Goal: Task Accomplishment & Management: Manage account settings

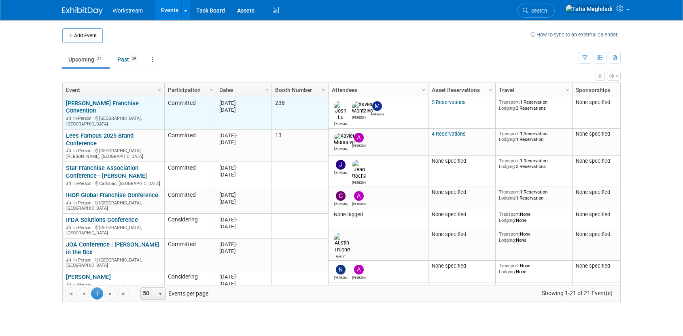
click at [103, 102] on link "[PERSON_NAME] Franchise Convention" at bounding box center [102, 106] width 73 height 15
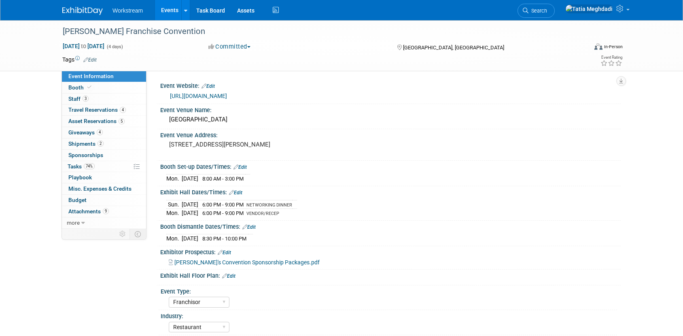
select select "Franchisor"
select select "Restaurant"
select select "No"
select select "Tatia Meghdadi"
click at [75, 142] on span "Shipments 2" at bounding box center [85, 143] width 35 height 6
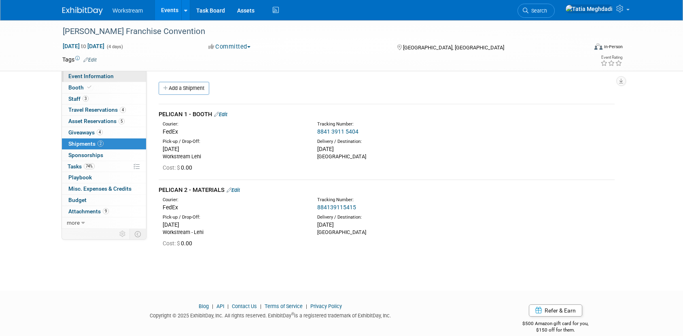
click at [80, 73] on span "Event Information" at bounding box center [90, 76] width 45 height 6
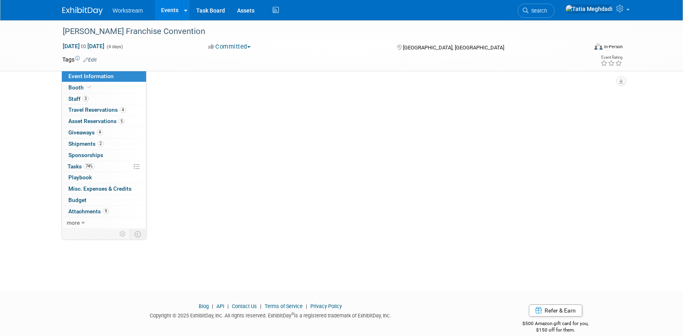
select select "Franchisor"
select select "Restaurant"
select select "No"
select select "[PERSON_NAME]"
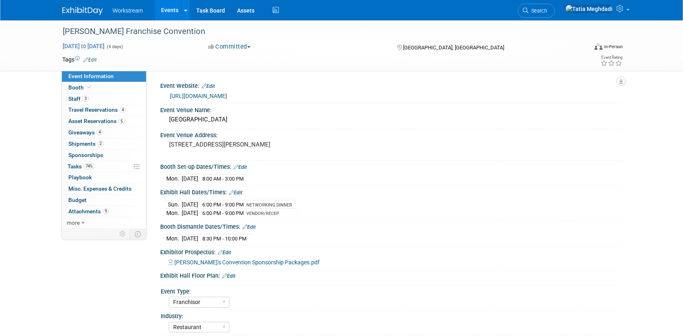
click at [105, 45] on span "Sep 14, 2025 to Sep 17, 2025" at bounding box center [83, 45] width 42 height 7
select select "8"
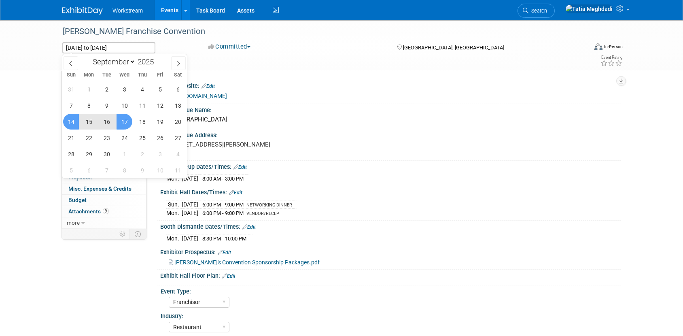
click at [89, 122] on span "15" at bounding box center [89, 122] width 16 height 16
type input "Sep 15, 2025"
click at [74, 121] on span "14" at bounding box center [71, 122] width 16 height 16
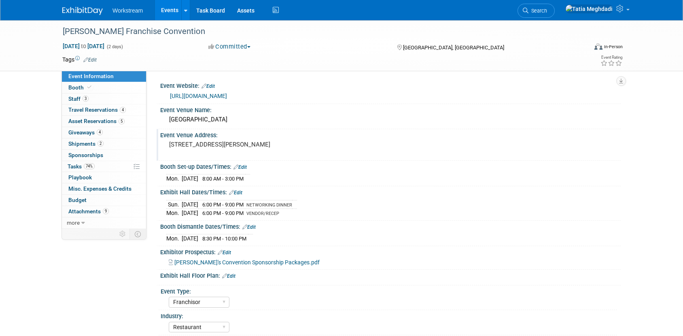
click at [394, 152] on div "Event Venue Address: 888 Nolan Ryan Expy, Arlington, TX 76011" at bounding box center [389, 144] width 464 height 31
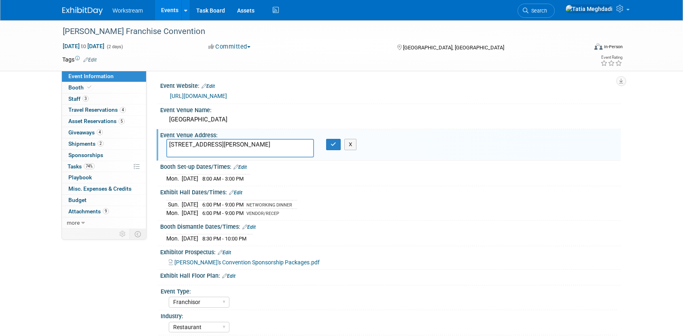
click at [173, 8] on link "Events" at bounding box center [170, 10] width 30 height 20
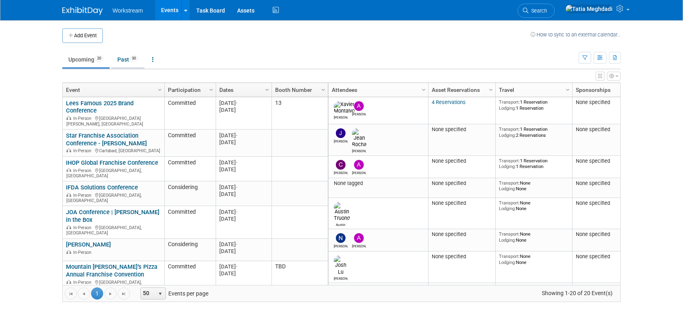
click at [125, 61] on link "Past 30" at bounding box center [127, 59] width 33 height 15
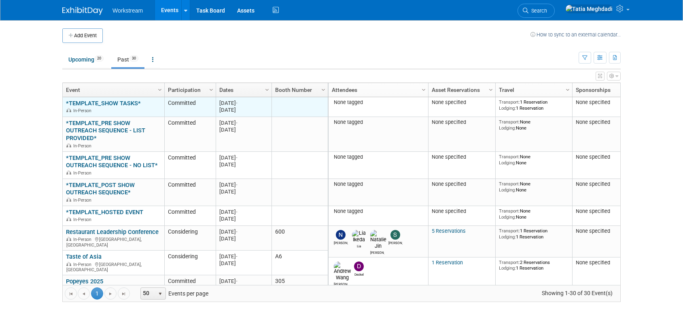
click at [99, 102] on link "*TEMPLATE_SHOW TASKS*" at bounding box center [103, 102] width 75 height 7
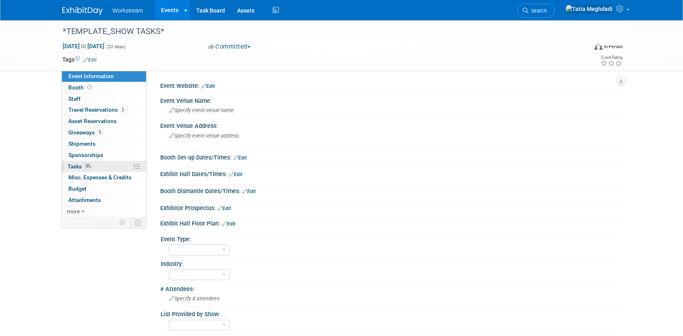
click at [74, 162] on link "0% Tasks 0%" at bounding box center [104, 166] width 84 height 11
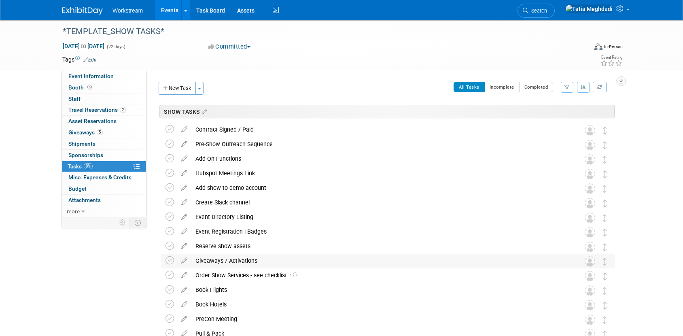
scroll to position [1, 0]
click at [313, 273] on div "Order Show Services - see checklist 1" at bounding box center [379, 274] width 377 height 14
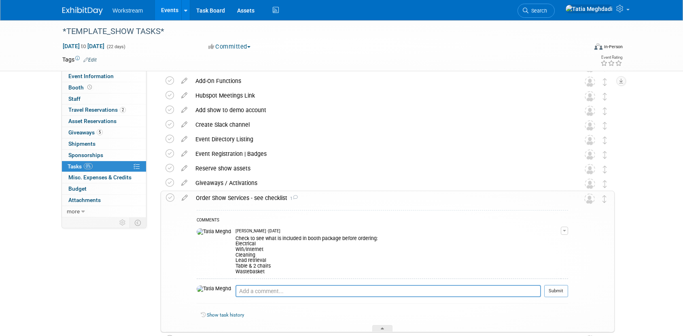
scroll to position [89, 0]
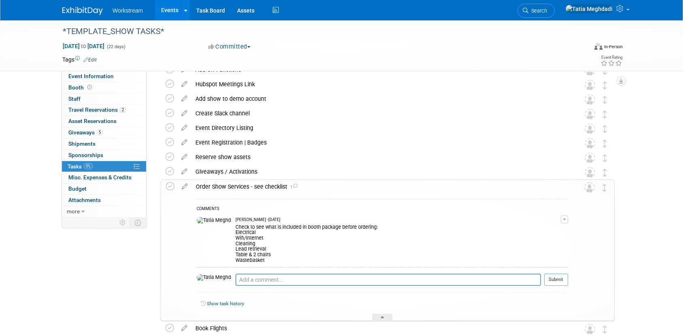
click at [319, 186] on div "Order Show Services - see checklist 1" at bounding box center [380, 187] width 376 height 14
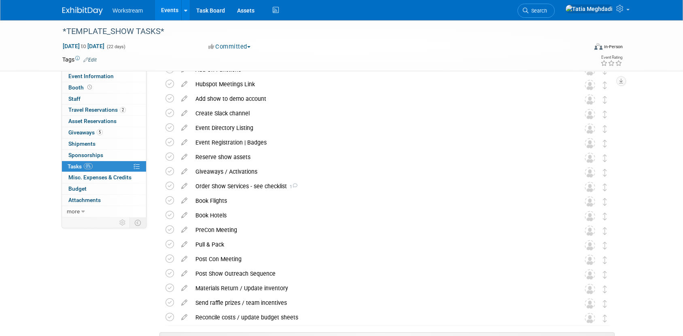
click at [163, 9] on link "Events" at bounding box center [170, 10] width 30 height 20
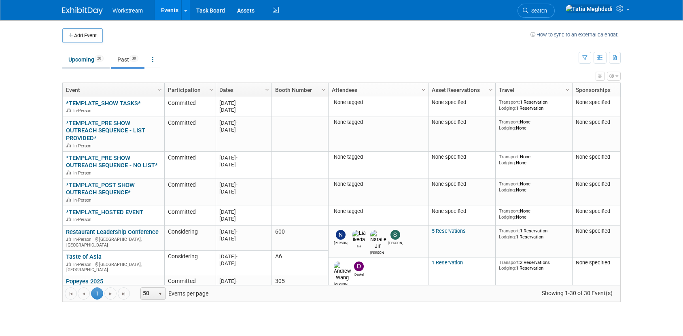
click at [78, 61] on link "Upcoming 20" at bounding box center [85, 59] width 47 height 15
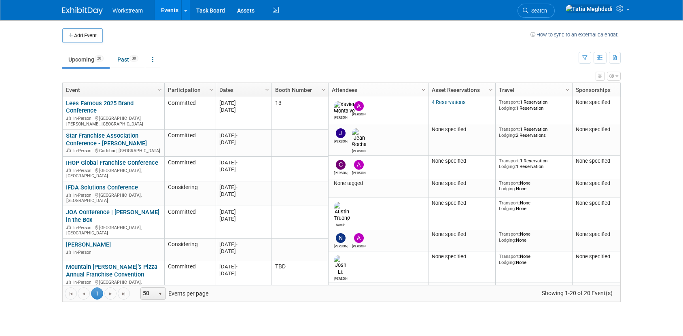
click at [28, 137] on body "Workstream Events Add Event Bulk Upload Events Shareable Event Boards Recently …" at bounding box center [341, 168] width 683 height 336
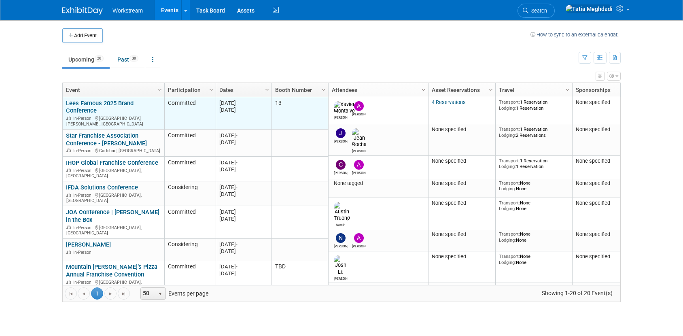
click at [81, 106] on link "Lees Famous 2025 Brand Conference" at bounding box center [100, 106] width 68 height 15
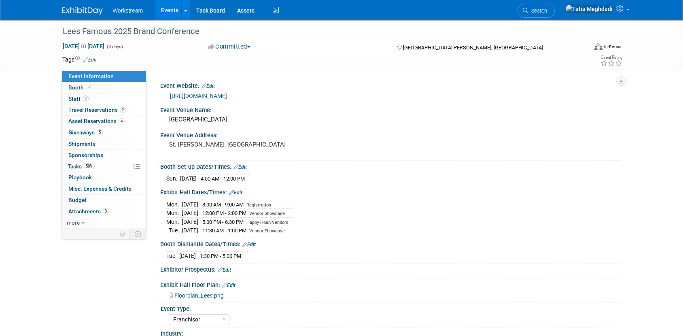
select select "Franchisor"
select select "Restaurant"
select select "TBD"
select select "[PERSON_NAME]"
click at [169, 10] on link "Events" at bounding box center [170, 10] width 30 height 20
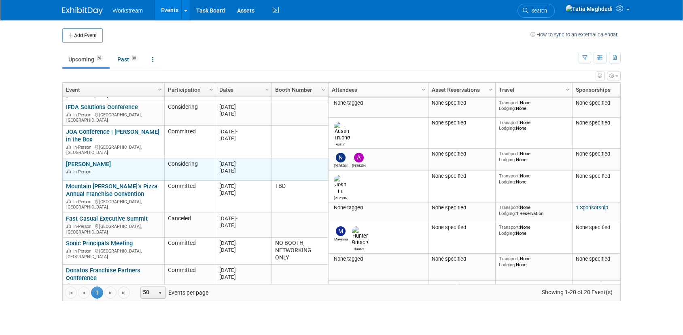
scroll to position [97, 0]
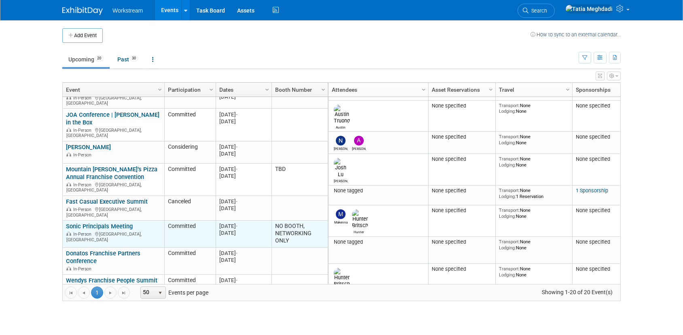
click at [99, 223] on link "Sonic Principals Meeting" at bounding box center [99, 226] width 67 height 7
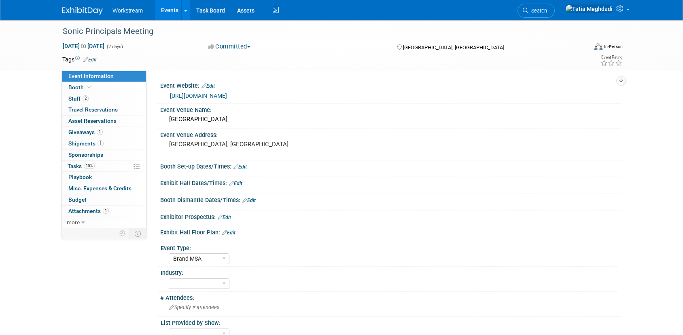
select select "Brand MSA"
click at [75, 94] on link "2 Staff 2" at bounding box center [104, 98] width 84 height 11
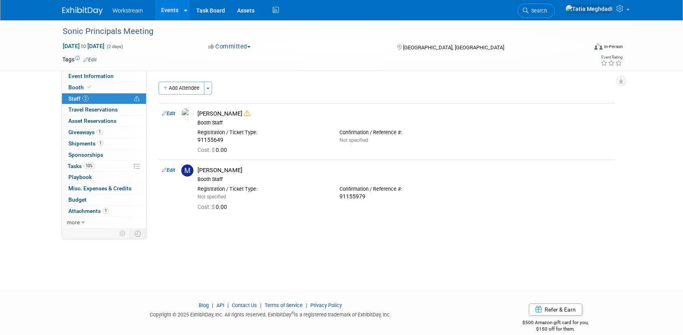
click at [173, 8] on link "Events" at bounding box center [170, 10] width 30 height 20
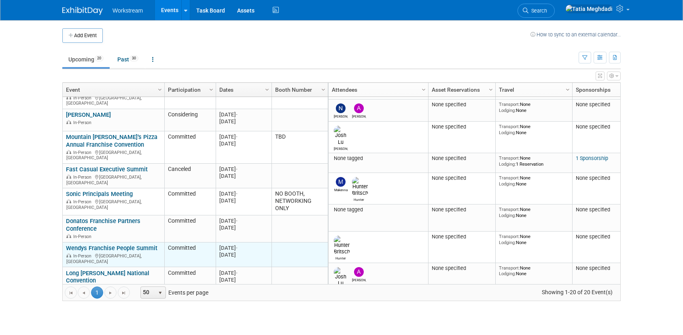
scroll to position [135, 0]
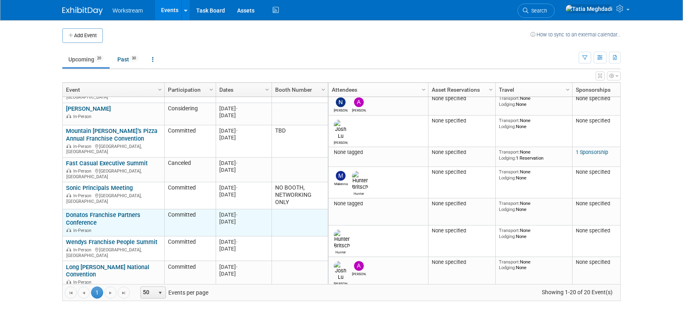
click at [88, 212] on link "Donatos Franchise Partners Conference" at bounding box center [103, 219] width 74 height 15
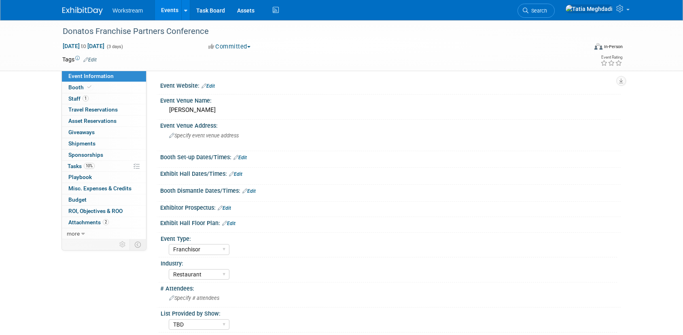
select select "Franchisor"
select select "Restaurant"
select select "TBD"
click at [74, 96] on span "Staff 1" at bounding box center [78, 98] width 20 height 6
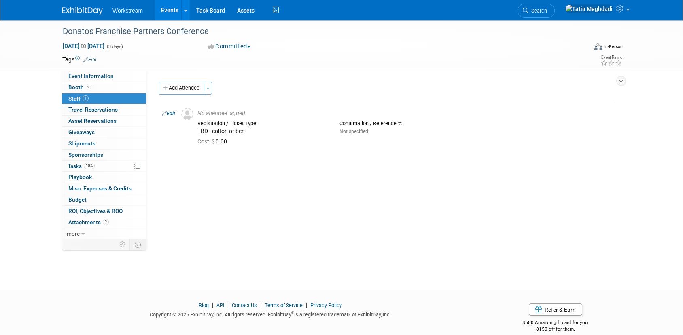
click at [170, 9] on link "Events" at bounding box center [170, 10] width 30 height 20
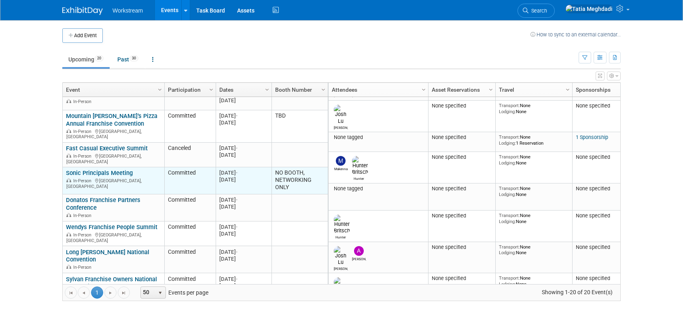
click at [86, 169] on link "Sonic Principals Meeting" at bounding box center [99, 172] width 67 height 7
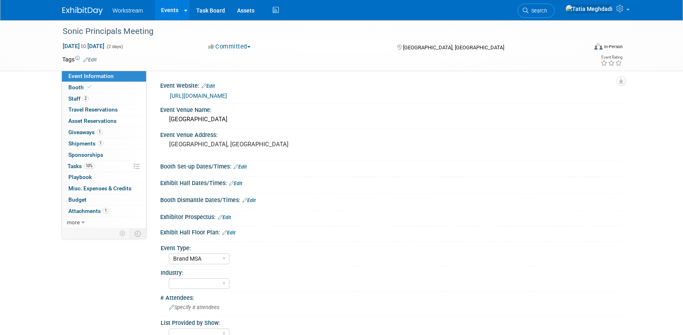
select select "Brand MSA"
click at [169, 11] on link "Events" at bounding box center [170, 10] width 30 height 20
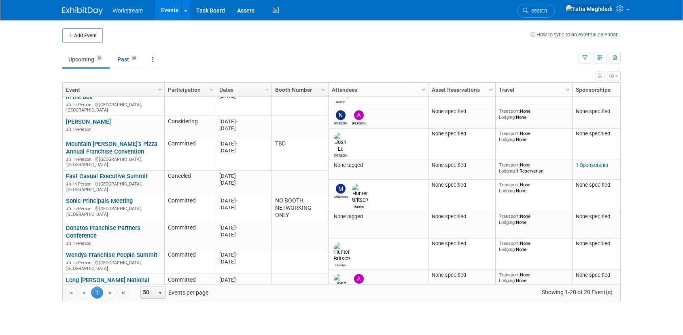
scroll to position [133, 0]
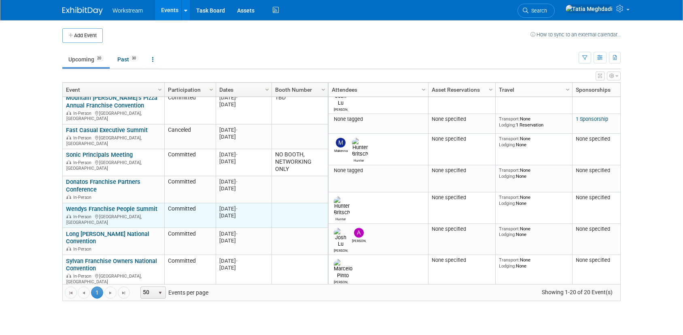
click at [88, 205] on link "Wendys Franchise People Summit" at bounding box center [111, 208] width 91 height 7
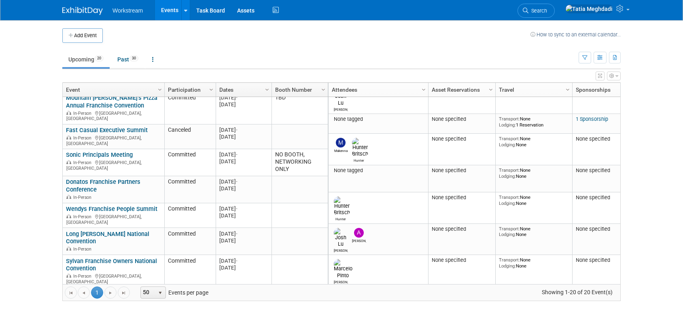
click at [333, 127] on tbody "Xavier Andrew 00004 4 Reservations Transport: 1 Reservation Lodging: 1 Reservat…" at bounding box center [480, 200] width 304 height 544
click at [36, 169] on body "Workstream Events Add Event Bulk Upload Events Shareable Event Boards Recently …" at bounding box center [341, 167] width 683 height 335
click at [287, 320] on body "Workstream Events Add Event Bulk Upload Events Shareable Event Boards Recently …" at bounding box center [341, 167] width 683 height 335
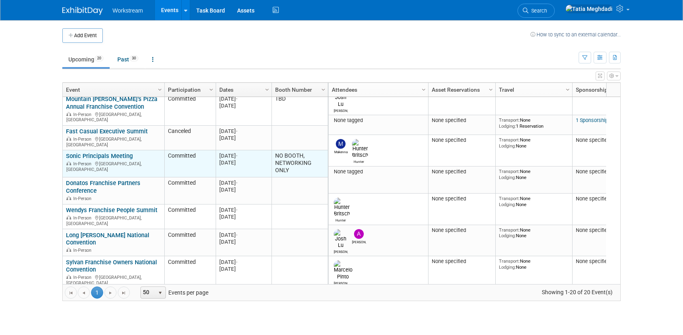
click at [86, 152] on link "Sonic Principals Meeting" at bounding box center [99, 155] width 67 height 7
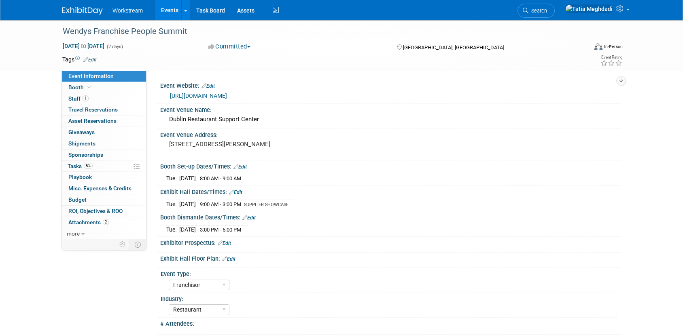
select select "Franchisor"
select select "Restaurant"
select select "TBD"
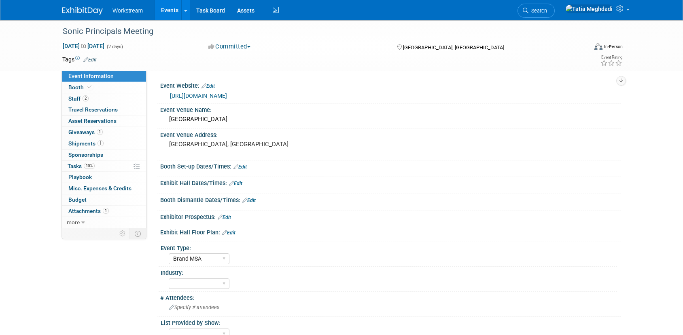
select select "Brand MSA"
click at [77, 99] on span "Staff 2" at bounding box center [78, 98] width 20 height 6
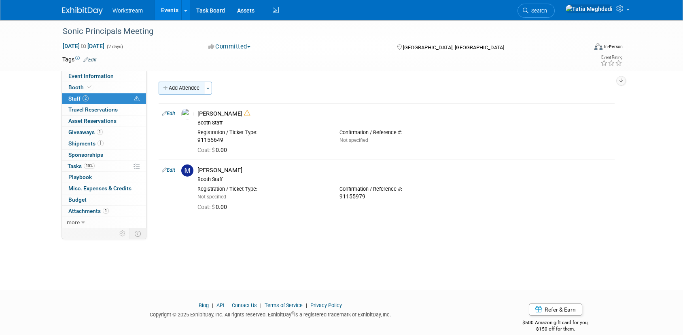
click at [163, 87] on icon "button" at bounding box center [166, 88] width 6 height 5
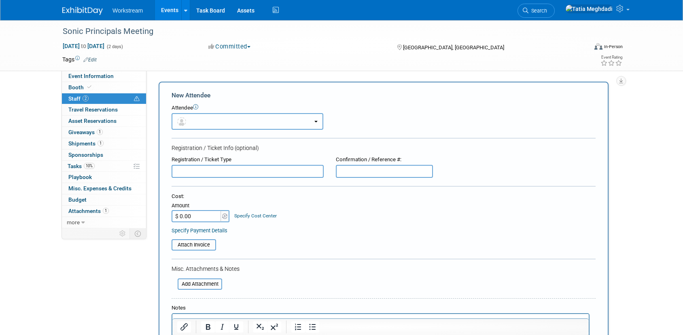
click at [248, 119] on button "button" at bounding box center [247, 121] width 152 height 17
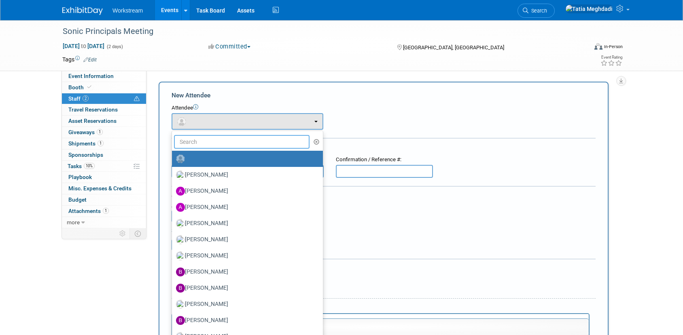
click at [203, 140] on input "text" at bounding box center [241, 142] width 135 height 14
type input "dw"
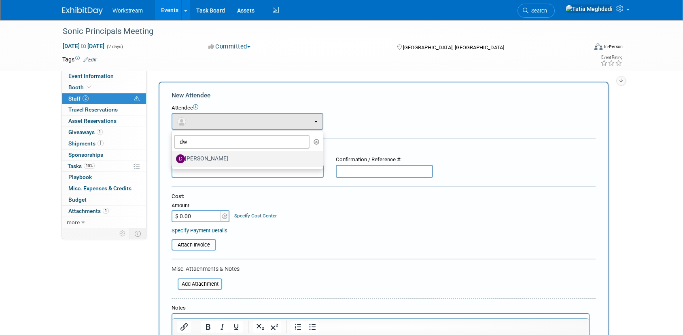
click at [205, 158] on label "[PERSON_NAME]" at bounding box center [245, 158] width 139 height 13
click at [173, 158] on input "[PERSON_NAME]" at bounding box center [170, 157] width 5 height 5
select select "45b30f4d-e917-435f-9ac0-5d3c88886b77"
select select "100"
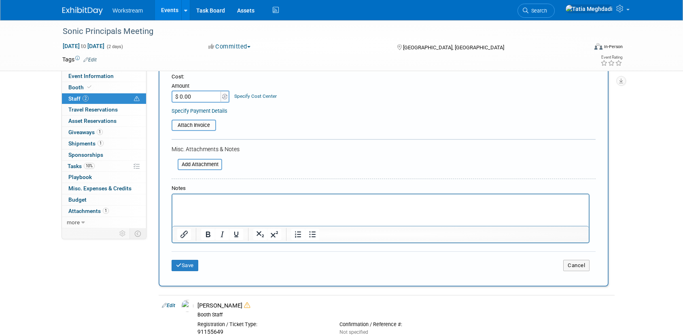
scroll to position [162, 0]
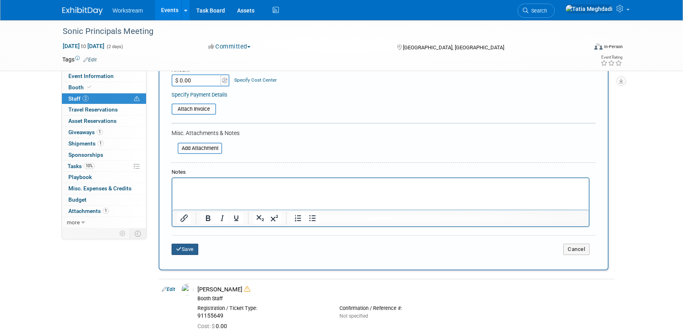
click at [184, 248] on button "Save" at bounding box center [184, 249] width 27 height 11
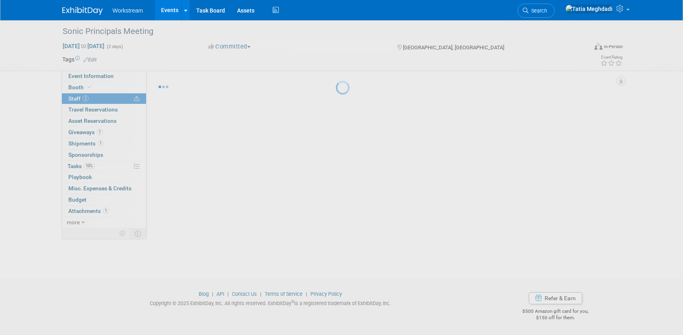
scroll to position [16, 0]
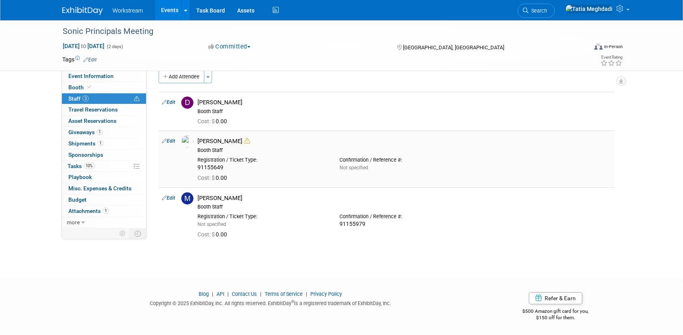
click at [170, 138] on link "Edit" at bounding box center [168, 141] width 13 height 6
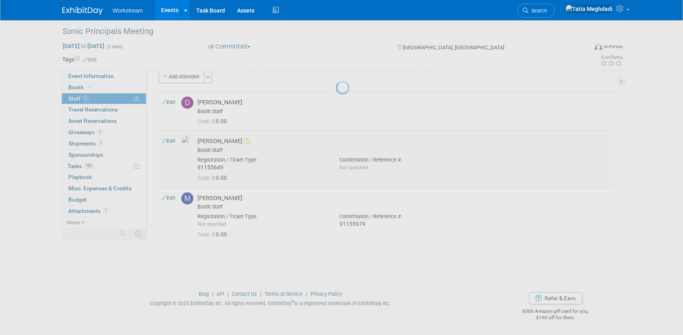
select select "addddf4a-587a-4a84-a687-f6cd26a5e1f5"
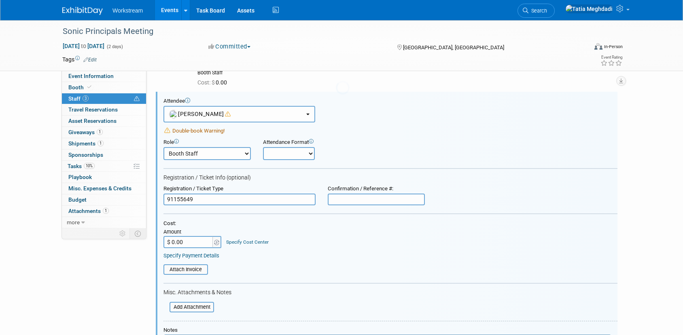
scroll to position [0, 0]
click at [178, 201] on input "91155649" at bounding box center [239, 200] width 152 height 12
type input "91155649"
click at [368, 201] on input "text" at bounding box center [376, 200] width 97 height 12
drag, startPoint x: 202, startPoint y: 201, endPoint x: 156, endPoint y: 199, distance: 46.1
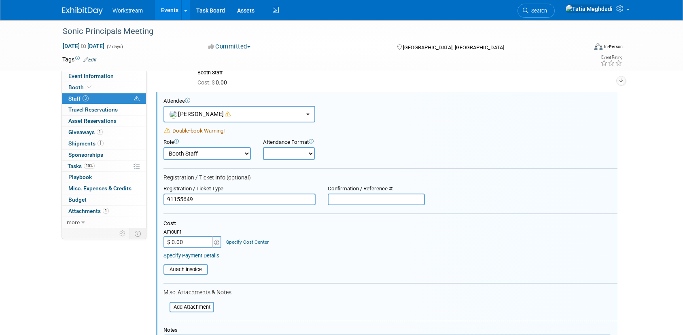
click at [156, 199] on div "Attendee <img src="https://www.exhibitday.com/Images/Unassigned-User-Icon.png" …" at bounding box center [386, 252] width 461 height 320
click at [345, 200] on input "text" at bounding box center [376, 200] width 97 height 12
paste input "91155649"
type input "91155649"
drag, startPoint x: 199, startPoint y: 199, endPoint x: 156, endPoint y: 199, distance: 43.3
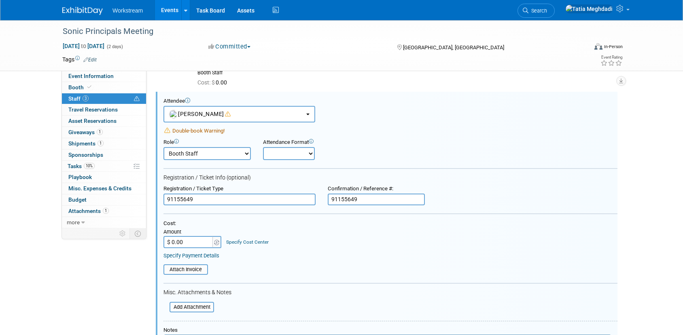
click at [156, 199] on div "Attendee <img src="https://www.exhibitday.com/Images/Unassigned-User-Icon.png" …" at bounding box center [386, 252] width 461 height 320
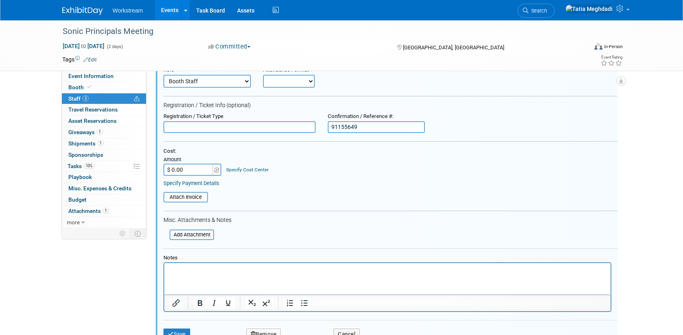
scroll to position [130, 0]
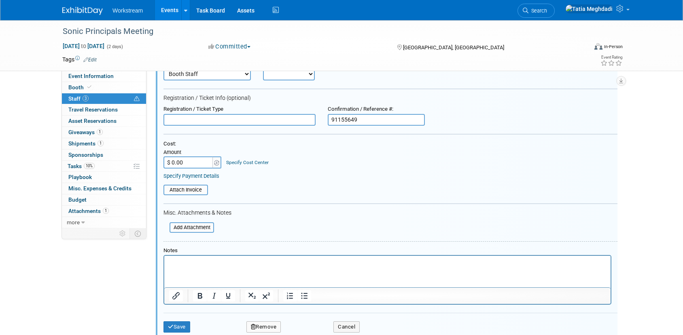
click at [169, 263] on p "Rich Text Area. Press ALT-0 for help." at bounding box center [387, 263] width 437 height 8
click at [216, 263] on p "Hunter attends 10.6 only, leaves pm for Wendys." at bounding box center [387, 263] width 437 height 8
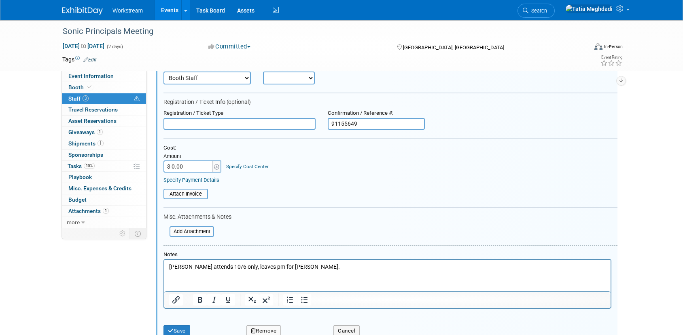
click at [182, 271] on html "Hunter attends 10/6 only, leaves pm for Wendys." at bounding box center [387, 265] width 446 height 11
click at [274, 271] on html "Hunter attends 10/6 only, leaves pm for Wendys." at bounding box center [387, 265] width 446 height 11
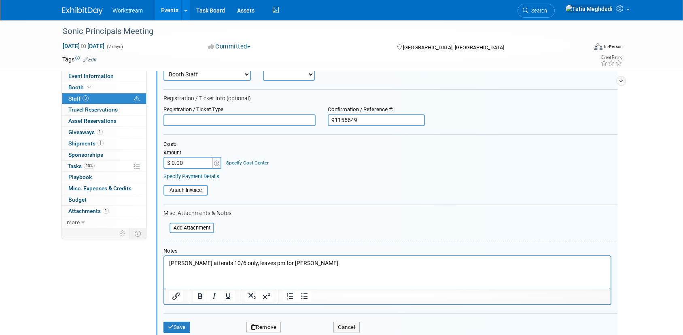
click at [303, 267] on p "Hunter attends 10/6 only, leaves pm for Wendys." at bounding box center [387, 264] width 437 height 8
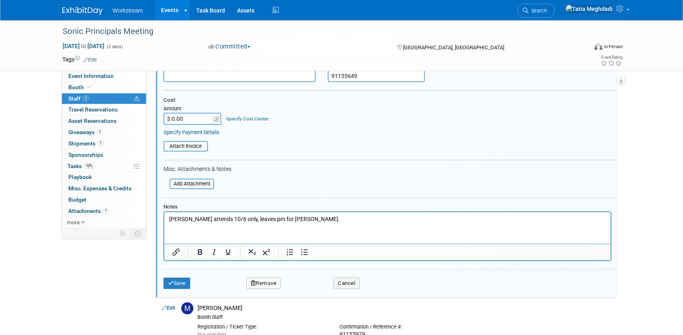
scroll to position [174, 0]
click at [200, 219] on p "Hunter attends 10/6 only, leaves pm for Wendys." at bounding box center [387, 219] width 437 height 8
drag, startPoint x: 207, startPoint y: 220, endPoint x: 157, endPoint y: 219, distance: 50.2
click at [164, 219] on html "Hunter attends 10/6 only, leaves pm for Wendys." at bounding box center [387, 217] width 446 height 11
click at [178, 283] on button "Save" at bounding box center [176, 282] width 27 height 11
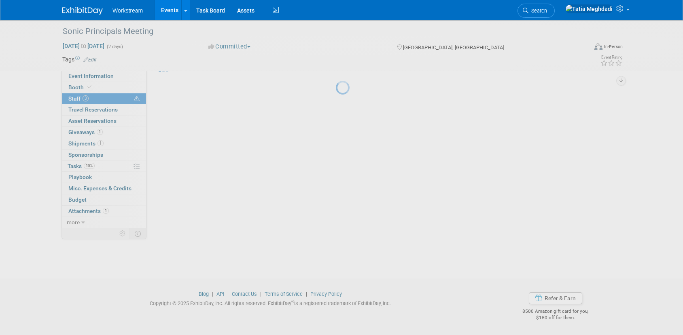
scroll to position [29, 0]
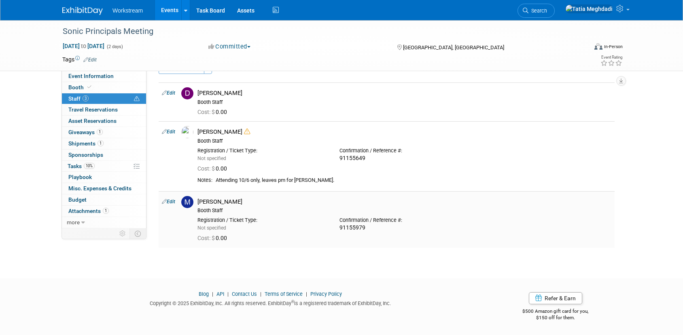
click at [167, 199] on link "Edit" at bounding box center [168, 202] width 13 height 6
select select "bcf1b786-11a6-44bc-b92c-f151e6ef73b6"
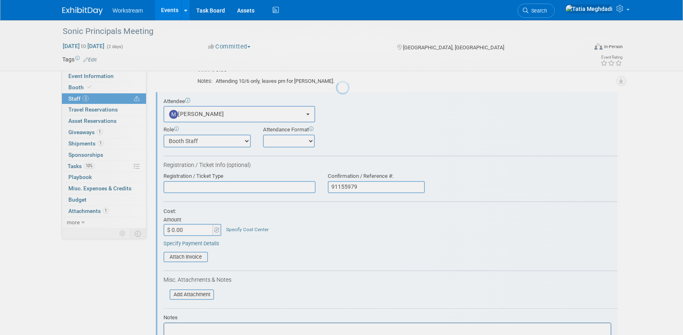
scroll to position [0, 0]
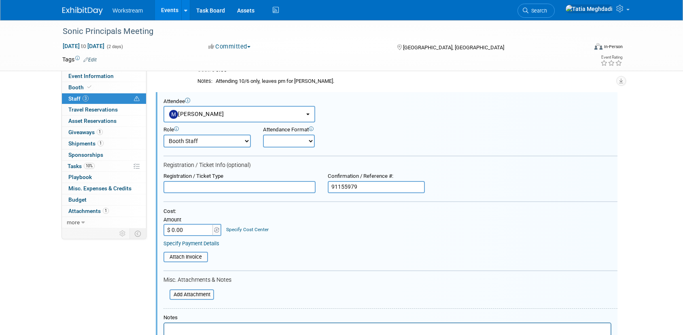
click at [188, 324] on iframe at bounding box center [387, 341] width 446 height 35
click at [186, 327] on p "Rich Text Area. Press ALT-0 for help." at bounding box center [387, 330] width 437 height 8
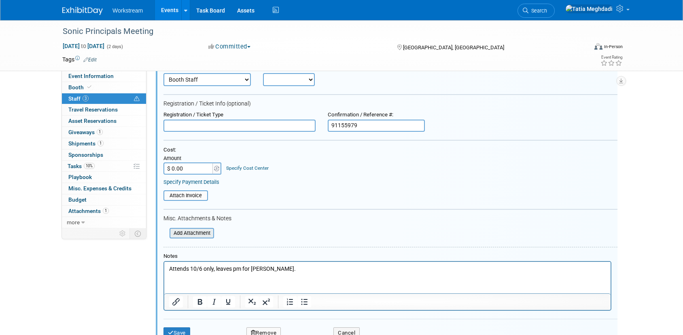
scroll to position [189, 0]
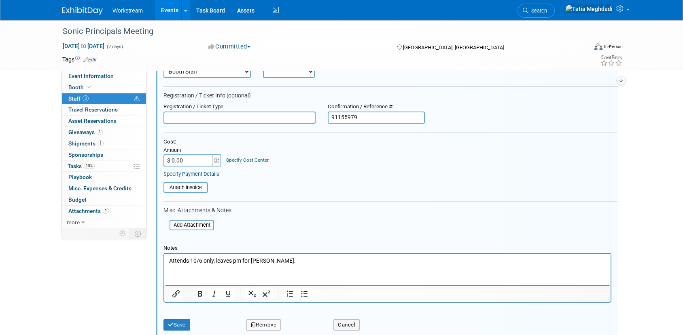
click at [176, 326] on button "Save" at bounding box center [176, 325] width 27 height 11
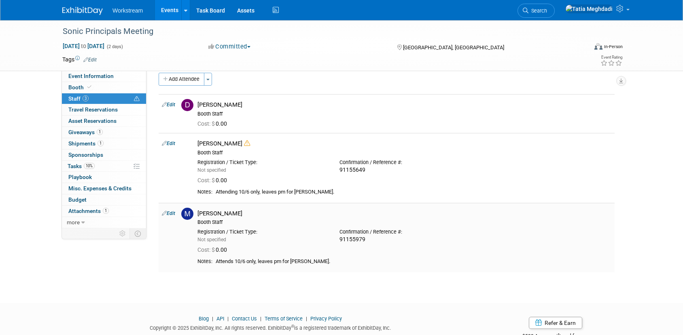
scroll to position [0, 0]
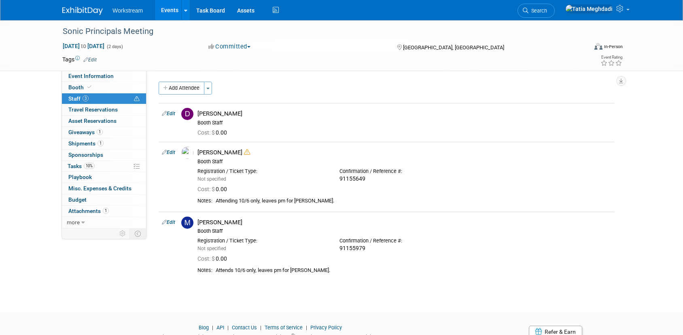
click at [166, 13] on link "Events" at bounding box center [170, 10] width 30 height 20
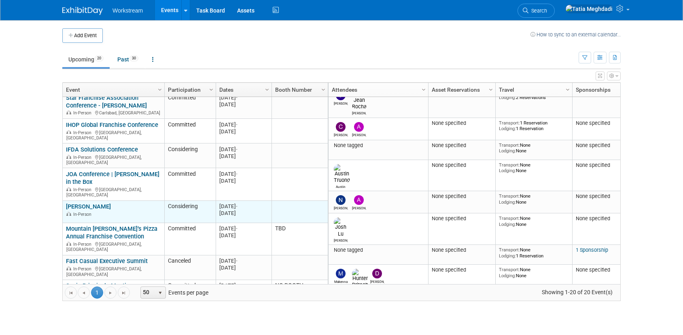
scroll to position [34, 0]
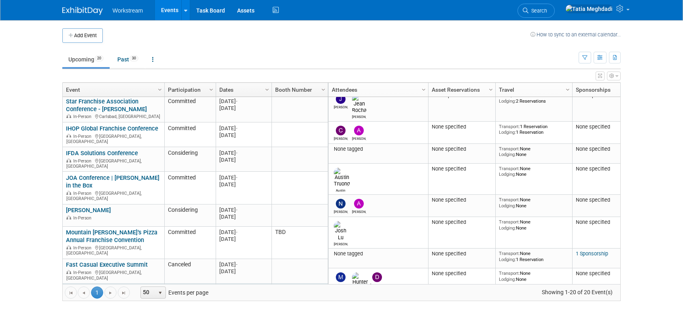
click at [82, 286] on link "Sonic Principals Meeting" at bounding box center [99, 289] width 67 height 7
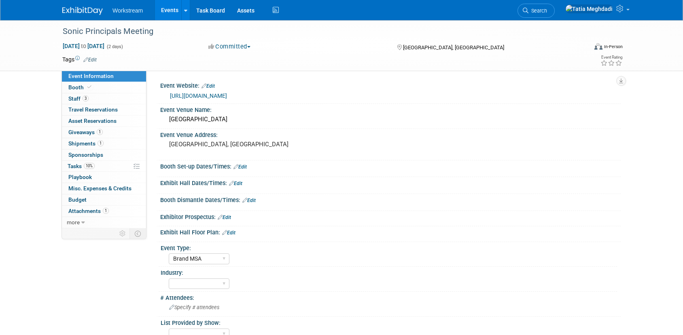
select select "Brand MSA"
click at [165, 12] on link "Events" at bounding box center [170, 10] width 30 height 20
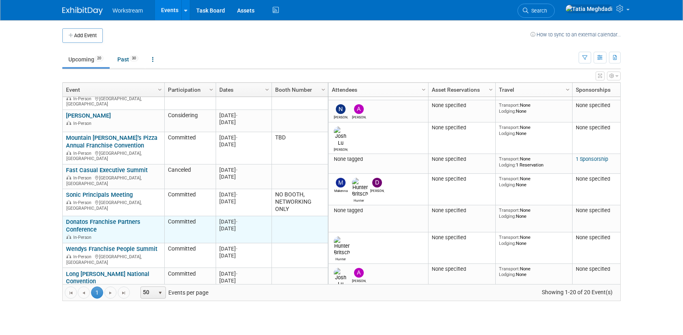
scroll to position [136, 0]
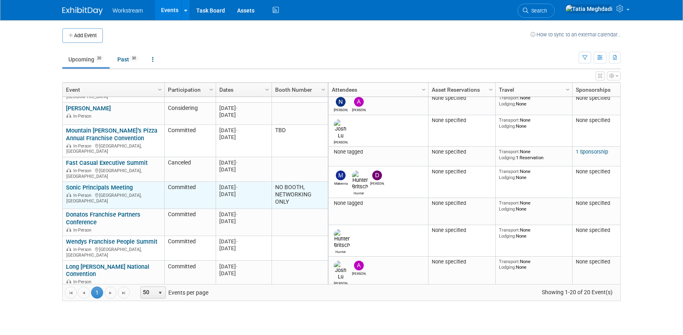
click at [87, 184] on link "Sonic Principals Meeting" at bounding box center [99, 187] width 67 height 7
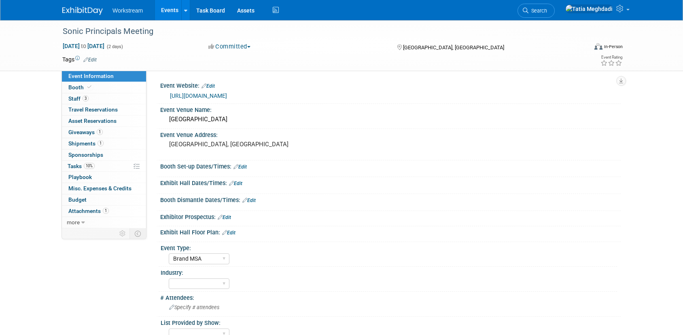
select select "Brand MSA"
click at [75, 110] on span "Travel Reservations 0" at bounding box center [92, 109] width 49 height 6
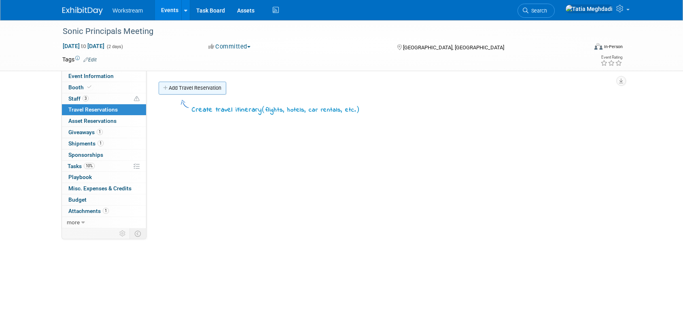
click at [197, 83] on link "Add Travel Reservation" at bounding box center [193, 88] width 68 height 13
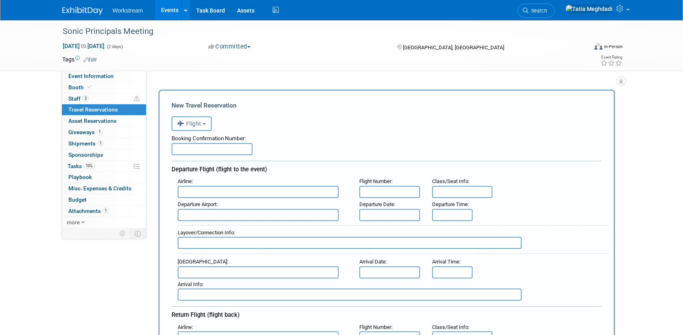
click at [186, 125] on span "Flight" at bounding box center [189, 124] width 24 height 6
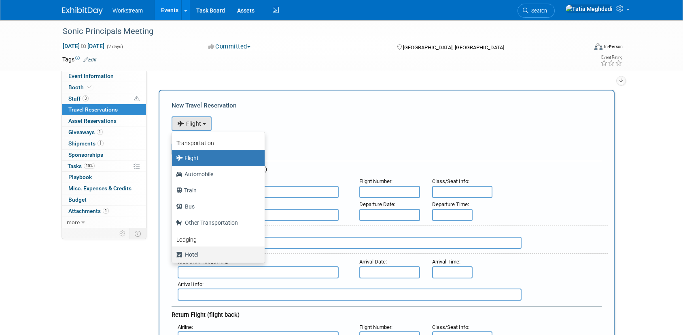
click at [195, 252] on label "Hotel" at bounding box center [216, 254] width 80 height 13
click at [173, 252] on input "Hotel" at bounding box center [170, 253] width 5 height 5
select select "6"
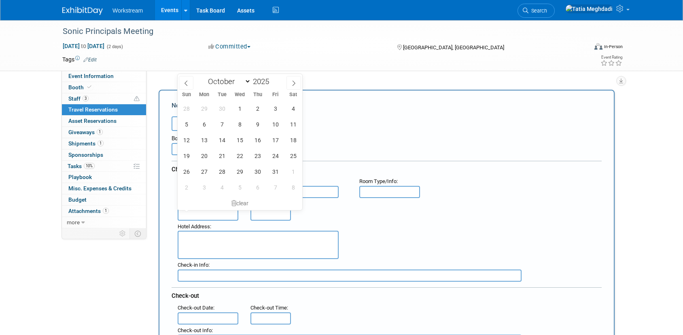
click at [211, 216] on input "text" at bounding box center [208, 215] width 61 height 12
click at [183, 125] on span "5" at bounding box center [186, 124] width 16 height 16
type input "Oct 5, 2025"
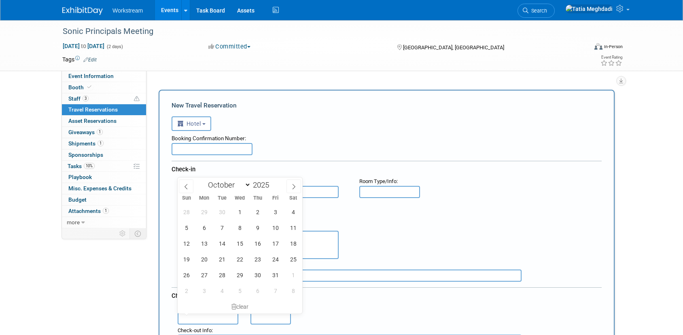
click at [211, 316] on input "text" at bounding box center [208, 319] width 61 height 12
click at [208, 226] on span "6" at bounding box center [204, 228] width 16 height 16
type input "[DATE]"
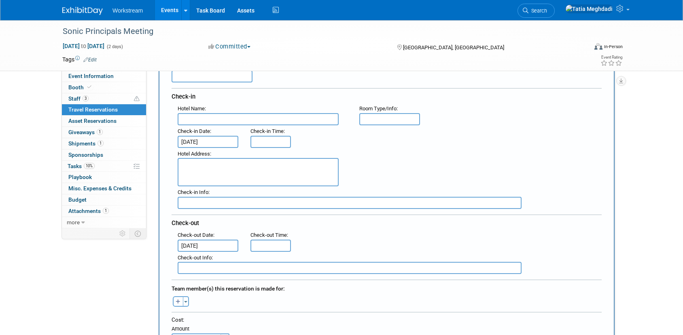
scroll to position [110, 0]
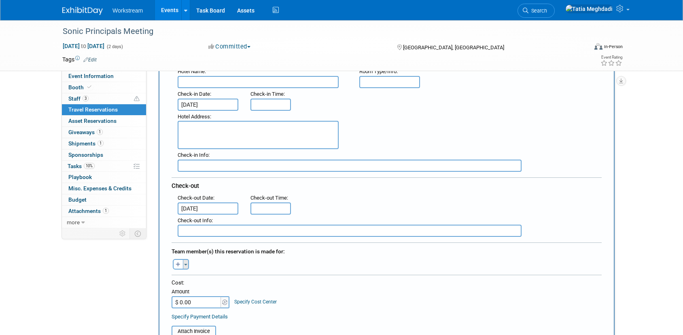
click at [186, 262] on button "Toggle Dropdown" at bounding box center [186, 264] width 6 height 11
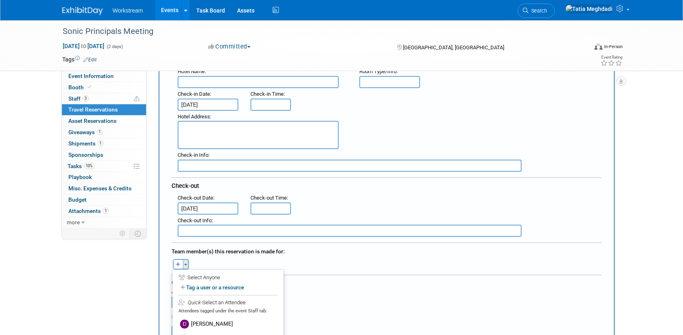
click at [186, 264] on button "Toggle Dropdown" at bounding box center [186, 264] width 6 height 11
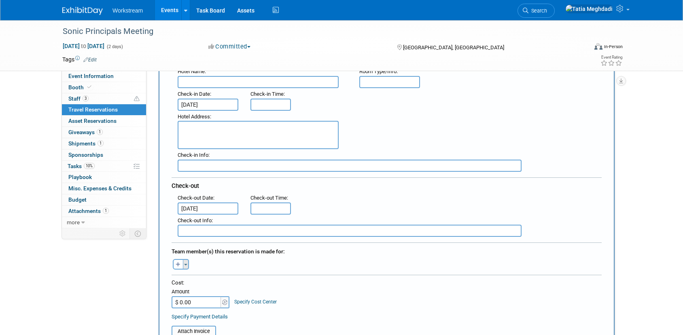
click at [186, 264] on button "Toggle Dropdown" at bounding box center [186, 264] width 6 height 11
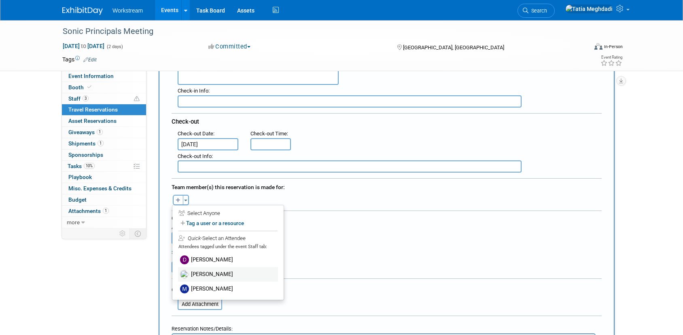
scroll to position [176, 0]
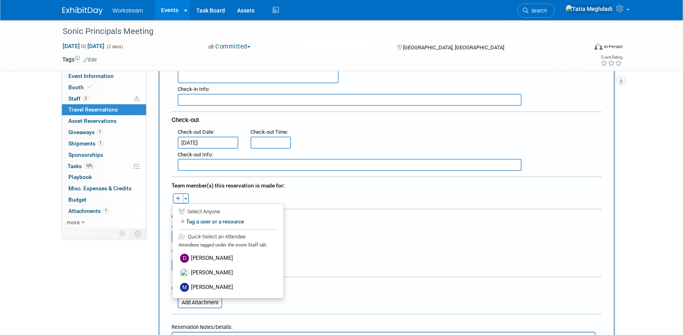
drag, startPoint x: 193, startPoint y: 269, endPoint x: 205, endPoint y: 268, distance: 12.9
click at [193, 269] on label "[PERSON_NAME]" at bounding box center [228, 273] width 100 height 15
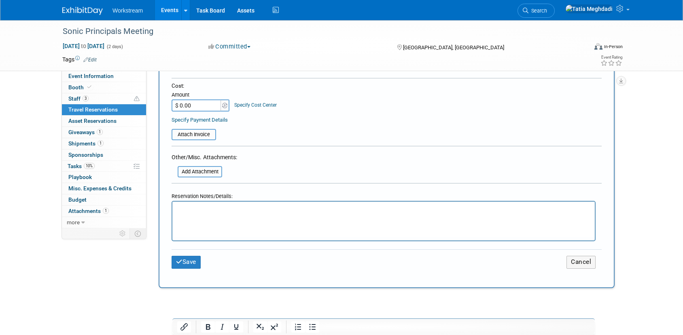
scroll to position [387, 0]
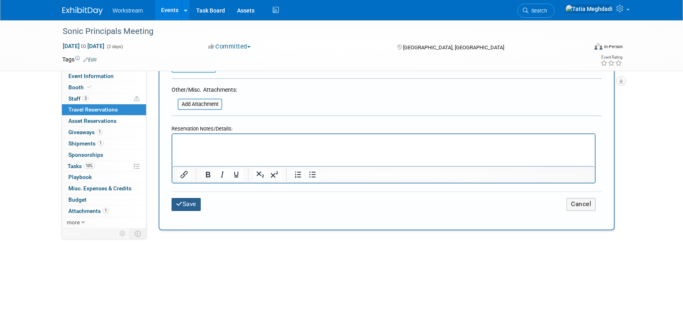
click at [188, 207] on button "Save" at bounding box center [185, 204] width 29 height 13
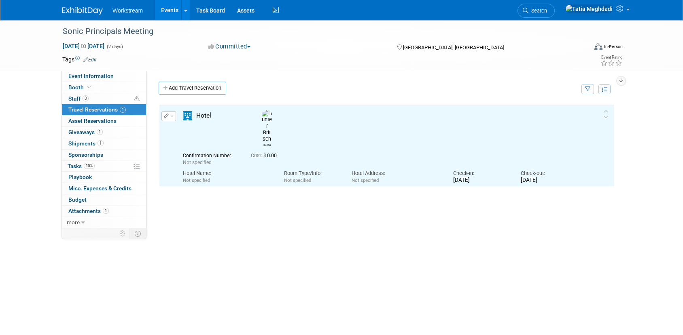
scroll to position [0, 0]
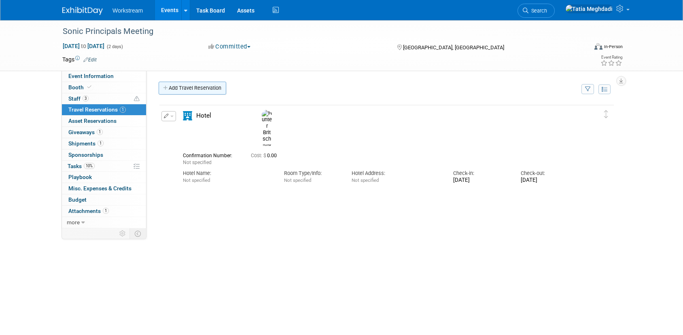
click at [189, 90] on link "Add Travel Reservation" at bounding box center [193, 88] width 68 height 13
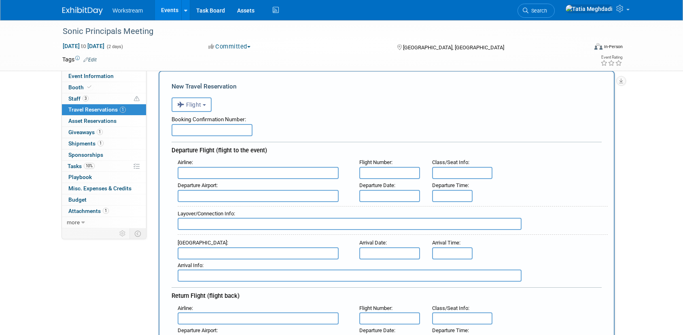
scroll to position [33, 0]
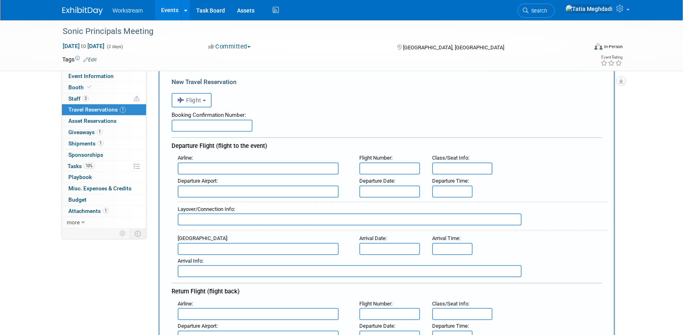
click at [188, 102] on span "Flight" at bounding box center [189, 100] width 24 height 6
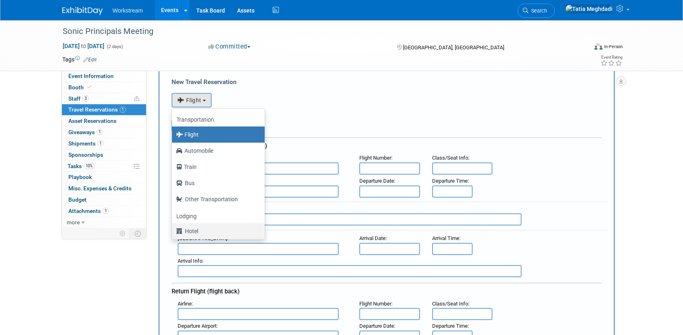
click at [194, 231] on label "Hotel" at bounding box center [216, 231] width 80 height 13
click at [173, 231] on input "Hotel" at bounding box center [170, 230] width 5 height 5
select select "6"
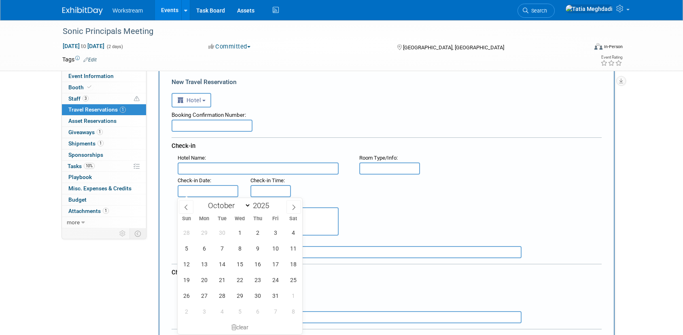
click at [197, 190] on input "text" at bounding box center [208, 191] width 61 height 12
click at [190, 247] on span "5" at bounding box center [186, 249] width 16 height 16
type input "Oct 5, 2025"
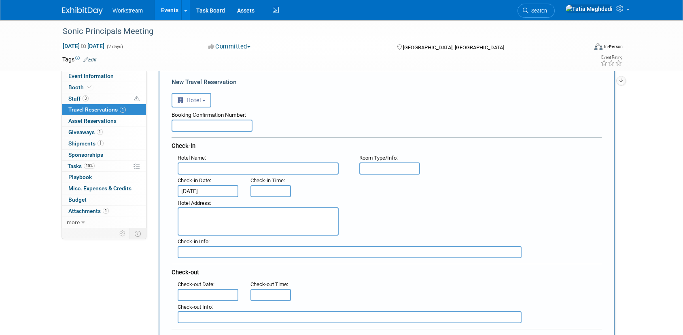
click at [205, 294] on input "text" at bounding box center [208, 295] width 61 height 12
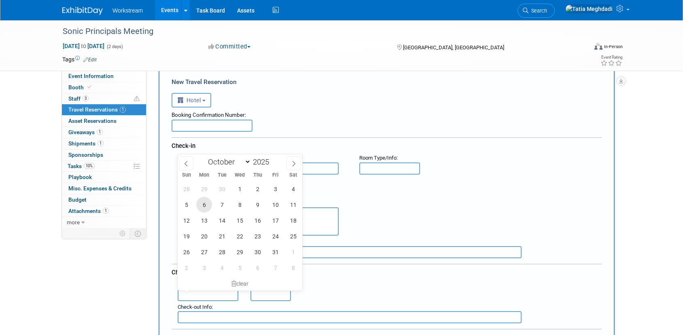
click at [204, 202] on span "6" at bounding box center [204, 205] width 16 height 16
type input "Oct 6, 2025"
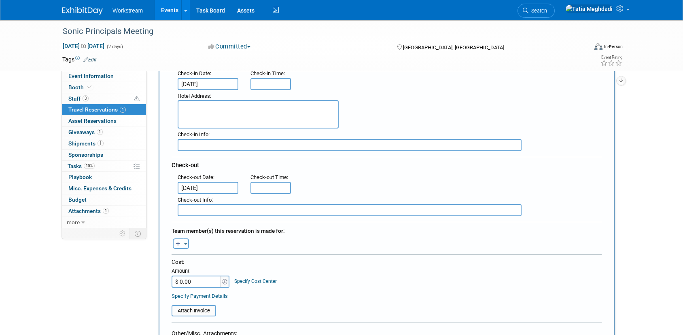
scroll to position [143, 0]
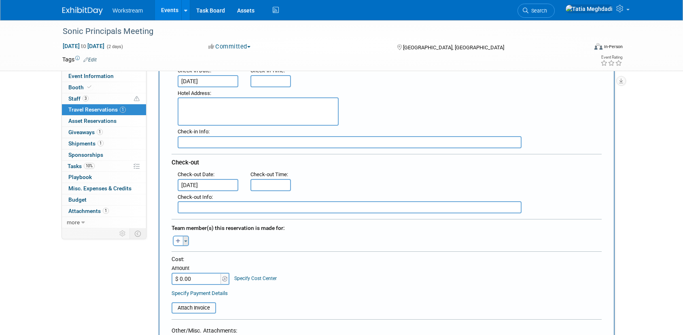
click at [185, 239] on button "Toggle Dropdown" at bounding box center [186, 241] width 6 height 11
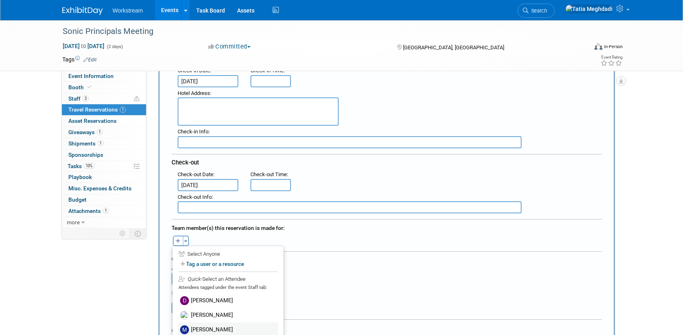
click at [208, 326] on label "Makenna Clark" at bounding box center [228, 330] width 100 height 15
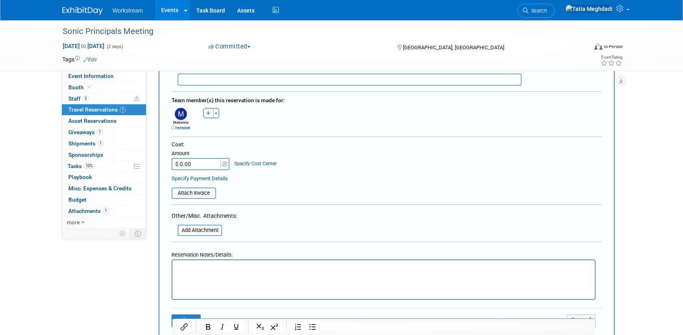
scroll to position [291, 0]
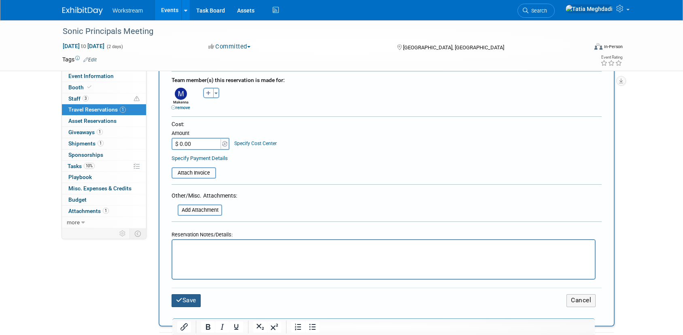
click at [188, 299] on button "Save" at bounding box center [185, 300] width 29 height 13
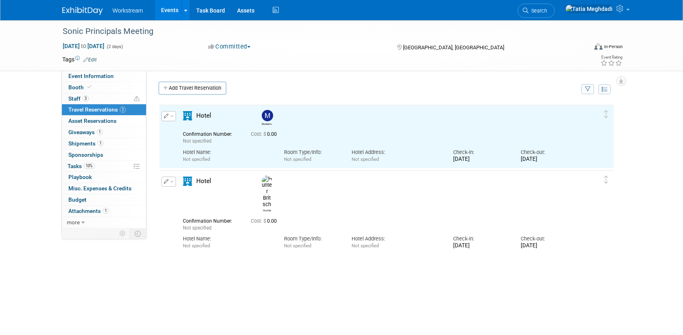
scroll to position [0, 0]
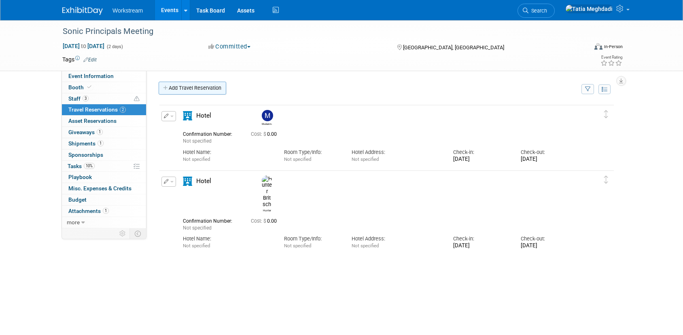
click at [192, 89] on link "Add Travel Reservation" at bounding box center [193, 88] width 68 height 13
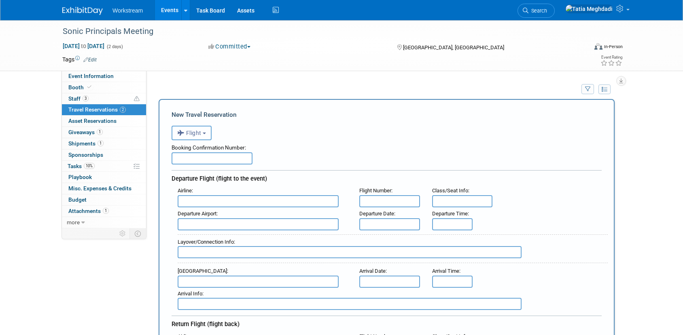
click at [195, 135] on span "Flight" at bounding box center [189, 133] width 24 height 6
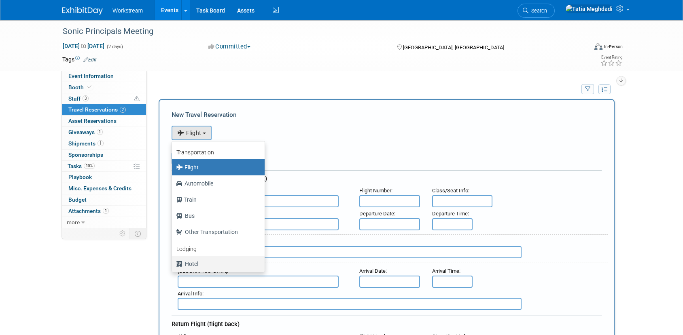
click at [196, 262] on label "Hotel" at bounding box center [216, 264] width 80 height 13
click at [173, 262] on input "Hotel" at bounding box center [170, 262] width 5 height 5
select select "6"
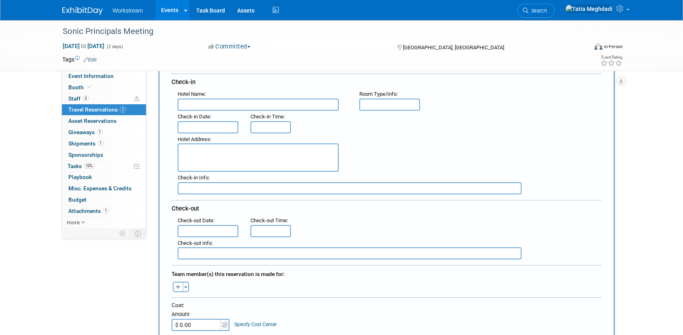
scroll to position [104, 0]
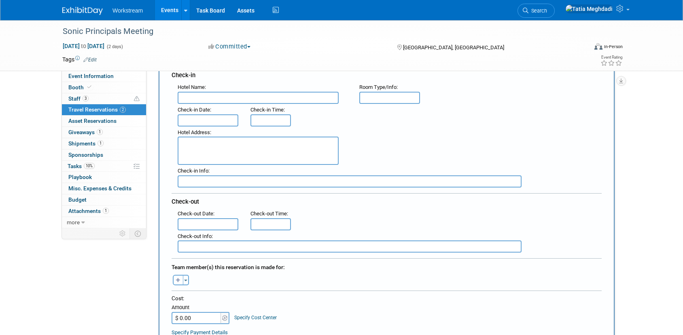
click at [196, 121] on input "text" at bounding box center [208, 120] width 61 height 12
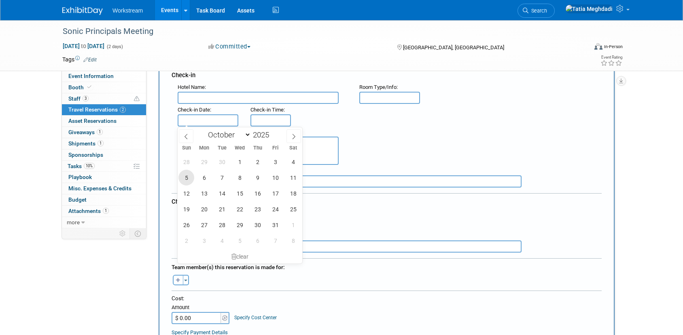
click at [186, 177] on span "5" at bounding box center [186, 178] width 16 height 16
type input "Oct 5, 2025"
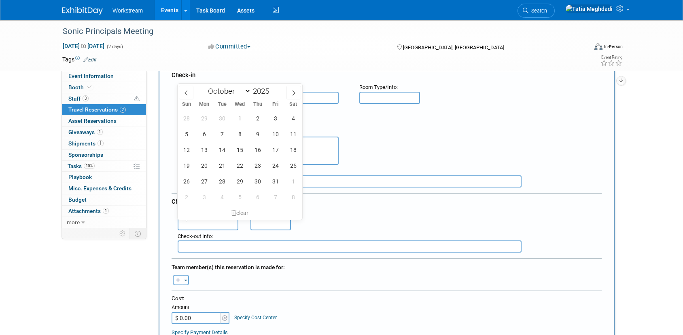
click at [202, 225] on input "text" at bounding box center [208, 224] width 61 height 12
click at [223, 135] on span "7" at bounding box center [222, 134] width 16 height 16
type input "Oct 7, 2025"
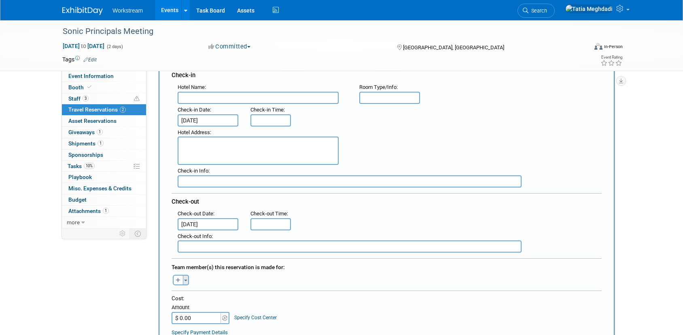
click at [184, 281] on button "Toggle Dropdown" at bounding box center [186, 280] width 6 height 11
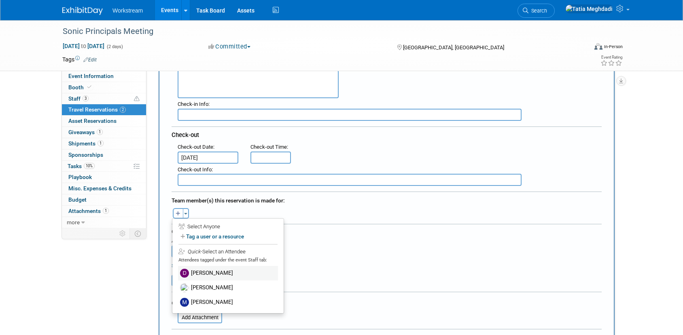
scroll to position [172, 0]
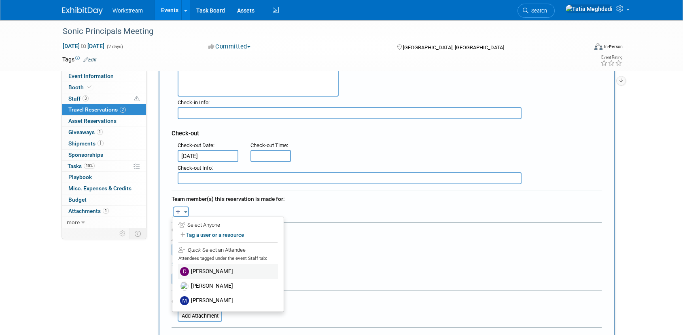
click at [197, 269] on label "[PERSON_NAME]" at bounding box center [228, 271] width 100 height 15
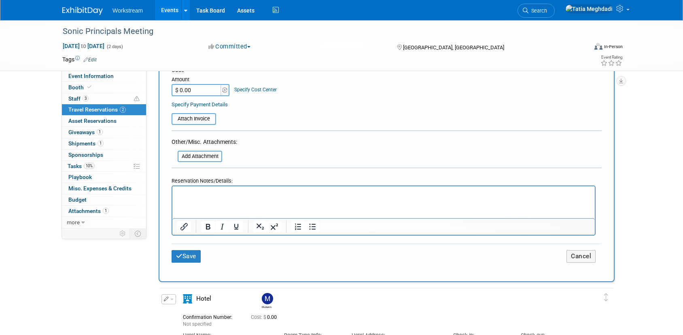
scroll to position [352, 0]
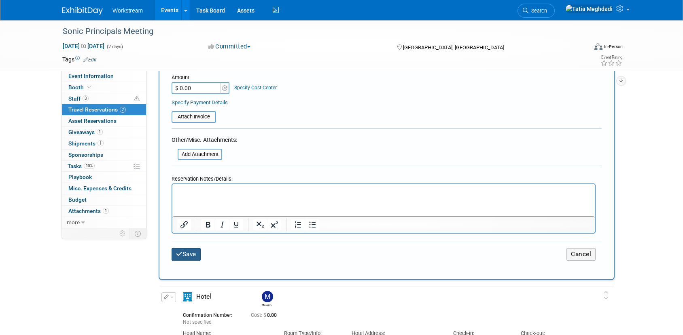
click at [195, 249] on button "Save" at bounding box center [185, 254] width 29 height 13
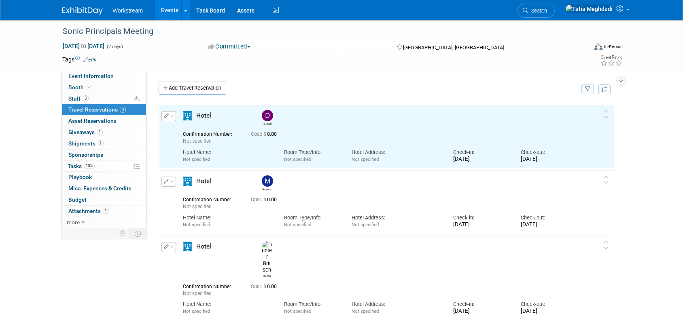
scroll to position [0, 0]
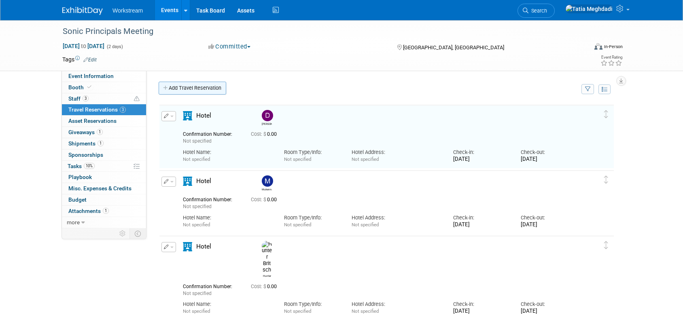
click at [187, 84] on link "Add Travel Reservation" at bounding box center [193, 88] width 68 height 13
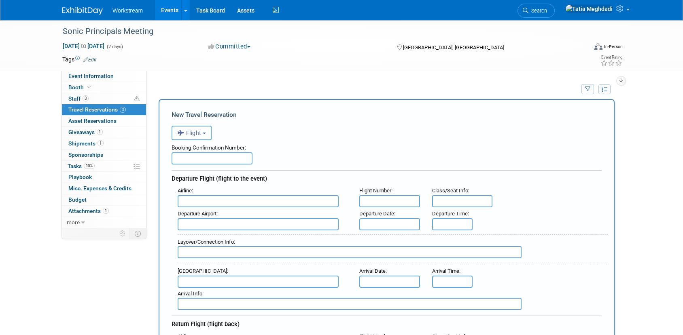
click at [196, 158] on input "text" at bounding box center [211, 158] width 81 height 12
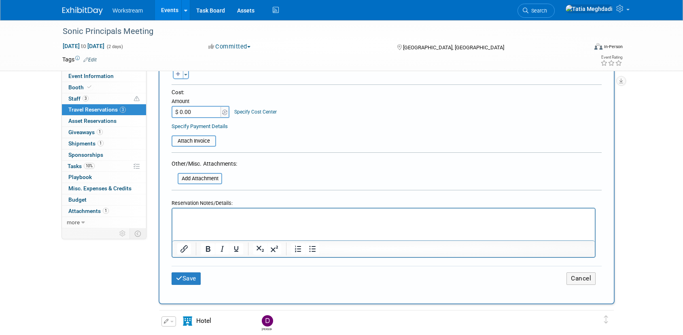
scroll to position [413, 0]
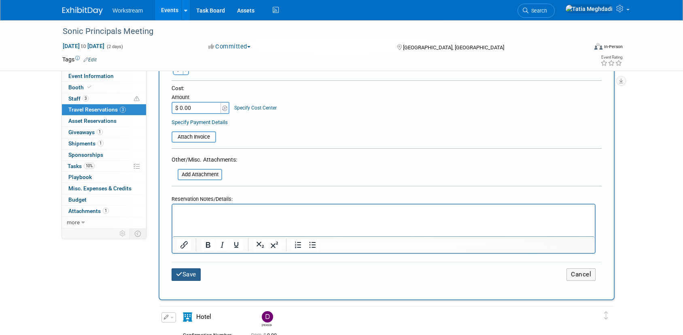
type input "REPS BOOK OWN"
click at [184, 272] on button "Save" at bounding box center [185, 275] width 29 height 13
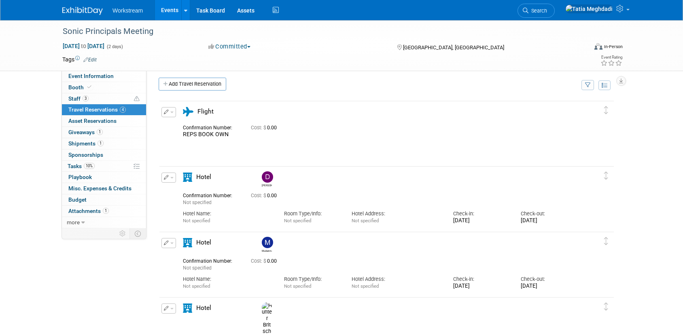
scroll to position [4, 0]
click at [72, 99] on span "Staff 3" at bounding box center [78, 98] width 20 height 6
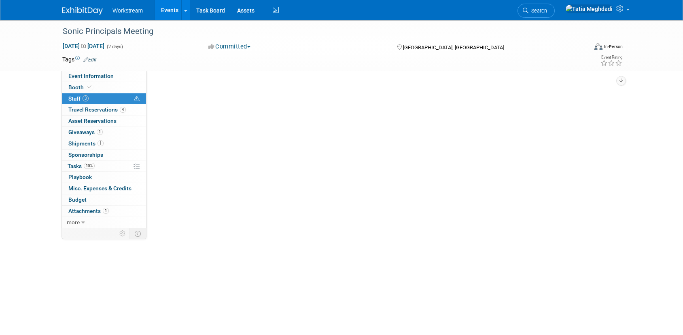
scroll to position [0, 0]
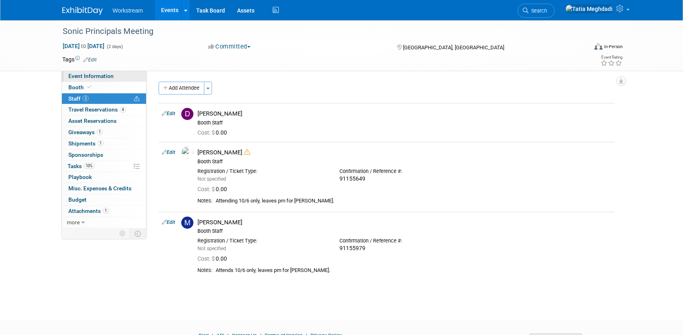
click at [76, 76] on span "Event Information" at bounding box center [90, 76] width 45 height 6
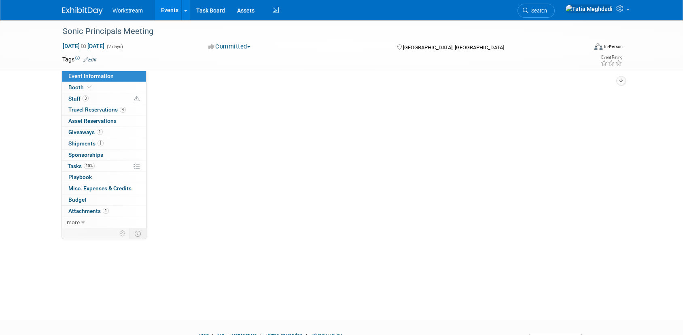
select select "Brand MSA"
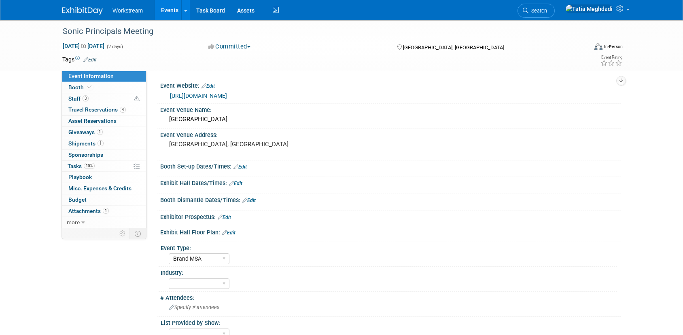
click at [167, 11] on link "Events" at bounding box center [170, 10] width 30 height 20
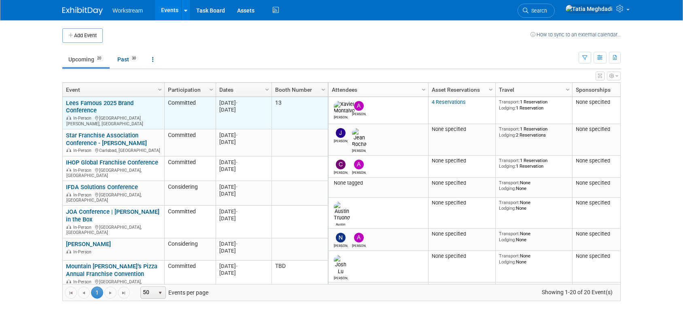
click at [82, 107] on link "Lees Famous 2025 Brand Conference" at bounding box center [100, 106] width 68 height 15
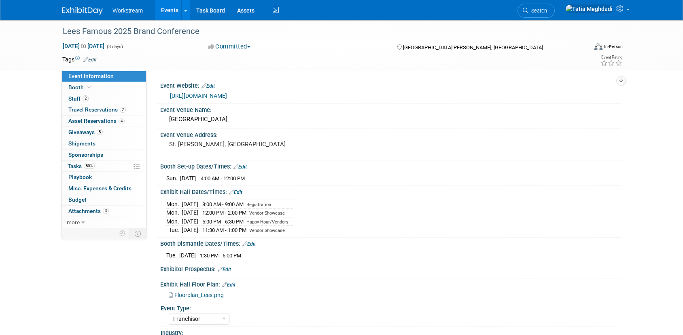
select select "Franchisor"
select select "Restaurant"
select select "TBD"
select select "[PERSON_NAME]"
click at [73, 167] on span "Tasks 50%" at bounding box center [81, 166] width 27 height 6
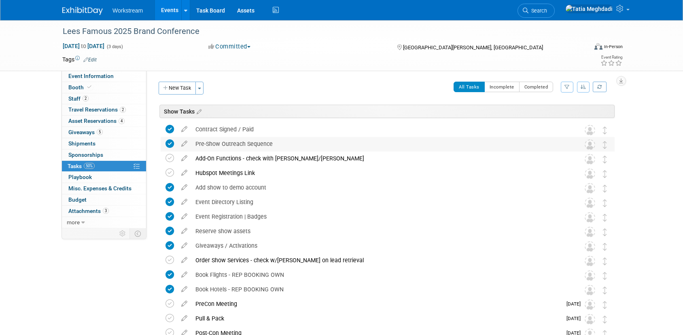
click at [220, 141] on div "Pre-Show Outreach Sequence" at bounding box center [379, 144] width 377 height 14
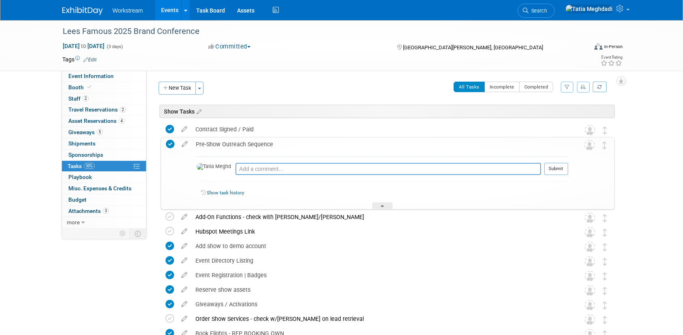
click at [220, 141] on div "Pre-Show Outreach Sequence" at bounding box center [380, 145] width 376 height 14
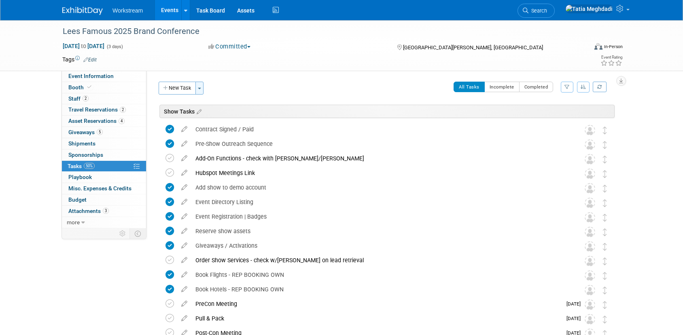
click at [200, 88] on span "button" at bounding box center [199, 89] width 3 height 2
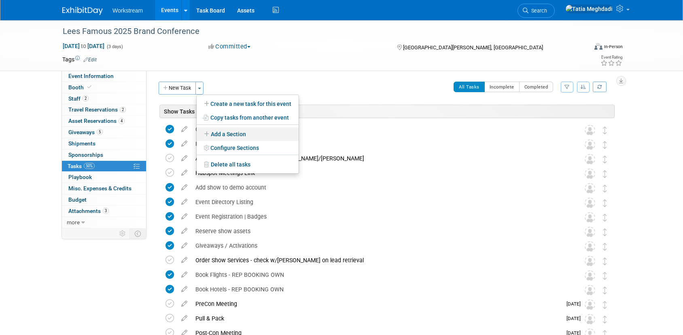
click at [215, 131] on link "Add a Section" at bounding box center [248, 134] width 102 height 14
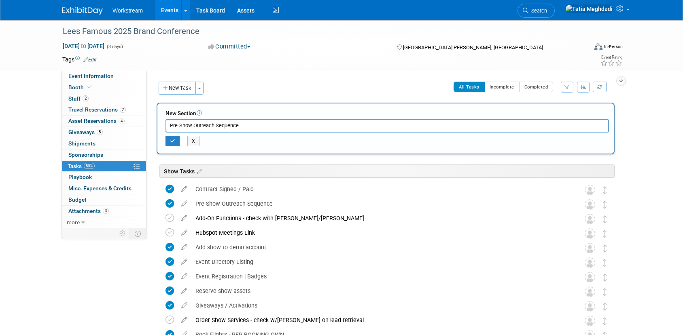
type input "Pre-Show Outreach Sequence"
click at [169, 146] on div "X" at bounding box center [386, 142] width 443 height 13
click at [170, 141] on icon "button" at bounding box center [172, 141] width 5 height 5
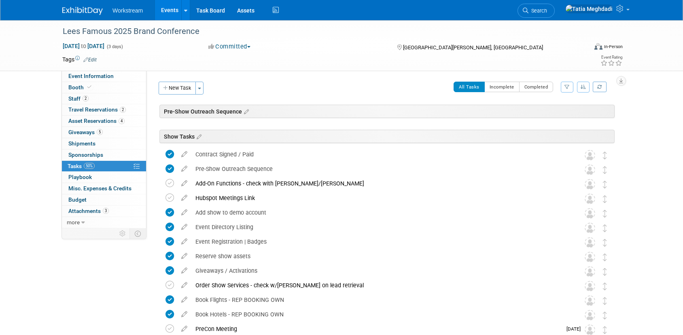
click at [221, 109] on div "Pre-Show Outreach Sequence" at bounding box center [386, 111] width 455 height 13
click at [246, 112] on icon at bounding box center [245, 111] width 7 height 7
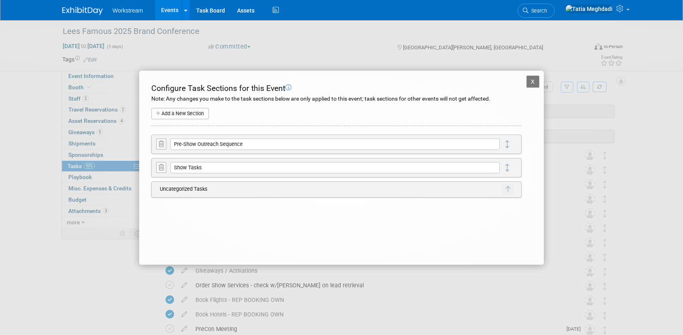
click at [528, 75] on div "X Lees Famous 2025 Brand Conference Configure Task Sections for this Event Note…" at bounding box center [341, 168] width 404 height 194
click at [535, 79] on button "X" at bounding box center [532, 82] width 13 height 12
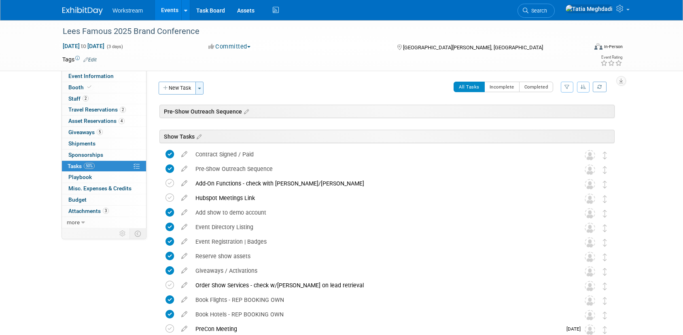
click at [201, 87] on button "Toggle Dropdown" at bounding box center [199, 88] width 8 height 13
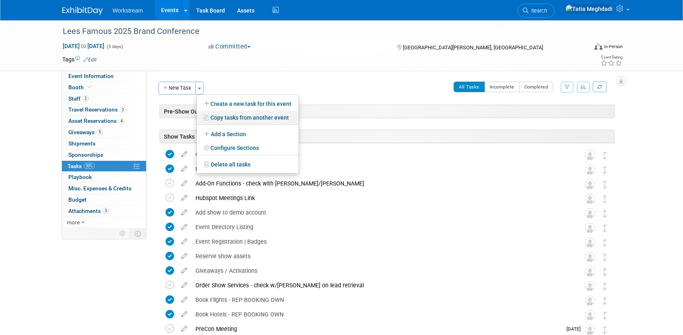
click at [229, 115] on link "Copy tasks from another event" at bounding box center [248, 118] width 102 height 14
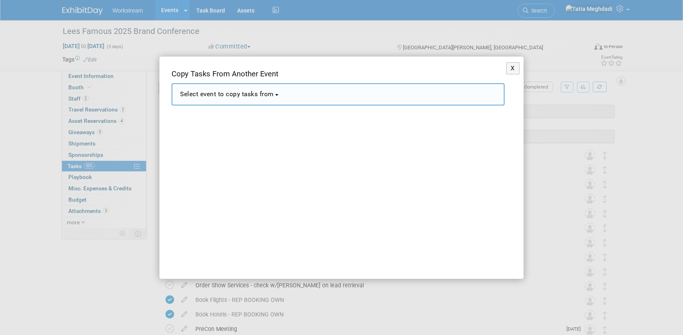
click at [232, 95] on span "Select event to copy tasks from" at bounding box center [227, 94] width 94 height 7
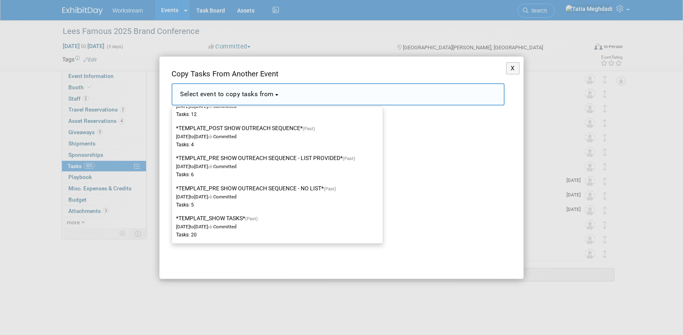
scroll to position [1130, 0]
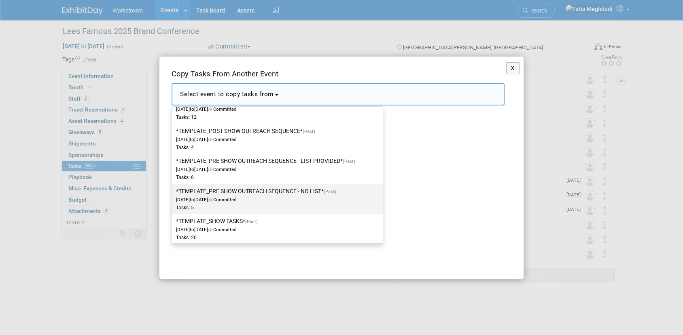
click at [201, 198] on span "[DATE] to [DATE] Committed" at bounding box center [258, 196] width 165 height 14
click at [173, 194] on input "*TEMPLATE_PRE SHOW OUTREACH SEQUENCE - NO LIST* (Past) [DATE] to [DATE] Committ…" at bounding box center [170, 191] width 5 height 5
select select "11144716"
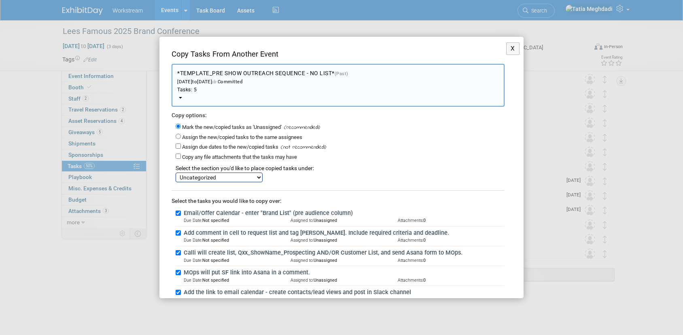
click at [192, 176] on select "Pre-Show Outreach Sequence Show Tasks Uncategorized" at bounding box center [219, 178] width 87 height 10
select select "11274747"
click at [176, 173] on select "Pre-Show Outreach Sequence Show Tasks Uncategorized" at bounding box center [219, 178] width 87 height 10
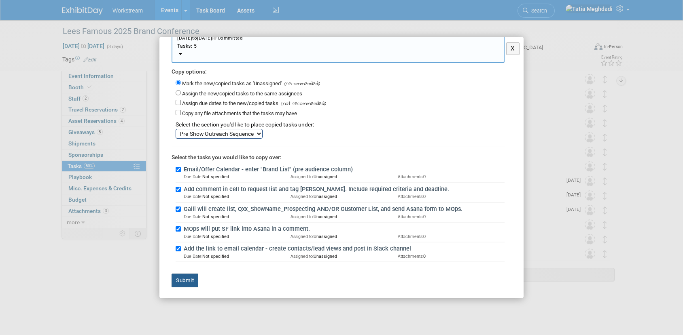
click at [193, 277] on button "Submit" at bounding box center [184, 281] width 27 height 14
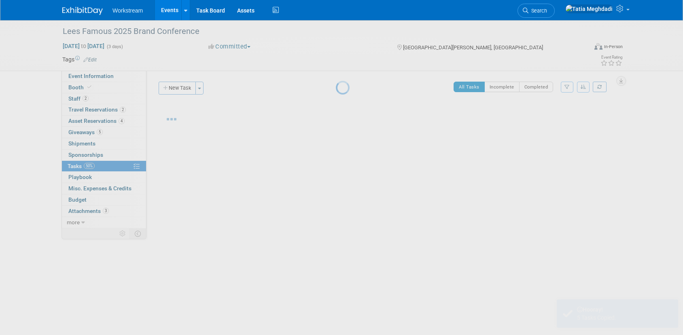
scroll to position [0, 0]
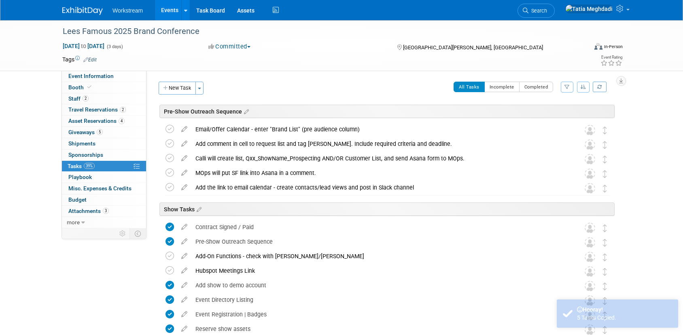
click at [277, 112] on div "Pre-Show Outreach Sequence" at bounding box center [386, 111] width 455 height 13
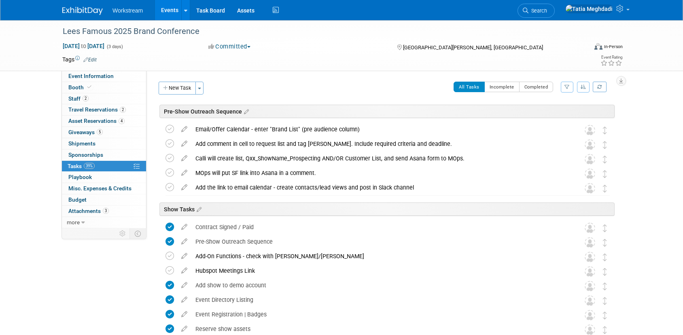
click at [249, 111] on div "Pre-Show Outreach Sequence" at bounding box center [386, 111] width 455 height 13
click at [243, 112] on icon at bounding box center [245, 111] width 7 height 7
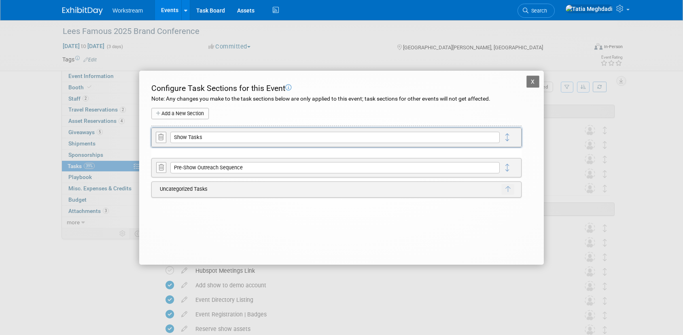
drag, startPoint x: 508, startPoint y: 162, endPoint x: 508, endPoint y: 137, distance: 25.5
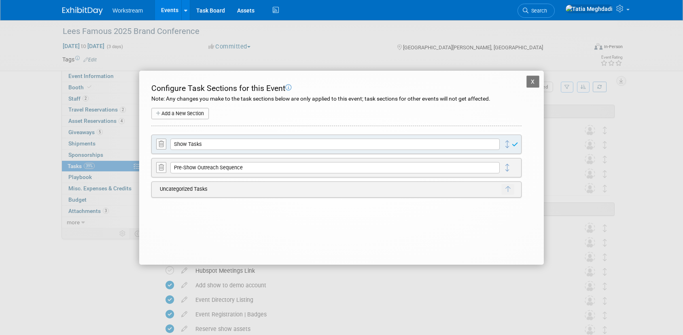
click at [537, 82] on button "X" at bounding box center [532, 82] width 13 height 12
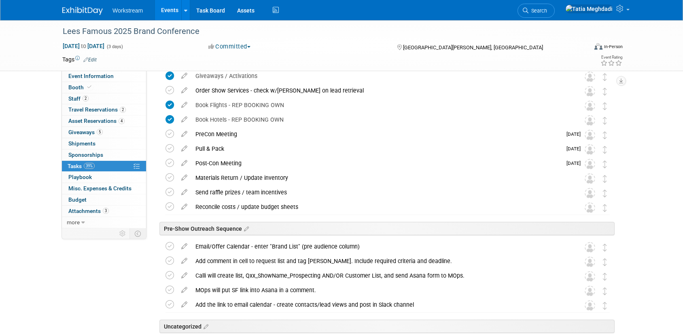
scroll to position [222, 0]
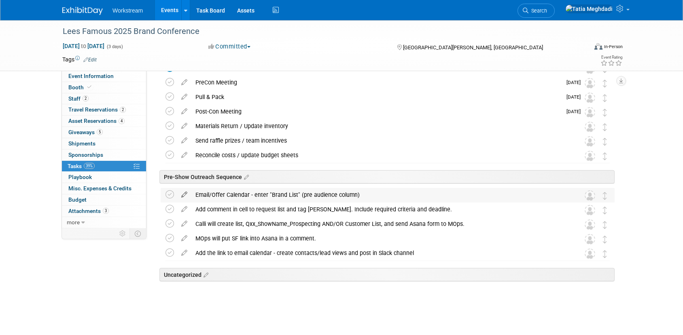
click at [184, 193] on icon at bounding box center [184, 193] width 14 height 10
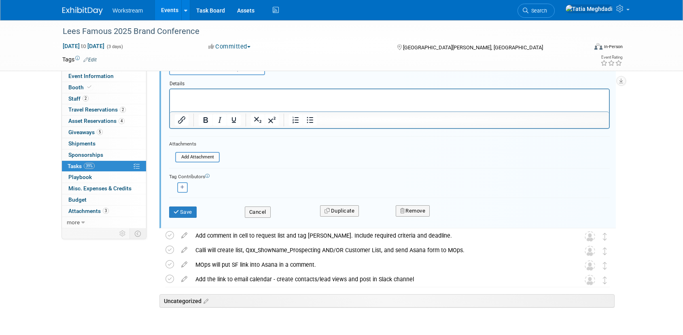
scroll to position [446, 0]
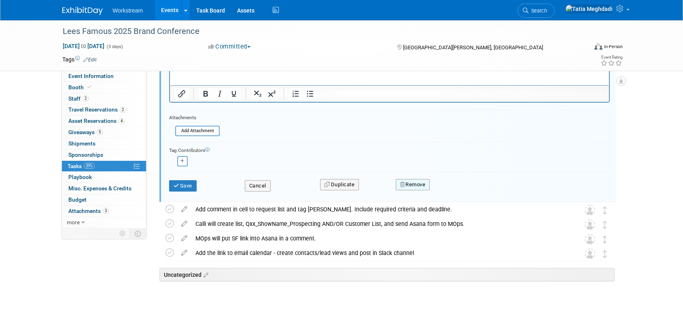
click at [415, 183] on button "Remove" at bounding box center [413, 184] width 34 height 11
click at [466, 191] on link "Yes" at bounding box center [457, 191] width 23 height 13
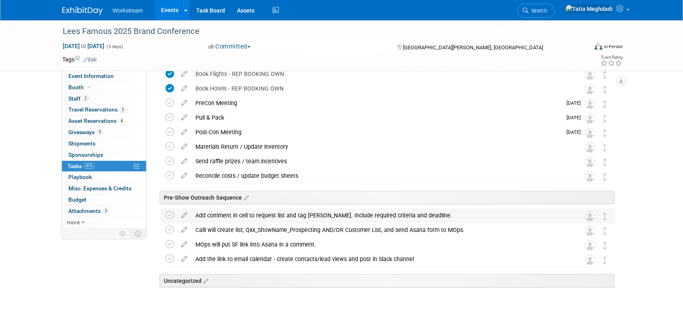
scroll to position [200, 0]
click at [274, 214] on div "Add comment in cell to request list and tag [PERSON_NAME]. Include required cri…" at bounding box center [379, 216] width 377 height 14
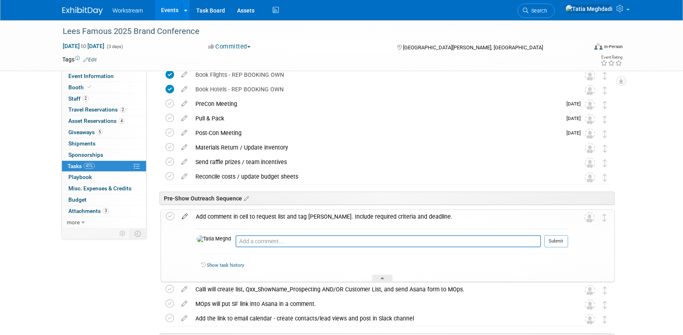
click at [185, 215] on icon at bounding box center [185, 215] width 14 height 10
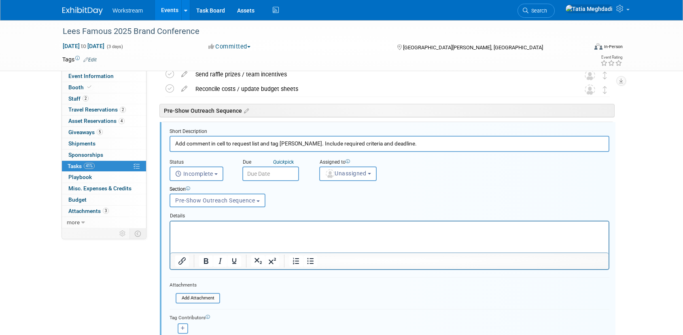
scroll to position [292, 0]
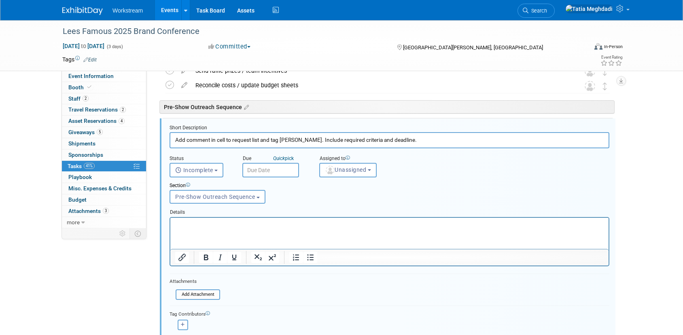
click at [213, 139] on input "Add comment in cell to request list and tag [PERSON_NAME]. Include required cri…" at bounding box center [389, 140] width 440 height 16
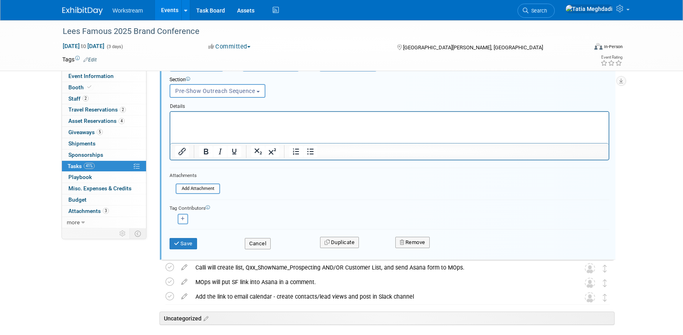
scroll to position [417, 0]
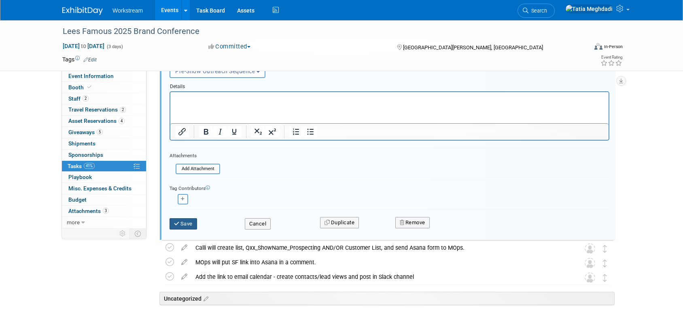
type input "Submit List Request Form"
click at [182, 225] on button "Save" at bounding box center [183, 223] width 28 height 11
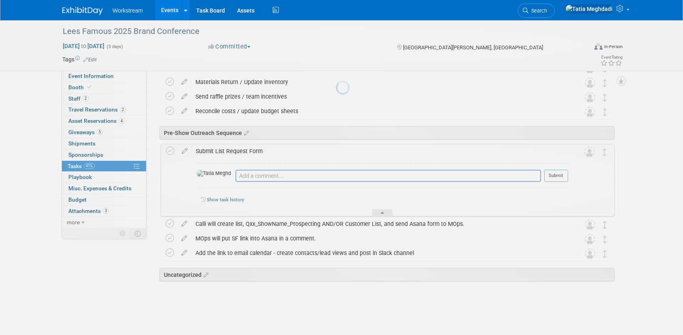
scroll to position [266, 0]
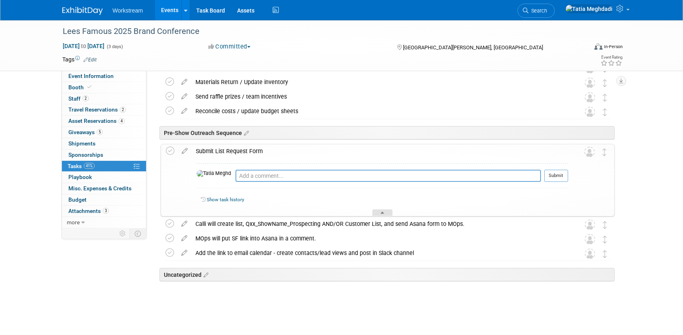
click at [384, 214] on div at bounding box center [382, 212] width 20 height 7
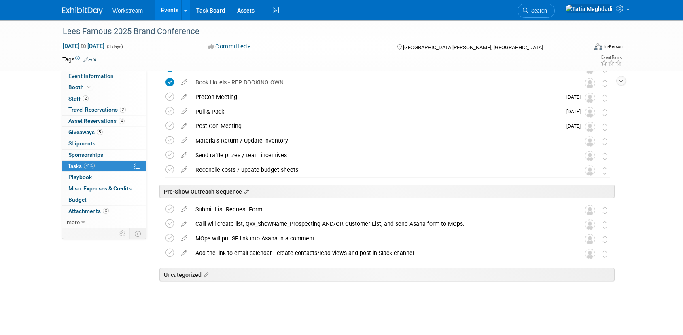
click at [247, 190] on icon at bounding box center [245, 191] width 7 height 7
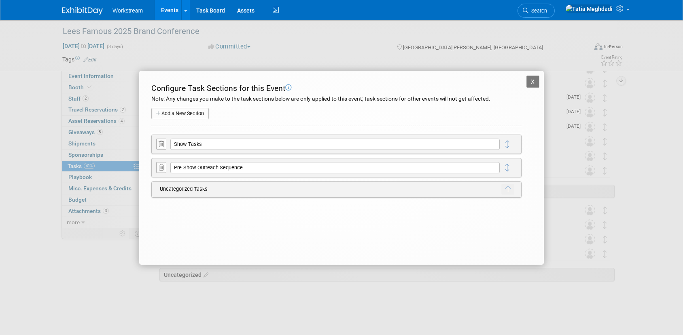
click at [159, 168] on icon at bounding box center [161, 168] width 5 height 6
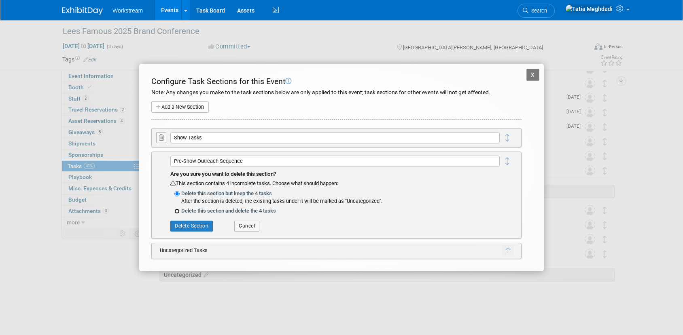
click at [176, 211] on input "Delete this section and delete the 4 tasks" at bounding box center [176, 211] width 5 height 5
radio input "true"
click at [182, 227] on button "Delete Section" at bounding box center [191, 226] width 42 height 11
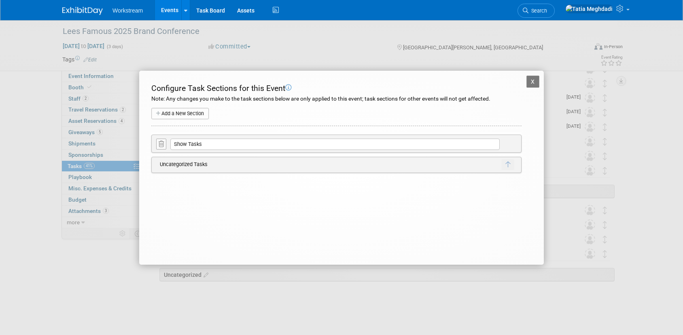
click at [528, 78] on button "X" at bounding box center [532, 82] width 13 height 12
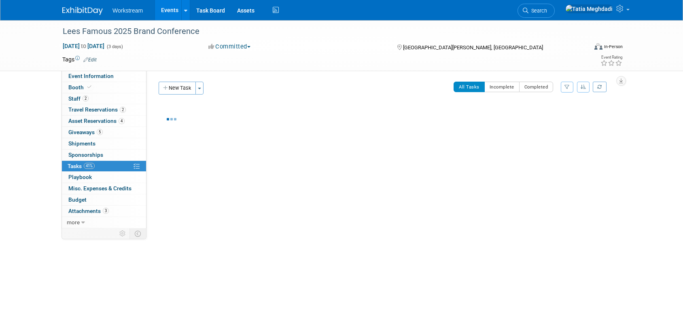
scroll to position [0, 0]
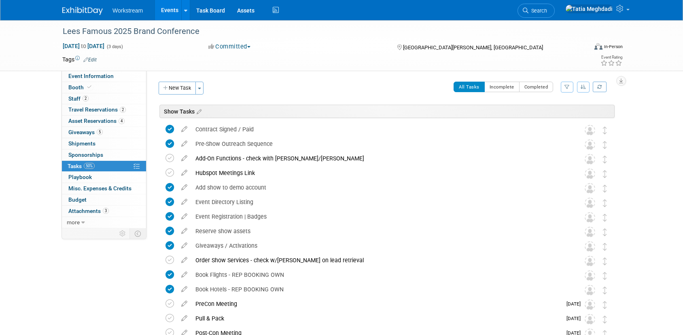
click at [120, 288] on div "Event Information Event Info Booth Booth 2 Staff 2 Staff 2 Travel Reservations …" at bounding box center [341, 231] width 570 height 423
click at [187, 144] on icon at bounding box center [184, 142] width 14 height 10
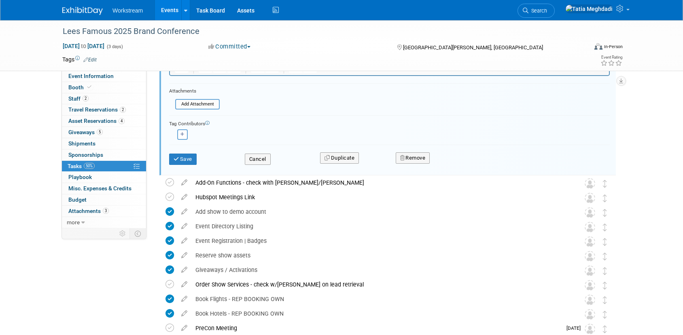
scroll to position [246, 0]
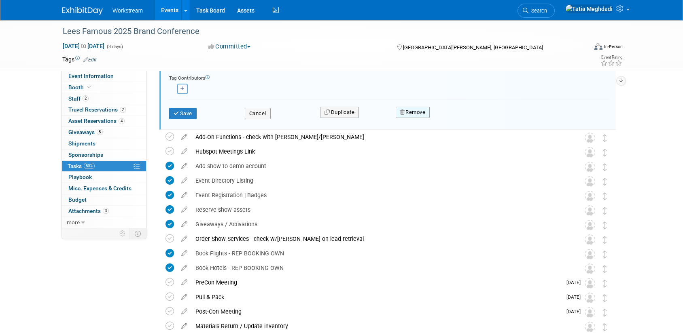
click at [416, 112] on button "Remove" at bounding box center [413, 112] width 34 height 11
click at [437, 115] on div "Yes No" at bounding box center [468, 119] width 64 height 20
click at [468, 120] on link "Yes" at bounding box center [457, 118] width 23 height 13
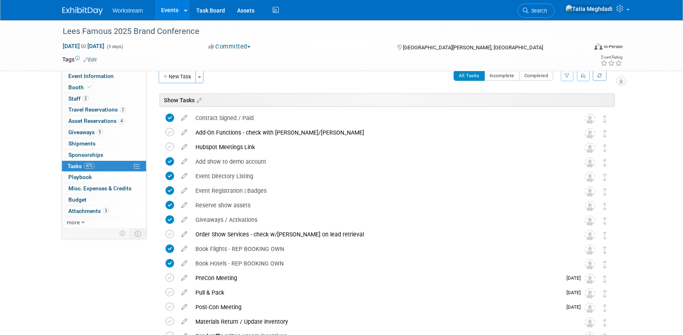
scroll to position [0, 0]
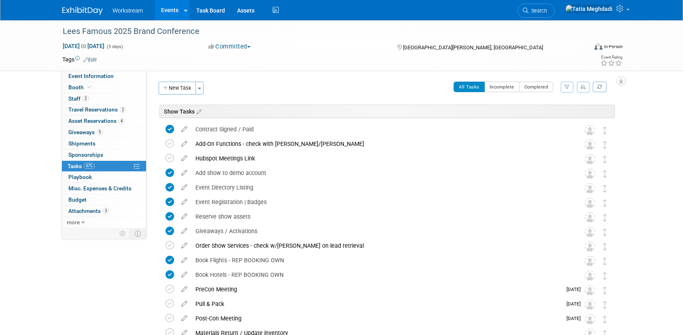
click at [168, 9] on link "Events" at bounding box center [170, 10] width 30 height 20
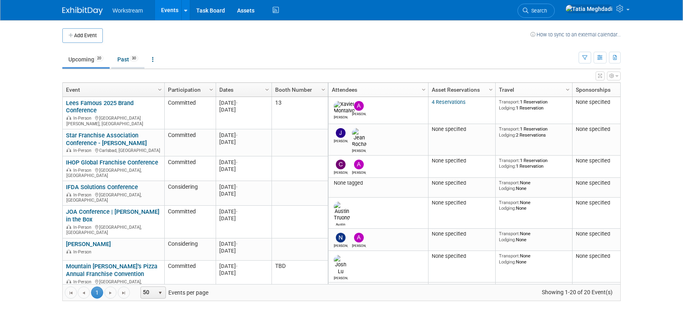
click at [123, 56] on link "Past 30" at bounding box center [127, 59] width 33 height 15
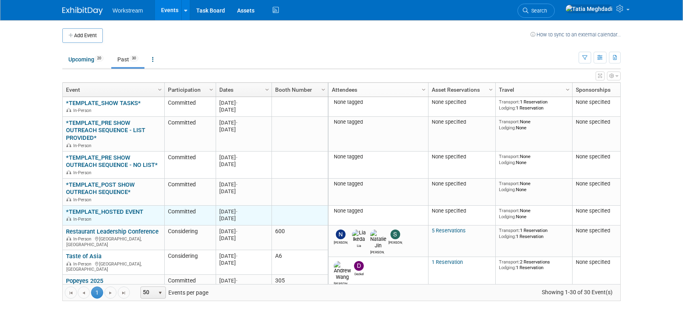
click at [95, 209] on link "*TEMPLATE_HOSTED EVENT" at bounding box center [104, 211] width 77 height 7
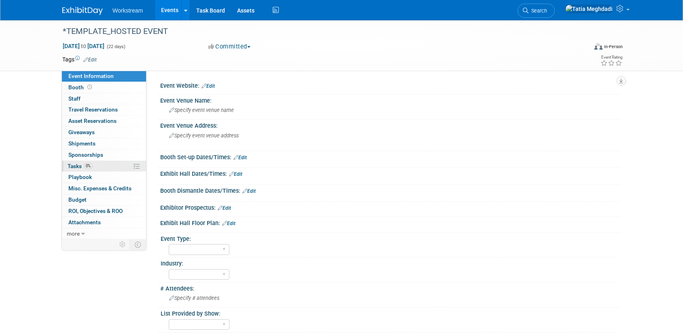
click at [76, 165] on span "Tasks 0%" at bounding box center [80, 166] width 25 height 6
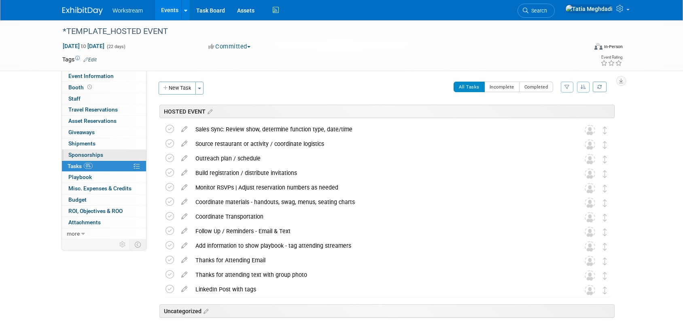
scroll to position [2, 0]
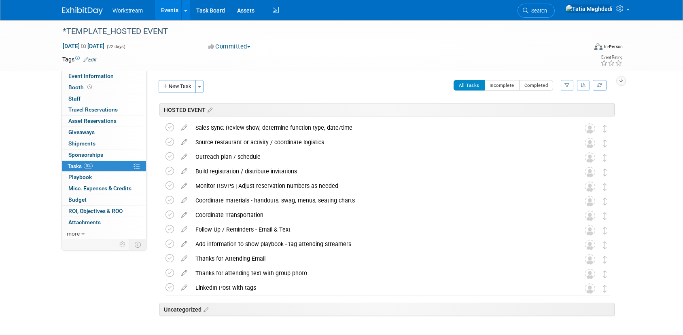
click at [169, 11] on link "Events" at bounding box center [170, 10] width 30 height 20
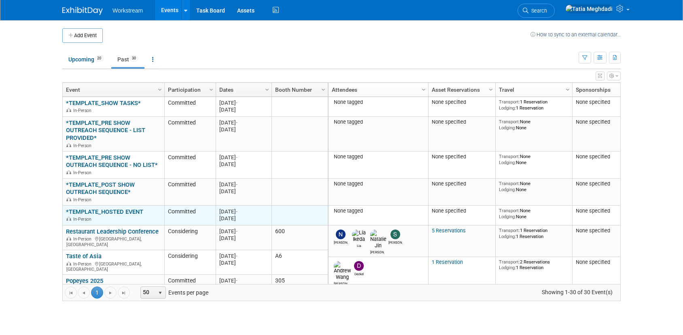
click at [120, 209] on link "*TEMPLATE_HOSTED EVENT" at bounding box center [104, 211] width 77 height 7
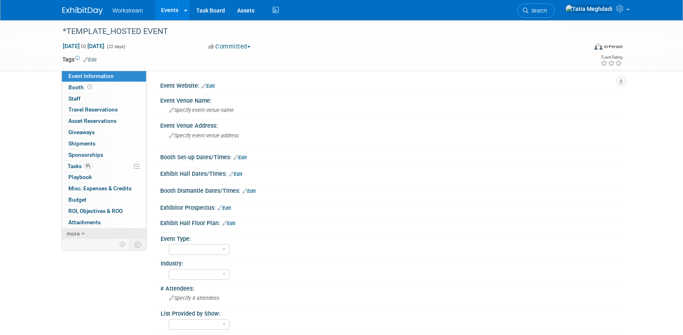
click at [83, 234] on icon at bounding box center [83, 234] width 4 height 6
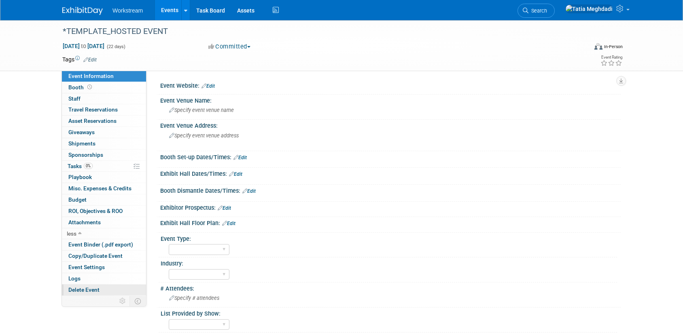
click at [84, 288] on span "Delete Event" at bounding box center [83, 290] width 31 height 6
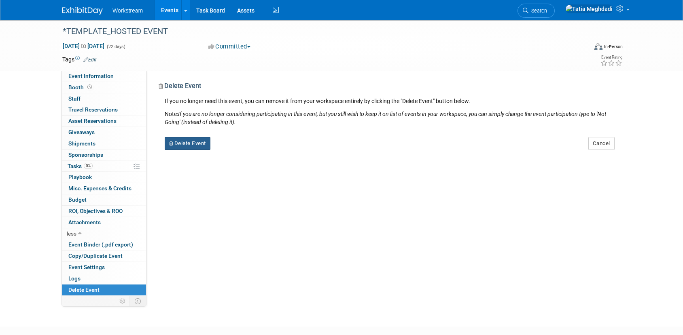
click at [187, 141] on button "Delete Event" at bounding box center [188, 143] width 46 height 13
click at [237, 147] on link "Yes" at bounding box center [238, 150] width 23 height 13
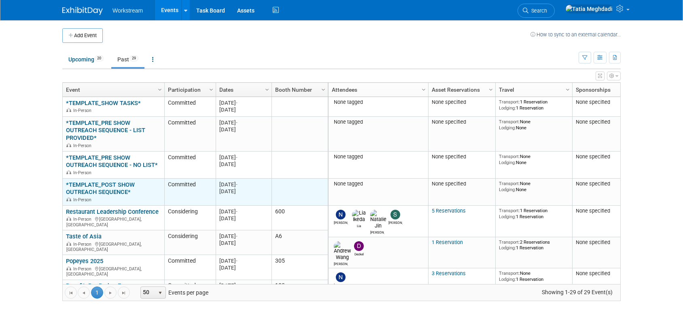
click at [104, 187] on link "*TEMPLATE_POST SHOW OUTREACH SEQUENCE*" at bounding box center [100, 188] width 69 height 15
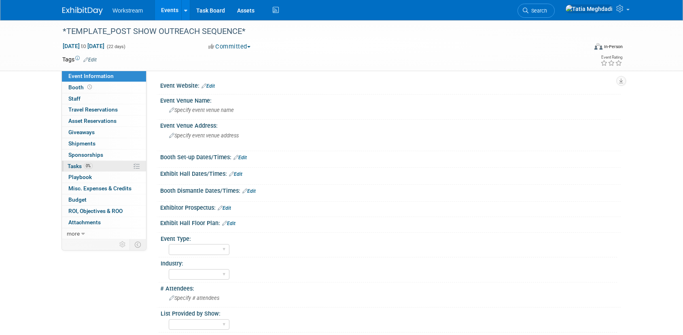
click at [78, 167] on span "Tasks 0%" at bounding box center [80, 166] width 25 height 6
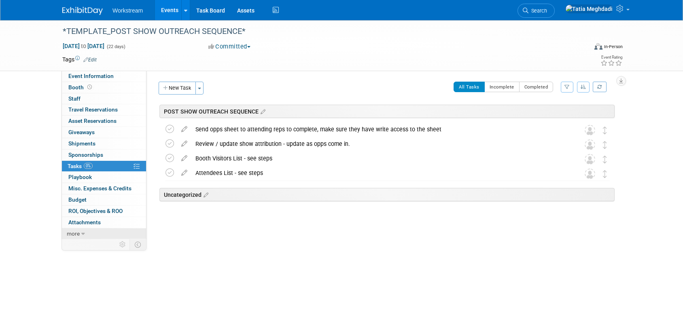
click at [80, 234] on link "more" at bounding box center [104, 234] width 84 height 11
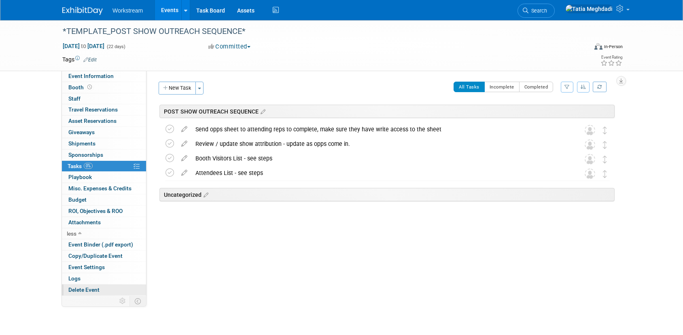
click at [86, 291] on span "Delete Event" at bounding box center [83, 290] width 31 height 6
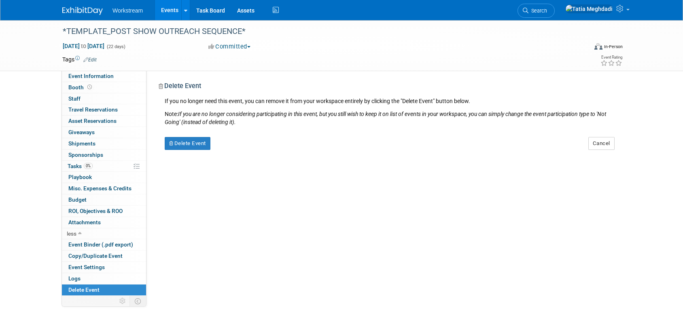
click at [183, 136] on div "Delete Event" at bounding box center [236, 140] width 154 height 19
click at [186, 142] on button "Delete Event" at bounding box center [188, 143] width 46 height 13
click at [237, 145] on link "Yes" at bounding box center [238, 150] width 23 height 13
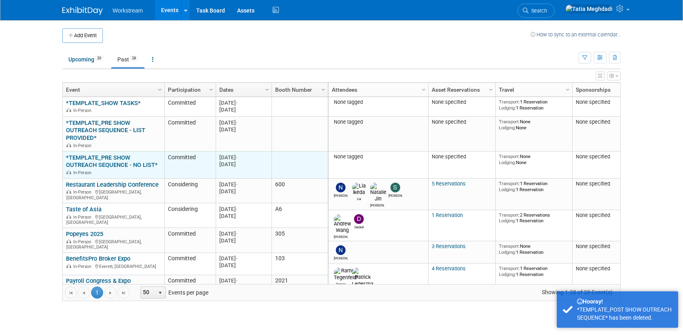
click at [102, 160] on link "*TEMPLATE_PRE SHOW OUTREACH SEQUENCE - NO LIST*" at bounding box center [112, 161] width 92 height 15
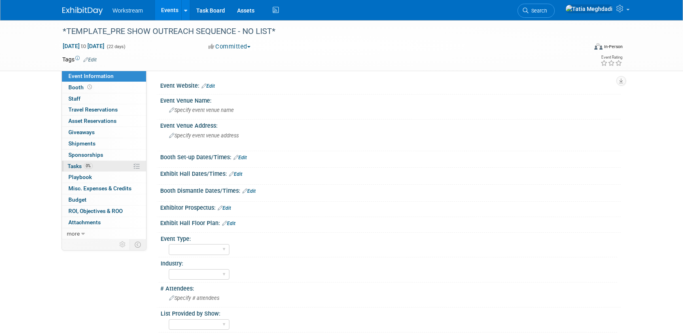
click at [73, 163] on span "Tasks 0%" at bounding box center [80, 166] width 25 height 6
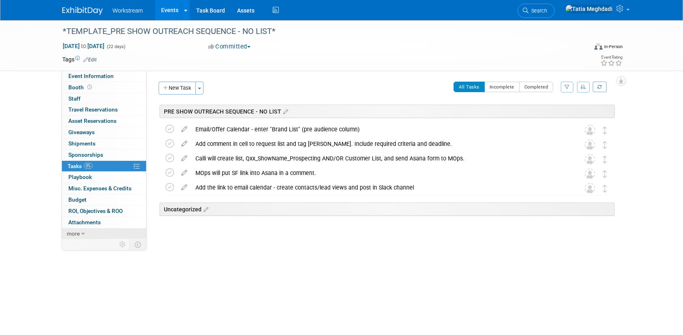
click at [81, 233] on icon at bounding box center [83, 234] width 4 height 6
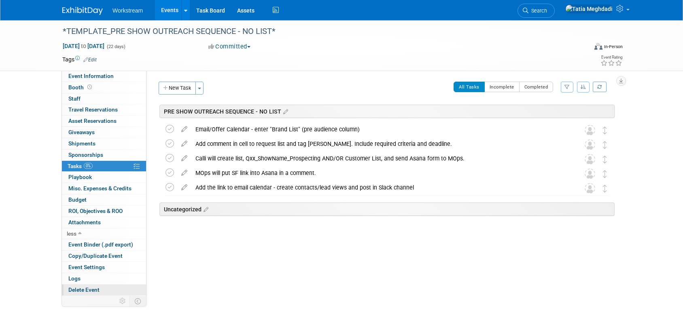
click at [83, 289] on span "Delete Event" at bounding box center [83, 290] width 31 height 6
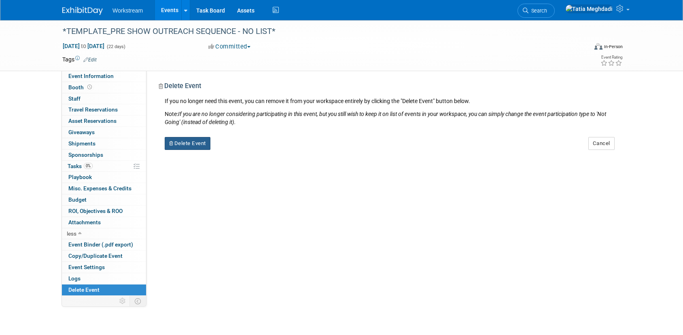
click at [189, 142] on button "Delete Event" at bounding box center [188, 143] width 46 height 13
click at [239, 149] on link "Yes" at bounding box center [238, 150] width 23 height 13
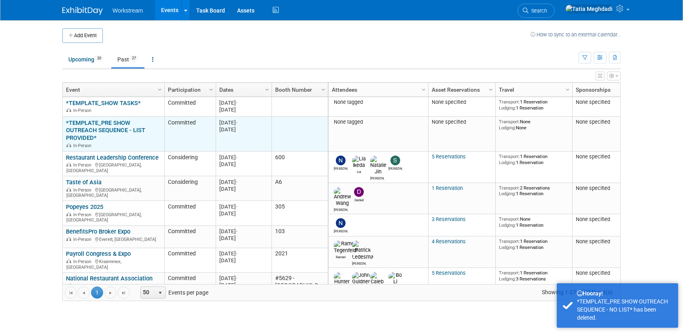
click at [107, 127] on link "*TEMPLATE_PRE SHOW OUTREACH SEQUENCE - LIST PROVIDED*" at bounding box center [105, 130] width 79 height 23
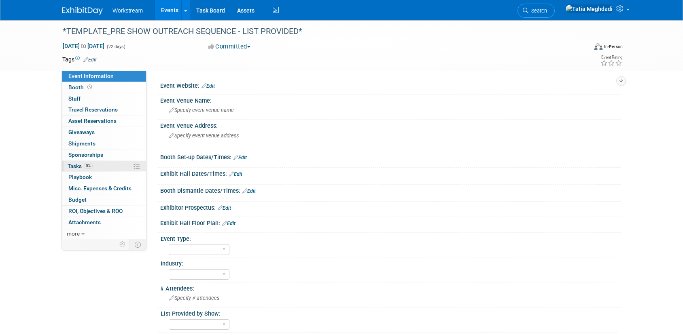
click at [78, 165] on span "Tasks 0%" at bounding box center [80, 166] width 25 height 6
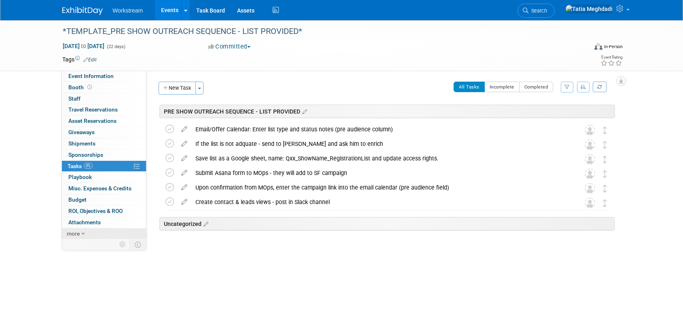
click at [79, 232] on link "more" at bounding box center [104, 234] width 84 height 11
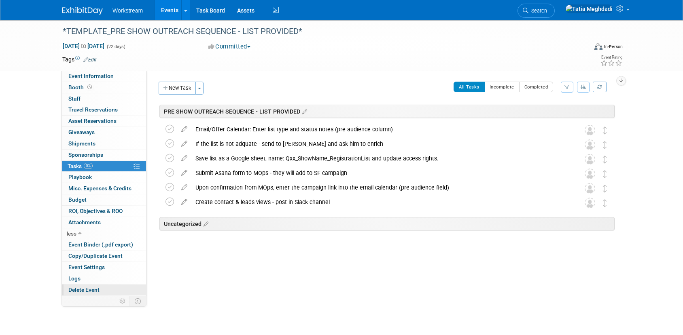
click at [86, 289] on span "Delete Event" at bounding box center [83, 290] width 31 height 6
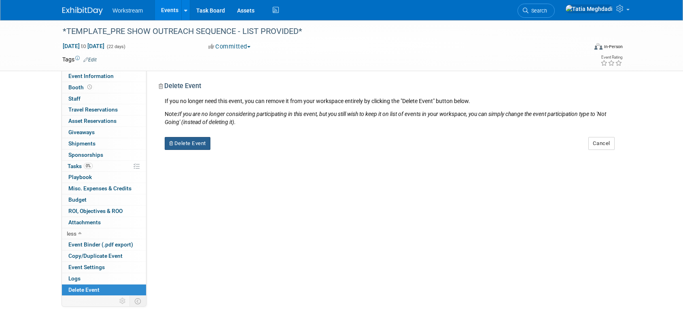
click at [184, 143] on button "Delete Event" at bounding box center [188, 143] width 46 height 13
click at [247, 148] on link "Yes" at bounding box center [238, 150] width 23 height 13
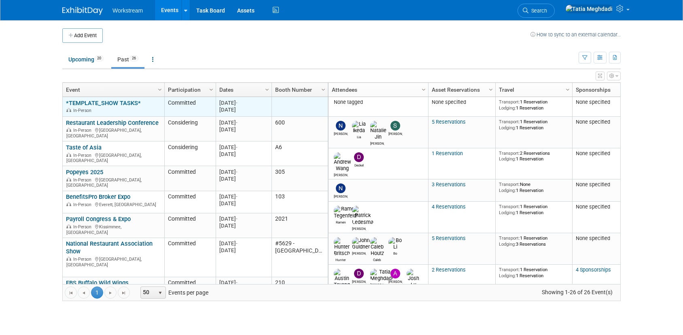
click at [131, 101] on link "*TEMPLATE_SHOW TASKS*" at bounding box center [103, 102] width 75 height 7
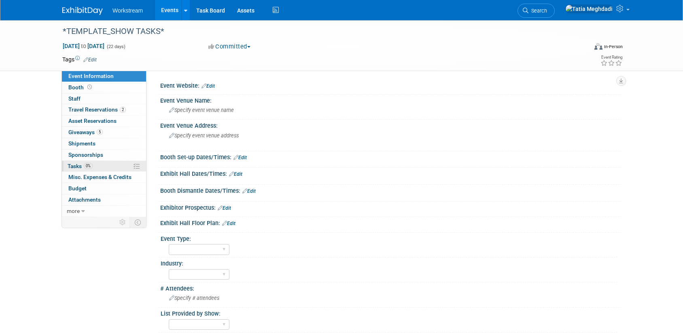
click at [74, 166] on span "Tasks 0%" at bounding box center [80, 166] width 25 height 6
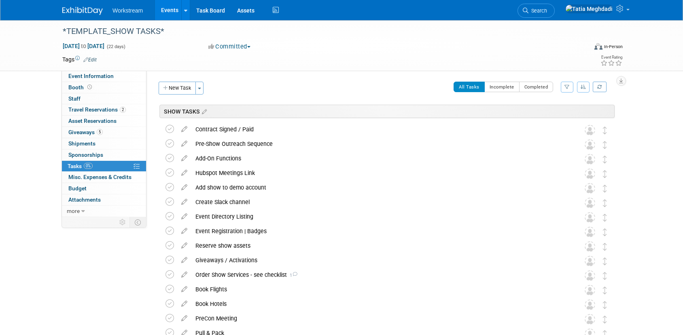
click at [172, 11] on link "Events" at bounding box center [170, 10] width 30 height 20
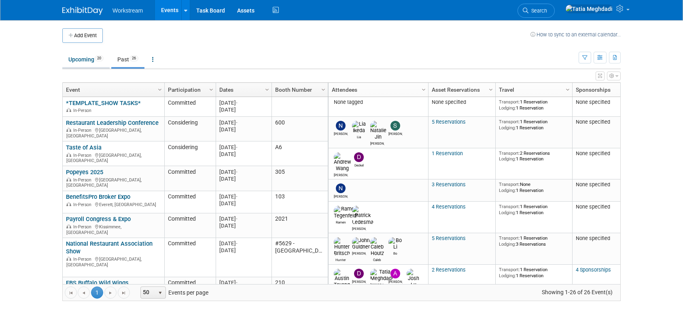
click at [81, 56] on link "Upcoming 20" at bounding box center [85, 59] width 47 height 15
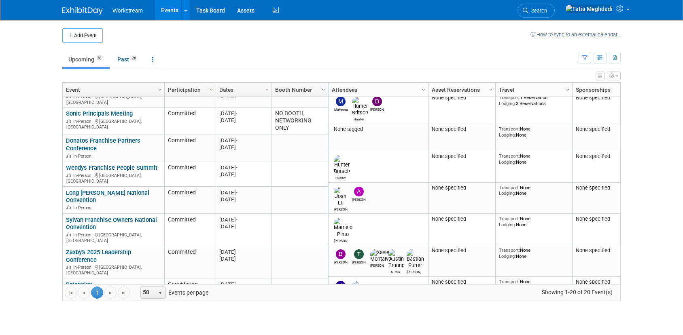
scroll to position [228, 0]
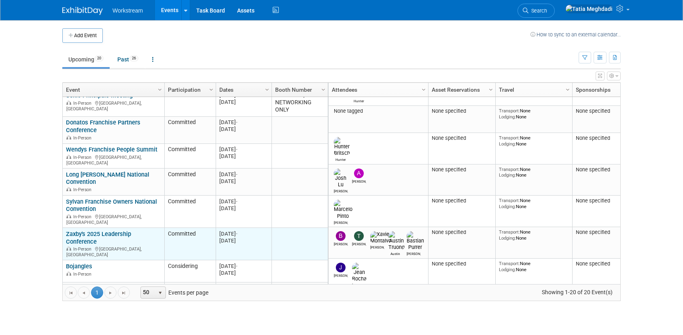
click at [89, 231] on link "Zaxby's 2025 Leadership Conference" at bounding box center [98, 238] width 65 height 15
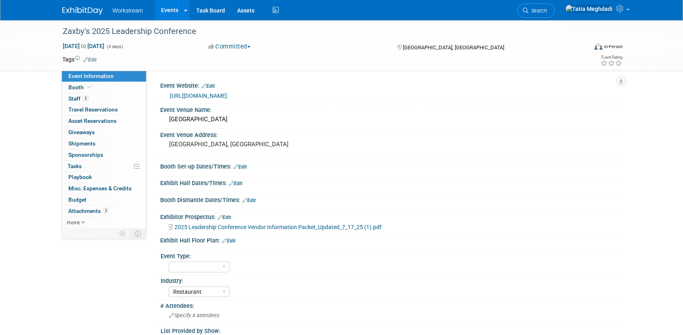
select select "Restaurant"
select select "No"
click at [69, 166] on span "Tasks 0%" at bounding box center [75, 166] width 14 height 6
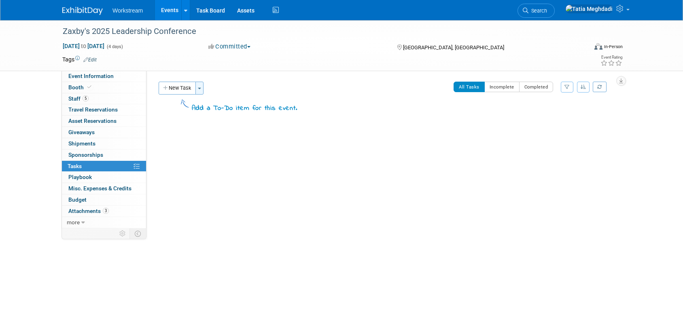
click at [200, 90] on button "Toggle Dropdown" at bounding box center [199, 88] width 8 height 13
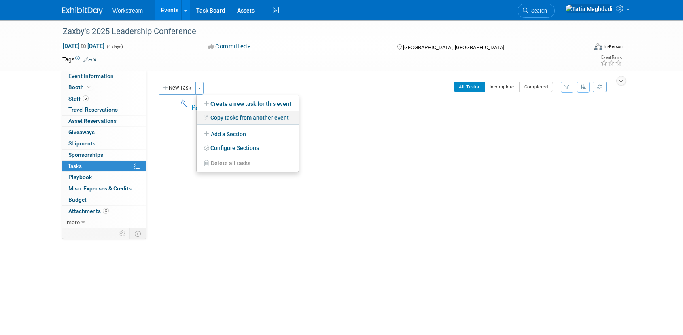
click at [240, 117] on link "Copy tasks from another event" at bounding box center [248, 118] width 102 height 14
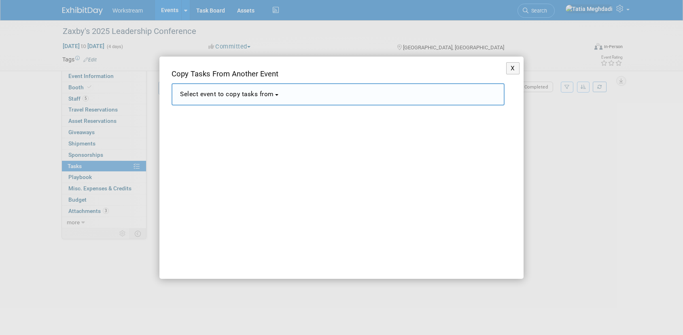
click at [214, 93] on span "Select event to copy tasks from" at bounding box center [227, 94] width 94 height 7
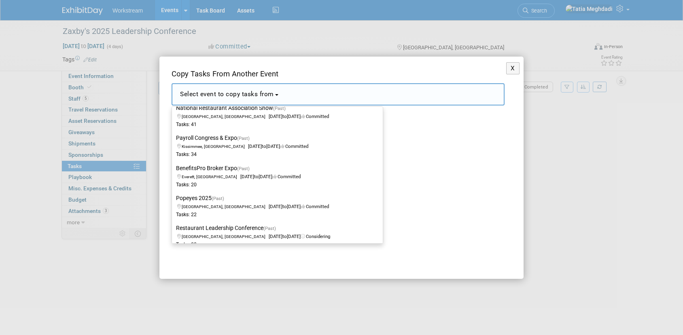
scroll to position [1043, 0]
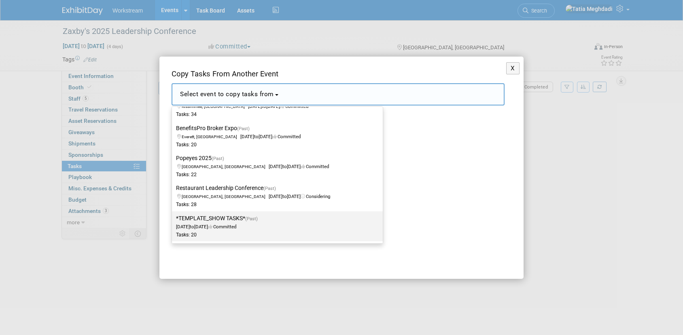
click at [194, 224] on span "[DATE] to [DATE] Committed" at bounding box center [219, 223] width 87 height 14
click at [173, 221] on input "*TEMPLATE_SHOW TASKS* (Past) [DATE] to [DATE] Committed Tasks: 20" at bounding box center [170, 218] width 5 height 5
select select "11140526"
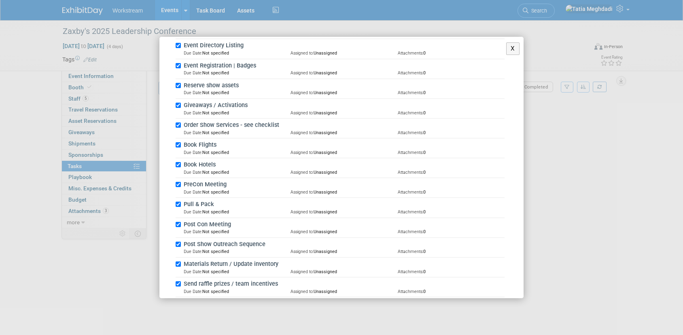
scroll to position [321, 0]
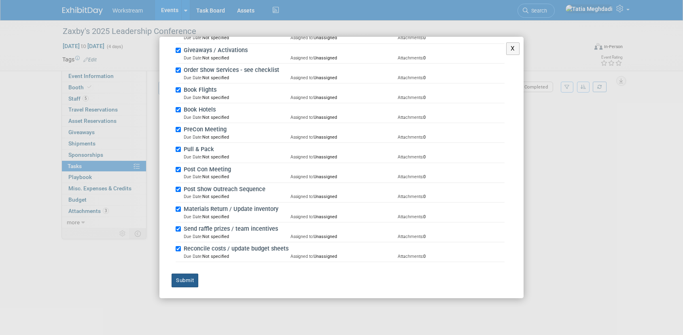
click at [179, 279] on button "Submit" at bounding box center [184, 281] width 27 height 14
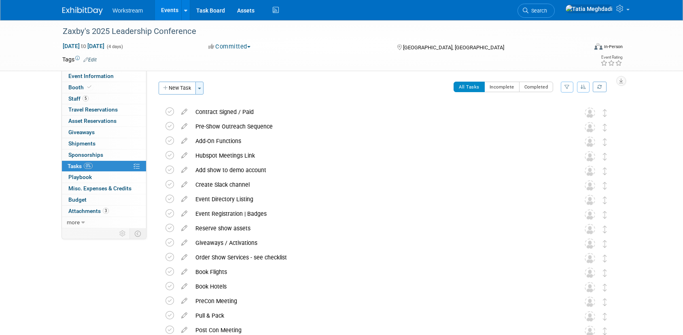
click at [202, 89] on button "Toggle Dropdown" at bounding box center [199, 88] width 8 height 13
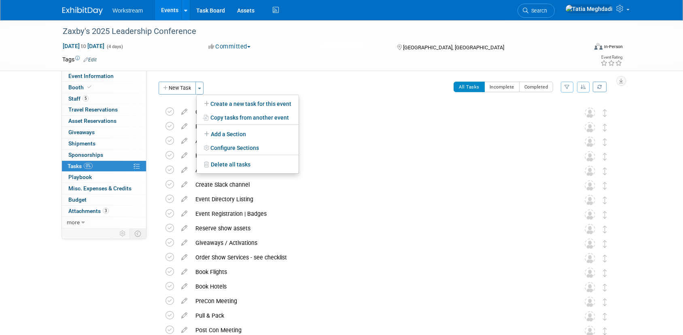
click at [277, 69] on div "Zaxby's 2025 Leadership Conference [DATE] to [DATE] (4 days) [DATE] to [DATE] C…" at bounding box center [341, 45] width 570 height 51
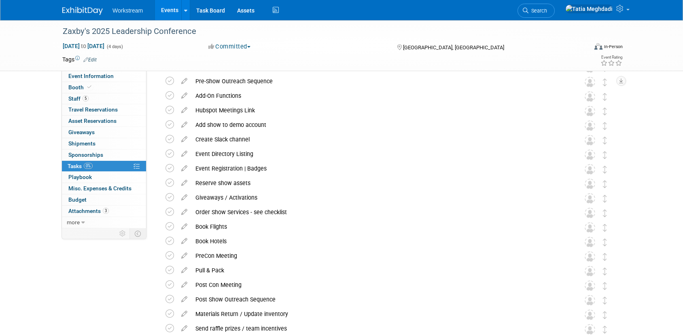
scroll to position [0, 0]
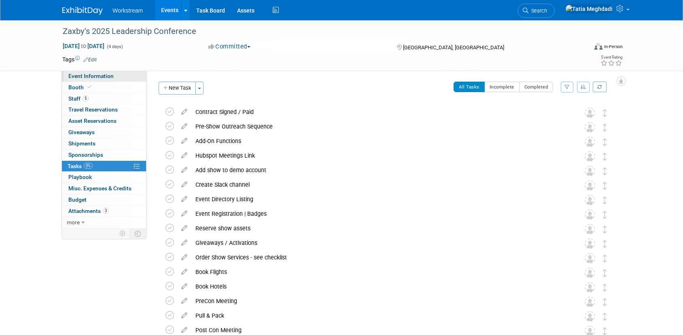
click at [79, 75] on span "Event Information" at bounding box center [90, 76] width 45 height 6
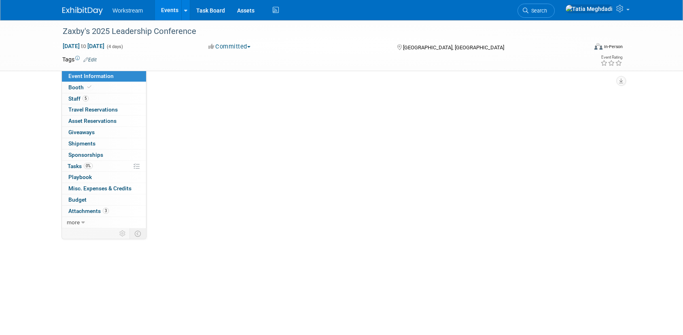
select select "Restaurant"
select select "No"
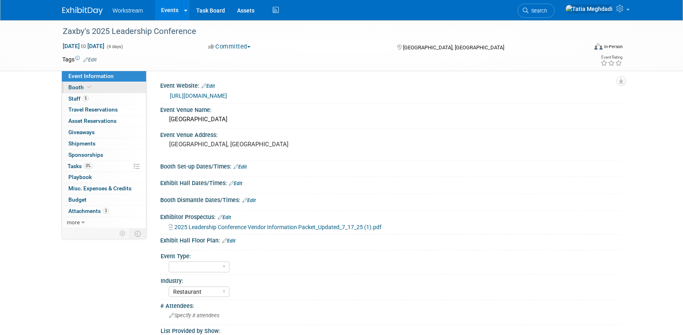
click at [80, 85] on span "Booth" at bounding box center [80, 87] width 25 height 6
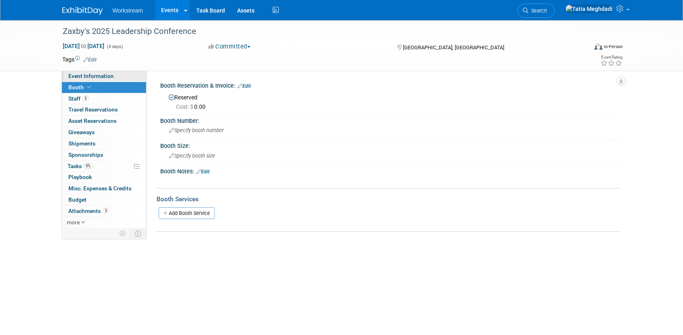
click at [80, 75] on span "Event Information" at bounding box center [90, 76] width 45 height 6
select select "Restaurant"
select select "No"
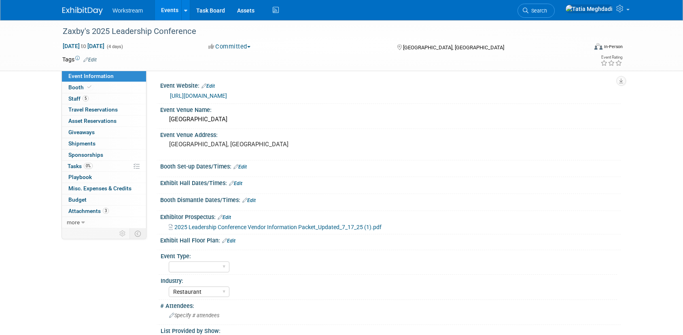
click at [245, 101] on div "Event Website: Edit [URL][DOMAIN_NAME]" at bounding box center [389, 92] width 464 height 24
click at [364, 142] on div "Event Venue Address: Phoenix, AZ" at bounding box center [389, 144] width 464 height 31
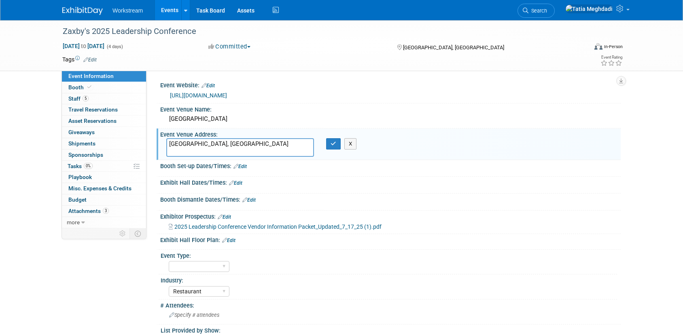
click at [66, 259] on div "Event Information Event Info Booth Booth 5 Staff 5 Staff 0 Travel Reservations …" at bounding box center [341, 209] width 570 height 378
click at [49, 262] on div "Zaxby's 2025 Leadership Conference Oct 16, 2025 to Oct 19, 2025 (4 days) Oct 16…" at bounding box center [341, 217] width 683 height 394
click at [307, 229] on span "2025 Leadership Conference Vendor Information Packet_Updated_7_17_25 (1).pdf" at bounding box center [277, 227] width 207 height 6
click at [328, 145] on button "button" at bounding box center [333, 143] width 15 height 11
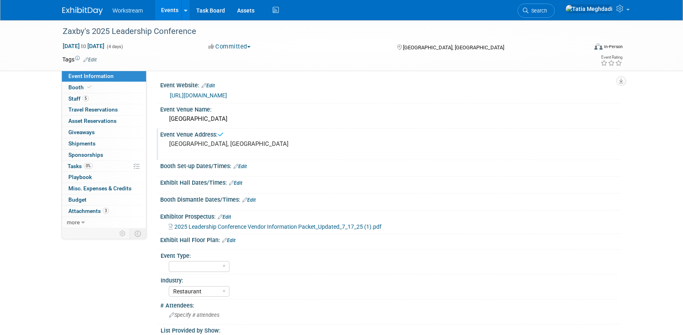
scroll to position [0, 0]
click at [84, 96] on span "5" at bounding box center [86, 98] width 6 height 6
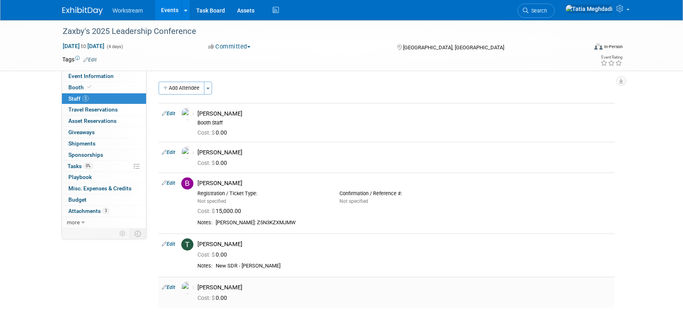
scroll to position [4, 0]
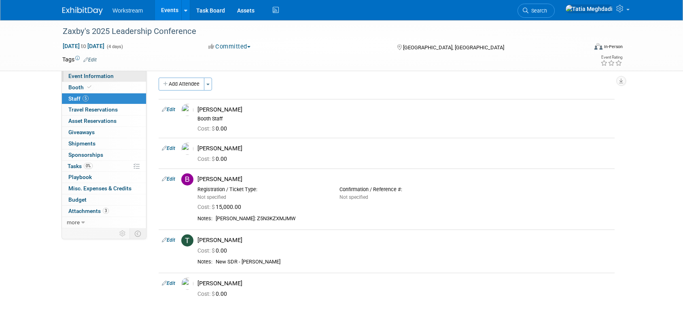
click at [92, 73] on span "Event Information" at bounding box center [90, 76] width 45 height 6
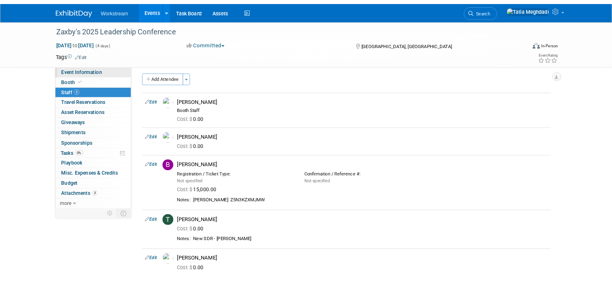
scroll to position [0, 0]
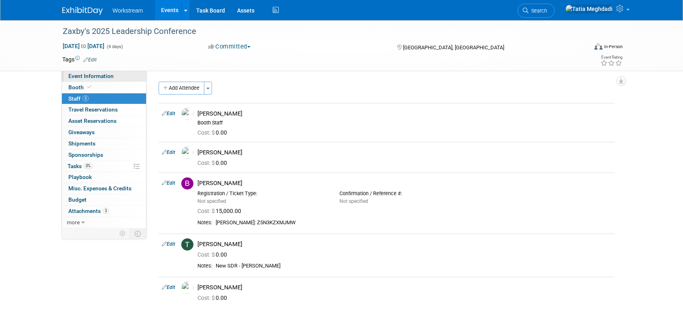
select select "Restaurant"
select select "No"
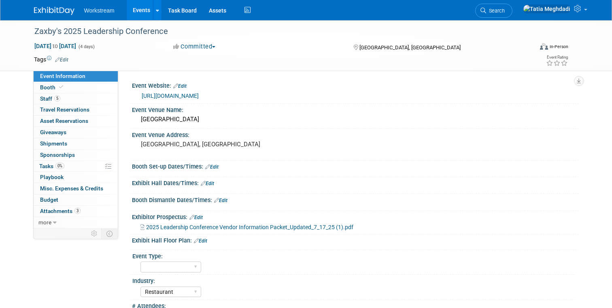
click at [142, 10] on link "Events" at bounding box center [142, 10] width 30 height 20
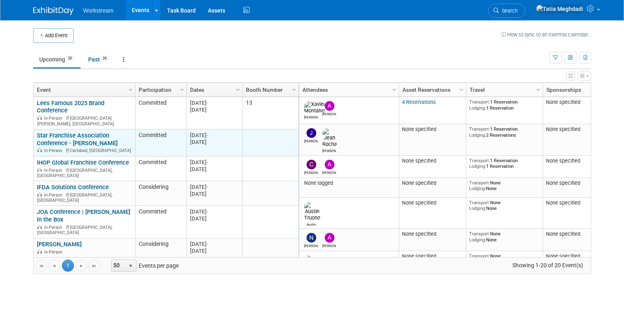
click at [52, 132] on link "Star Franchise Association Conference - [PERSON_NAME]" at bounding box center [77, 139] width 81 height 15
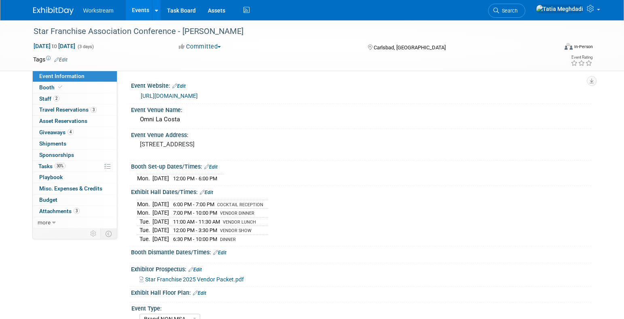
select select "Brand NON MSA"
select select "Restaurant"
select select "TBD"
click at [47, 108] on span "Travel Reservations 3" at bounding box center [67, 109] width 57 height 6
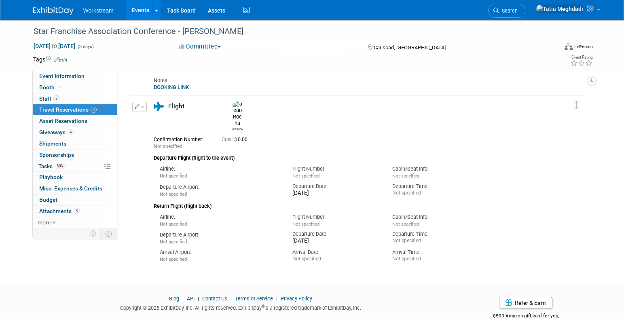
scroll to position [156, 0]
click at [169, 88] on link "BOOKING LINK" at bounding box center [171, 88] width 35 height 6
click at [44, 96] on span "Staff 2" at bounding box center [49, 98] width 20 height 6
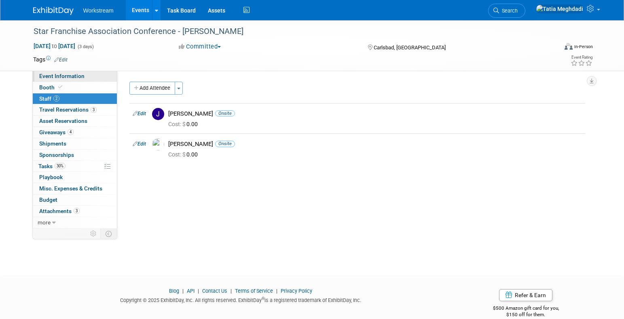
click at [53, 75] on span "Event Information" at bounding box center [61, 76] width 45 height 6
select select "Brand NON MSA"
select select "Restaurant"
select select "TBD"
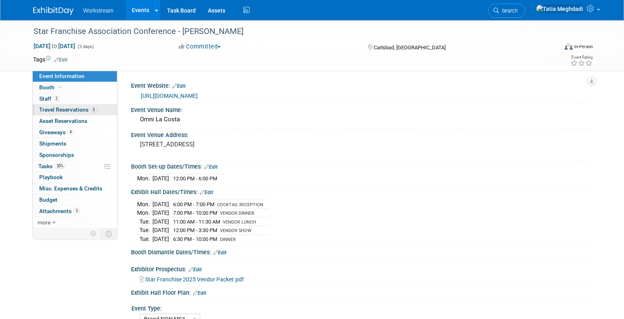
click at [49, 107] on span "Travel Reservations 3" at bounding box center [67, 109] width 57 height 6
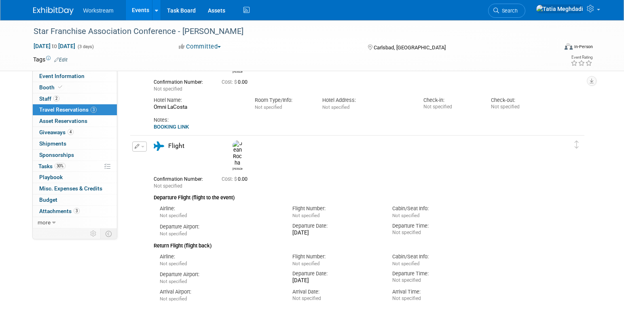
scroll to position [131, 0]
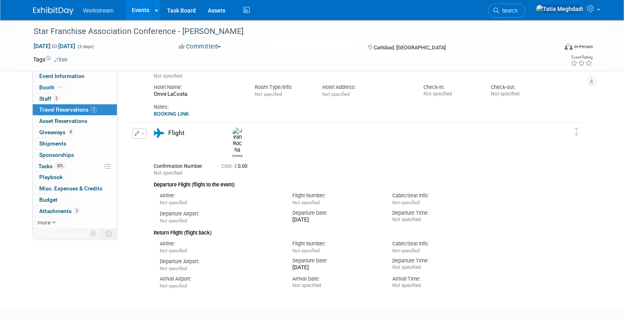
drag, startPoint x: 300, startPoint y: 140, endPoint x: 336, endPoint y: 132, distance: 36.5
click at [336, 132] on div "Flight Jean Not specified Cost: $ 0.00 Airline: Not specified Airline:" at bounding box center [350, 209] width 405 height 161
click at [337, 135] on div "[PERSON_NAME]" at bounding box center [381, 141] width 304 height 32
click at [140, 136] on button "button" at bounding box center [139, 134] width 15 height 10
click at [155, 146] on button "Edit Reservation" at bounding box center [167, 148] width 68 height 12
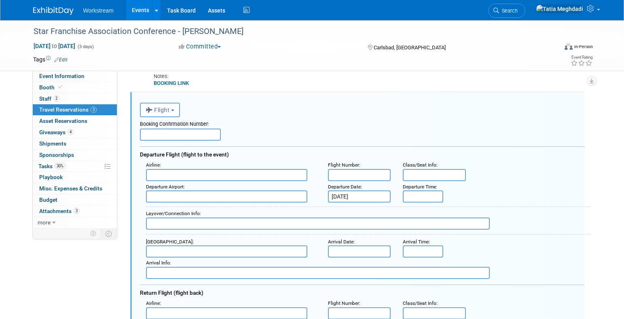
scroll to position [162, 0]
click at [164, 131] on input "text" at bounding box center [180, 134] width 81 height 12
type input "GZTH7C"
click at [166, 175] on input "text" at bounding box center [226, 175] width 161 height 12
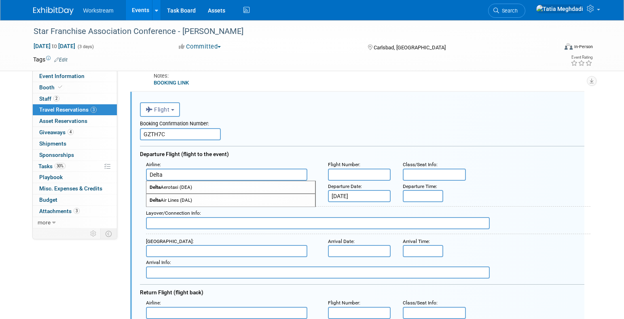
click at [165, 197] on span "Delta Air Lines (DAL)" at bounding box center [230, 200] width 169 height 13
type input "Delta Air Lines (DAL)"
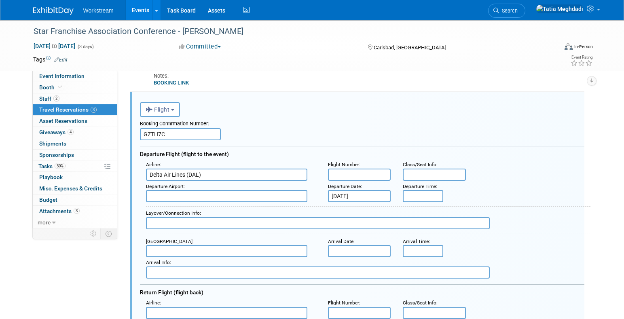
click at [366, 174] on input "text" at bounding box center [359, 175] width 63 height 12
type input "DL1296"
click at [232, 222] on span "SLC - Salt Lake City International Airport" at bounding box center [230, 222] width 169 height 13
type input "SLC - Salt Lake City International Airport"
click at [425, 197] on input "8:00 AM" at bounding box center [423, 196] width 40 height 12
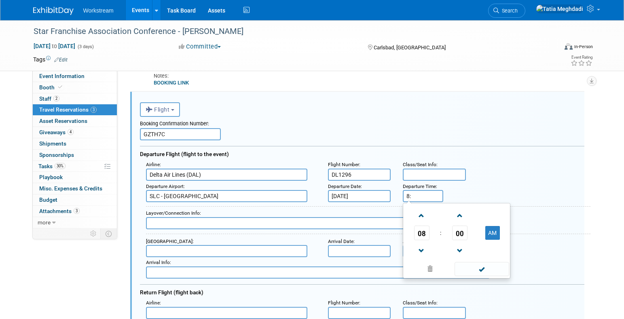
type input "8"
click at [495, 231] on button "AM" at bounding box center [492, 233] width 15 height 14
click at [482, 271] on span at bounding box center [482, 269] width 55 height 14
type input "8:00 PM"
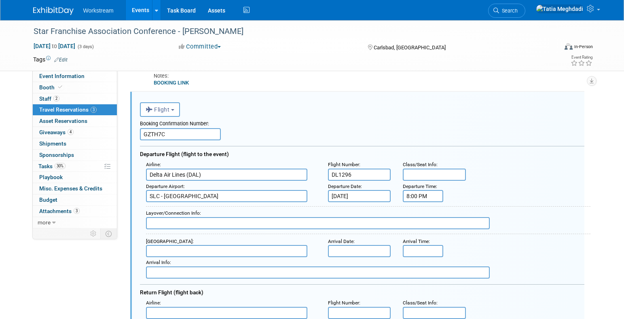
click at [187, 248] on input "text" at bounding box center [226, 251] width 161 height 12
type input "/"
drag, startPoint x: 184, startPoint y: 262, endPoint x: 189, endPoint y: 262, distance: 4.5
click at [184, 262] on span "SAN - San Die go International Airport" at bounding box center [230, 264] width 169 height 13
type input "SAN - San Diego International Airport"
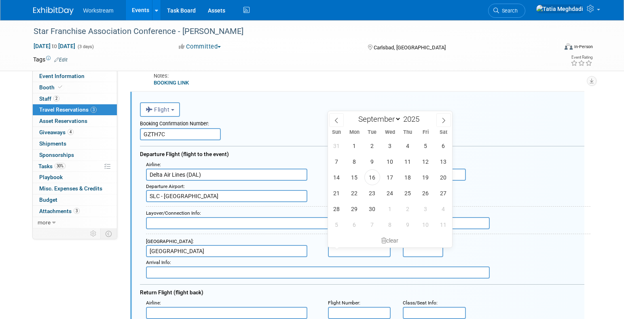
click at [356, 249] on input "text" at bounding box center [359, 251] width 63 height 12
click at [358, 192] on span "22" at bounding box center [355, 193] width 16 height 16
type input "[DATE]"
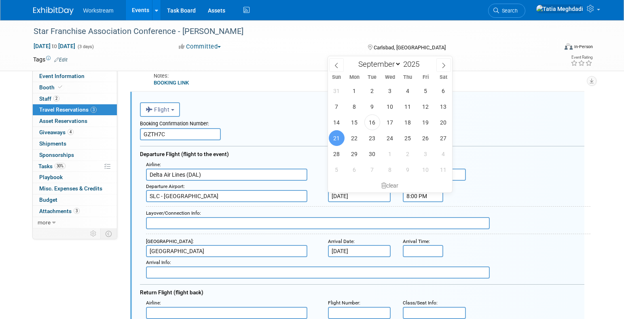
click at [351, 197] on input "[DATE]" at bounding box center [359, 196] width 63 height 12
click at [358, 139] on span "22" at bounding box center [355, 138] width 16 height 16
type input "[DATE]"
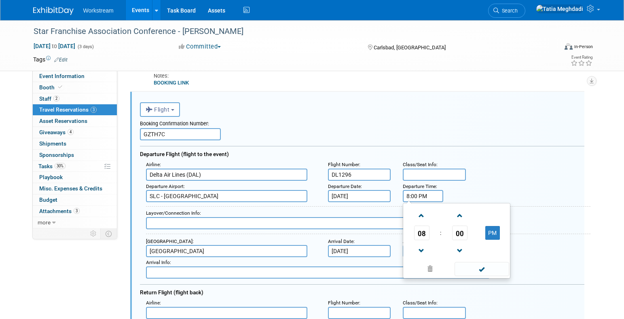
click at [432, 197] on input "8:00 PM" at bounding box center [423, 196] width 40 height 12
drag, startPoint x: 432, startPoint y: 197, endPoint x: 398, endPoint y: 197, distance: 34.8
click at [397, 197] on div "Departure Time : 8:00 PM 08 : 00 PM 12 01 02 03 04 05 06 07 08 09 10 11 00 05 1…" at bounding box center [422, 191] width 51 height 21
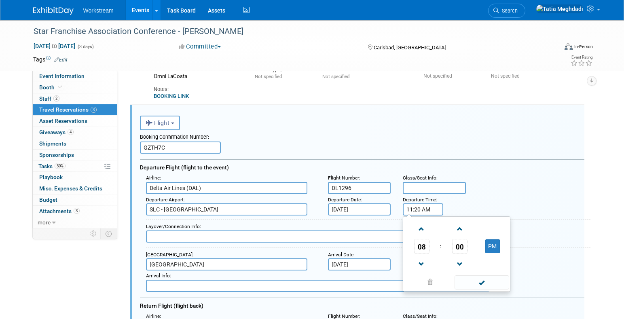
scroll to position [147, 0]
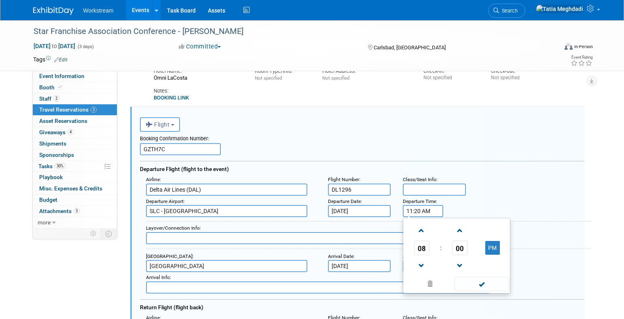
type input "11:20 AM"
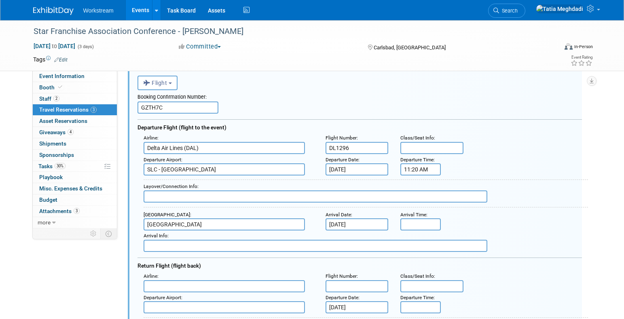
scroll to position [188, 7]
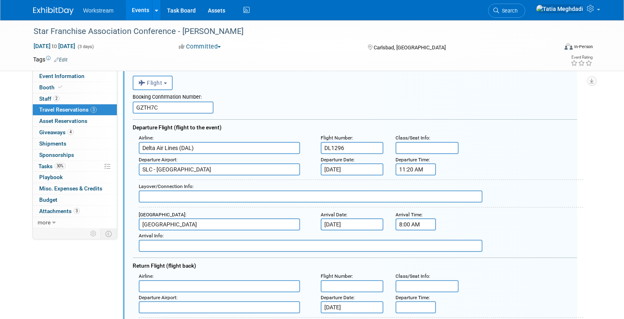
click at [423, 225] on input "8:00 AM" at bounding box center [416, 224] width 40 height 12
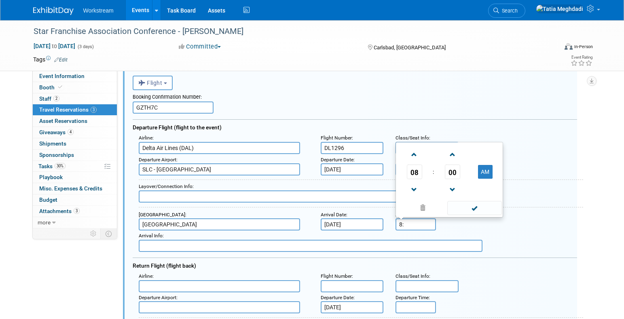
type input "8"
type input "12:20 PM"
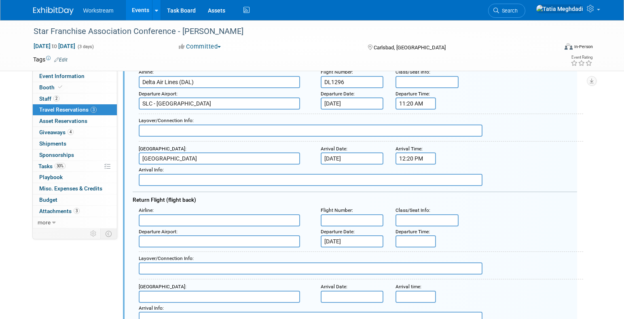
scroll to position [262, 7]
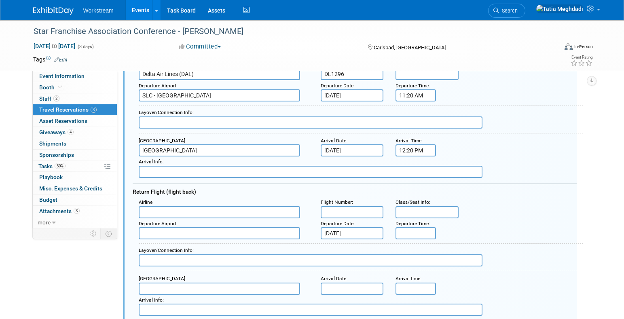
click at [166, 212] on input "text" at bounding box center [219, 212] width 161 height 12
type input "d"
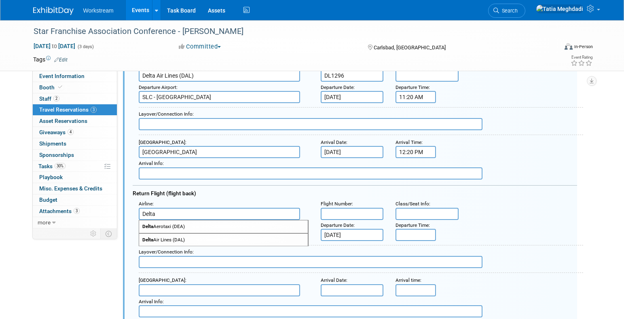
scroll to position [261, 9]
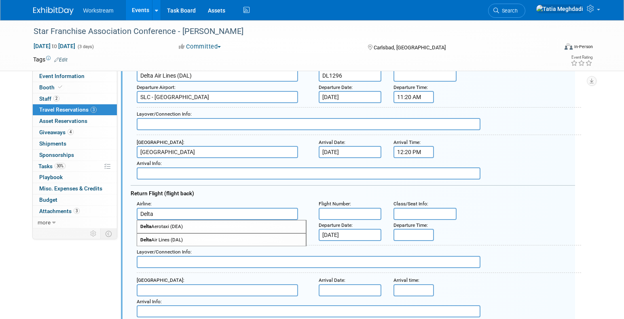
click at [157, 239] on span "Delta Air Lines (DAL)" at bounding box center [221, 240] width 169 height 13
type input "Delta Air Lines (DAL)"
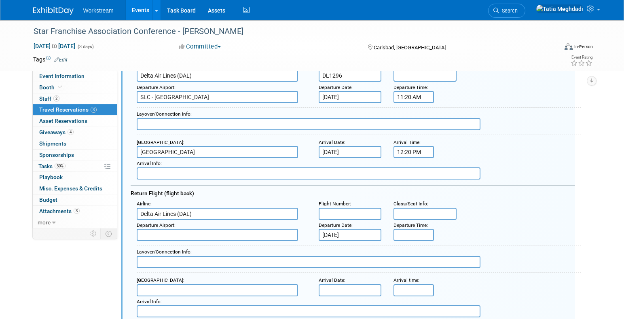
click at [336, 214] on input "text" at bounding box center [350, 214] width 63 height 12
type input "1177"
click at [264, 233] on input "text" at bounding box center [217, 235] width 161 height 12
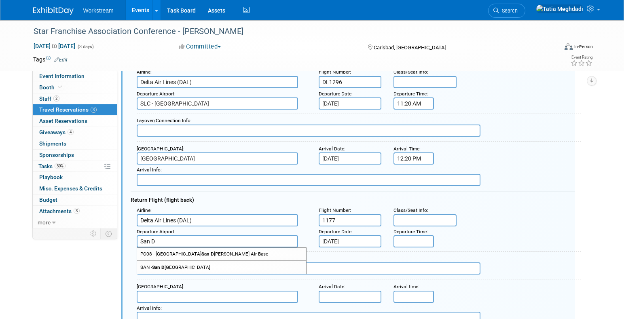
scroll to position [252, 9]
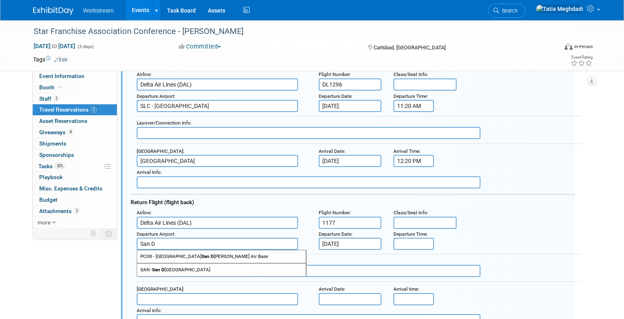
click at [221, 264] on span "SAN - San D iego International Airport" at bounding box center [221, 270] width 169 height 13
type input "[GEOGRAPHIC_DATA]"
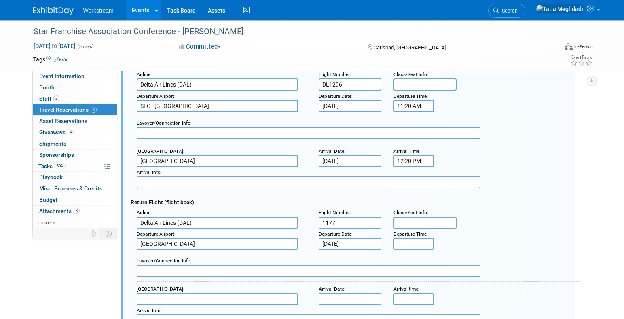
scroll to position [252, 9]
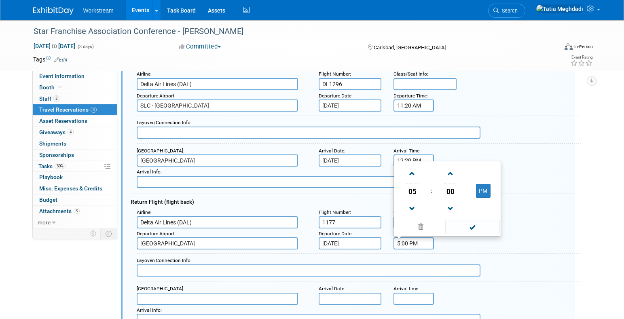
click at [413, 246] on input "5:00 PM" at bounding box center [414, 243] width 40 height 12
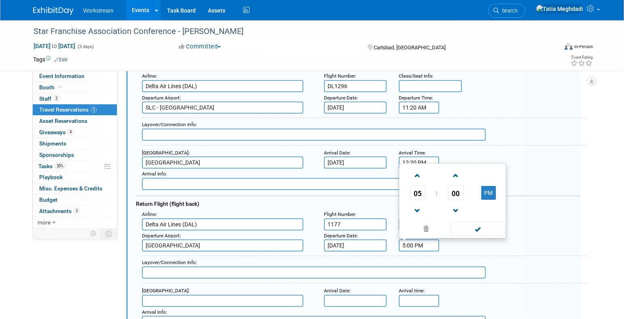
scroll to position [253, 4]
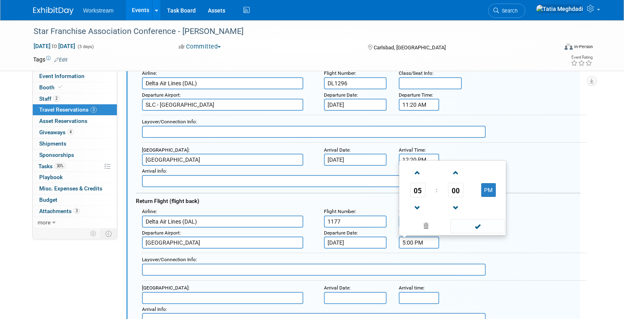
drag, startPoint x: 427, startPoint y: 247, endPoint x: 393, endPoint y: 245, distance: 33.6
click at [394, 245] on div "Departure Time : 5:00 PM 05 : 00 PM 12 01 02 03 04 05 06 07 08 09 10 11 00 05 1…" at bounding box center [418, 238] width 51 height 21
type input "9:45 AM"
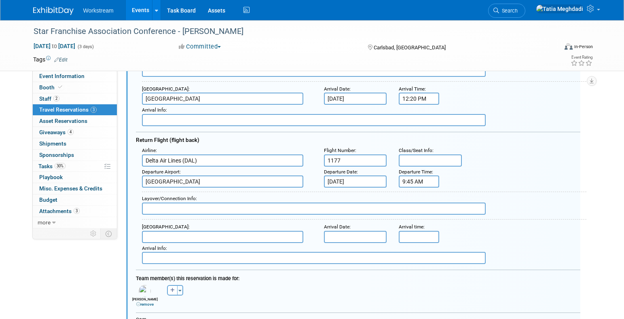
scroll to position [335, 4]
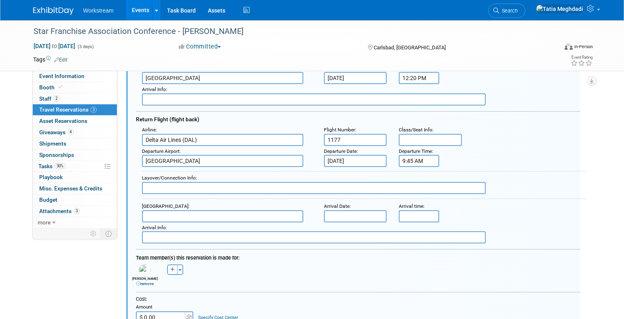
click at [229, 216] on input "text" at bounding box center [222, 216] width 161 height 12
type input "s"
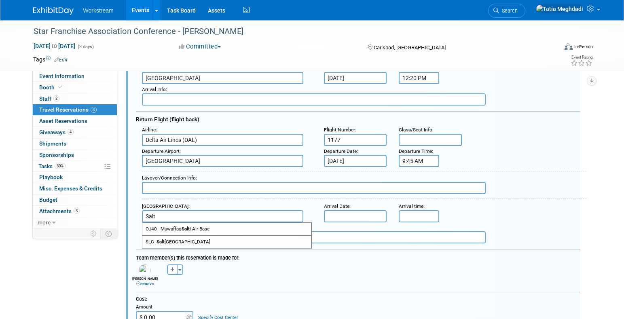
click at [219, 241] on span "SLC - Salt Lake City International Airport" at bounding box center [226, 242] width 169 height 13
type input "SLC - Salt Lake City International Airport"
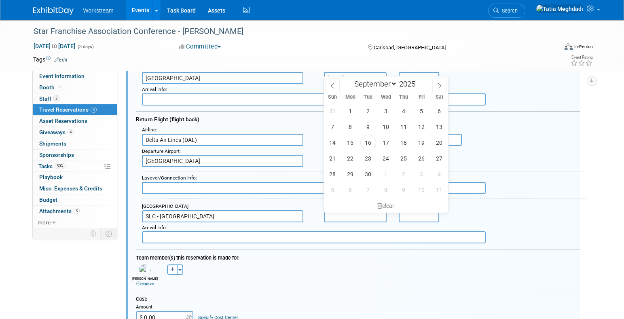
click at [335, 217] on input "text" at bounding box center [355, 216] width 63 height 12
click at [385, 157] on span "24" at bounding box center [386, 158] width 16 height 16
type input "Sep 24, 2025"
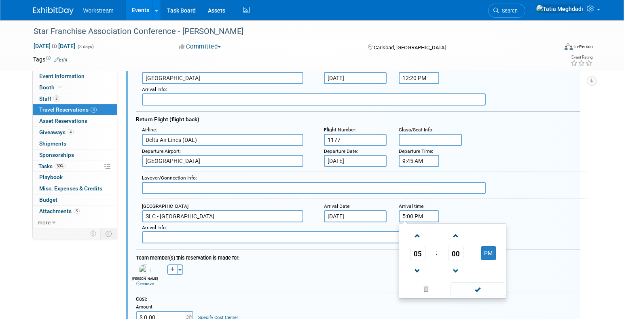
click at [422, 218] on input "5:00 PM" at bounding box center [419, 216] width 40 height 12
type input "5"
type input "12:49 PM"
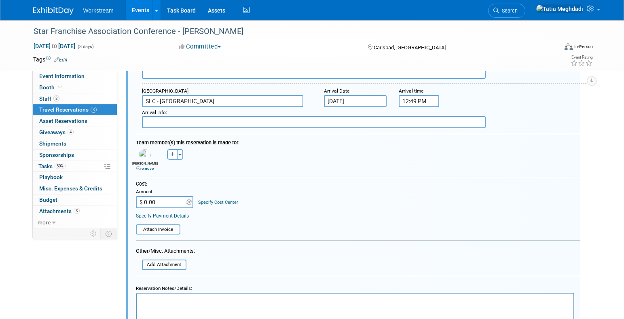
scroll to position [450, 4]
click at [162, 200] on input "$ 0.00" at bounding box center [161, 202] width 51 height 12
type input "$ 646.96"
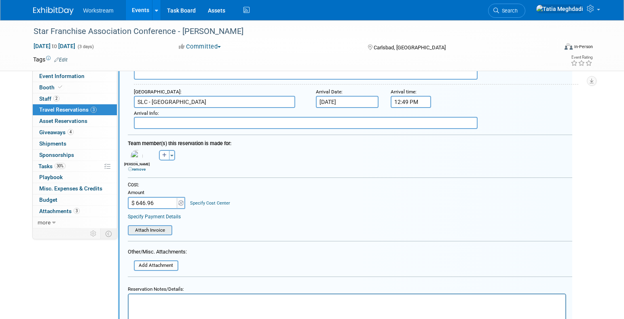
scroll to position [451, 12]
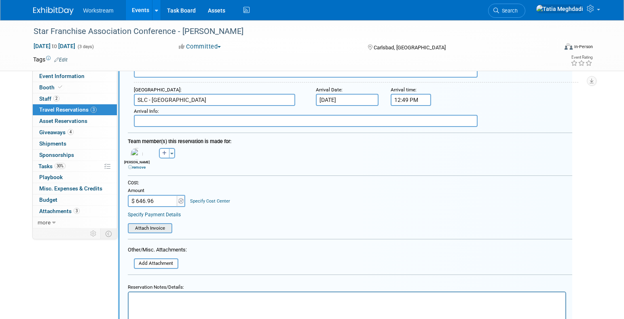
click at [166, 230] on input "file" at bounding box center [123, 228] width 96 height 9
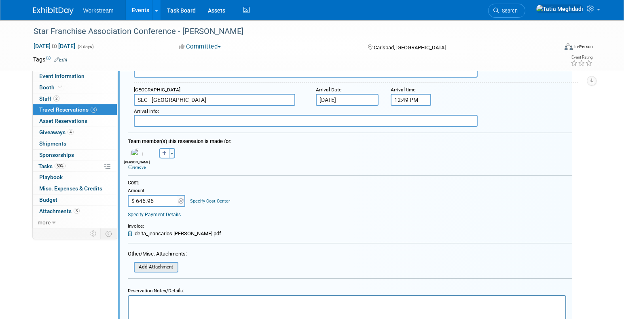
click at [170, 267] on input "file" at bounding box center [129, 267] width 96 height 9
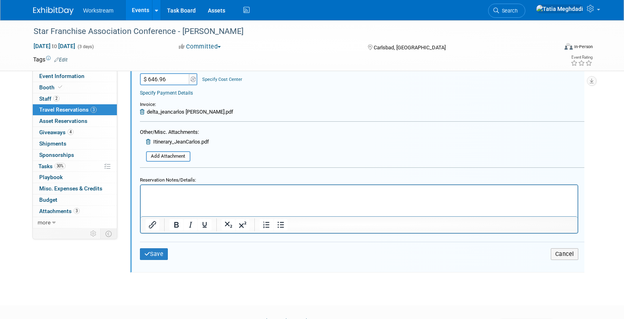
scroll to position [592, 0]
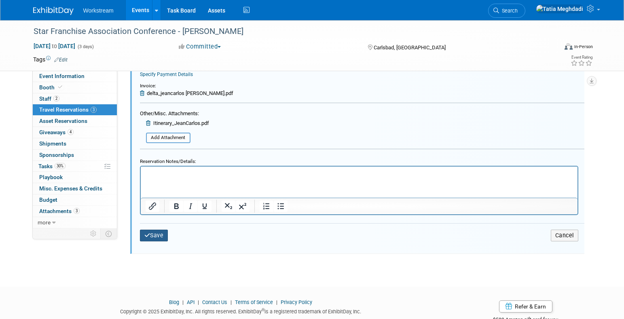
click at [158, 237] on button "Save" at bounding box center [154, 236] width 28 height 12
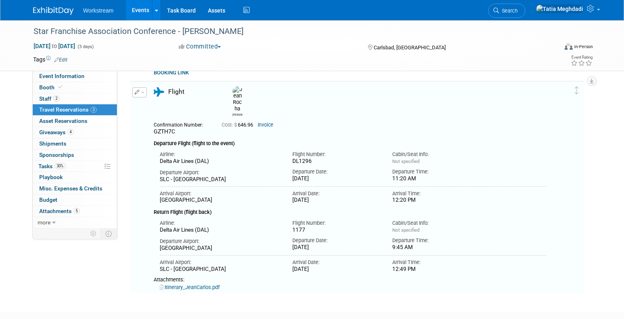
scroll to position [162, 0]
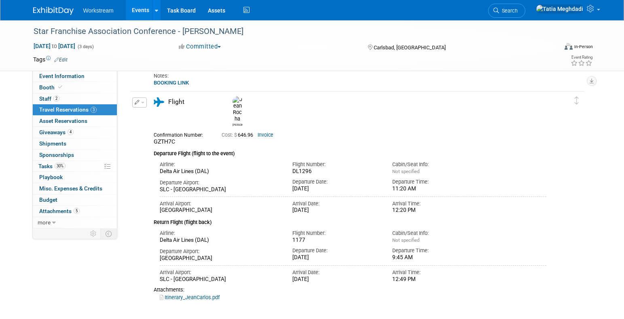
click at [105, 260] on div "Event Information Event Info Booth Booth 2 Staff 2 Staff 3 Travel Reservations …" at bounding box center [312, 74] width 570 height 433
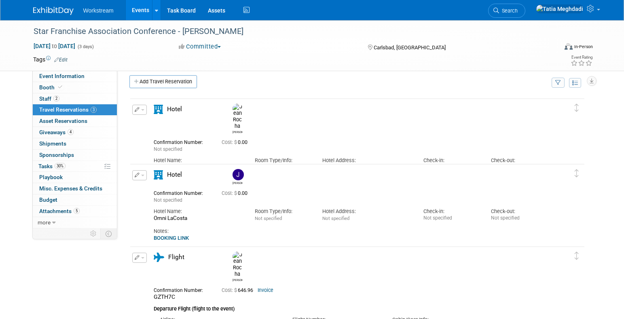
scroll to position [8, 0]
click at [42, 88] on span "Booth" at bounding box center [51, 87] width 25 height 6
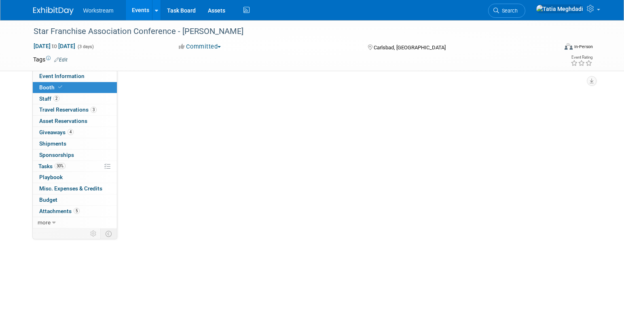
scroll to position [0, 0]
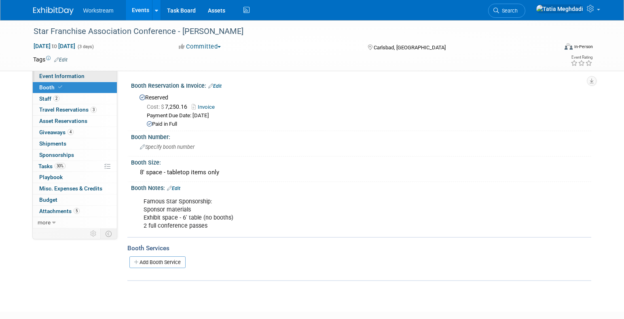
click at [44, 76] on span "Event Information" at bounding box center [61, 76] width 45 height 6
select select "Brand NON MSA"
select select "Restaurant"
select select "TBD"
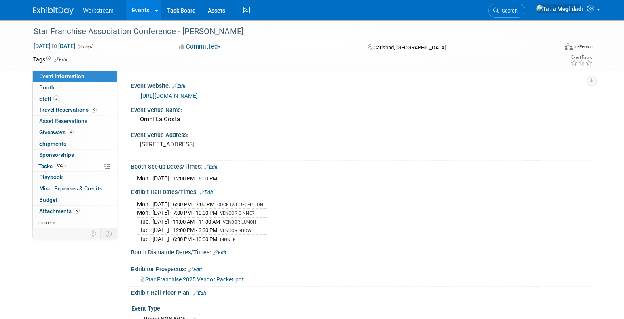
click at [148, 13] on link "Events" at bounding box center [141, 10] width 30 height 20
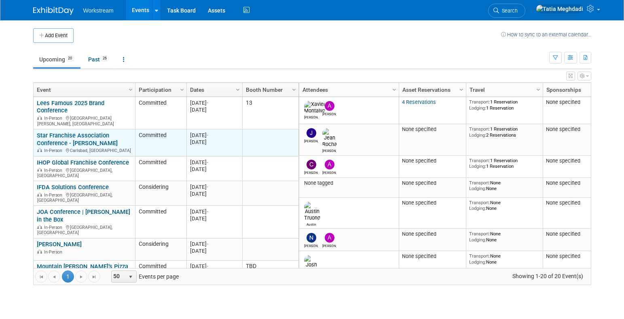
click at [66, 135] on link "Star Franchise Association Conference - [PERSON_NAME]" at bounding box center [77, 139] width 81 height 15
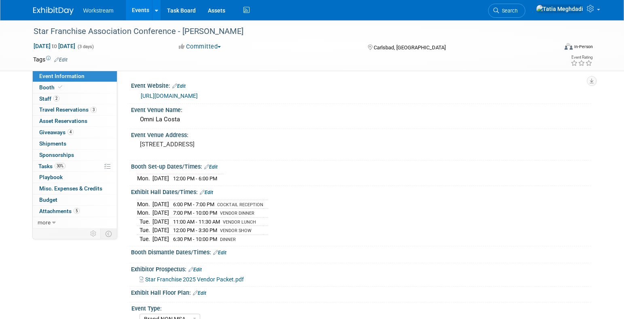
select select "Brand NON MSA"
select select "Restaurant"
select select "TBD"
click at [195, 95] on link "[URL][DOMAIN_NAME]" at bounding box center [169, 96] width 57 height 6
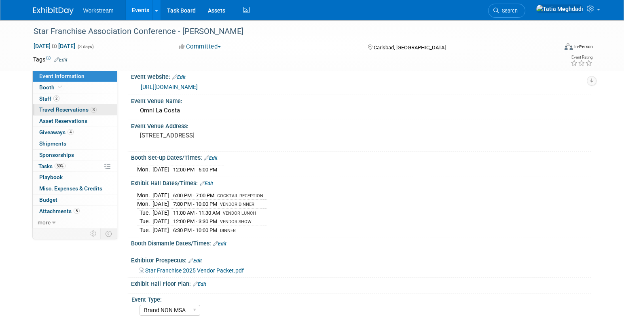
click at [50, 109] on span "Travel Reservations 3" at bounding box center [67, 109] width 57 height 6
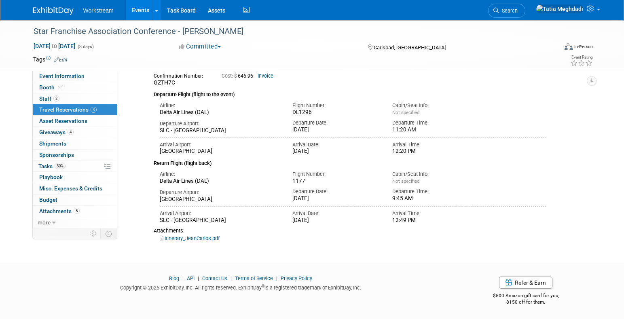
click at [204, 243] on div "Star Franchise Association Conference - Carls Jr. Sep 21, 2025 to Sep 23, 2025 …" at bounding box center [312, 23] width 624 height 449
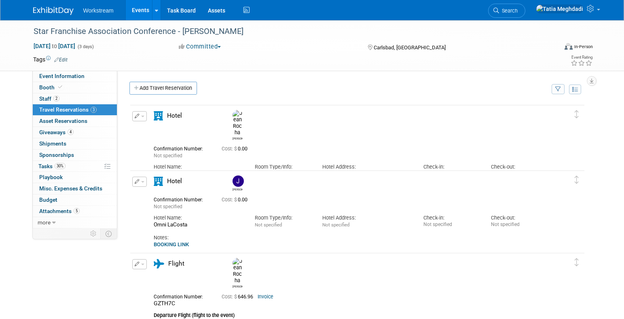
click at [144, 116] on span "button" at bounding box center [142, 117] width 3 height 2
click at [151, 128] on button "Edit Reservation" at bounding box center [167, 131] width 68 height 12
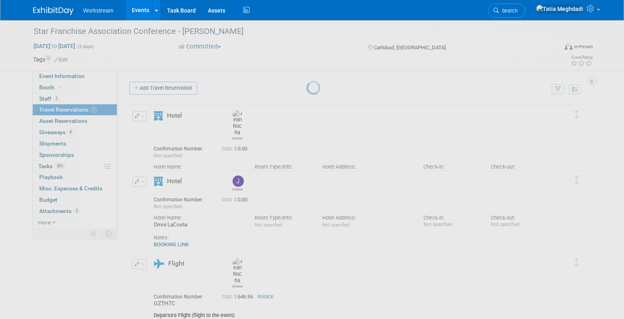
select select "8"
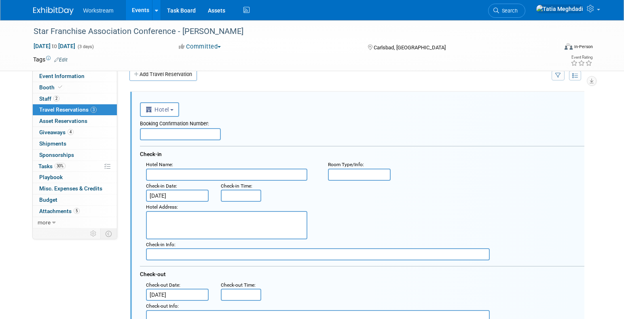
click at [167, 198] on input "Sep 21, 2025" at bounding box center [177, 196] width 63 height 12
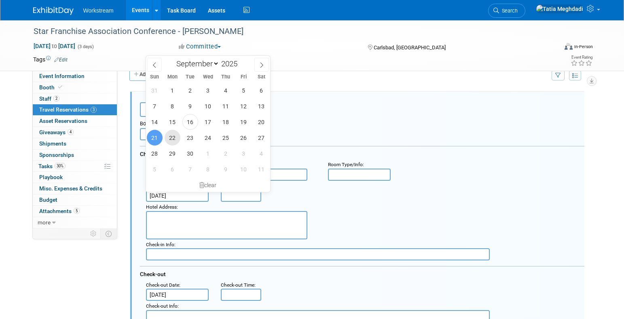
click at [174, 139] on span "22" at bounding box center [173, 138] width 16 height 16
type input "Sep 22, 2025"
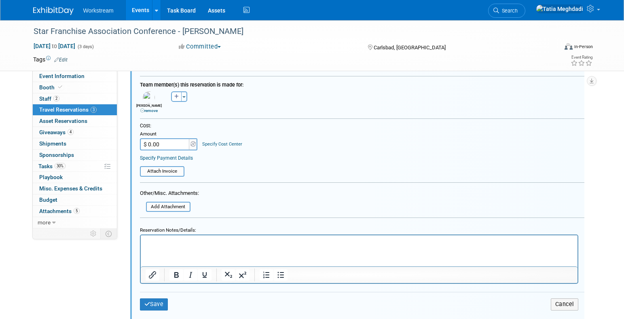
scroll to position [303, 0]
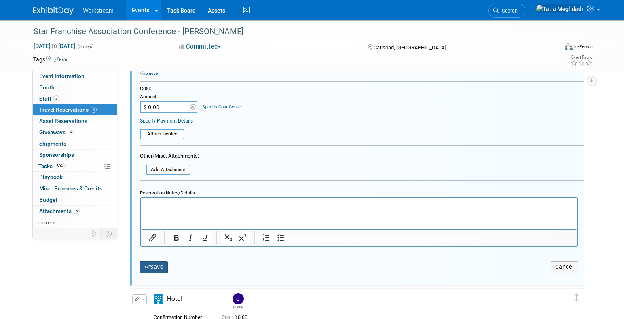
drag, startPoint x: 154, startPoint y: 266, endPoint x: 152, endPoint y: 262, distance: 4.4
click at [154, 266] on button "Save" at bounding box center [154, 267] width 28 height 12
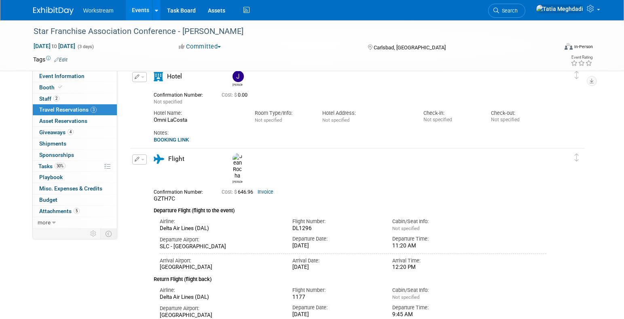
scroll to position [14, 0]
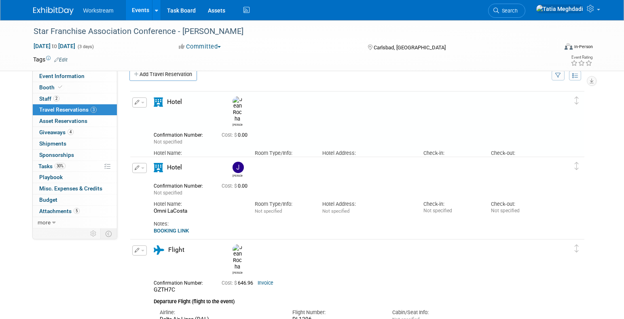
click at [143, 169] on span "button" at bounding box center [142, 168] width 3 height 2
click at [155, 181] on button "Edit Reservation" at bounding box center [167, 182] width 68 height 12
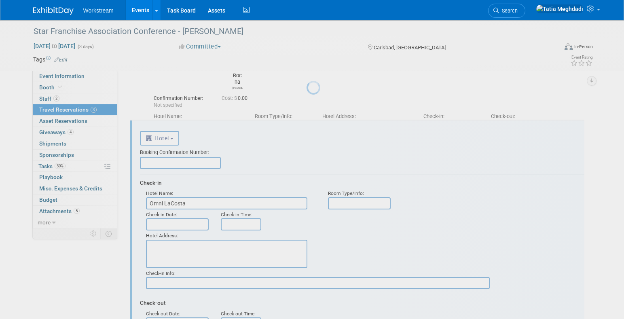
scroll to position [79, 0]
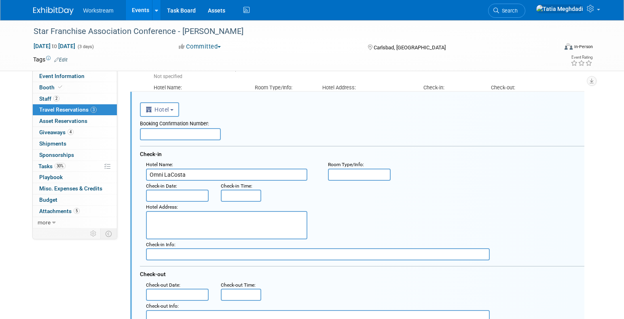
click at [186, 193] on input "text" at bounding box center [177, 196] width 63 height 12
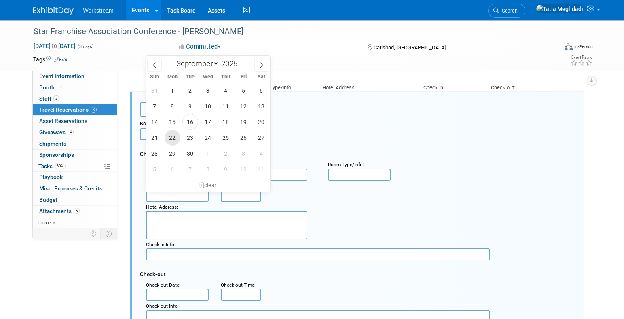
click at [174, 138] on span "22" at bounding box center [173, 138] width 16 height 16
type input "Sep 22, 2025"
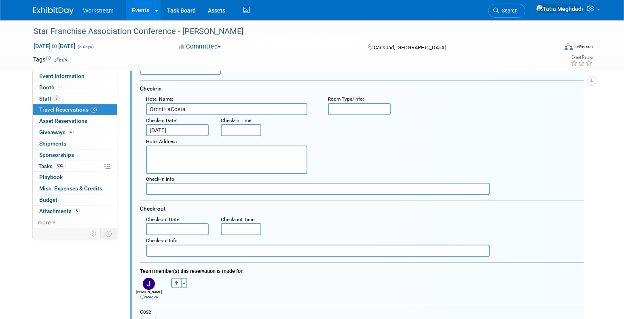
scroll to position [146, 0]
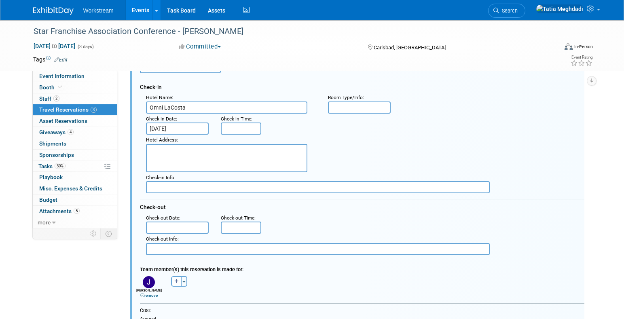
click at [170, 225] on input "text" at bounding box center [177, 228] width 63 height 12
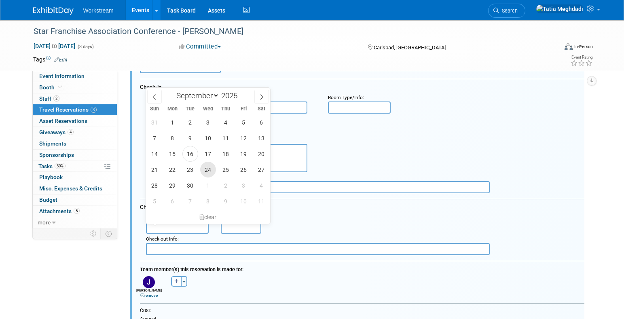
click at [208, 171] on span "24" at bounding box center [208, 170] width 16 height 16
type input "[DATE]"
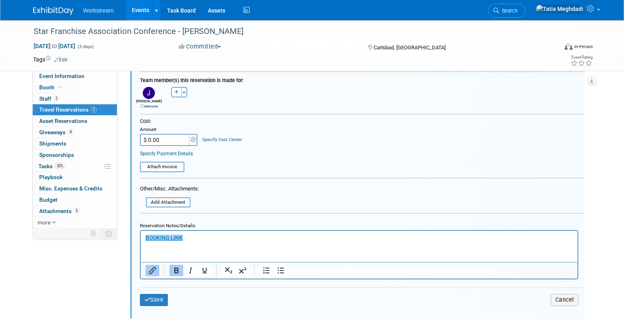
scroll to position [336, 0]
click at [149, 298] on icon "submit" at bounding box center [147, 299] width 6 height 6
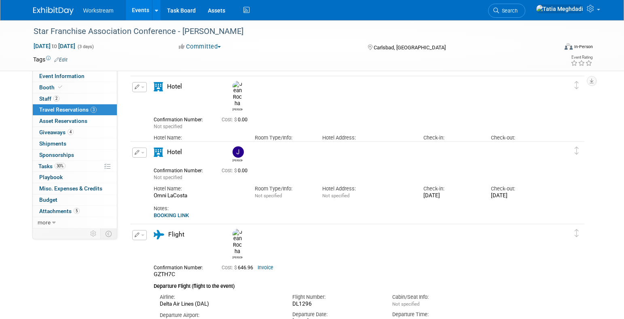
scroll to position [0, 0]
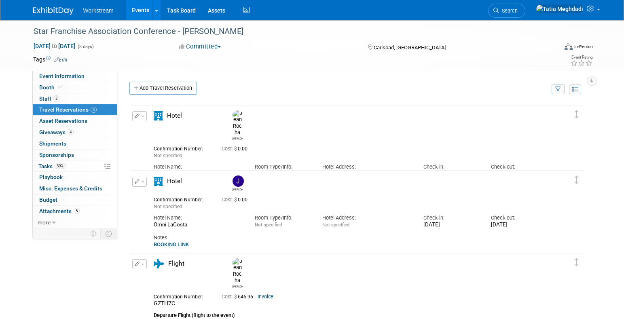
click at [143, 8] on link "Events" at bounding box center [141, 10] width 30 height 20
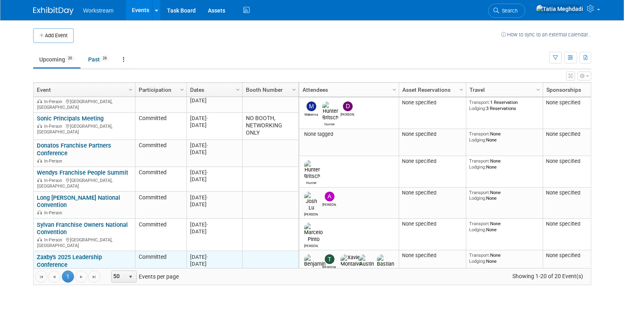
scroll to position [207, 0]
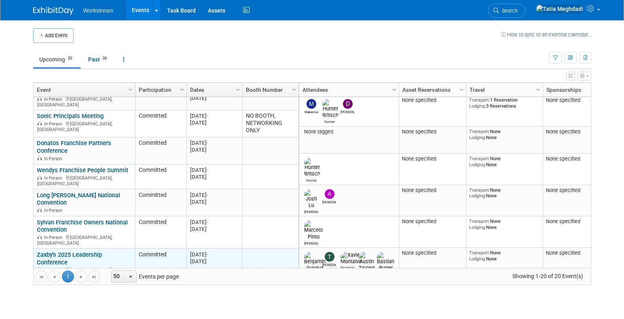
click at [71, 251] on link "Zaxby's 2025 Leadership Conference" at bounding box center [69, 258] width 65 height 15
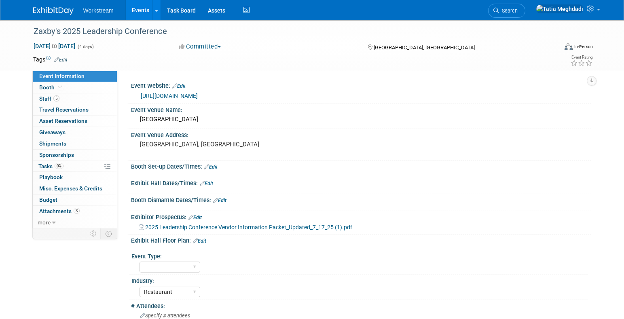
select select "Restaurant"
select select "No"
click at [43, 97] on span "Staff 5" at bounding box center [49, 98] width 20 height 6
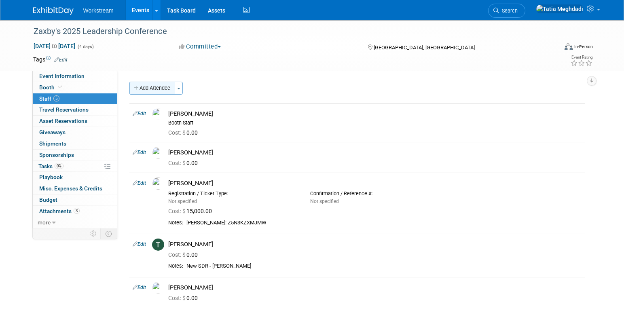
click at [157, 87] on button "Add Attendee" at bounding box center [152, 88] width 46 height 13
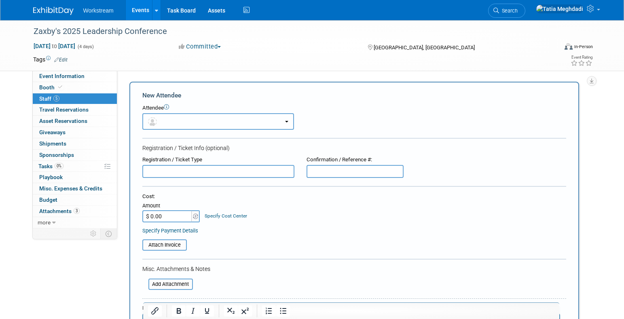
click at [184, 124] on button "button" at bounding box center [218, 121] width 152 height 17
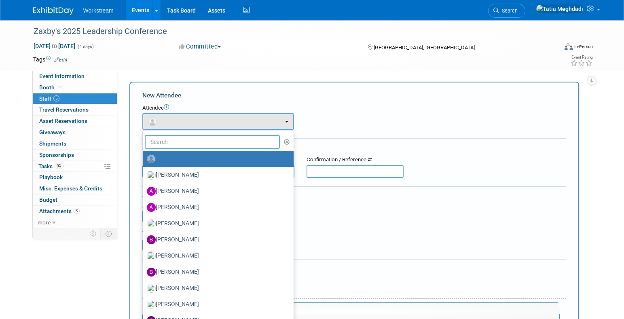
click at [179, 143] on input "text" at bounding box center [212, 142] width 135 height 14
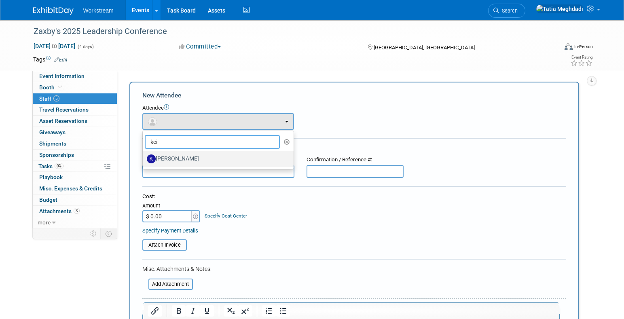
type input "kei"
click at [176, 158] on label "[PERSON_NAME]" at bounding box center [216, 158] width 139 height 13
click at [144, 158] on input "[PERSON_NAME]" at bounding box center [141, 157] width 5 height 5
select select "ef3a8866-8b2a-42f3-afda-898beee71268"
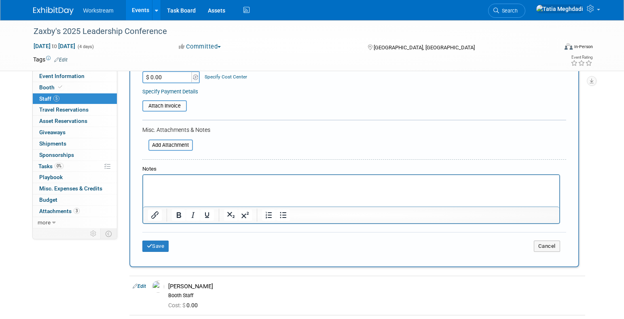
scroll to position [228, 0]
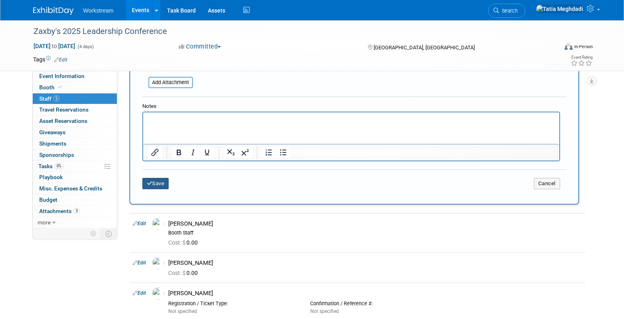
click at [151, 183] on icon "submit" at bounding box center [150, 183] width 6 height 5
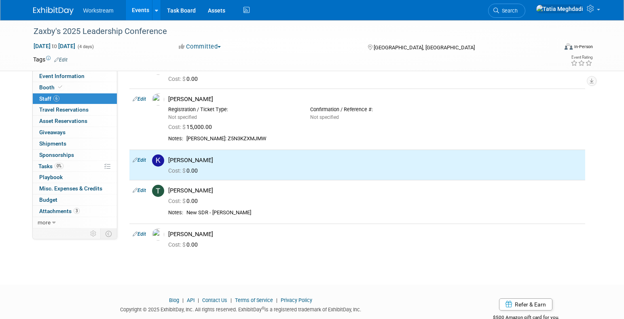
scroll to position [0, 0]
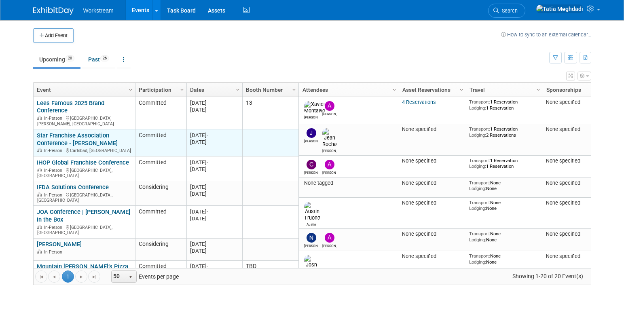
click at [58, 132] on link "Star Franchise Association Conference - [PERSON_NAME]" at bounding box center [77, 139] width 81 height 15
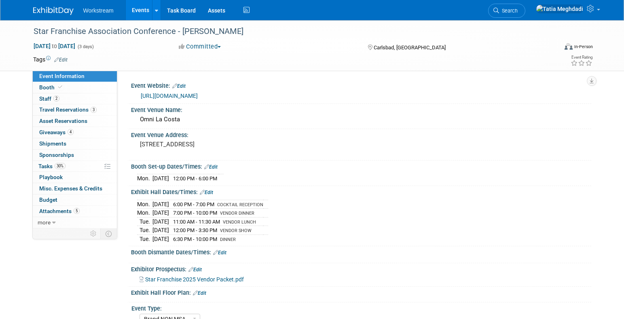
select select "Brand NON MSA"
select select "Restaurant"
select select "TBD"
click at [50, 97] on span "Staff 2" at bounding box center [49, 98] width 20 height 6
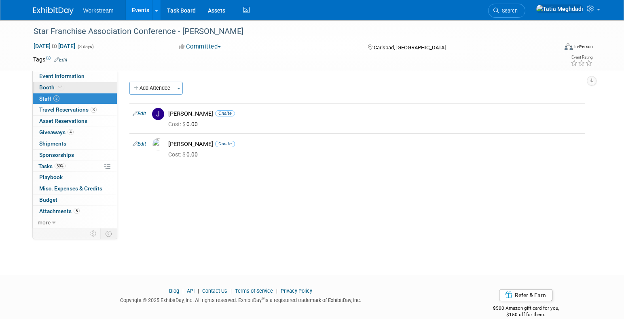
click at [47, 87] on span "Booth" at bounding box center [51, 87] width 25 height 6
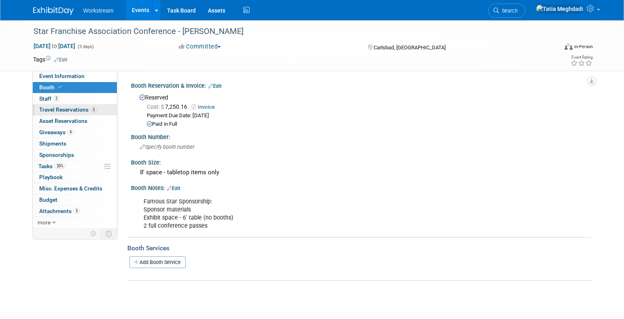
click at [42, 109] on span "Travel Reservations 3" at bounding box center [67, 109] width 57 height 6
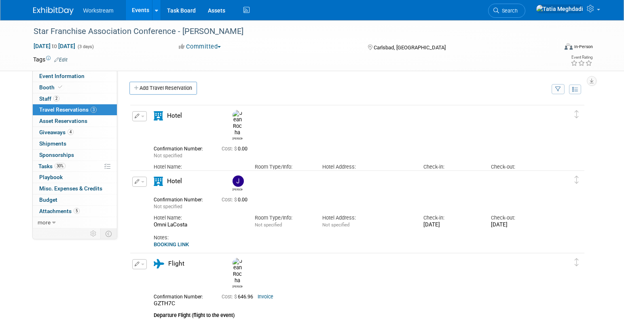
click at [263, 100] on div "Delete Reservation Jean Not specified Cost: $ 0.00" at bounding box center [357, 276] width 468 height 354
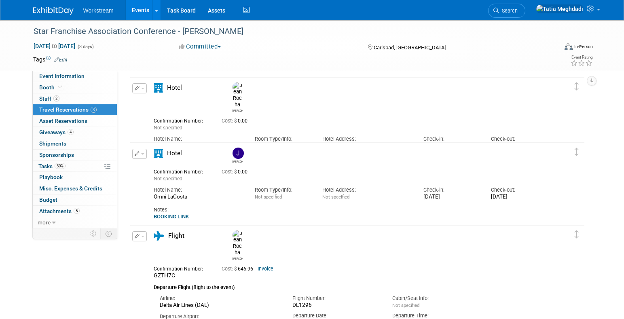
scroll to position [27, 0]
click at [171, 218] on link "BOOKING LINK" at bounding box center [171, 217] width 35 height 6
click at [143, 89] on span "button" at bounding box center [142, 90] width 3 height 2
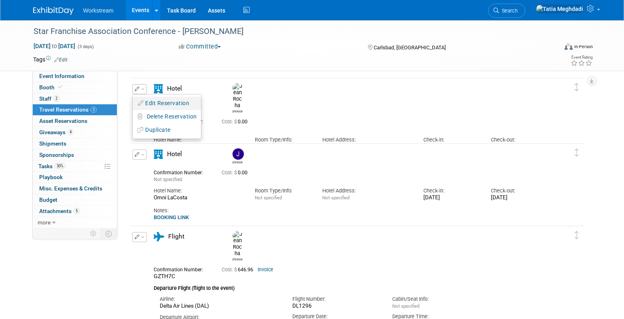
click at [159, 103] on button "Edit Reservation" at bounding box center [167, 103] width 68 height 12
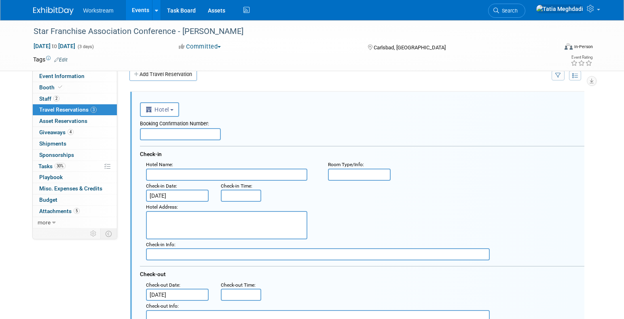
scroll to position [0, 0]
click at [181, 134] on input "text" at bounding box center [180, 134] width 81 height 12
type input "3"
type input "40062037219"
click at [181, 176] on input "text" at bounding box center [226, 175] width 161 height 12
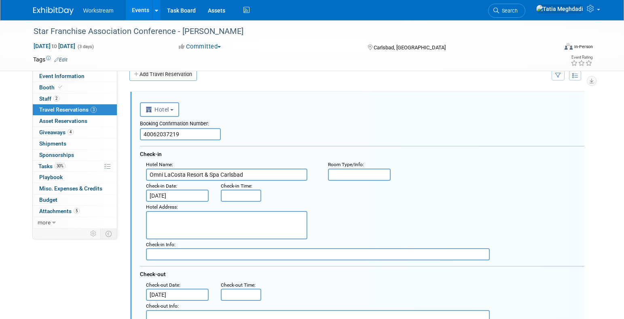
type input "Omni LaCosta Resort & Spa Carlsbad"
type input "King"
drag, startPoint x: 296, startPoint y: 192, endPoint x: 293, endPoint y: 196, distance: 4.6
click at [296, 192] on div ": Check-in Date : Sep 22, 2025 Check-in Time :" at bounding box center [365, 191] width 451 height 21
click at [294, 203] on div "Hotel Address :" at bounding box center [231, 221] width 182 height 38
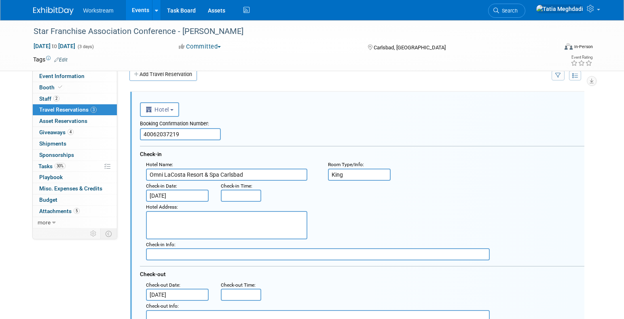
click at [222, 221] on textarea at bounding box center [226, 225] width 161 height 28
type textarea "[STREET_ADDRESS]"
click at [200, 262] on div "Booking Confirmation Number: 40062037219 Check-in Hotel Name : Omni LaCosta Res…" at bounding box center [362, 219] width 444 height 205
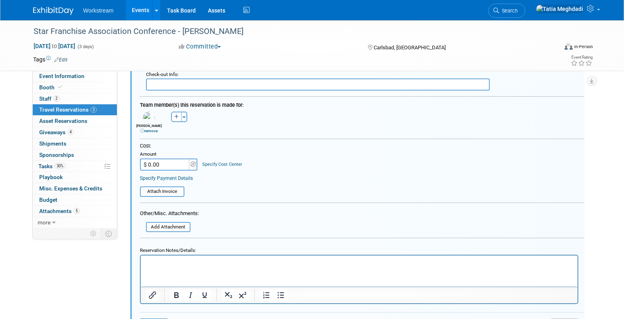
scroll to position [248, 0]
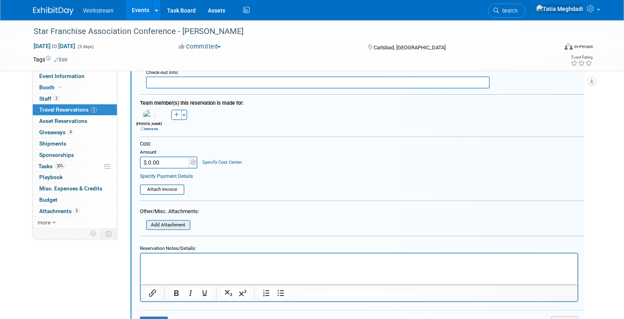
click at [187, 229] on input "file" at bounding box center [141, 225] width 96 height 9
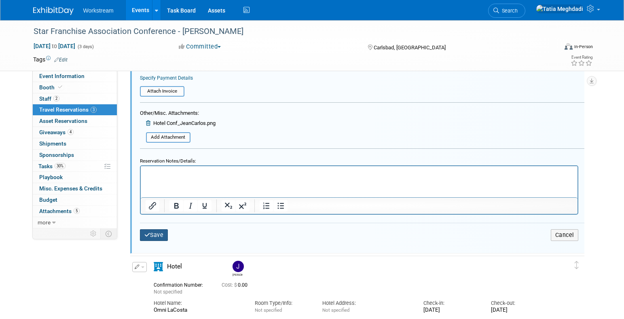
scroll to position [347, 0]
click at [151, 232] on button "Save" at bounding box center [154, 235] width 28 height 12
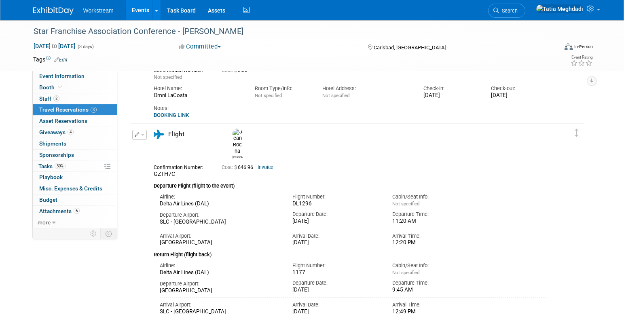
scroll to position [14, 0]
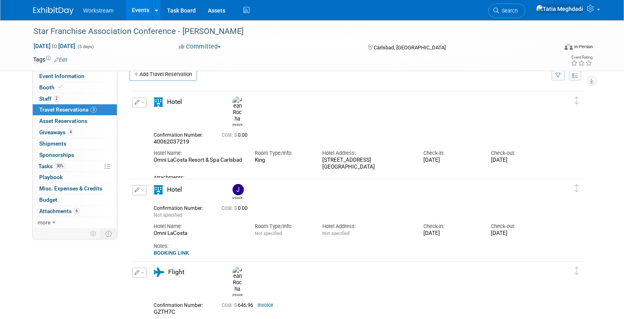
click at [172, 253] on link "BOOKING LINK" at bounding box center [171, 253] width 35 height 6
click at [238, 189] on img at bounding box center [238, 189] width 11 height 11
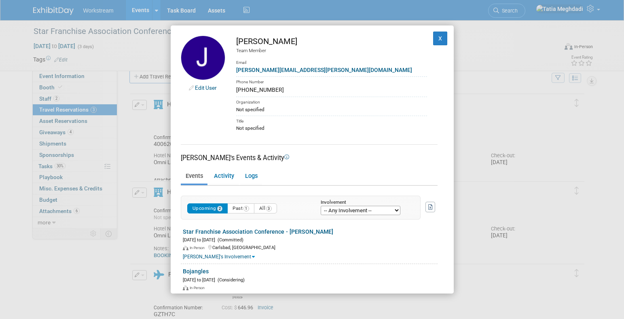
scroll to position [0, 0]
drag, startPoint x: 277, startPoint y: 91, endPoint x: 224, endPoint y: 91, distance: 53.0
click at [224, 91] on tr "Edit User Jacob Davis Team Member Email jacob.davis@workstream.is Phone Number …" at bounding box center [312, 83] width 263 height 96
click at [278, 90] on div "801-971-9558" at bounding box center [331, 89] width 191 height 8
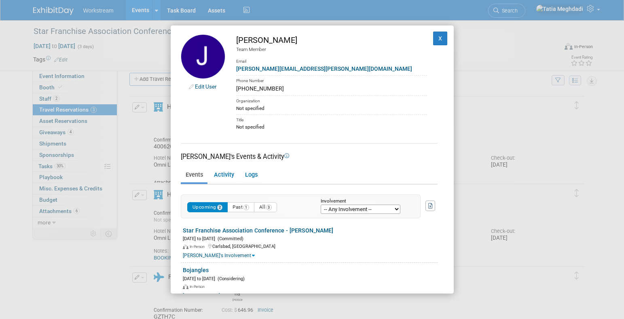
scroll to position [3, 0]
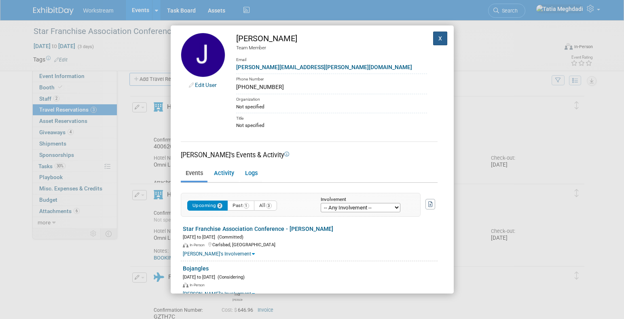
click at [441, 36] on button "X" at bounding box center [440, 39] width 15 height 14
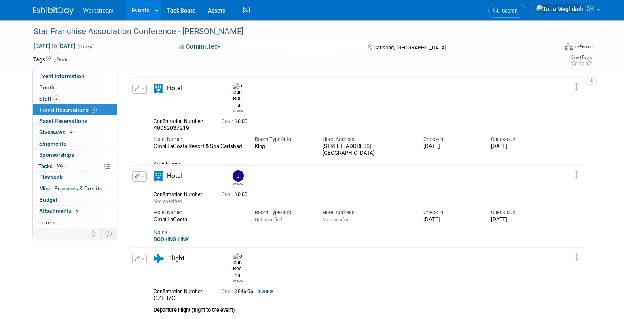
scroll to position [28, 0]
click at [142, 175] on span "button" at bounding box center [142, 176] width 3 height 2
click at [155, 189] on button "Edit Reservation" at bounding box center [167, 190] width 68 height 12
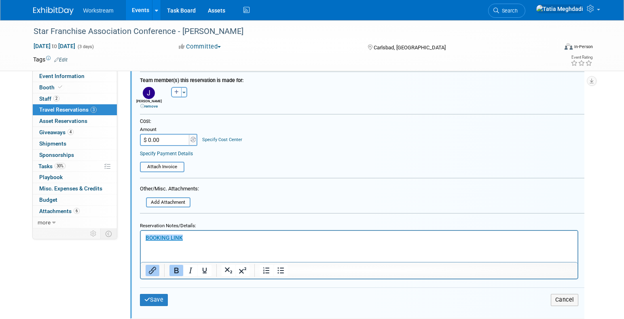
scroll to position [379, 0]
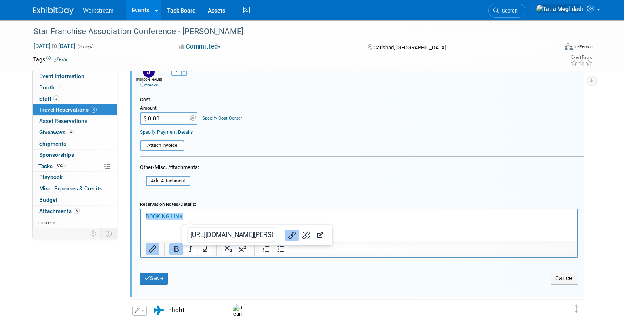
click at [196, 218] on p "﻿BOOKING LINK" at bounding box center [358, 217] width 427 height 8
click at [198, 216] on p "BOOKING LINK﻿" at bounding box center [358, 217] width 427 height 8
drag, startPoint x: 199, startPoint y: 216, endPoint x: 130, endPoint y: 218, distance: 68.8
click at [140, 218] on html "BOOKING LINK﻿" at bounding box center [358, 214] width 437 height 11
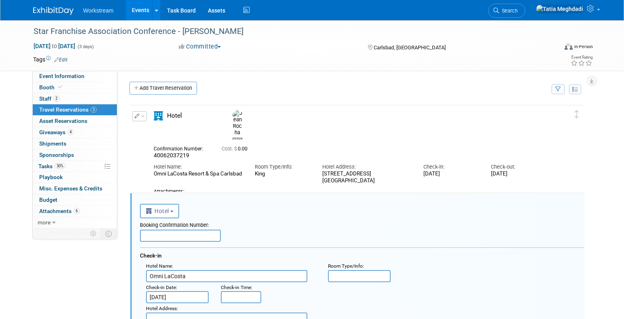
scroll to position [0, 2]
click at [190, 234] on input "text" at bounding box center [178, 236] width 81 height 12
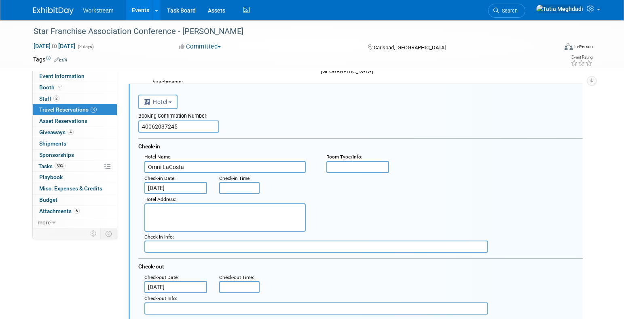
scroll to position [119, 2]
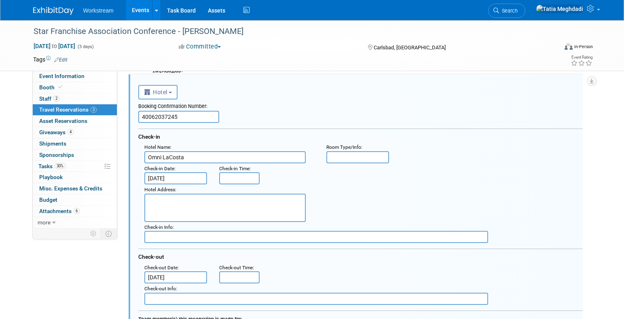
type input "40062037245"
click at [363, 156] on input "text" at bounding box center [357, 157] width 63 height 12
type input "King"
click at [188, 202] on textarea at bounding box center [224, 207] width 161 height 28
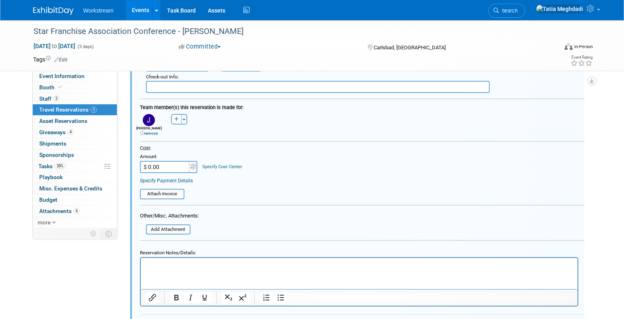
scroll to position [335, 0]
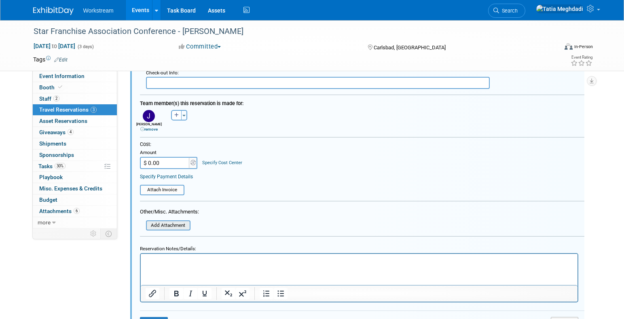
type textarea "[STREET_ADDRESS]"
click at [171, 225] on input "file" at bounding box center [141, 225] width 96 height 9
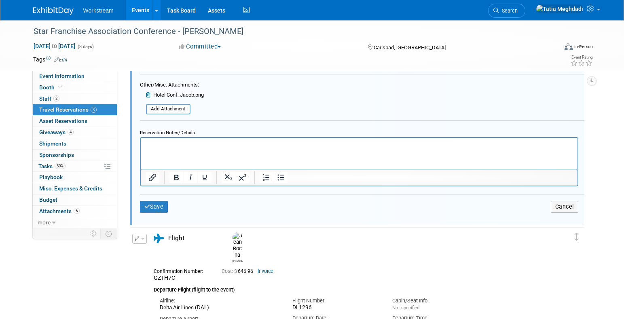
scroll to position [482, 0]
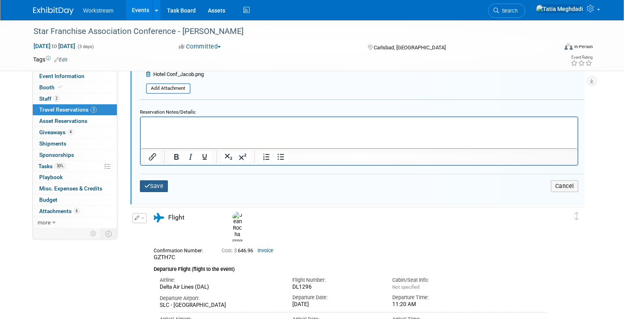
click at [144, 185] on button "Save" at bounding box center [154, 186] width 28 height 12
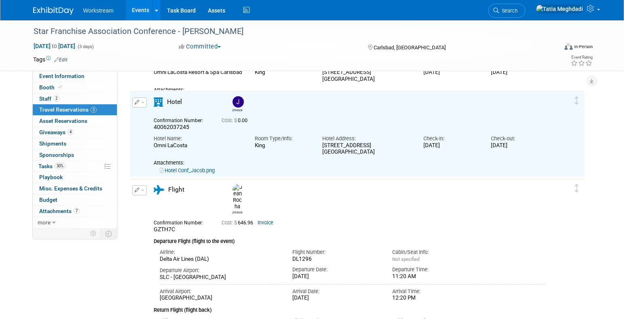
scroll to position [102, 0]
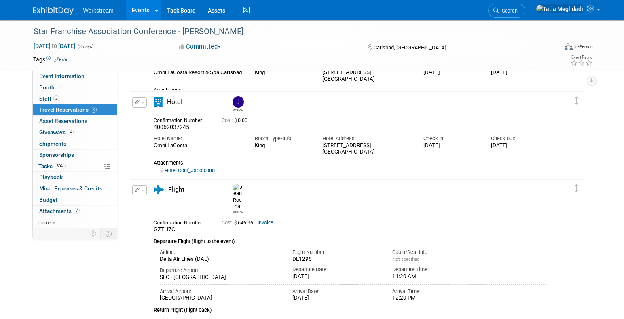
click at [144, 104] on button "button" at bounding box center [139, 102] width 15 height 10
click at [155, 116] on button "Edit Reservation" at bounding box center [167, 117] width 68 height 12
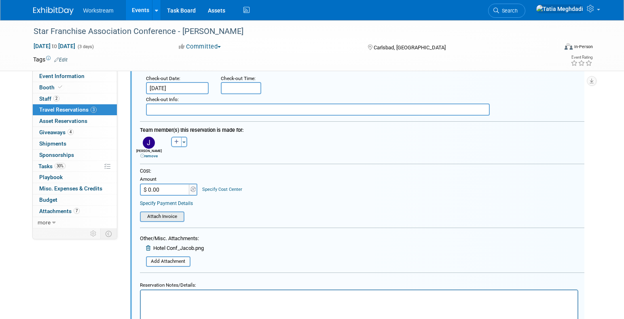
scroll to position [311, 0]
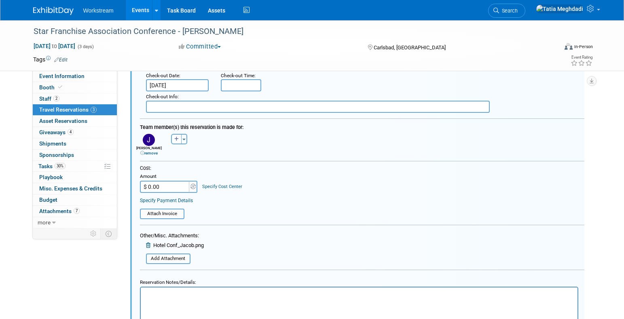
click at [164, 182] on input "$ 0.00" at bounding box center [165, 187] width 51 height 12
type input "$ 705.20"
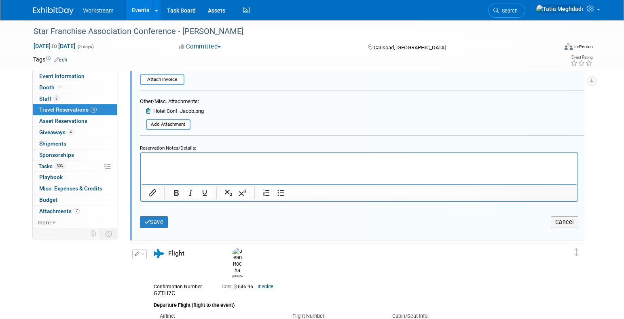
scroll to position [457, 0]
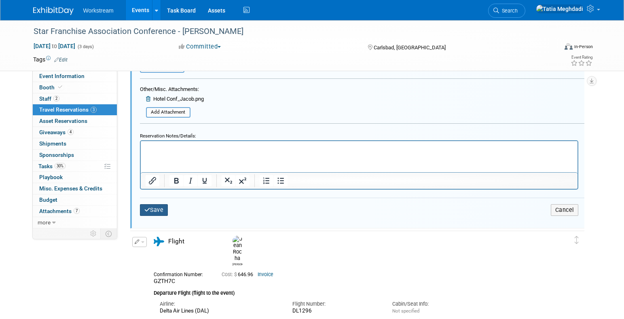
click at [153, 210] on button "Save" at bounding box center [154, 210] width 28 height 12
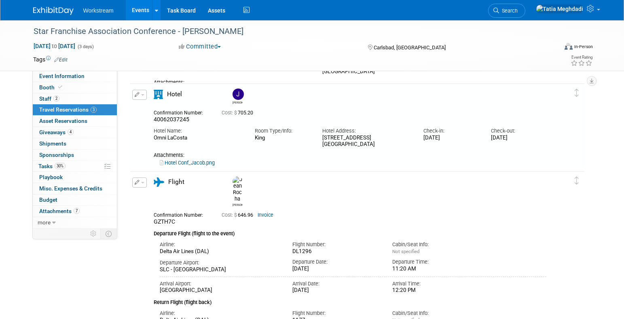
scroll to position [0, 0]
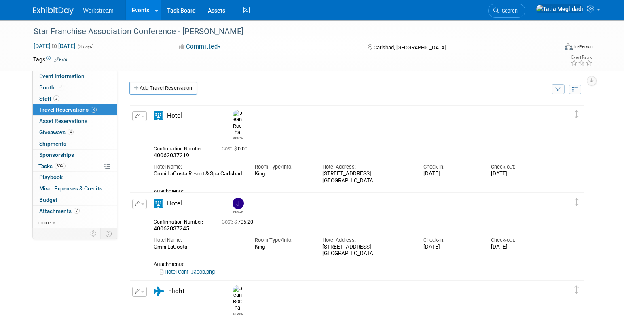
click at [142, 116] on span "button" at bounding box center [142, 117] width 3 height 2
click at [147, 130] on button "Edit Reservation" at bounding box center [167, 131] width 68 height 12
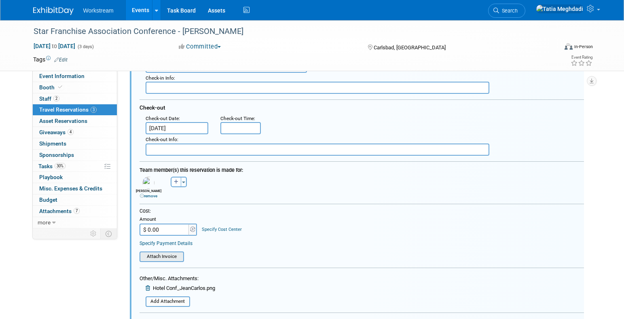
scroll to position [193, 0]
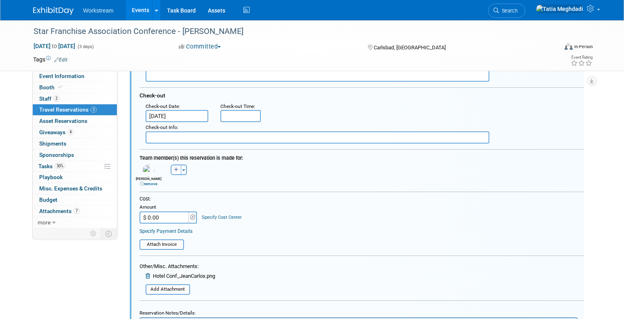
click at [167, 216] on input "$ 0.00" at bounding box center [165, 218] width 51 height 12
type input "$ 705.20"
click at [324, 214] on div "Cost: Amount $ 705.20 Specify Cost Center Cost Center -- Not Specified --" at bounding box center [362, 210] width 444 height 28
click at [172, 242] on input "file" at bounding box center [135, 243] width 96 height 9
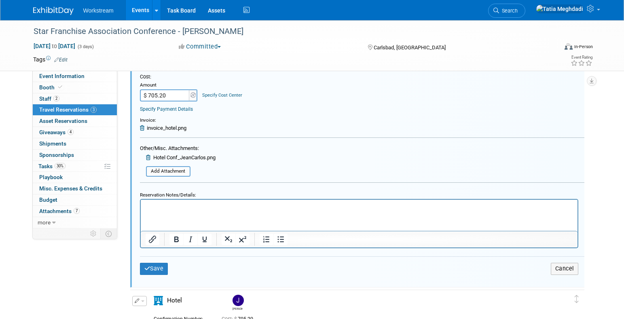
scroll to position [317, 0]
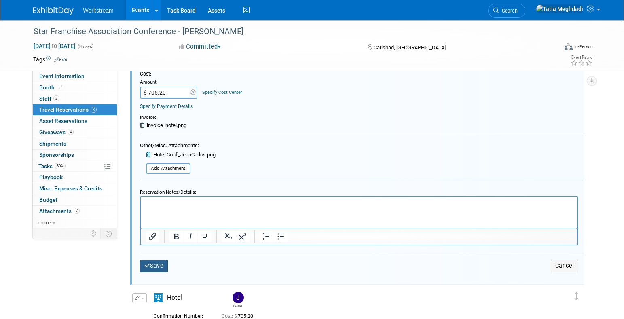
click at [148, 262] on button "Save" at bounding box center [154, 266] width 28 height 12
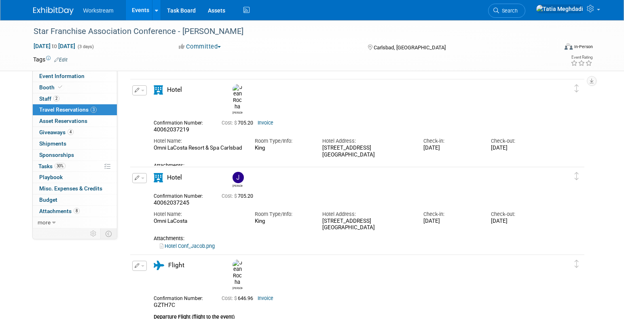
scroll to position [32, 0]
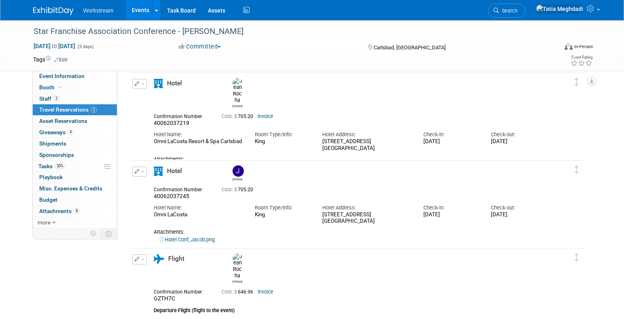
click at [142, 174] on button "button" at bounding box center [139, 172] width 15 height 10
click at [158, 182] on button "Edit Reservation" at bounding box center [167, 186] width 68 height 12
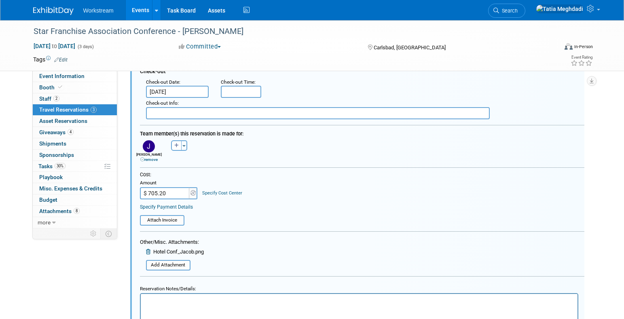
scroll to position [312, 0]
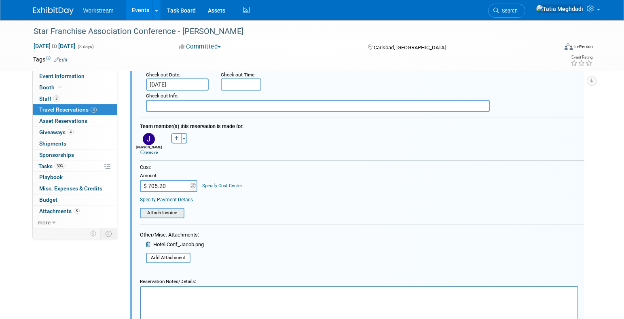
click at [168, 212] on input "file" at bounding box center [135, 213] width 96 height 9
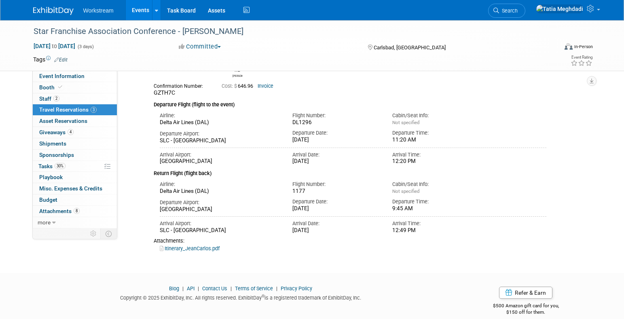
click at [330, 215] on div "Confirmation Number: GZTH7C Cost: $ 646.96 Invoice Departure Flight (flight to …" at bounding box center [350, 166] width 393 height 173
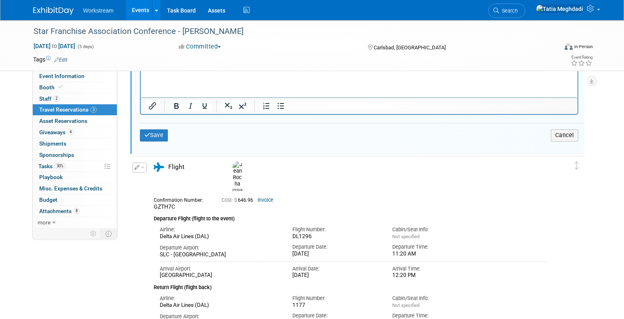
scroll to position [531, 0]
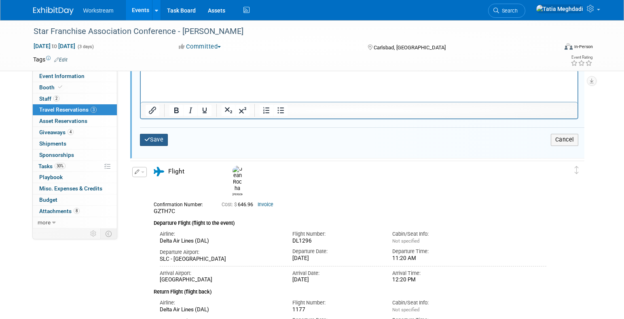
drag, startPoint x: 161, startPoint y: 144, endPoint x: 181, endPoint y: 152, distance: 21.6
click at [161, 144] on button "Save" at bounding box center [154, 140] width 28 height 12
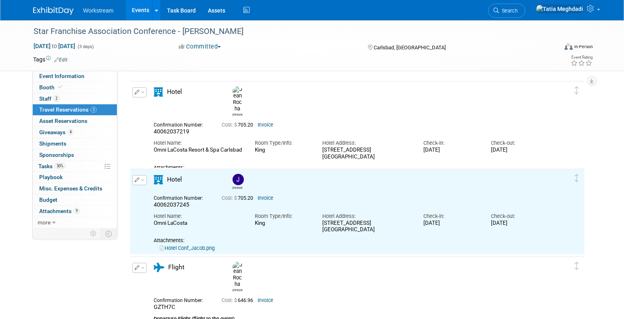
scroll to position [0, 0]
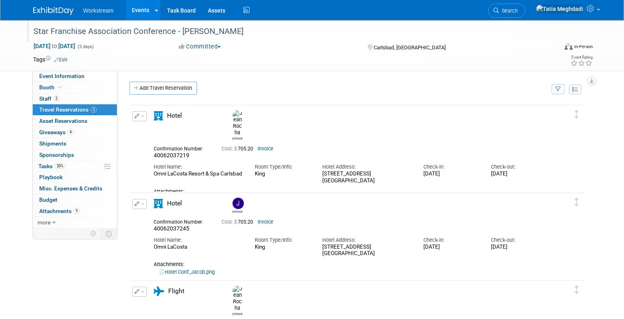
click at [286, 29] on div "Star Franchise Association Conference - [PERSON_NAME]" at bounding box center [288, 31] width 515 height 15
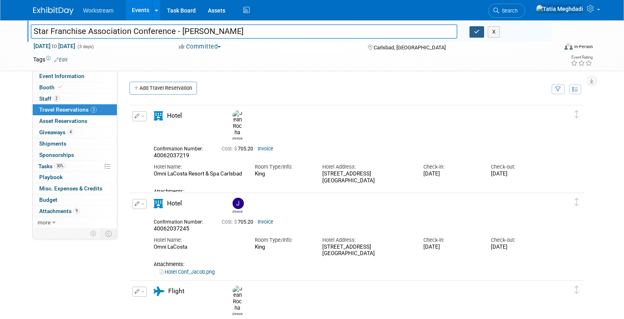
click at [477, 31] on icon "button" at bounding box center [477, 31] width 6 height 5
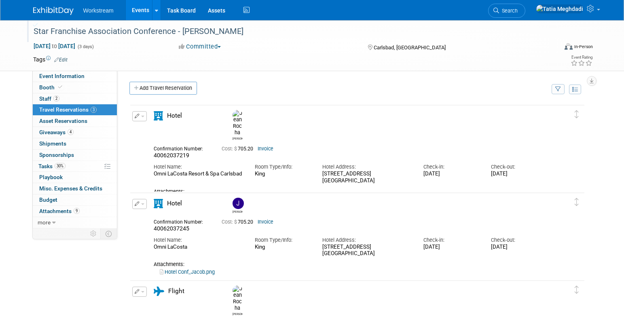
click at [92, 259] on div "Event Information Event Info Booth Booth 2 Staff 2 Staff 3 Travel Reservations …" at bounding box center [312, 250] width 570 height 460
click at [76, 76] on span "Event Information" at bounding box center [61, 76] width 45 height 6
select select "Brand NON MSA"
select select "Restaurant"
select select "TBD"
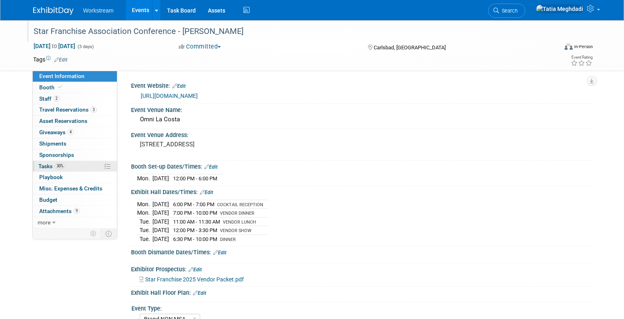
click at [44, 165] on span "Tasks 30%" at bounding box center [51, 166] width 27 height 6
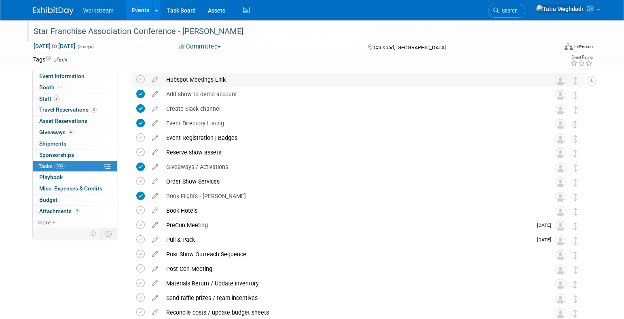
scroll to position [116, 0]
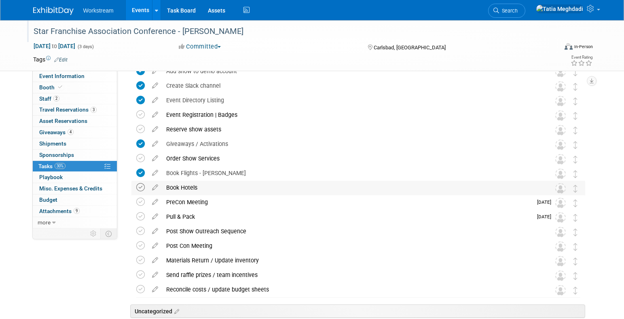
click at [140, 186] on icon at bounding box center [140, 187] width 8 height 8
click at [221, 187] on div "Book Hotels" at bounding box center [350, 188] width 377 height 14
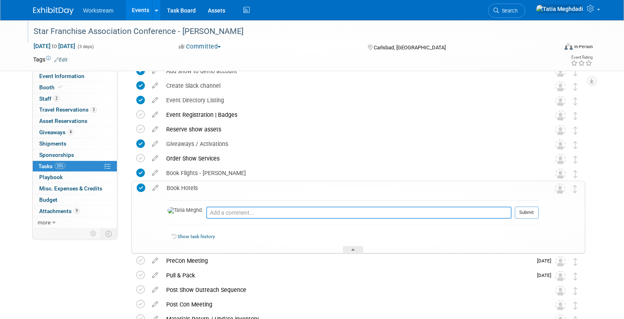
click at [211, 215] on textarea at bounding box center [358, 213] width 305 height 12
type textarea "352.60 deposit for each charged 9/16"
click at [531, 212] on button "Submit" at bounding box center [527, 213] width 24 height 12
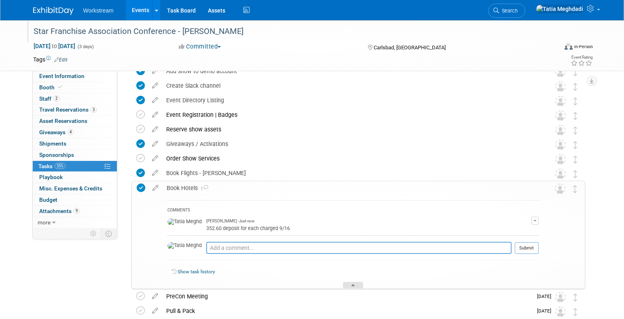
click at [349, 285] on div at bounding box center [353, 285] width 20 height 7
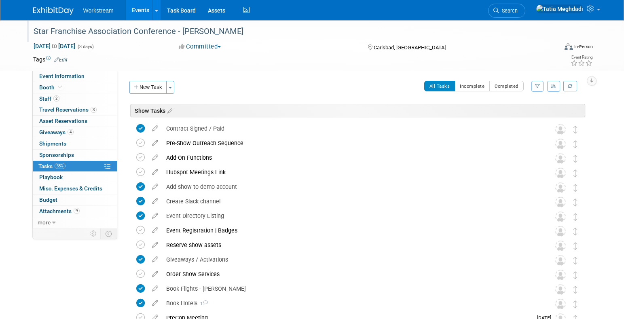
scroll to position [2, 0]
click at [159, 141] on icon at bounding box center [155, 140] width 14 height 10
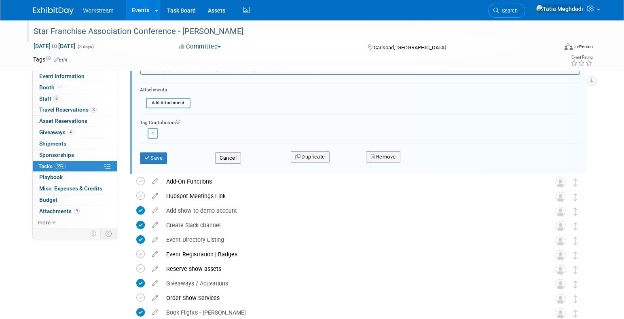
scroll to position [214, 0]
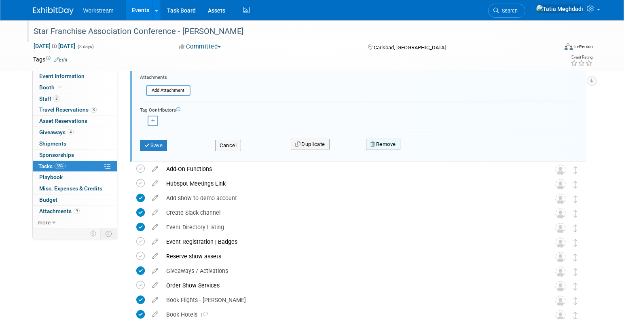
click at [385, 142] on button "Remove" at bounding box center [383, 144] width 34 height 11
click at [419, 150] on link "Yes" at bounding box center [428, 150] width 23 height 13
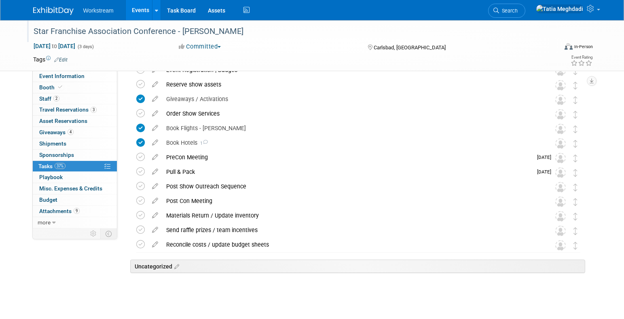
scroll to position [146, 0]
click at [154, 185] on icon at bounding box center [155, 185] width 14 height 10
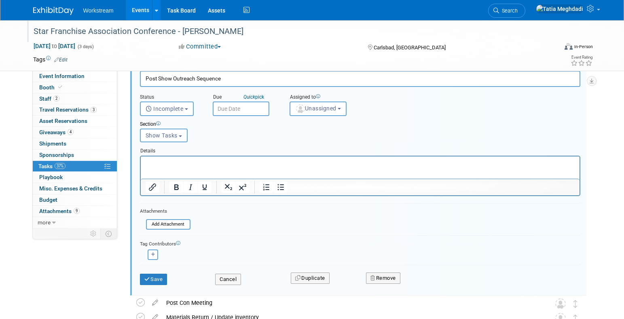
scroll to position [276, 0]
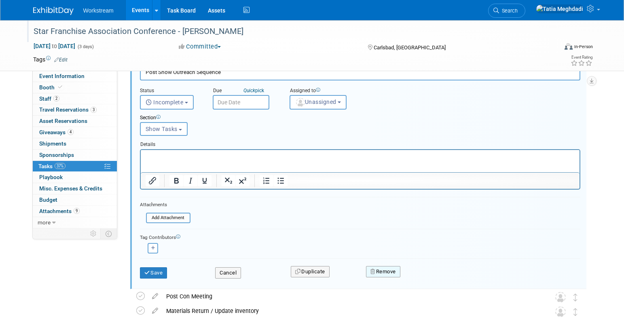
click at [375, 270] on icon "button" at bounding box center [373, 271] width 6 height 5
click at [436, 277] on link "Yes" at bounding box center [428, 278] width 23 height 13
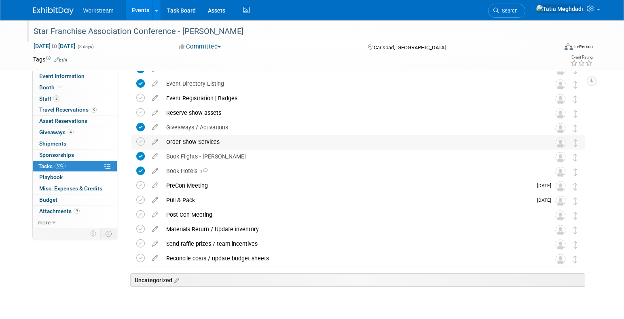
scroll to position [0, 0]
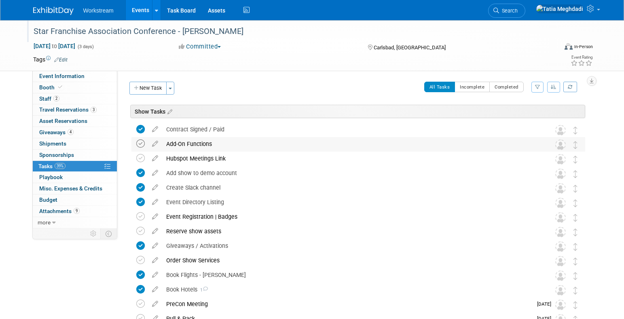
click at [138, 144] on icon at bounding box center [140, 144] width 8 height 8
click at [66, 74] on span "Event Information" at bounding box center [61, 76] width 45 height 6
select select "Brand NON MSA"
select select "Restaurant"
select select "TBD"
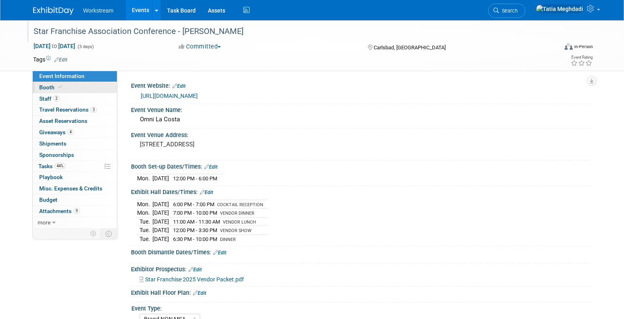
click at [48, 88] on span "Booth" at bounding box center [51, 87] width 25 height 6
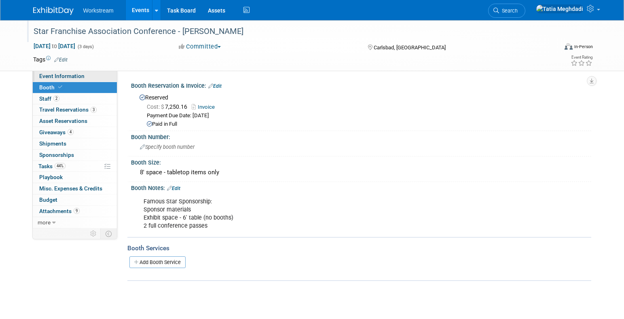
click at [63, 75] on span "Event Information" at bounding box center [61, 76] width 45 height 6
select select "Brand NON MSA"
select select "Restaurant"
select select "TBD"
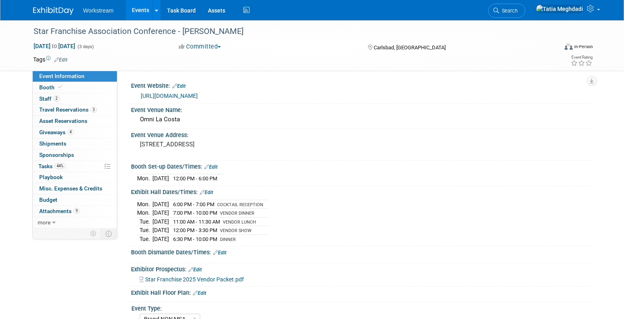
click at [53, 77] on span "Event Information" at bounding box center [61, 76] width 45 height 6
select select "Brand NON MSA"
select select "Restaurant"
select select "TBD"
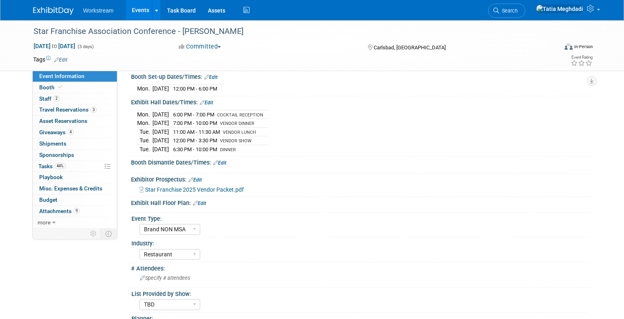
scroll to position [154, 0]
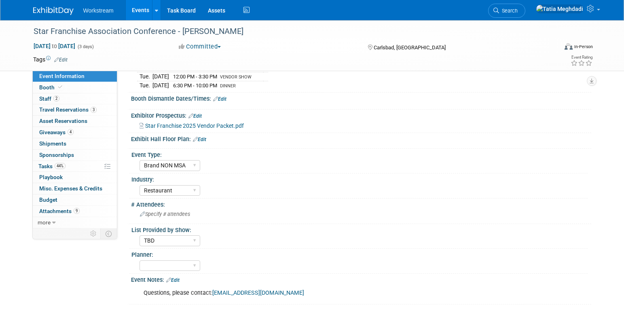
click at [178, 279] on link "Edit" at bounding box center [172, 280] width 13 height 6
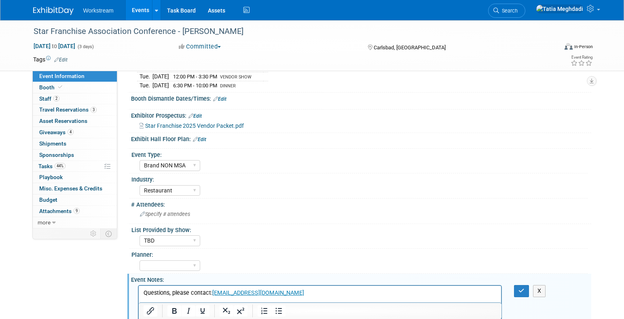
scroll to position [187, 0]
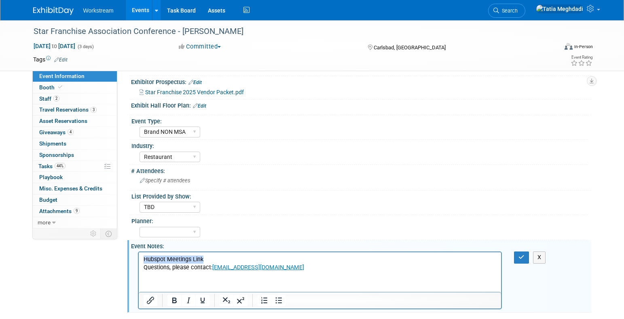
drag, startPoint x: 206, startPoint y: 262, endPoint x: 275, endPoint y: 512, distance: 259.3
click at [138, 261] on html "Hubspot Meetings Link Questions, please contact: calina@starfran.com" at bounding box center [319, 261] width 363 height 19
click at [147, 298] on icon "Insert/edit link" at bounding box center [151, 301] width 10 height 10
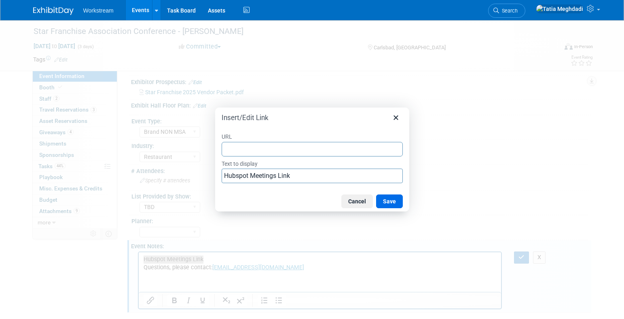
click at [259, 147] on input "URL" at bounding box center [312, 149] width 181 height 15
type input "https://meetings.hubspot.com/workstream-events/starfranchisecarlsjr"
click at [387, 199] on button "Save" at bounding box center [389, 202] width 27 height 14
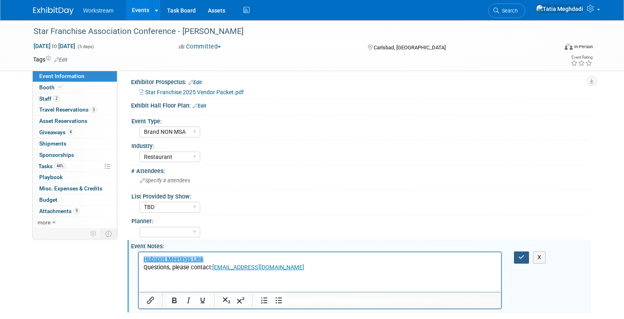
click at [521, 254] on icon "button" at bounding box center [521, 257] width 6 height 6
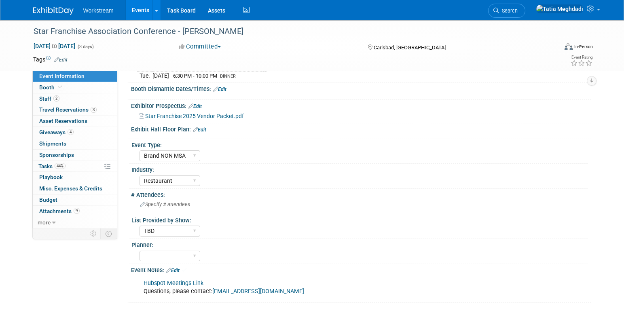
scroll to position [162, 0]
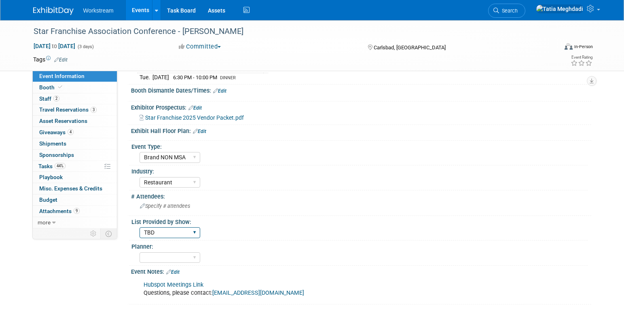
click at [160, 235] on select "Yes No TBD" at bounding box center [170, 232] width 61 height 11
select select "No"
click at [140, 227] on select "Yes No TBD" at bounding box center [170, 232] width 61 height 11
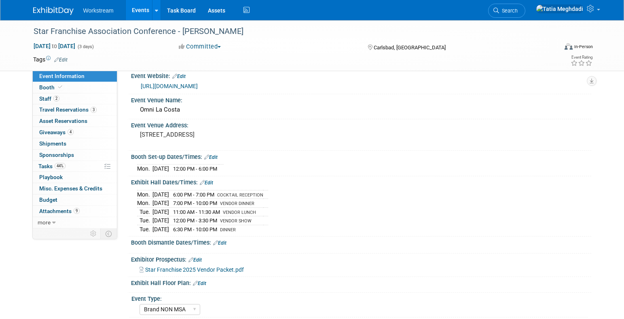
scroll to position [0, 0]
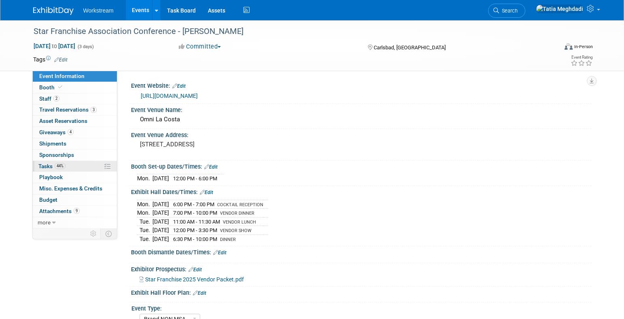
click at [47, 168] on span "Tasks 44%" at bounding box center [51, 166] width 27 height 6
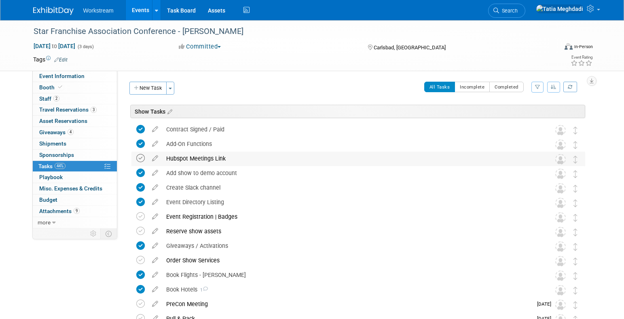
click at [140, 158] on icon at bounding box center [140, 158] width 8 height 8
click at [59, 79] on span "Event Information" at bounding box center [61, 76] width 45 height 6
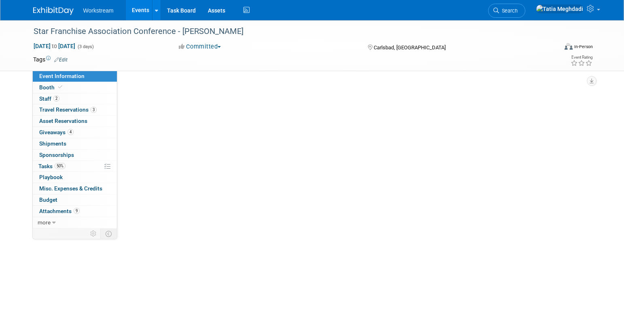
select select "Brand NON MSA"
select select "Restaurant"
select select "No"
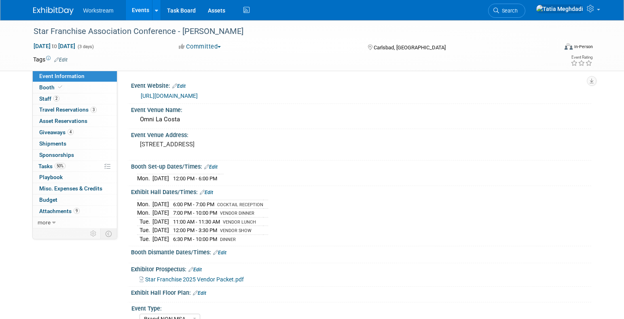
click at [68, 269] on div "Event Information Event Info Booth Booth 2 Staff 2 Staff 3 Travel Reservations …" at bounding box center [312, 243] width 570 height 446
click at [46, 166] on span "Tasks 50%" at bounding box center [51, 166] width 27 height 6
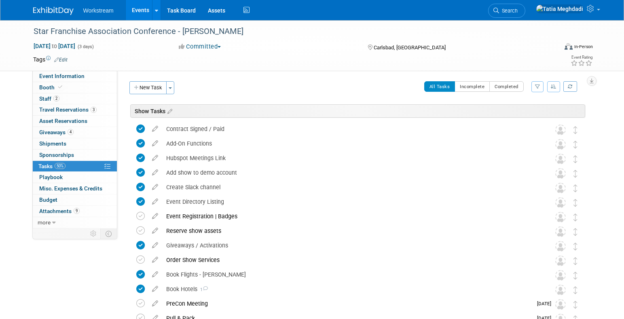
scroll to position [1, 0]
click at [599, 11] on span at bounding box center [598, 10] width 3 height 2
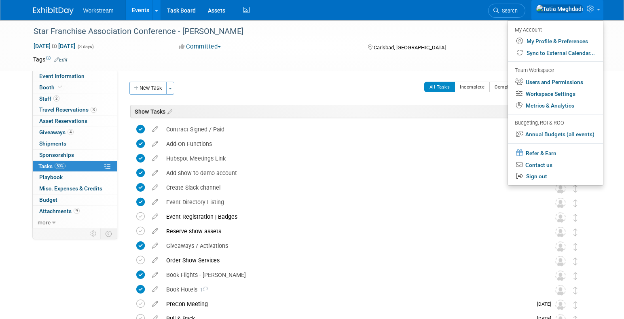
scroll to position [0, 0]
click at [546, 79] on link "Users and Permissions" at bounding box center [555, 82] width 95 height 12
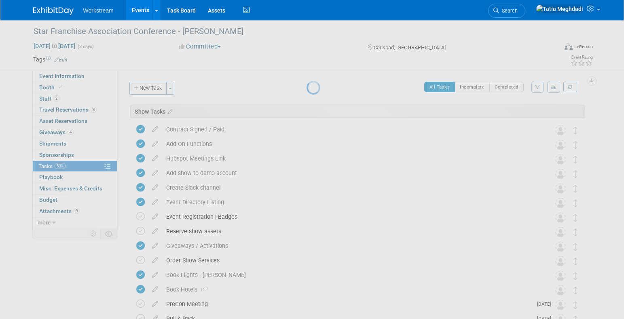
scroll to position [2, 0]
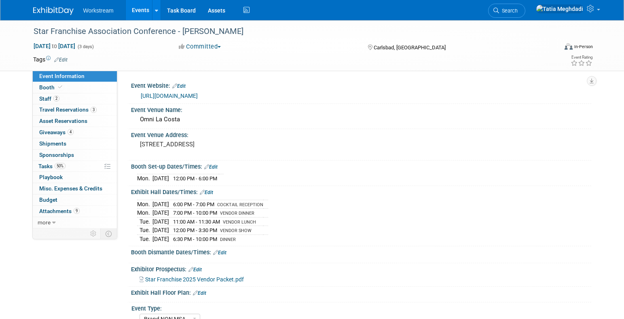
select select "Brand NON MSA"
select select "Restaurant"
select select "No"
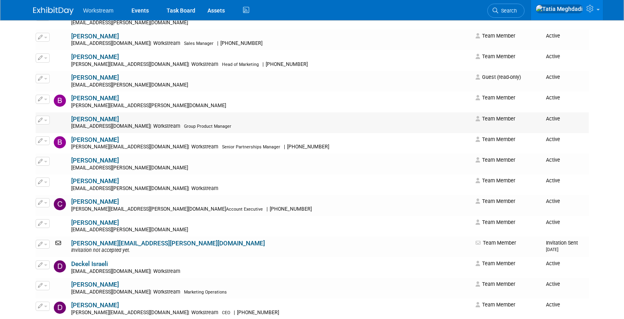
scroll to position [175, 0]
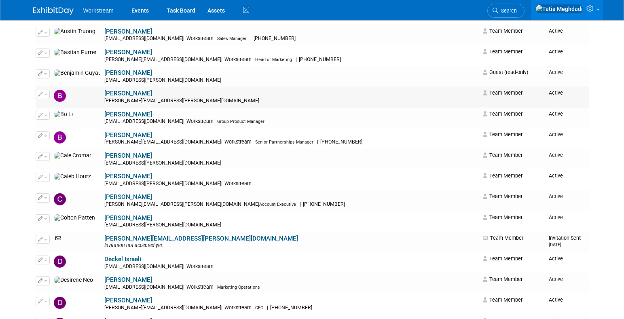
click at [48, 94] on button "button" at bounding box center [43, 94] width 14 height 9
click at [61, 107] on link "Edit" at bounding box center [68, 107] width 64 height 11
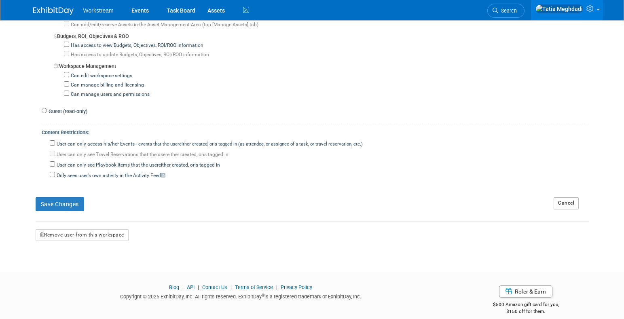
scroll to position [698, 0]
click at [93, 229] on button "Remove user from this workspace" at bounding box center [82, 235] width 93 height 12
drag, startPoint x: 70, startPoint y: 259, endPoint x: 75, endPoint y: 259, distance: 5.7
click at [70, 259] on link "Yes" at bounding box center [72, 259] width 24 height 13
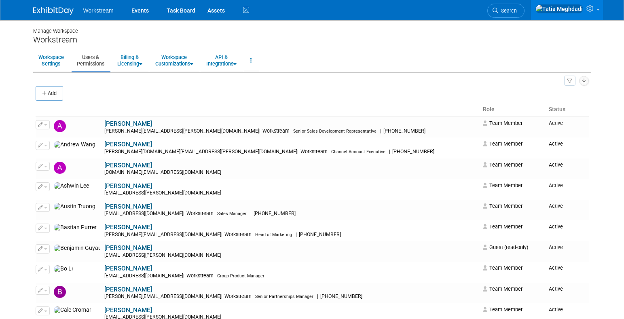
click at [49, 96] on button "Add" at bounding box center [50, 93] width 28 height 15
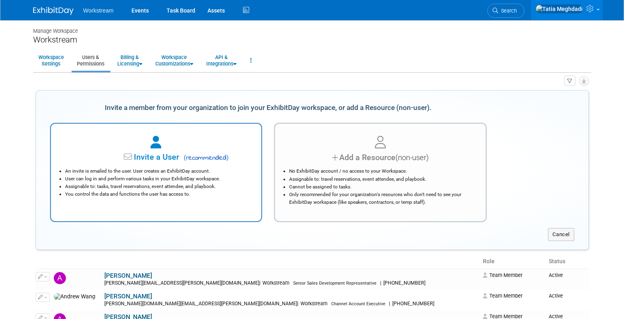
click at [138, 171] on li "An invite is emailed to the user. User creates an ExhibitDay account." at bounding box center [158, 171] width 186 height 8
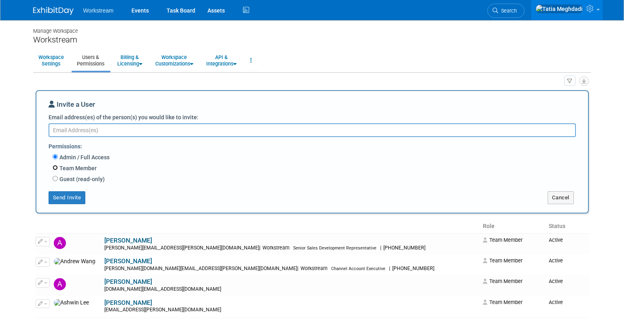
click at [54, 168] on input "Team Member" at bounding box center [55, 167] width 5 height 5
radio input "true"
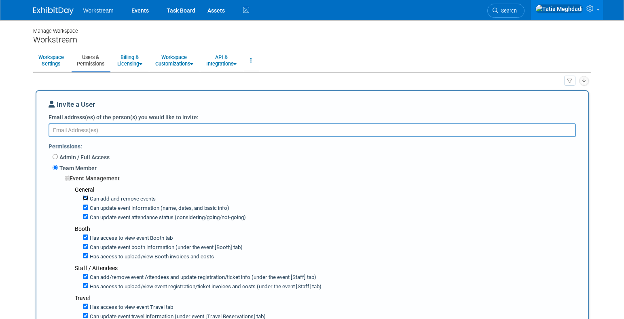
click at [84, 199] on input "Can add and remove events" at bounding box center [85, 197] width 5 height 5
checkbox input "false"
click at [85, 209] on input "Can update event information (name, dates, and basic info)" at bounding box center [85, 207] width 5 height 5
checkbox input "false"
click at [84, 220] on div "Can update event attendance status (considering/going/not-going)" at bounding box center [332, 216] width 499 height 9
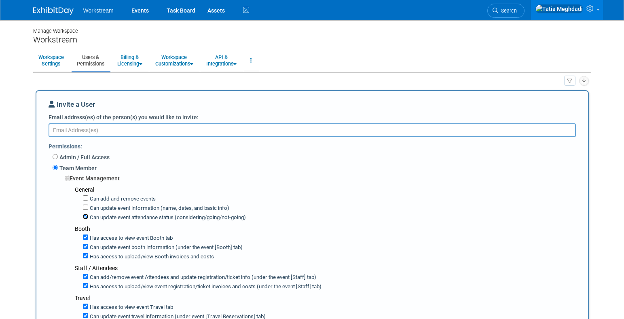
click at [86, 216] on input "Can update event attendance status (considering/going/not-going)" at bounding box center [85, 216] width 5 height 5
checkbox input "false"
click at [85, 246] on input "Can update event booth information (under the event [Booth] tab)" at bounding box center [85, 246] width 5 height 5
checkbox input "false"
click at [86, 255] on input "Has access to view Booth invoices and costs" at bounding box center [85, 255] width 5 height 5
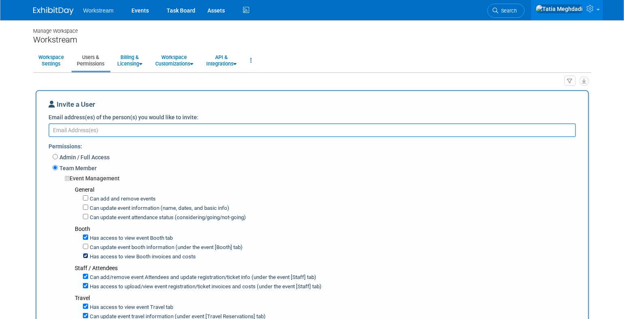
checkbox input "false"
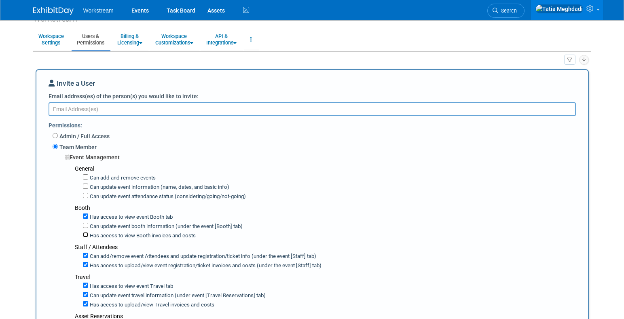
scroll to position [29, 0]
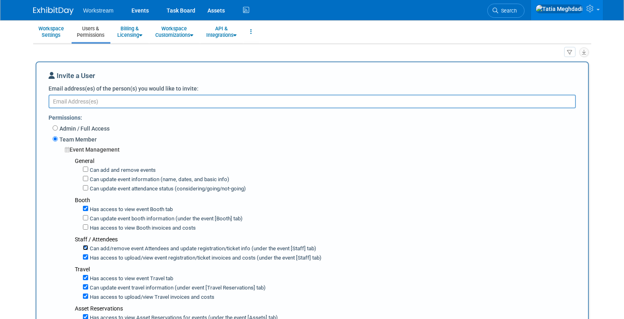
click at [87, 249] on input "Can add/remove event Attendees and update registration/ticket info (under the e…" at bounding box center [85, 247] width 5 height 5
checkbox input "false"
click at [86, 257] on input "Has access to view event registration/ticket invoices and costs (under the even…" at bounding box center [85, 256] width 5 height 5
checkbox input "false"
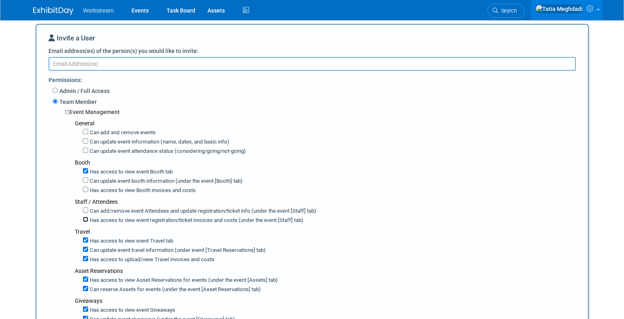
scroll to position [68, 0]
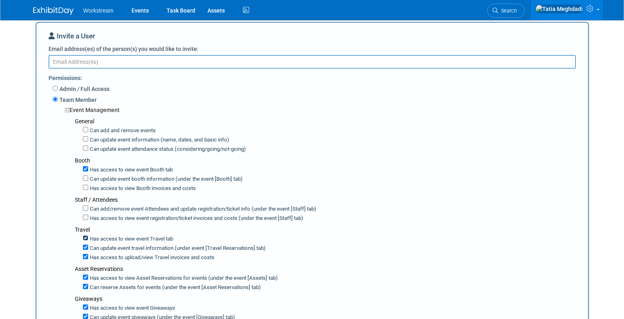
click at [85, 238] on input "Has access to view event Travel tab" at bounding box center [85, 237] width 5 height 5
checkbox input "false"
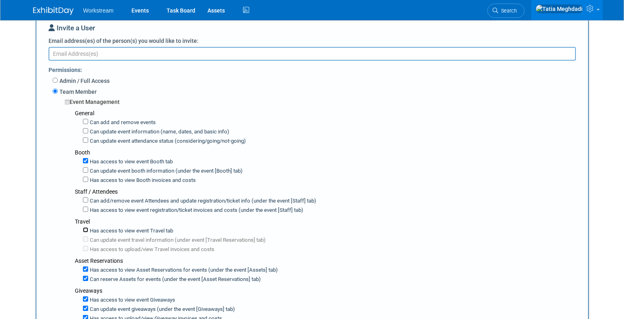
scroll to position [88, 0]
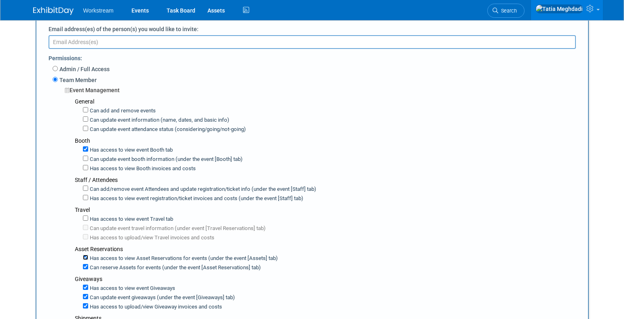
click at [85, 255] on input "Has access to view Asset Reservations for events (under the event [Assets] tab)" at bounding box center [85, 257] width 5 height 5
checkbox input "false"
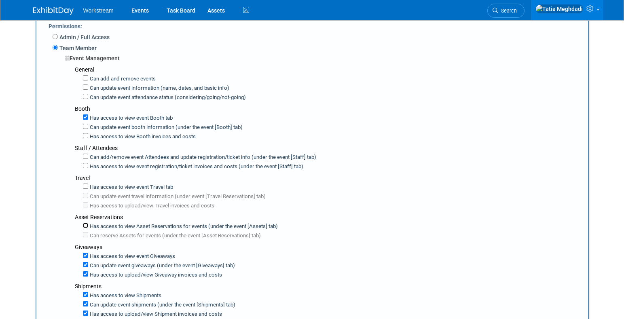
scroll to position [122, 0]
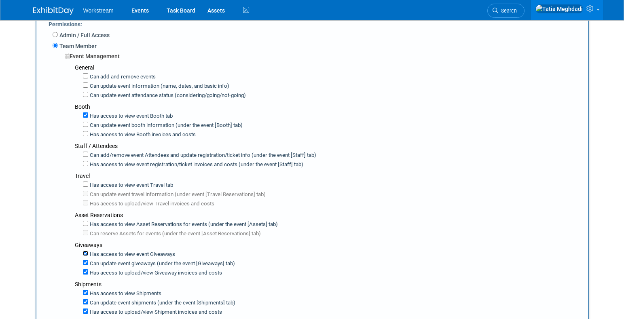
drag, startPoint x: 86, startPoint y: 251, endPoint x: 84, endPoint y: 260, distance: 9.2
click at [86, 251] on input "Has access to view event Giveaways" at bounding box center [85, 253] width 5 height 5
checkbox input "false"
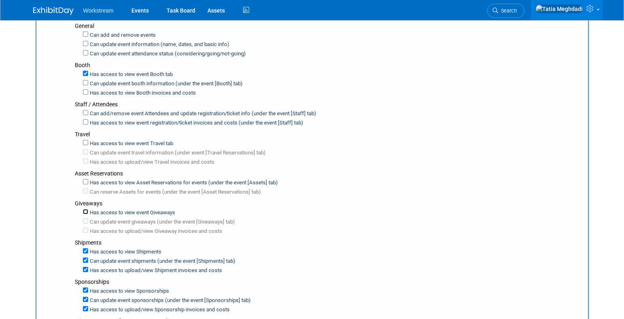
scroll to position [165, 0]
click at [85, 248] on input "Has access to view Shipments" at bounding box center [85, 250] width 5 height 5
checkbox input "false"
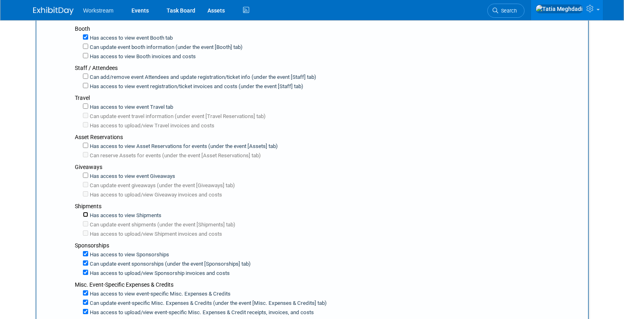
scroll to position [206, 0]
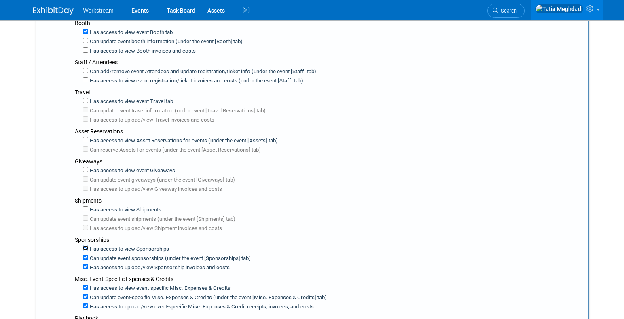
click at [87, 247] on input "Has access to view Sponsorships" at bounding box center [85, 247] width 5 height 5
checkbox input "false"
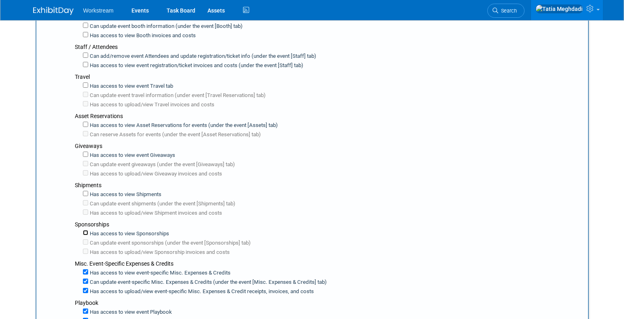
scroll to position [224, 0]
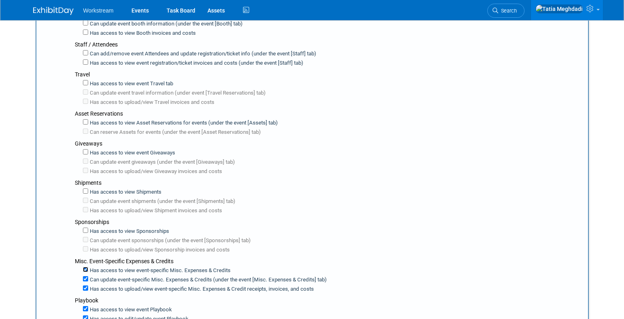
click at [85, 267] on input "Has access to view event-specific Misc. Expenses & Credits" at bounding box center [85, 269] width 5 height 5
checkbox input "false"
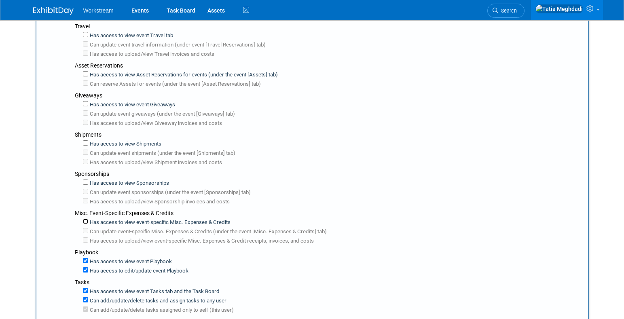
scroll to position [279, 0]
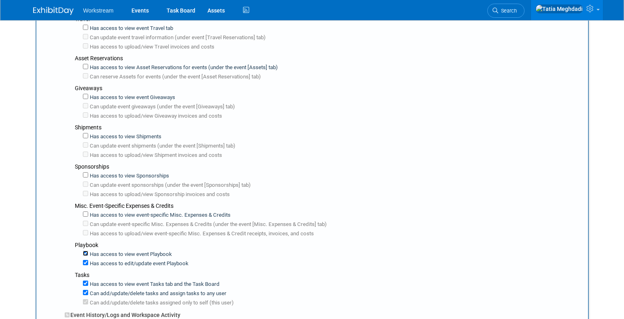
click at [85, 251] on input "Has access to view event Playbook" at bounding box center [85, 253] width 5 height 5
checkbox input "false"
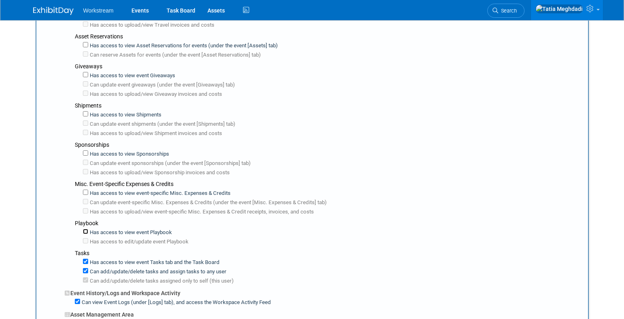
scroll to position [302, 0]
click at [88, 258] on label "Has access to view event Tasks tab and the Task Board" at bounding box center [153, 262] width 131 height 8
click at [88, 258] on input "Has access to view event Tasks tab and the Task Board" at bounding box center [85, 260] width 5 height 5
checkbox input "false"
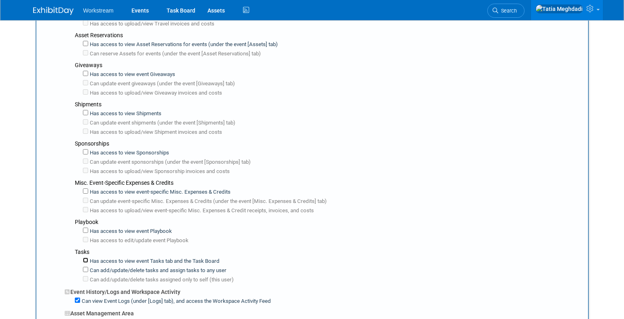
checkbox input "false"
click at [77, 298] on input "Can view Event Logs (under [Logs] tab), and access the Workspace Activity Feed" at bounding box center [77, 300] width 5 height 5
checkbox input "false"
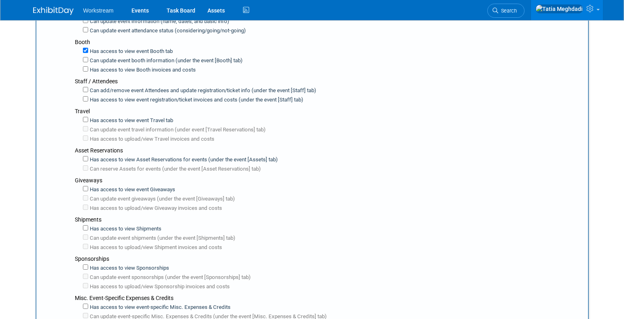
scroll to position [0, 0]
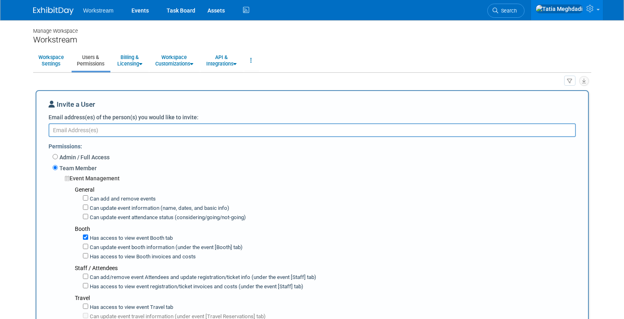
click at [92, 133] on textarea "Email address(es) of the person(s) you would like to invite:" at bounding box center [312, 130] width 527 height 14
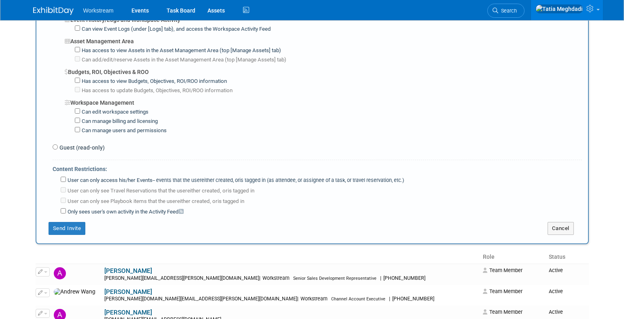
scroll to position [579, 0]
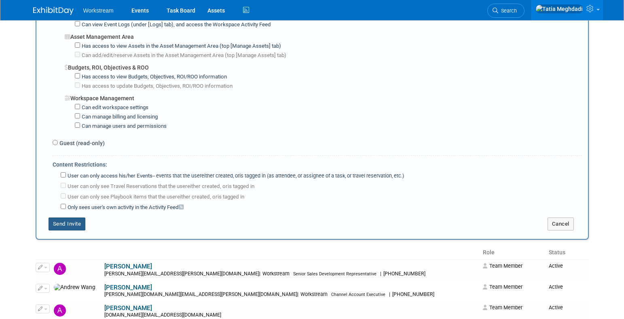
type textarea "lena.ng@workstream.is"
click at [74, 219] on button "Send Invite" at bounding box center [67, 224] width 37 height 13
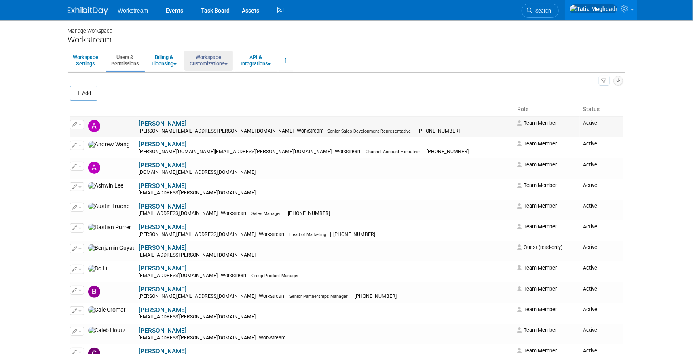
scroll to position [14, 0]
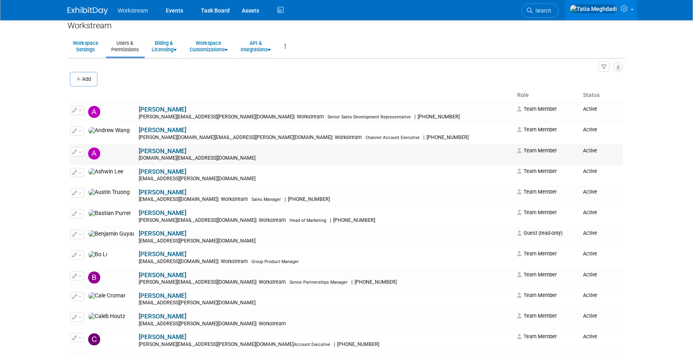
click at [139, 151] on link "Annabelle Gu" at bounding box center [163, 151] width 48 height 7
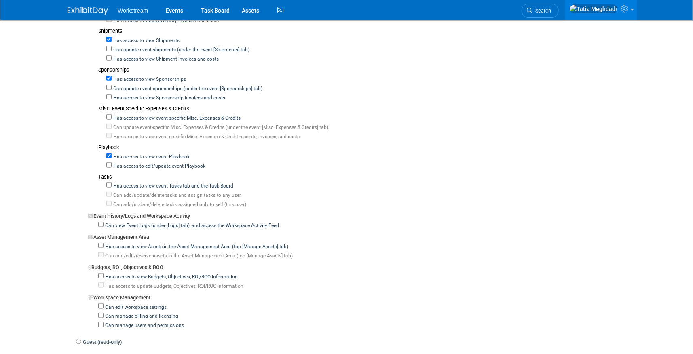
scroll to position [473, 0]
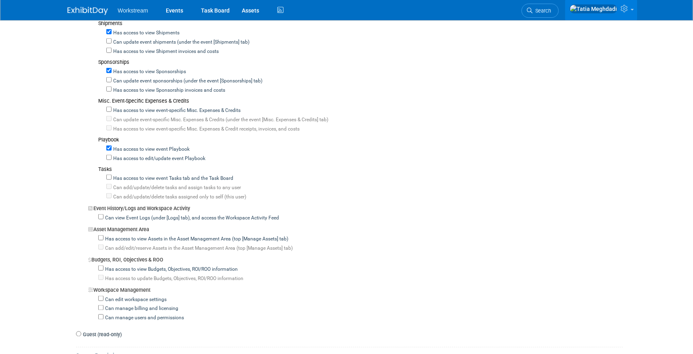
click at [66, 98] on div "Manage Workspace Workstream Workspace Settings Users & Permissions Billing & Li…" at bounding box center [346, 14] width 570 height 934
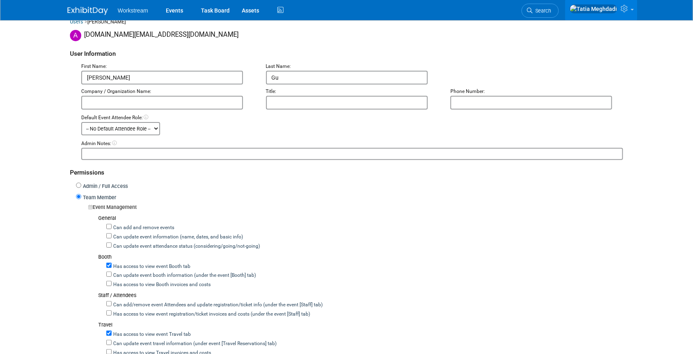
scroll to position [0, 0]
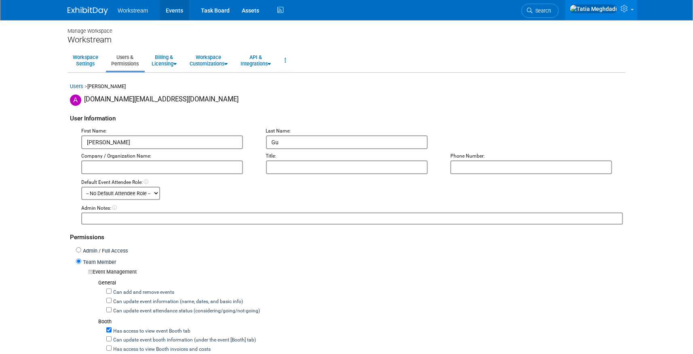
click at [175, 10] on link "Events" at bounding box center [175, 10] width 30 height 20
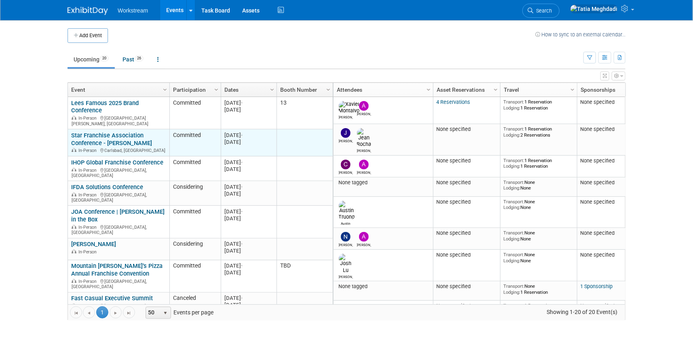
click at [89, 132] on link "Star Franchise Association Conference - [PERSON_NAME]" at bounding box center [111, 139] width 81 height 15
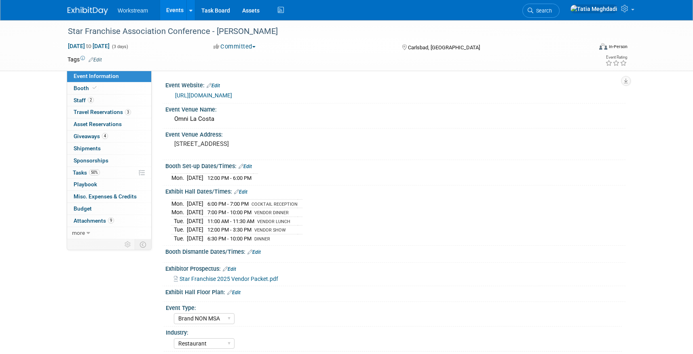
select select "Brand NON MSA"
select select "Restaurant"
select select "No"
click at [81, 174] on span "Tasks 50%" at bounding box center [86, 172] width 27 height 6
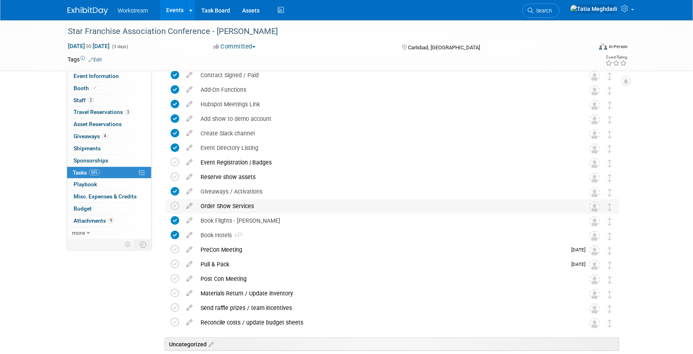
scroll to position [55, 0]
click at [204, 232] on div "Book Hotels 1" at bounding box center [385, 234] width 377 height 14
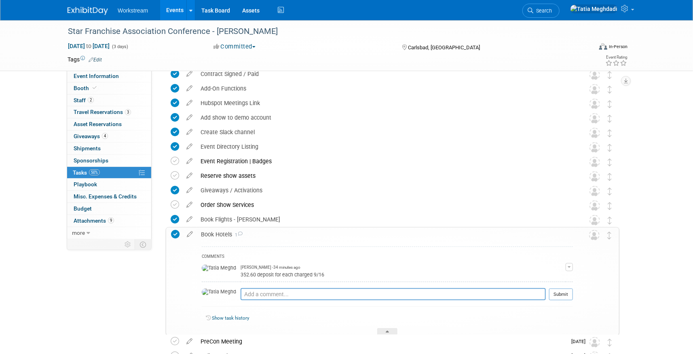
click at [204, 232] on div "Book Hotels 1" at bounding box center [385, 235] width 376 height 14
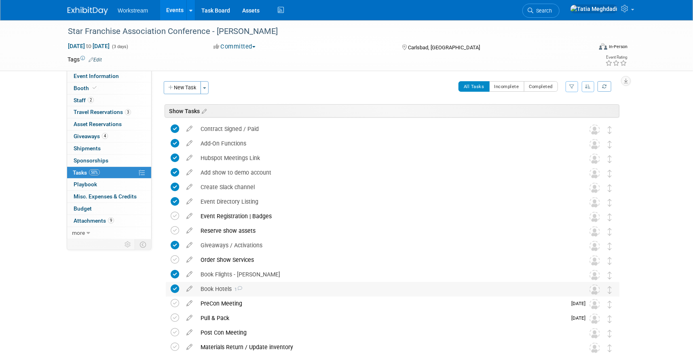
scroll to position [0, 0]
click at [86, 71] on link "Event Information" at bounding box center [109, 76] width 84 height 12
select select "Brand NON MSA"
select select "Restaurant"
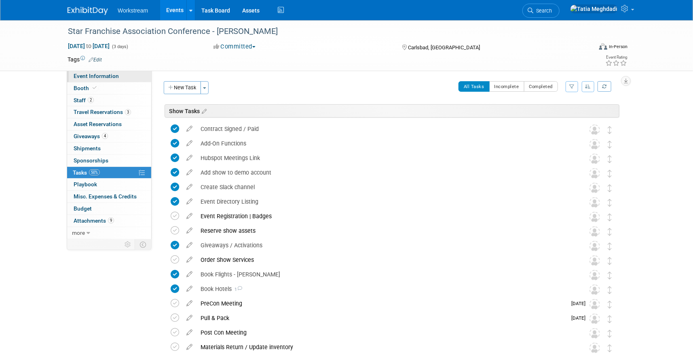
select select "No"
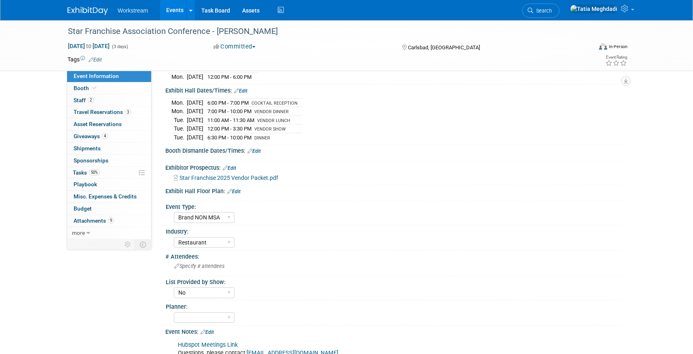
scroll to position [122, 0]
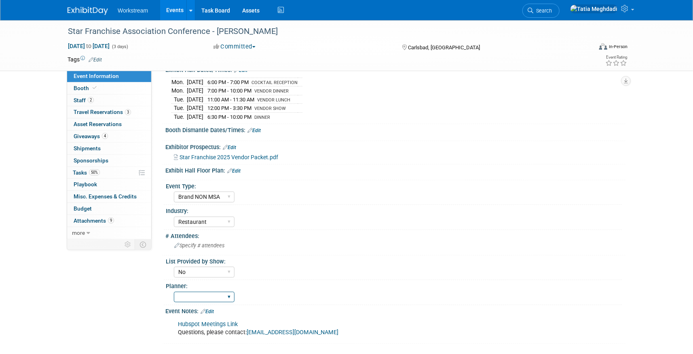
click at [193, 292] on select "Tatia Meghdadi Amelia Hapgood" at bounding box center [204, 297] width 61 height 11
select select "[PERSON_NAME]"
click at [174, 292] on select "Tatia Meghdadi Amelia Hapgood" at bounding box center [204, 297] width 61 height 11
click at [451, 257] on div "List Provided by Show:" at bounding box center [394, 261] width 456 height 10
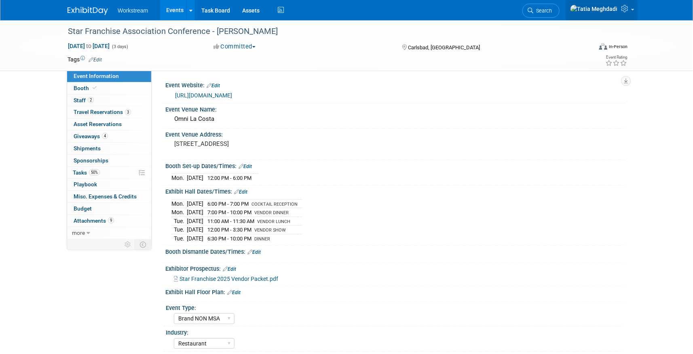
click at [625, 12] on icon at bounding box center [625, 8] width 9 height 7
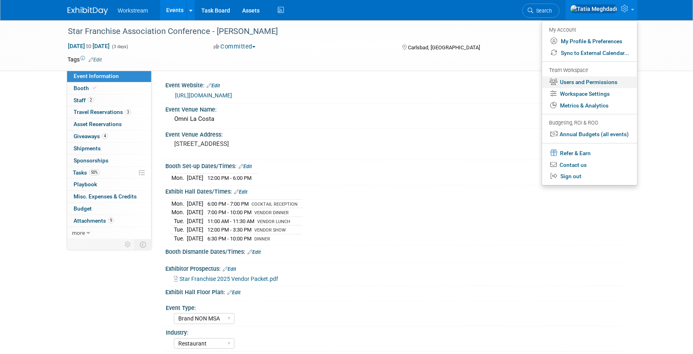
click at [591, 80] on link "Users and Permissions" at bounding box center [589, 82] width 95 height 12
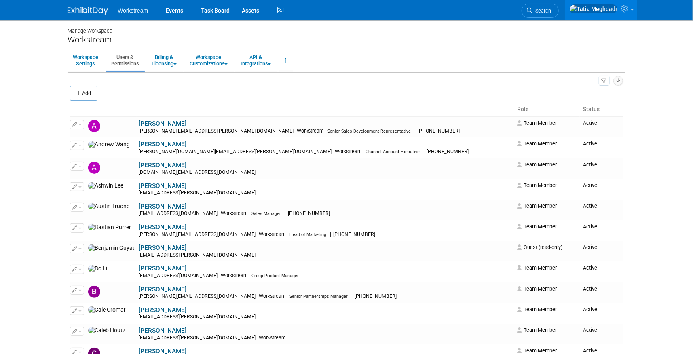
click at [118, 62] on link "Users & Permissions" at bounding box center [125, 61] width 38 height 20
click at [84, 64] on link "Workspace Settings" at bounding box center [86, 61] width 36 height 20
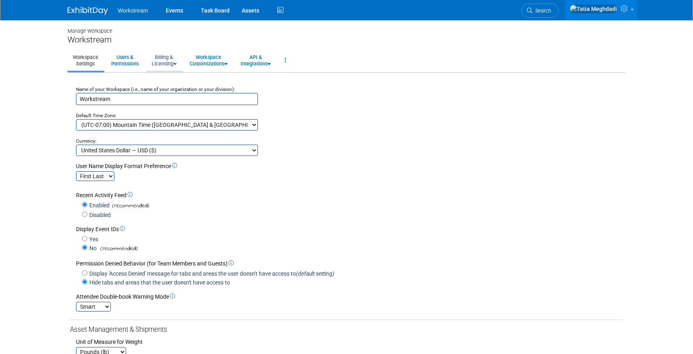
click at [165, 61] on link "Billing & Licensing" at bounding box center [164, 61] width 36 height 20
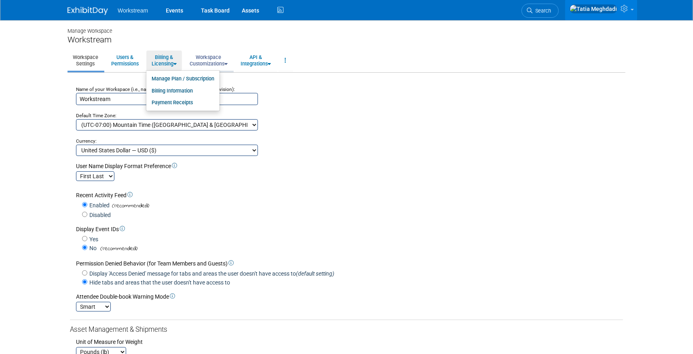
click at [214, 64] on link "Workspace Customizations" at bounding box center [208, 61] width 49 height 20
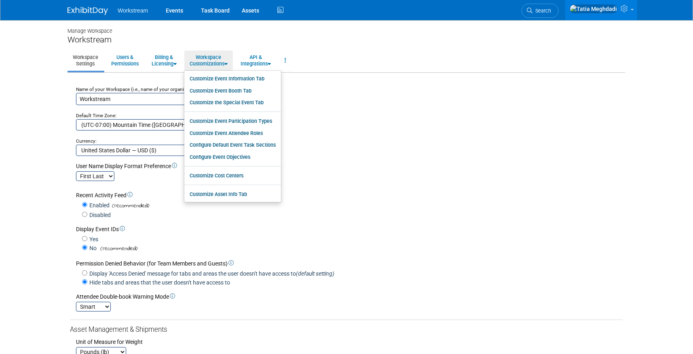
click at [85, 63] on link "Workspace Settings" at bounding box center [86, 61] width 36 height 20
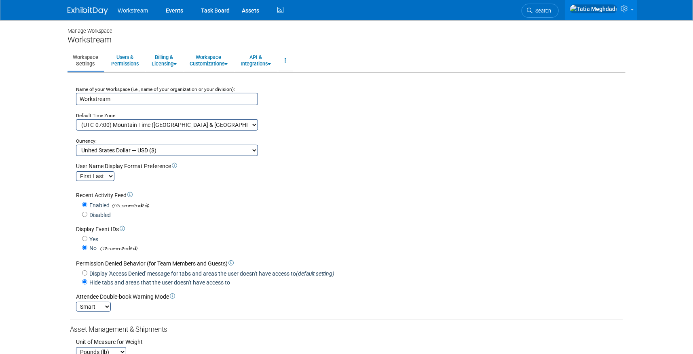
click at [23, 153] on body "Workstream Events Task Board Assets" at bounding box center [346, 177] width 693 height 354
click at [138, 64] on link "Users & Permissions" at bounding box center [125, 61] width 38 height 20
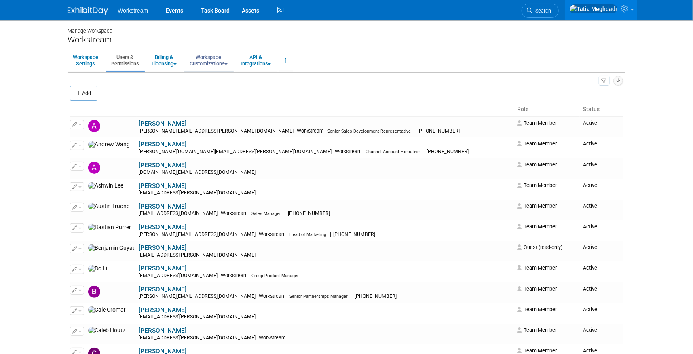
click at [207, 61] on link "Workspace Customizations" at bounding box center [208, 61] width 49 height 20
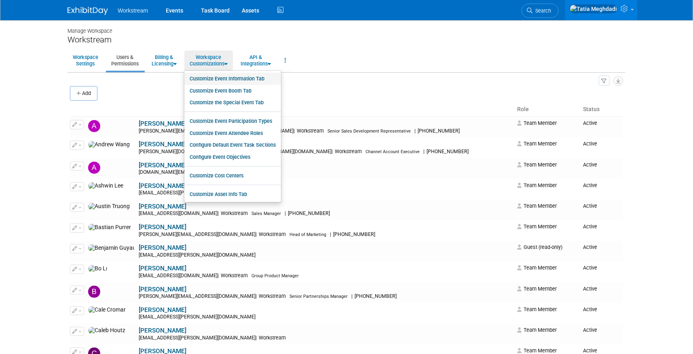
click at [243, 78] on link "Customize Event Information Tab" at bounding box center [232, 79] width 97 height 12
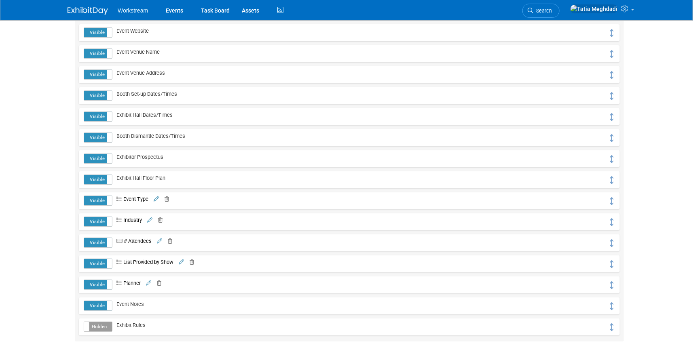
scroll to position [150, 0]
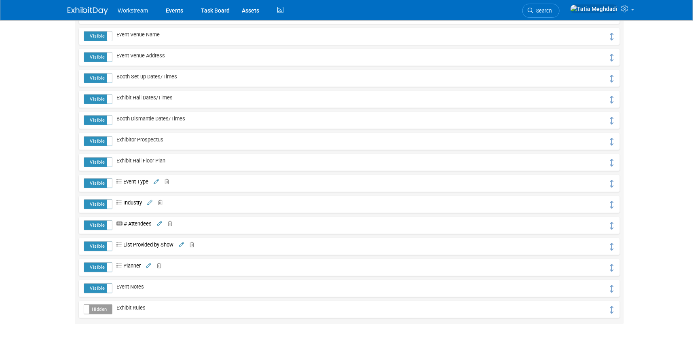
click at [149, 265] on icon at bounding box center [148, 266] width 5 height 5
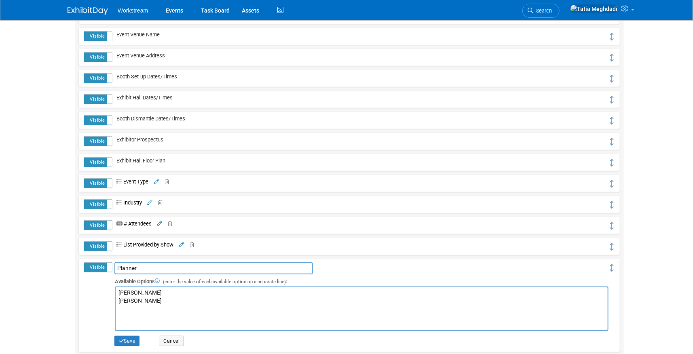
drag, startPoint x: 142, startPoint y: 301, endPoint x: 102, endPoint y: 300, distance: 40.5
click at [102, 300] on tr "Visible Hidden Planner Planner [PERSON_NAME] [PERSON_NAME] Save Cancel" at bounding box center [349, 305] width 531 height 87
click at [135, 301] on textarea "[PERSON_NAME] [PERSON_NAME]" at bounding box center [362, 309] width 494 height 44
type textarea "[PERSON_NAME]"
click at [123, 343] on button "Save" at bounding box center [126, 341] width 25 height 11
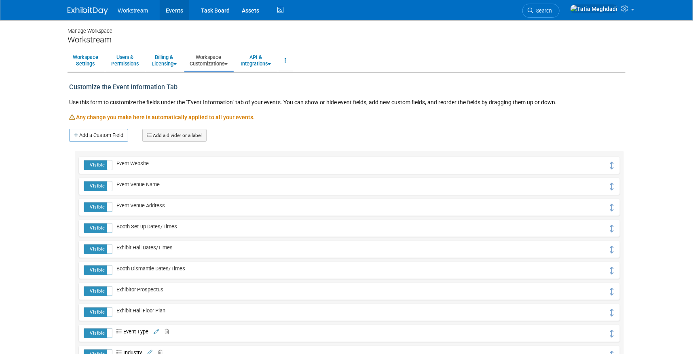
click at [184, 12] on link "Events" at bounding box center [175, 10] width 30 height 20
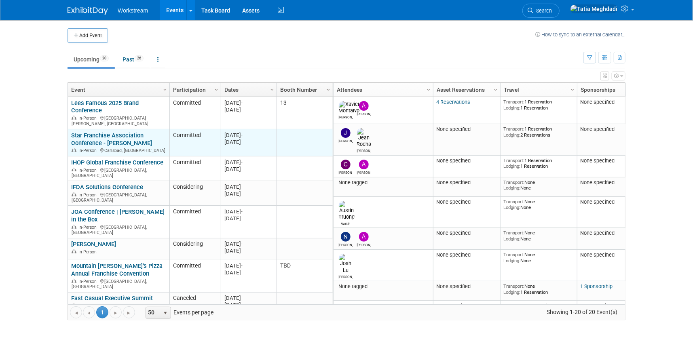
click at [99, 132] on link "Star Franchise Association Conference - [PERSON_NAME]" at bounding box center [111, 139] width 81 height 15
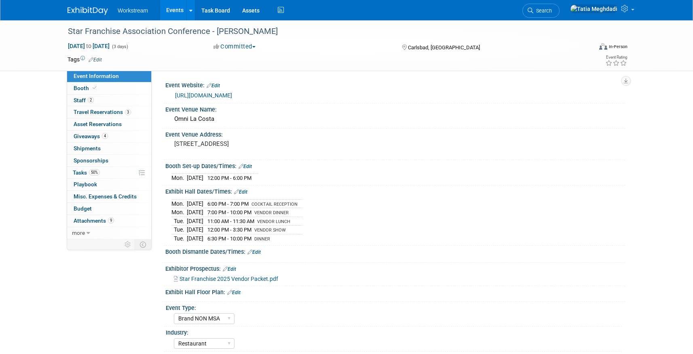
select select "Brand NON MSA"
select select "Restaurant"
select select "No"
select select "[PERSON_NAME]"
click at [82, 170] on span "Tasks 50%" at bounding box center [86, 172] width 27 height 6
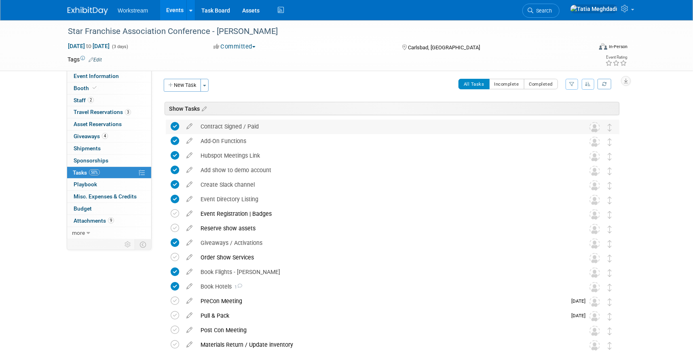
scroll to position [1, 0]
click at [97, 75] on span "Event Information" at bounding box center [96, 76] width 45 height 6
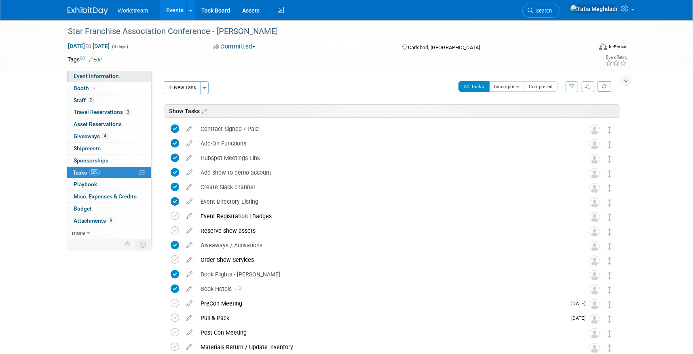
select select "Brand NON MSA"
select select "Restaurant"
select select "No"
select select "Tatia Meghdadi"
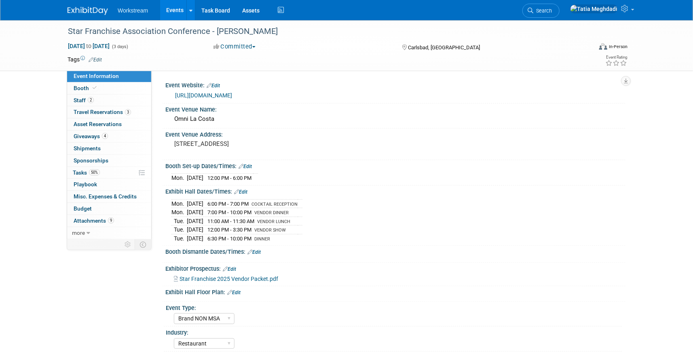
click at [227, 94] on link "[URL][DOMAIN_NAME]" at bounding box center [203, 95] width 57 height 6
click at [87, 97] on span "Staff 2" at bounding box center [84, 100] width 20 height 6
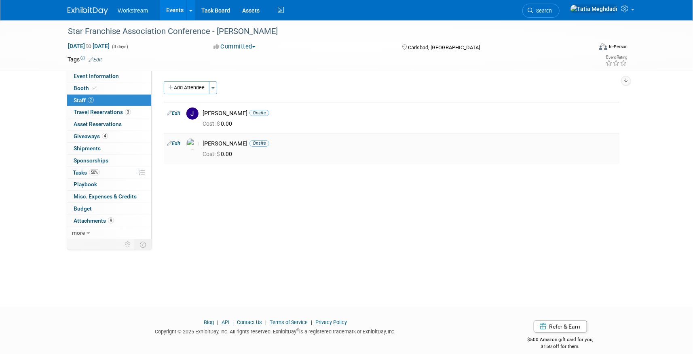
click at [194, 143] on img at bounding box center [192, 144] width 12 height 12
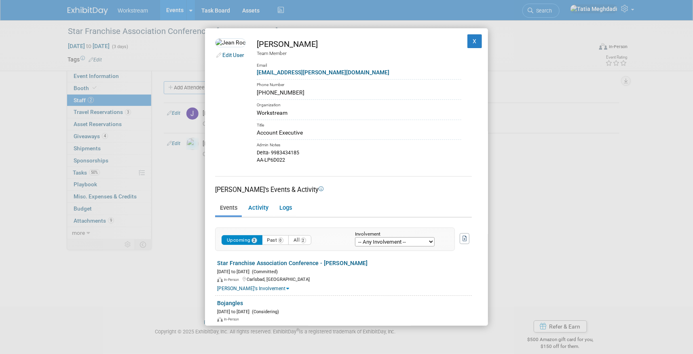
drag, startPoint x: 296, startPoint y: 91, endPoint x: 264, endPoint y: 92, distance: 32.0
click at [264, 92] on td "Jean Rocha Team Member Email jeancarlos.rocha@workstream.is Phone Number 929-30…" at bounding box center [354, 100] width 216 height 125
copy div "929-301-1313"
click at [480, 37] on button "X" at bounding box center [475, 41] width 15 height 14
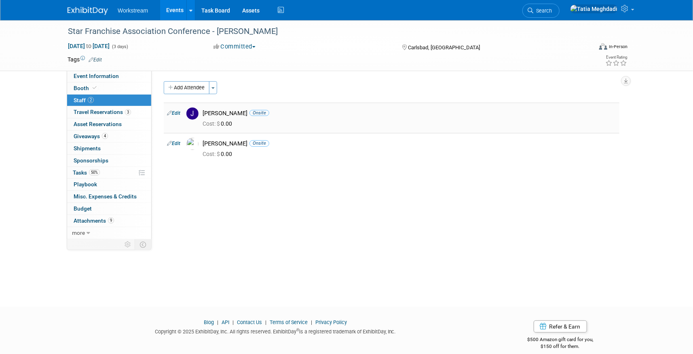
click at [178, 112] on link "Edit" at bounding box center [173, 113] width 13 height 6
select select "20cb5cae-1039-4ac2-a505-cccd59d0ad7f"
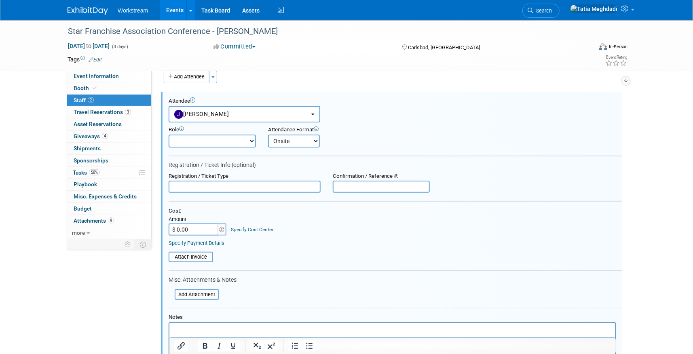
click at [195, 186] on input "text" at bounding box center [245, 187] width 152 height 12
paste input "2025STRFRNCHSWNR007V"
type input "2025STRFRNCHSWNR007V"
click at [368, 186] on input "text" at bounding box center [381, 187] width 97 height 12
type input "Sponsor/Vendor"
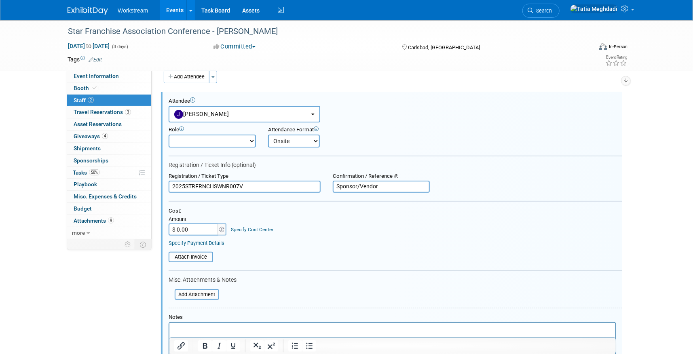
click at [340, 218] on div "Cost: Amount $ 0.00 Specify Cost Center Cost Center -- Not Specified --" at bounding box center [396, 222] width 454 height 28
click at [271, 259] on table "Attach Invoice" at bounding box center [396, 257] width 454 height 11
click at [197, 291] on input "file" at bounding box center [170, 294] width 96 height 9
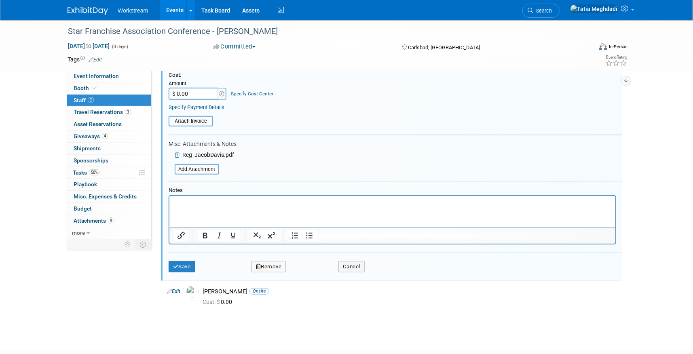
scroll to position [175, 0]
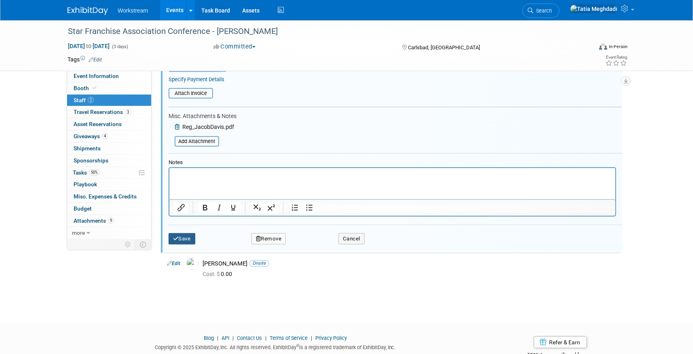
click at [184, 237] on button "Save" at bounding box center [182, 238] width 27 height 11
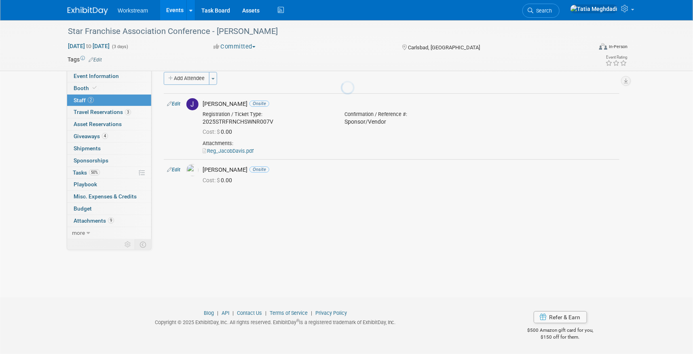
scroll to position [9, 0]
click at [178, 170] on link "Edit" at bounding box center [173, 170] width 13 height 6
select select "3a6edb15-a019-4d51-8174-4229c1118141"
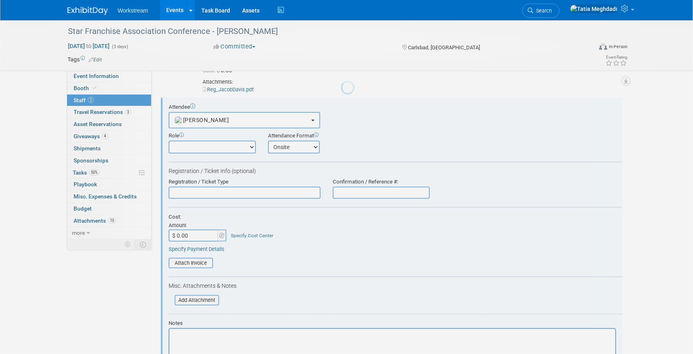
scroll to position [76, 0]
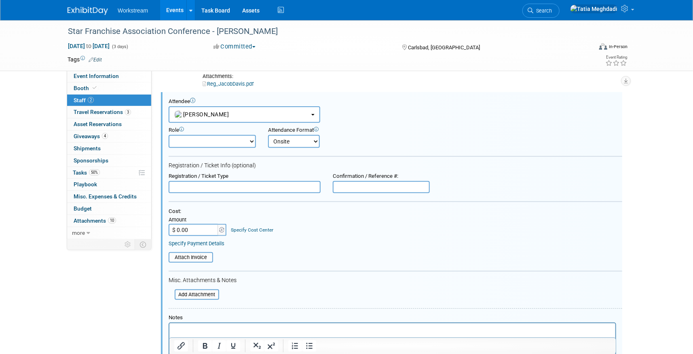
click at [347, 186] on input "text" at bounding box center [381, 187] width 97 height 12
paste input "2025STRFRNCHSWNR007W"
type input "2025STRFRNCHSWNR007W"
click at [225, 188] on input "text" at bounding box center [245, 187] width 152 height 12
type input "Sponsor/Vendor"
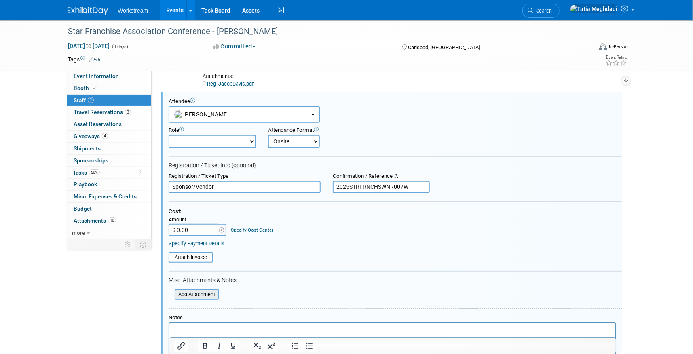
click at [211, 290] on input "file" at bounding box center [170, 294] width 96 height 9
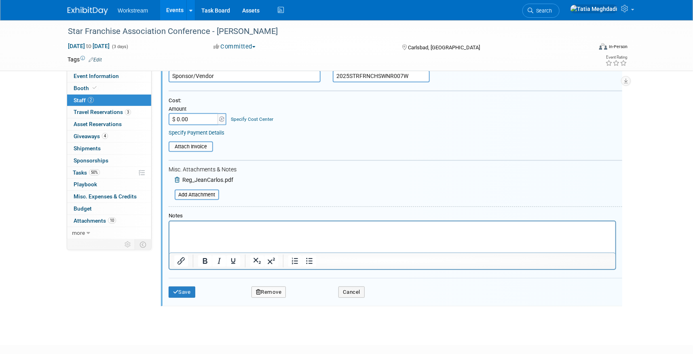
scroll to position [231, 0]
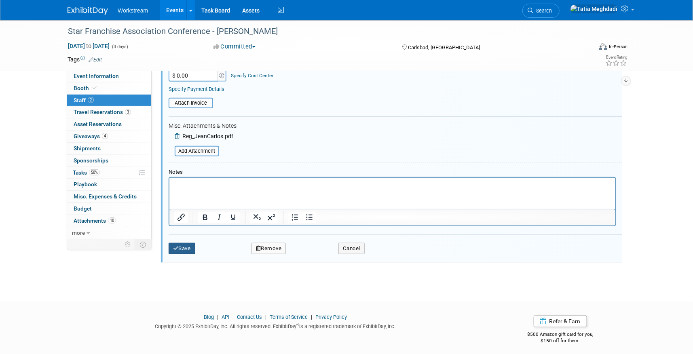
click at [183, 244] on button "Save" at bounding box center [182, 248] width 27 height 11
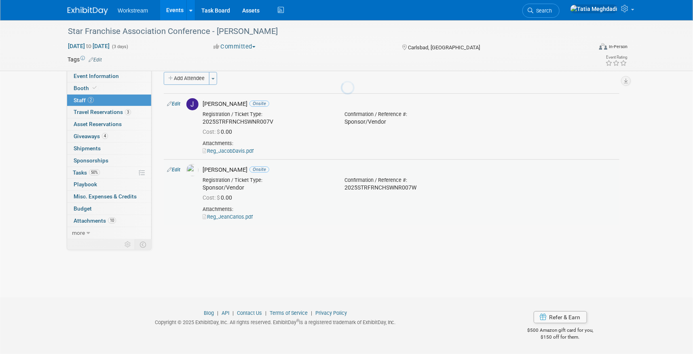
scroll to position [9, 0]
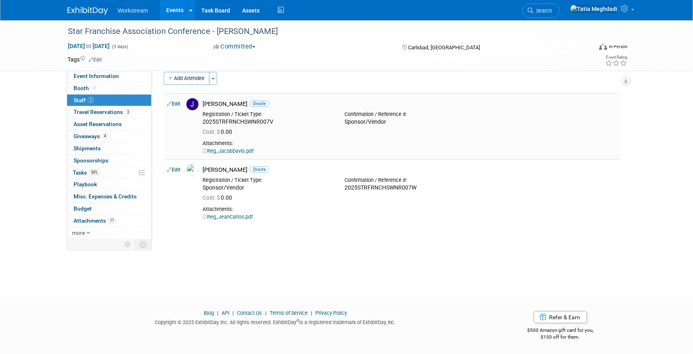
click at [179, 102] on link "Edit" at bounding box center [173, 104] width 13 height 6
select select "20cb5cae-1039-4ac2-a505-cccd59d0ad7f"
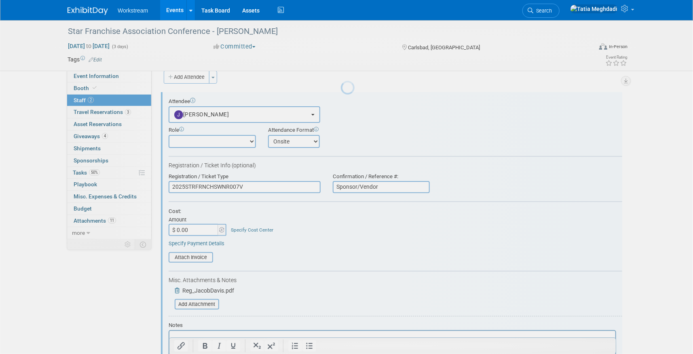
scroll to position [11, 0]
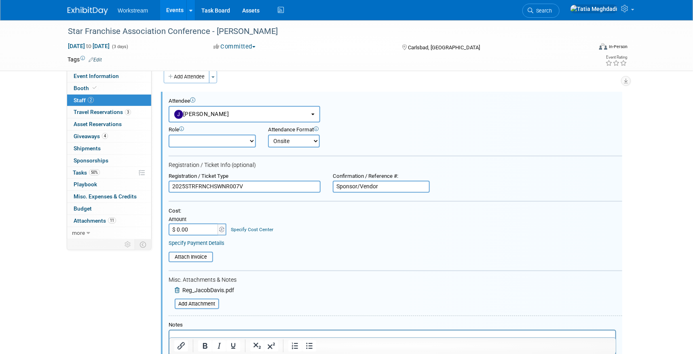
drag, startPoint x: 227, startPoint y: 184, endPoint x: 159, endPoint y: 184, distance: 67.9
click at [159, 184] on div "Event Website: Edit https://www.starfran.com/portfolio-item/2025-sfa-conference…" at bounding box center [389, 142] width 474 height 166
paste input "2025STRFRNCHSWNR007V"
type input "2025STRFRNCHSWNR007V"
drag, startPoint x: 259, startPoint y: 186, endPoint x: 154, endPoint y: 184, distance: 104.4
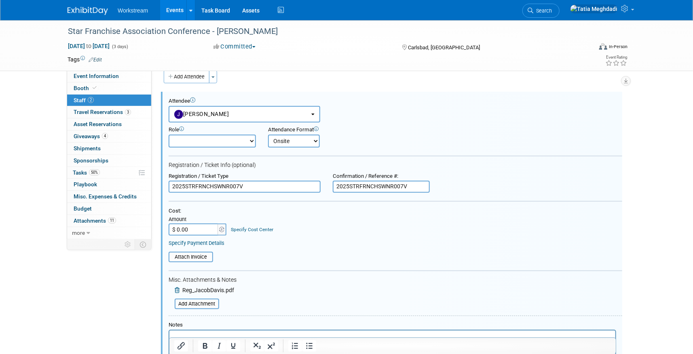
click at [154, 184] on div "Event Website: Edit https://www.starfran.com/portfolio-item/2025-sfa-conference…" at bounding box center [389, 142] width 474 height 166
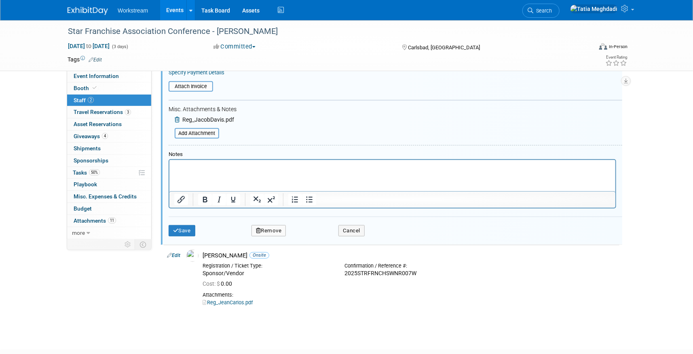
scroll to position [196, 0]
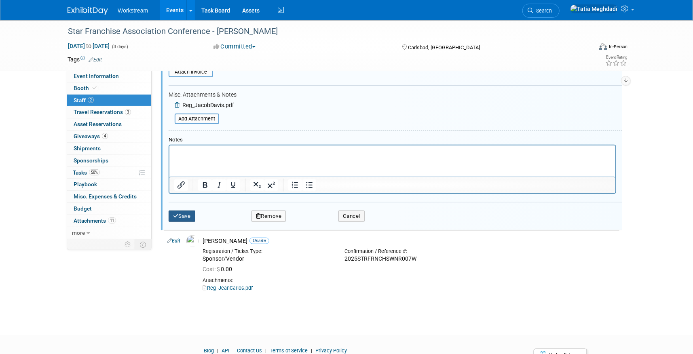
type input "Sponsor/Vendor"
click at [193, 213] on button "Save" at bounding box center [182, 216] width 27 height 11
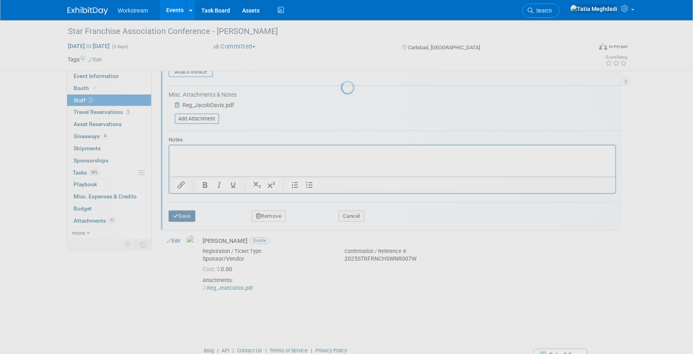
scroll to position [9, 0]
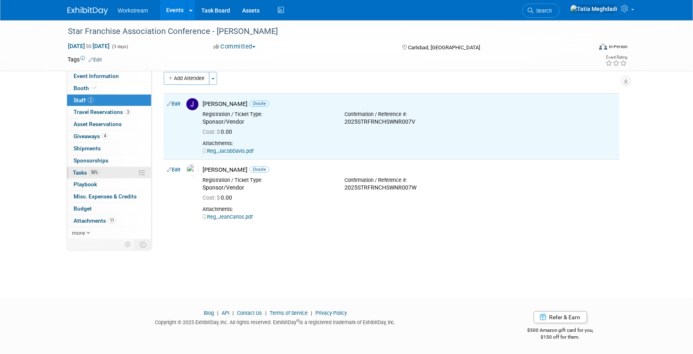
click at [79, 169] on span "Tasks 50%" at bounding box center [86, 172] width 27 height 6
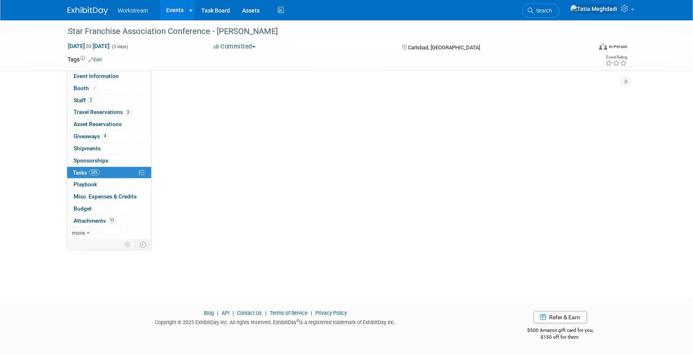
scroll to position [0, 0]
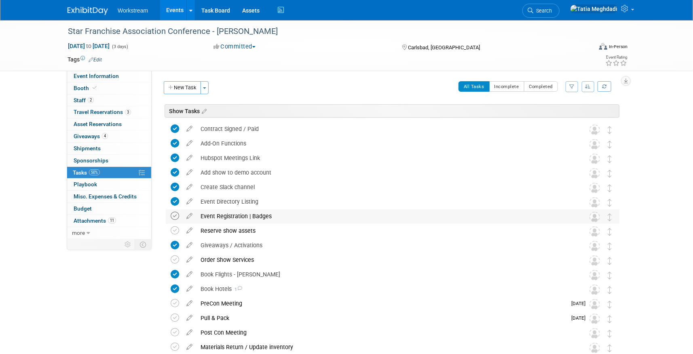
click at [176, 214] on icon at bounding box center [175, 216] width 8 height 8
click at [92, 303] on div "Event Information Event Info Booth Booth 2 Staff 2 Staff 3 Travel Reservations …" at bounding box center [346, 231] width 570 height 422
click at [235, 270] on div "Book Flights - JEAN" at bounding box center [385, 275] width 377 height 14
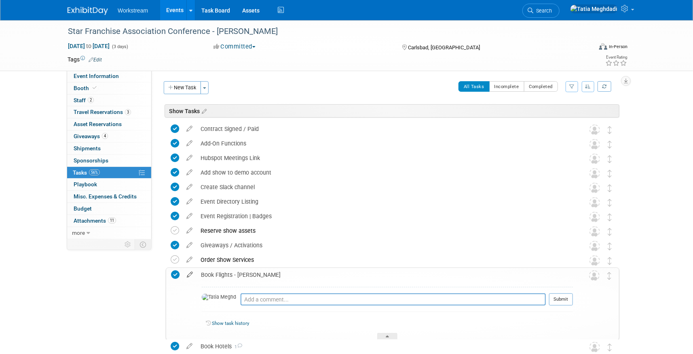
click at [185, 273] on icon at bounding box center [190, 273] width 14 height 10
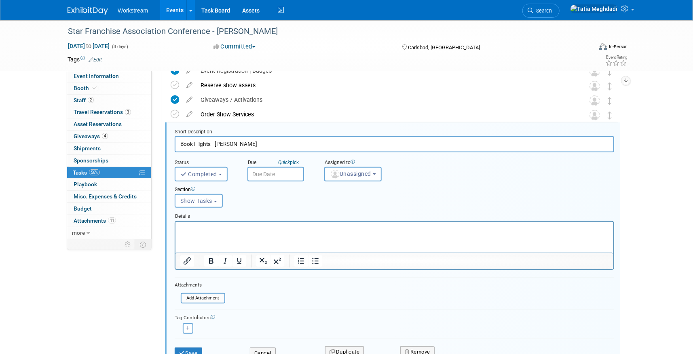
scroll to position [149, 0]
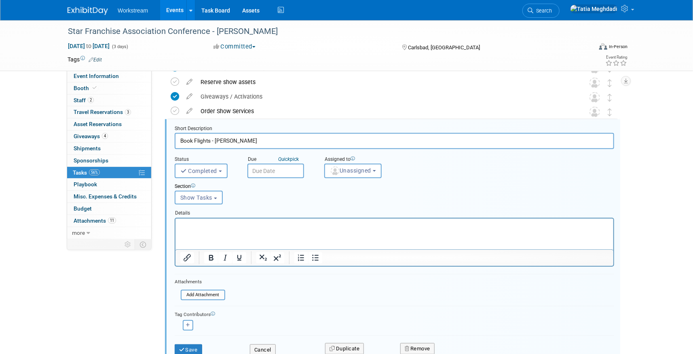
drag, startPoint x: 212, startPoint y: 140, endPoint x: 239, endPoint y: 141, distance: 27.9
click at [239, 141] on input "Book Flights - JEAN" at bounding box center [395, 141] width 440 height 16
type input "Book Flights"
click at [188, 347] on button "Save" at bounding box center [189, 350] width 28 height 11
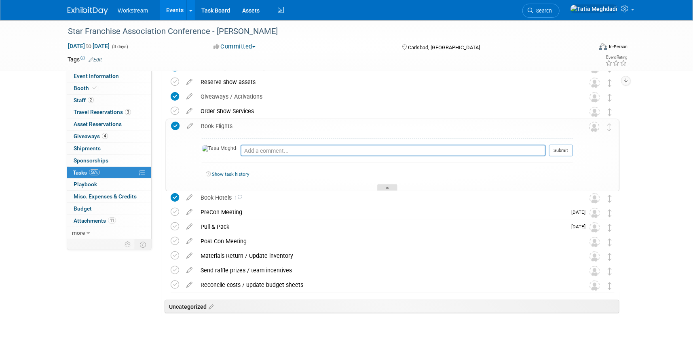
click at [387, 187] on icon at bounding box center [387, 189] width 3 height 5
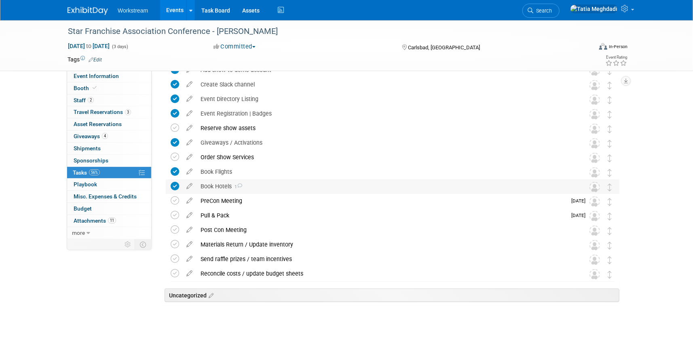
click at [212, 182] on div "Book Hotels 1" at bounding box center [385, 187] width 377 height 14
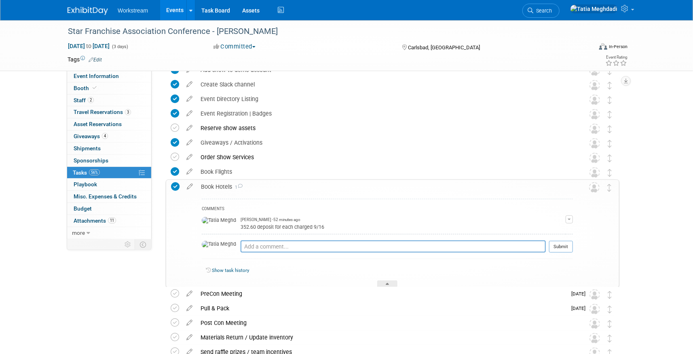
click at [212, 182] on div "Book Hotels 1" at bounding box center [385, 187] width 376 height 14
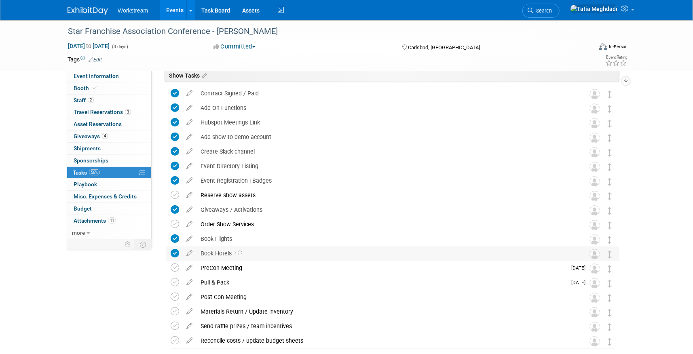
scroll to position [0, 0]
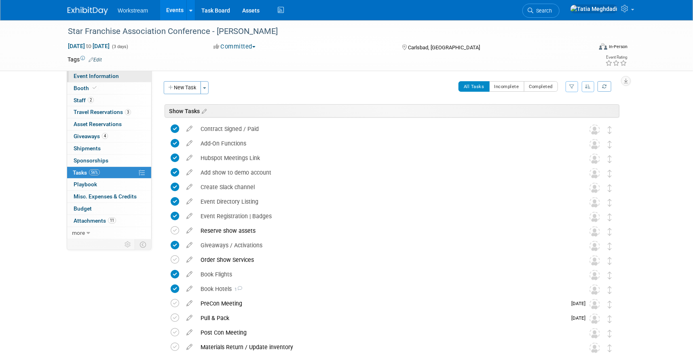
click at [93, 74] on span "Event Information" at bounding box center [96, 76] width 45 height 6
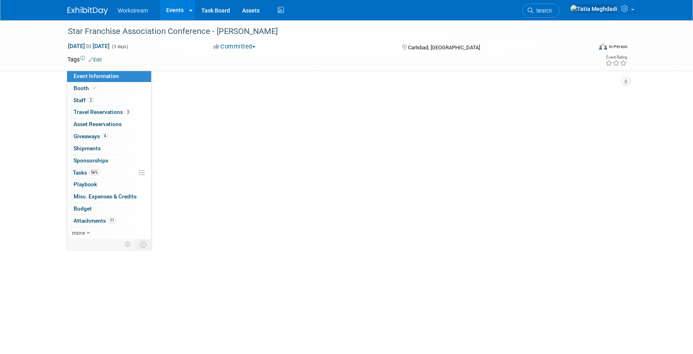
select select "Brand NON MSA"
select select "Restaurant"
select select "No"
select select "[PERSON_NAME]"
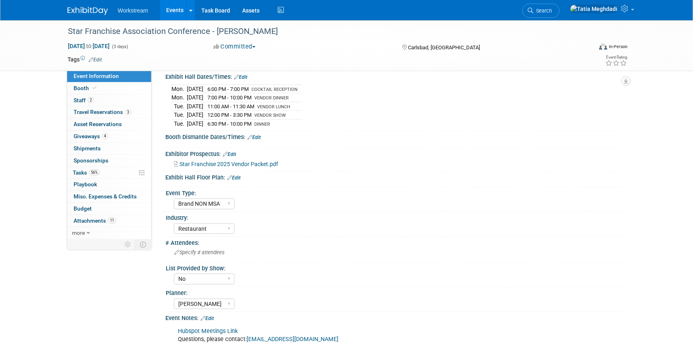
scroll to position [122, 0]
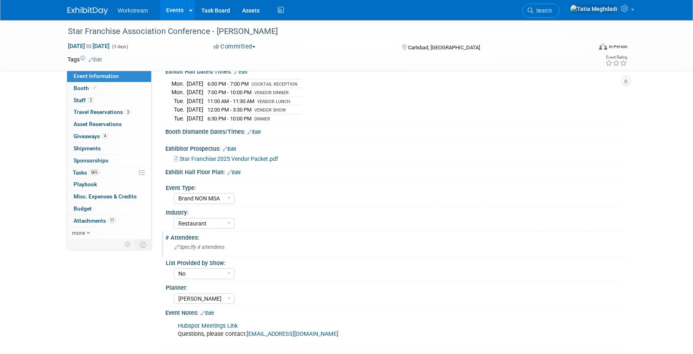
click at [204, 244] on span "Specify # attendees" at bounding box center [199, 247] width 50 height 6
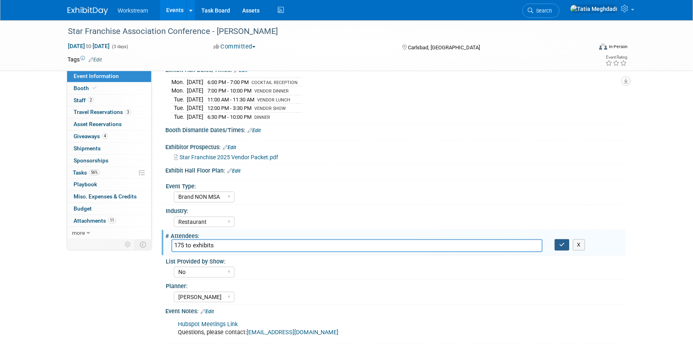
type input "175 to exhibits"
click at [566, 240] on button "button" at bounding box center [562, 244] width 15 height 11
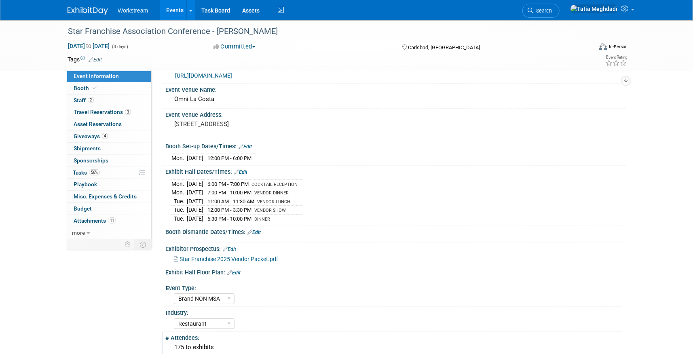
scroll to position [0, 0]
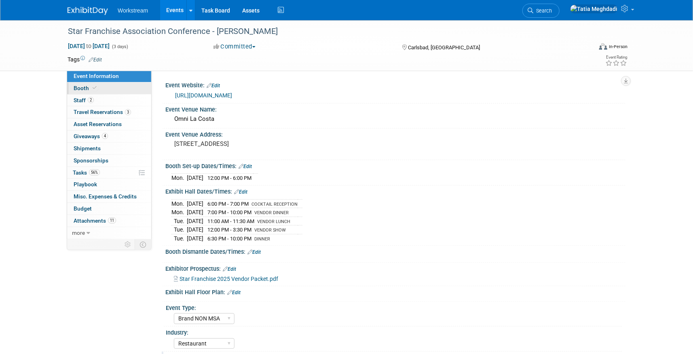
click at [80, 85] on span "Booth" at bounding box center [86, 88] width 25 height 6
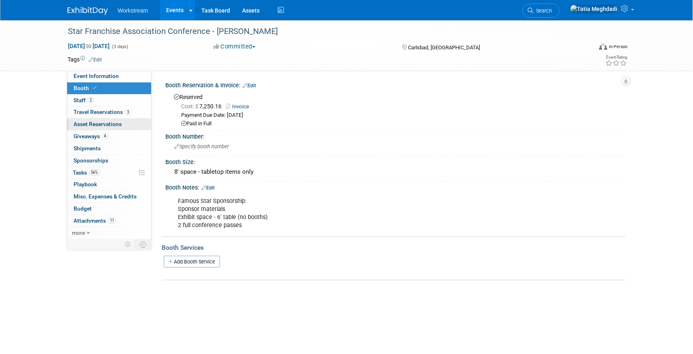
click at [92, 121] on span "Asset Reservations 0" at bounding box center [98, 124] width 48 height 6
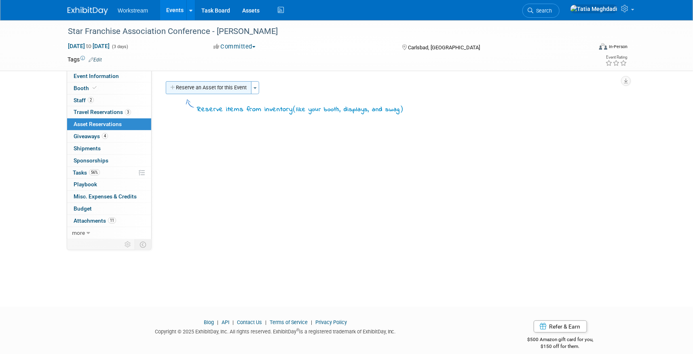
click at [211, 87] on button "Reserve an Asset for this Event" at bounding box center [209, 87] width 86 height 13
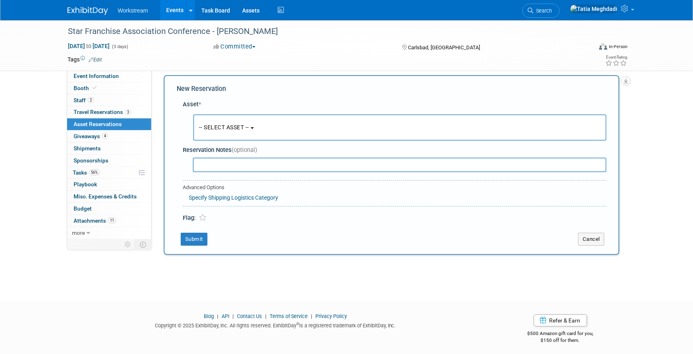
scroll to position [7, 0]
click at [217, 127] on span "-- SELECT ASSET --" at bounding box center [224, 126] width 50 height 6
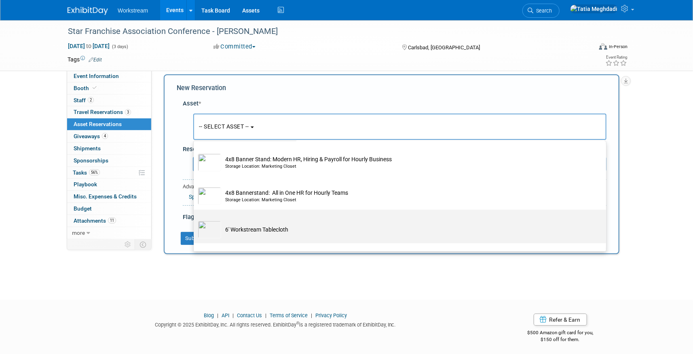
scroll to position [97, 0]
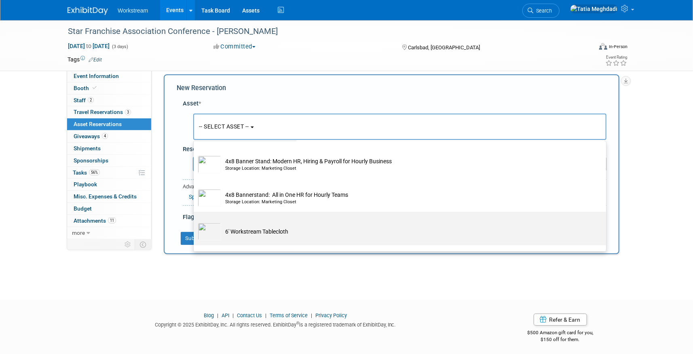
click at [267, 229] on td "6' Workstream Tablecloth" at bounding box center [405, 232] width 369 height 18
click at [195, 222] on input "6' Workstream Tablecloth" at bounding box center [192, 218] width 5 height 5
select select "10726023"
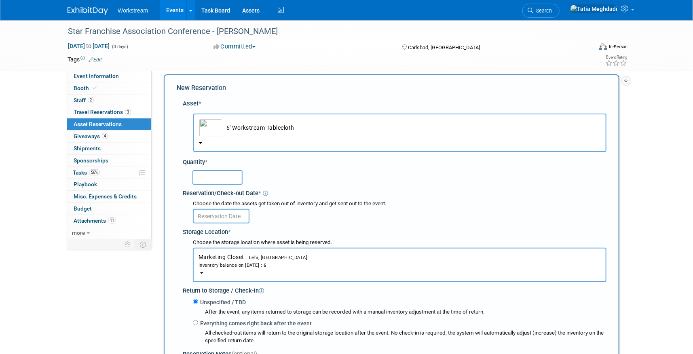
click at [214, 216] on input "text" at bounding box center [221, 216] width 57 height 15
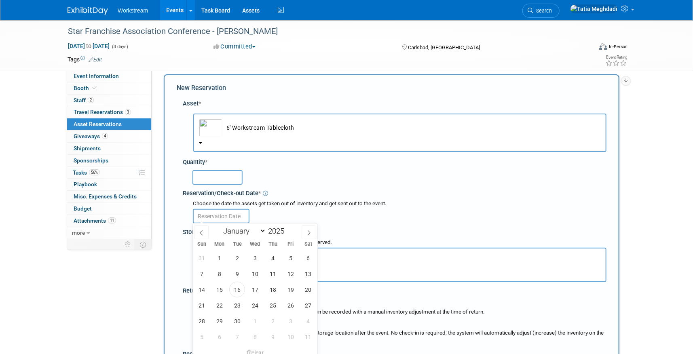
scroll to position [3, 0]
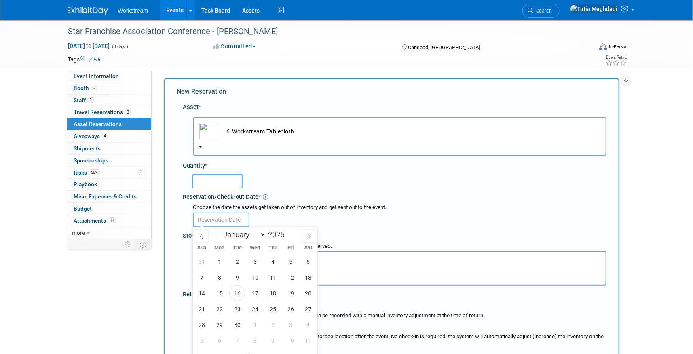
click at [277, 102] on div "Asset * -- SELECT ASSET -- <table style='display: inline-block; border-style:no…" at bounding box center [392, 265] width 430 height 332
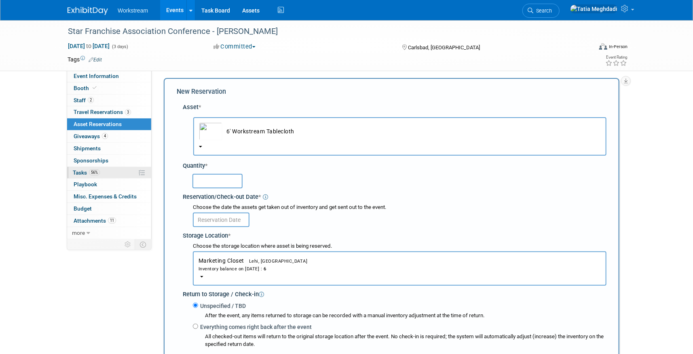
click at [83, 171] on span "Tasks 56%" at bounding box center [86, 172] width 27 height 6
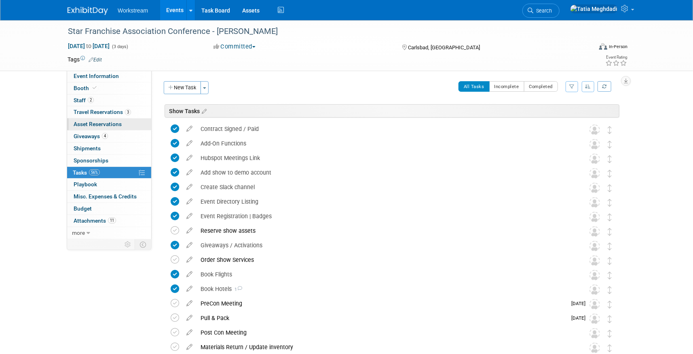
click at [93, 125] on span "Asset Reservations 0" at bounding box center [98, 124] width 48 height 6
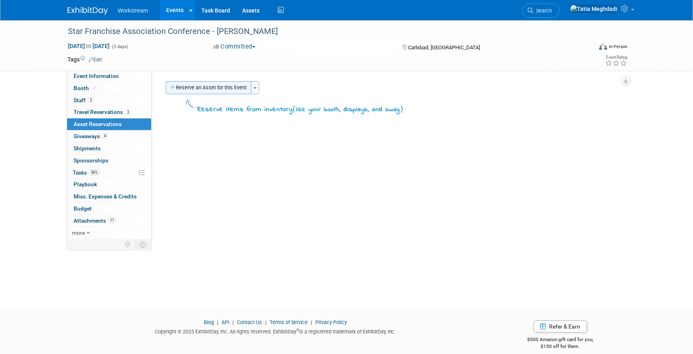
click at [223, 93] on button "Reserve an Asset for this Event" at bounding box center [209, 87] width 86 height 13
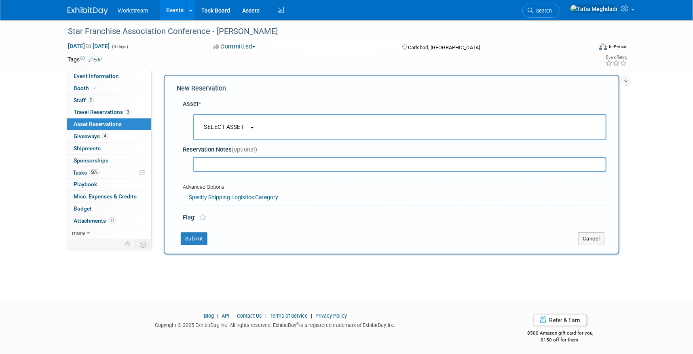
scroll to position [7, 0]
click at [219, 114] on button "-- SELECT ASSET --" at bounding box center [399, 127] width 413 height 26
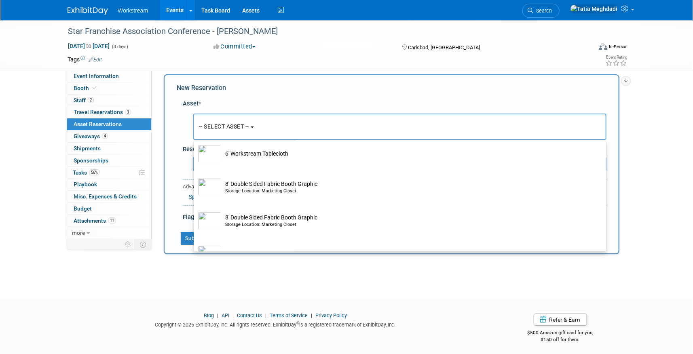
scroll to position [177, 0]
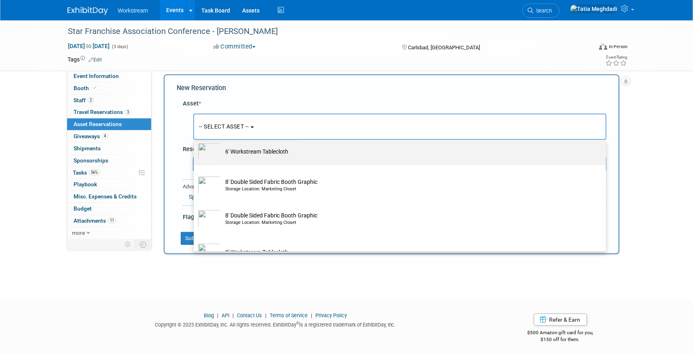
click at [206, 147] on img at bounding box center [209, 152] width 23 height 18
click at [195, 142] on input "6' Workstream Tablecloth" at bounding box center [192, 138] width 5 height 5
select select "10726023"
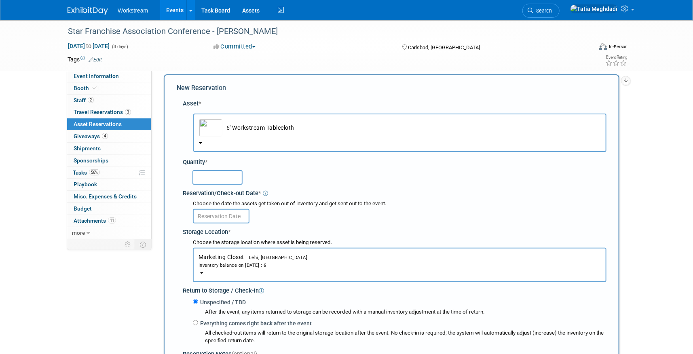
click at [205, 177] on input "text" at bounding box center [218, 177] width 50 height 15
type input "1"
click at [325, 218] on div at bounding box center [400, 216] width 414 height 16
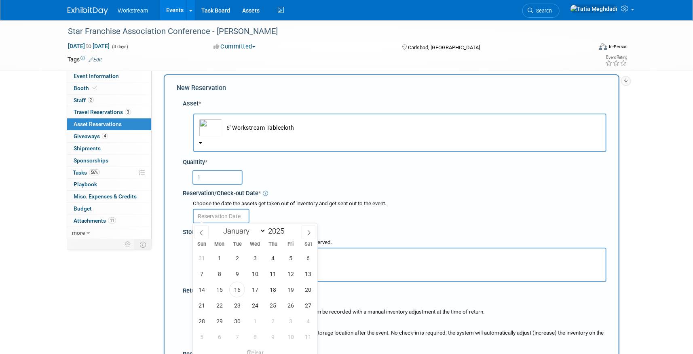
click at [219, 213] on input "text" at bounding box center [221, 216] width 57 height 15
click at [254, 283] on span "17" at bounding box center [255, 290] width 16 height 16
type input "[DATE]"
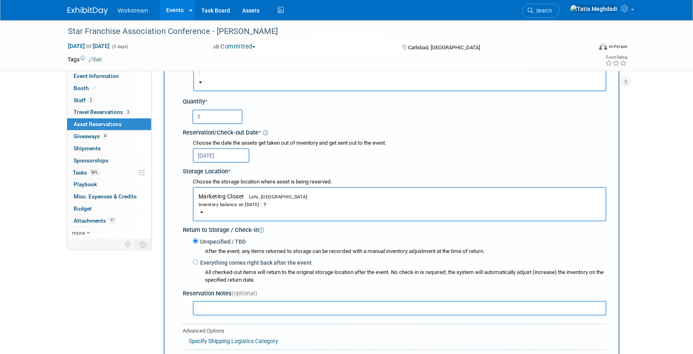
scroll to position [74, 0]
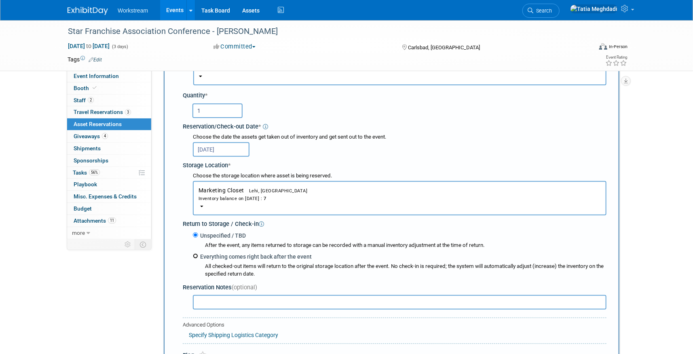
drag, startPoint x: 197, startPoint y: 255, endPoint x: 203, endPoint y: 261, distance: 8.3
click at [197, 255] on input "Everything comes right back after the event" at bounding box center [195, 256] width 5 height 5
radio input "true"
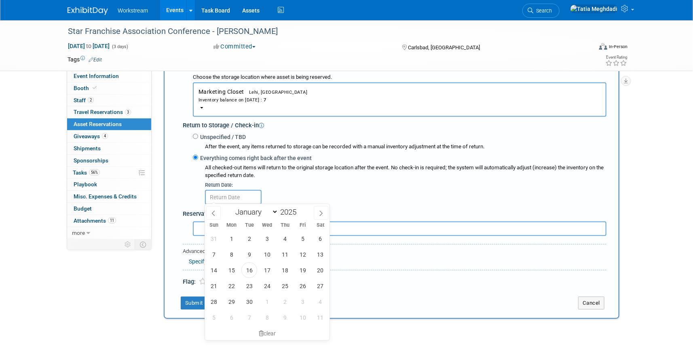
scroll to position [174, 0]
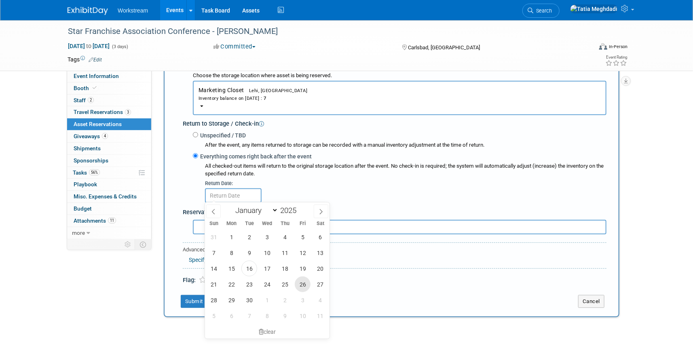
click at [300, 283] on span "26" at bounding box center [303, 285] width 16 height 16
type input "Sep 26, 2025"
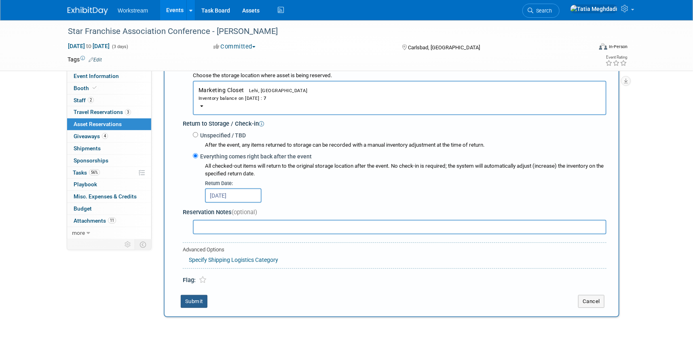
click at [191, 299] on button "Submit" at bounding box center [194, 301] width 27 height 13
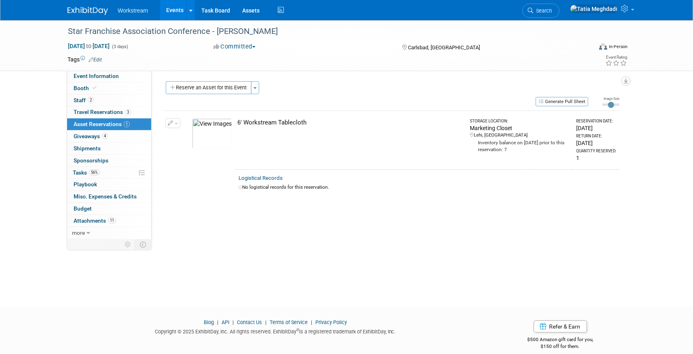
scroll to position [1, 0]
click at [183, 84] on button "Reserve an Asset for this Event" at bounding box center [209, 86] width 86 height 13
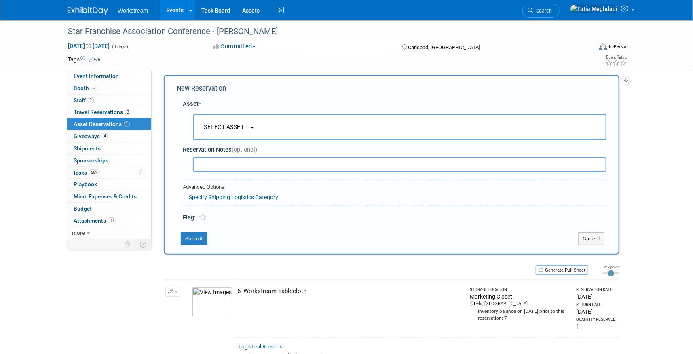
scroll to position [7, 0]
click at [229, 126] on span "-- SELECT ASSET --" at bounding box center [224, 126] width 50 height 6
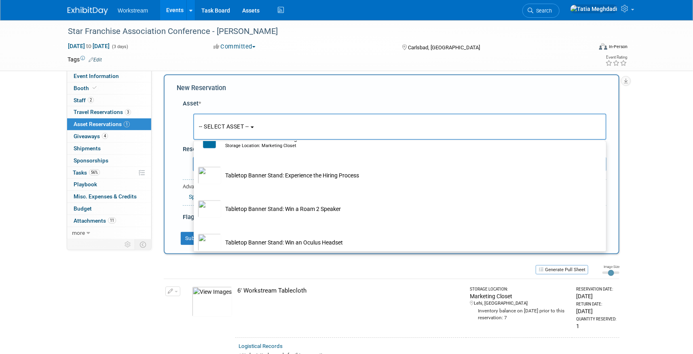
scroll to position [466, 0]
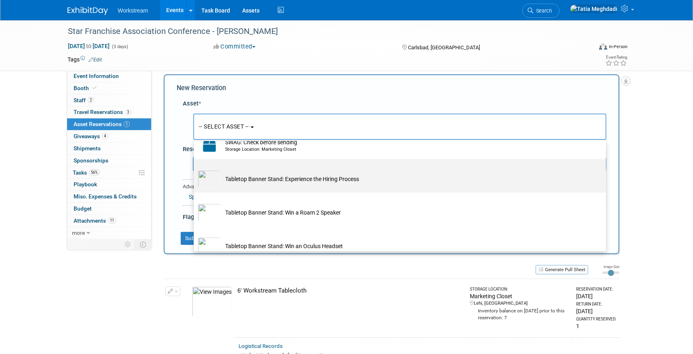
click at [215, 180] on img at bounding box center [209, 179] width 23 height 18
click at [195, 169] on input "Tabletop Banner Stand: Experience the Hiring Process" at bounding box center [192, 166] width 5 height 5
select select "10725980"
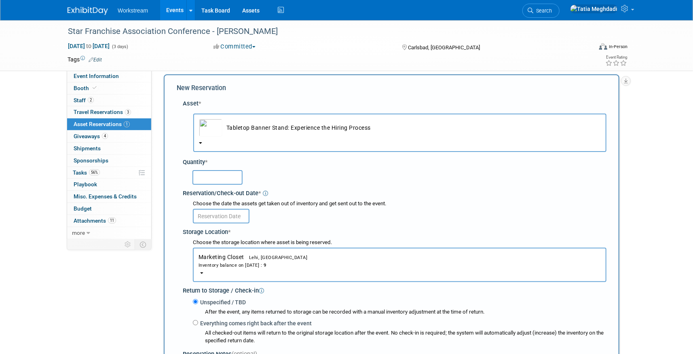
click at [216, 176] on input "text" at bounding box center [218, 177] width 50 height 15
type input "1"
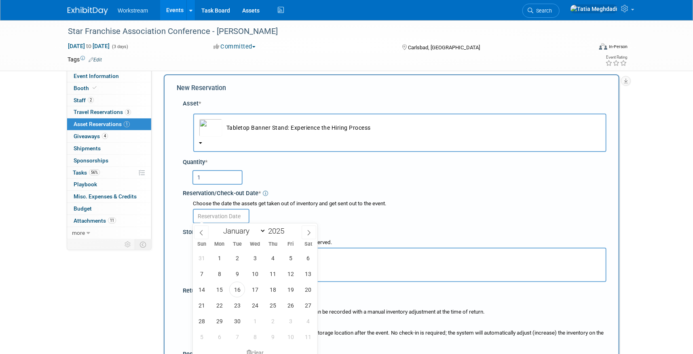
click at [212, 214] on input "text" at bounding box center [221, 216] width 57 height 15
click at [291, 288] on span "19" at bounding box center [291, 290] width 16 height 16
type input "Sep 19, 2025"
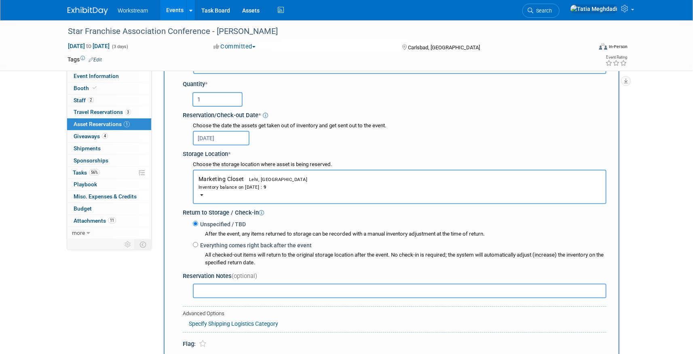
scroll to position [102, 0]
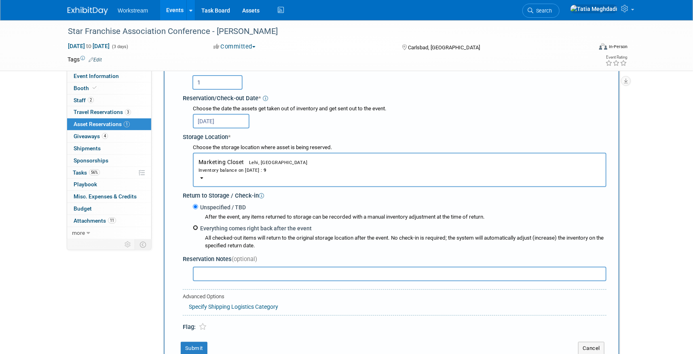
click at [196, 226] on input "Everything comes right back after the event" at bounding box center [195, 227] width 5 height 5
radio input "true"
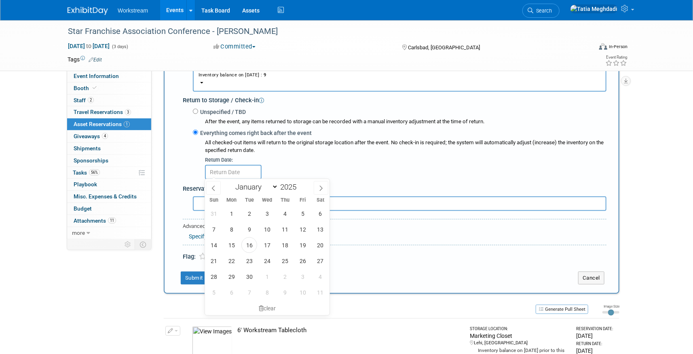
scroll to position [201, 0]
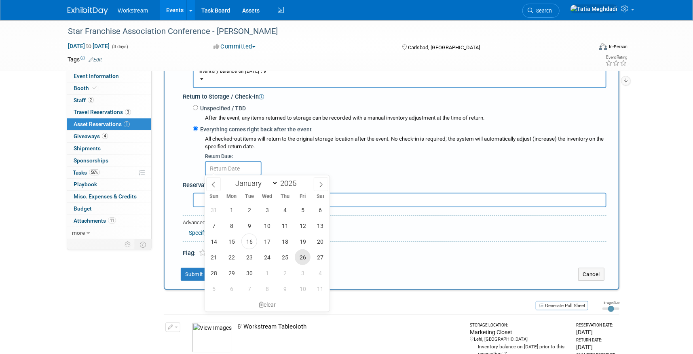
click at [298, 256] on span "26" at bounding box center [303, 258] width 16 height 16
type input "Sep 26, 2025"
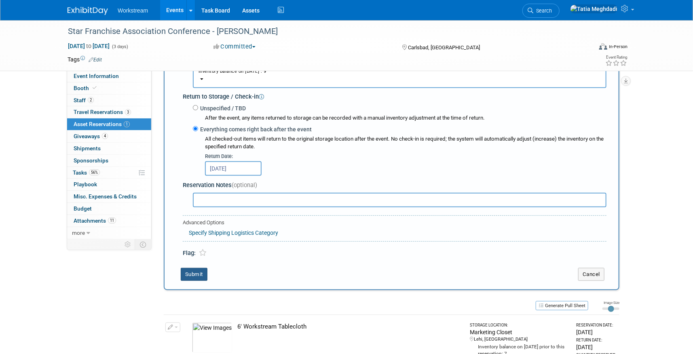
click at [197, 273] on button "Submit" at bounding box center [194, 274] width 27 height 13
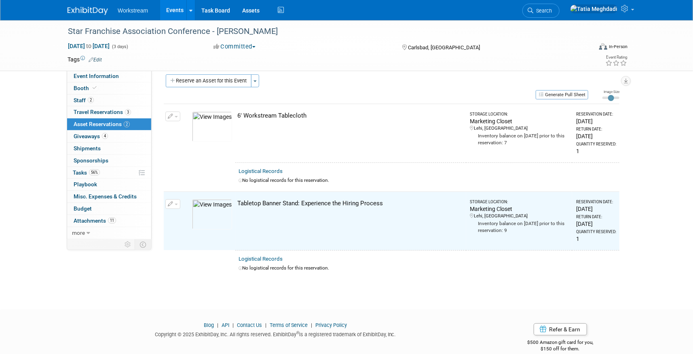
scroll to position [0, 0]
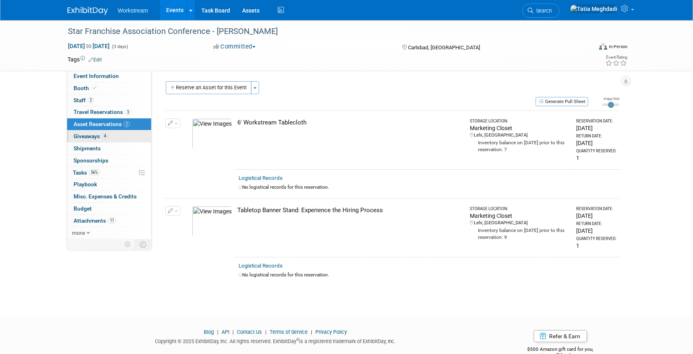
click at [86, 136] on span "Giveaways 4" at bounding box center [91, 136] width 34 height 6
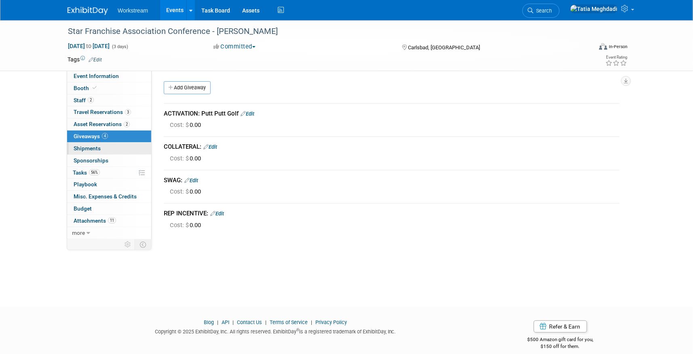
click at [80, 147] on span "Shipments 0" at bounding box center [87, 148] width 27 height 6
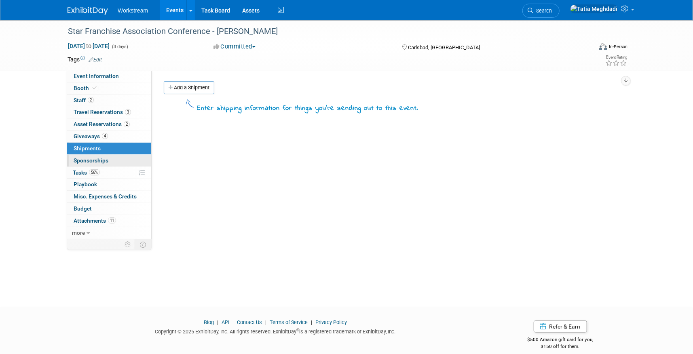
click at [86, 157] on span "Sponsorships 0" at bounding box center [91, 160] width 35 height 6
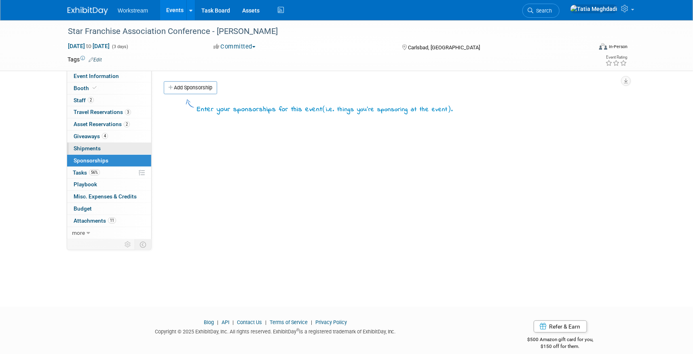
click at [86, 151] on link "0 Shipments 0" at bounding box center [109, 149] width 84 height 12
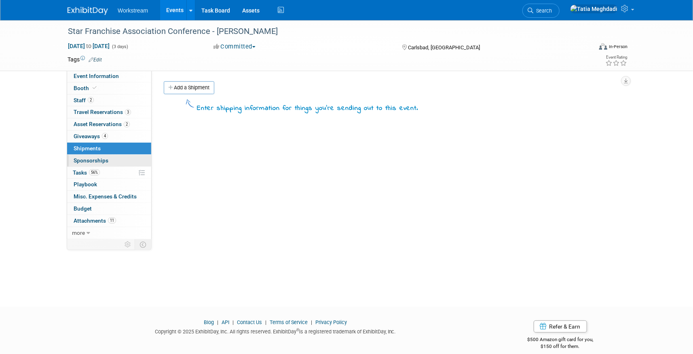
click at [85, 163] on span "Sponsorships 0" at bounding box center [91, 160] width 35 height 6
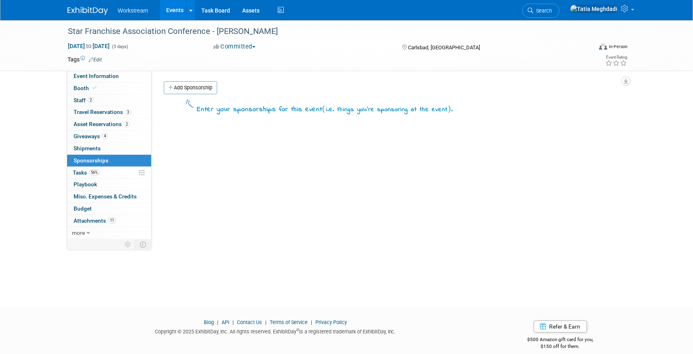
click at [84, 170] on span "Tasks 56%" at bounding box center [86, 172] width 27 height 6
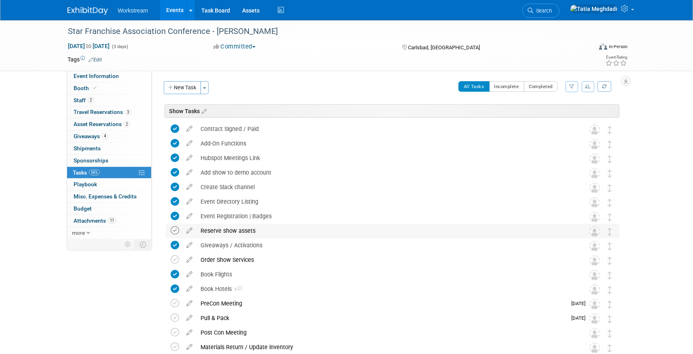
click at [176, 228] on icon at bounding box center [175, 230] width 8 height 8
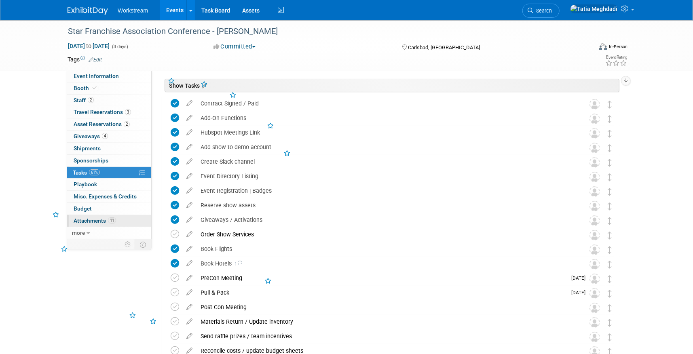
scroll to position [29, 0]
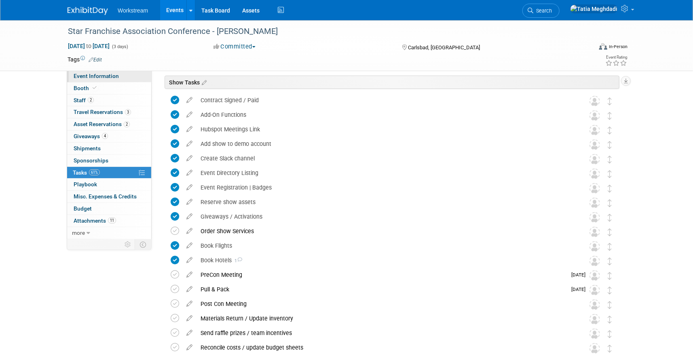
click at [106, 77] on span "Event Information" at bounding box center [96, 76] width 45 height 6
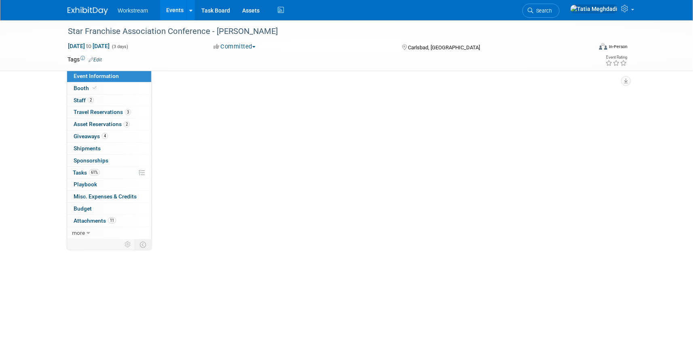
scroll to position [0, 0]
select select "Brand NON MSA"
select select "Restaurant"
select select "No"
select select "Tatia Meghdadi"
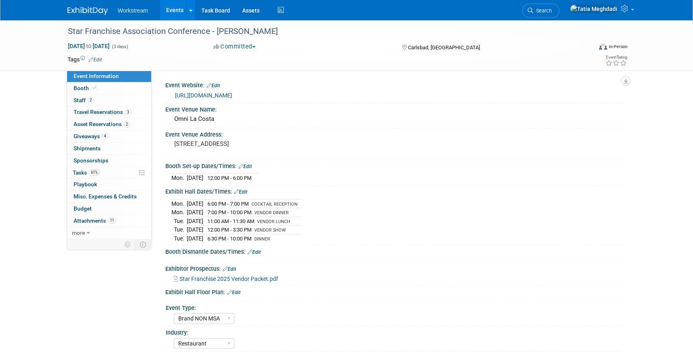
click at [225, 97] on link "[URL][DOMAIN_NAME]" at bounding box center [203, 95] width 57 height 6
click at [83, 171] on span "Tasks 61%" at bounding box center [86, 172] width 27 height 6
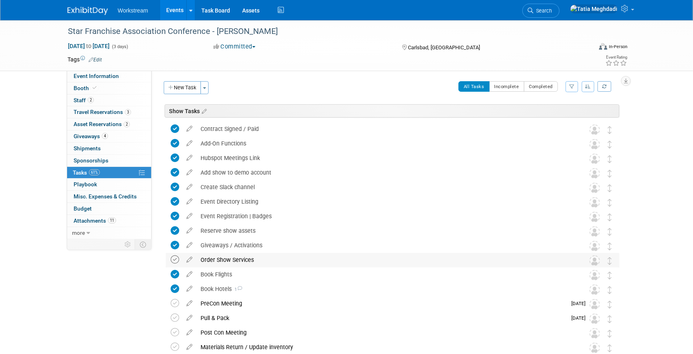
click at [174, 256] on icon at bounding box center [175, 260] width 8 height 8
click at [110, 75] on span "Event Information" at bounding box center [96, 76] width 45 height 6
select select "Brand NON MSA"
select select "Restaurant"
select select "No"
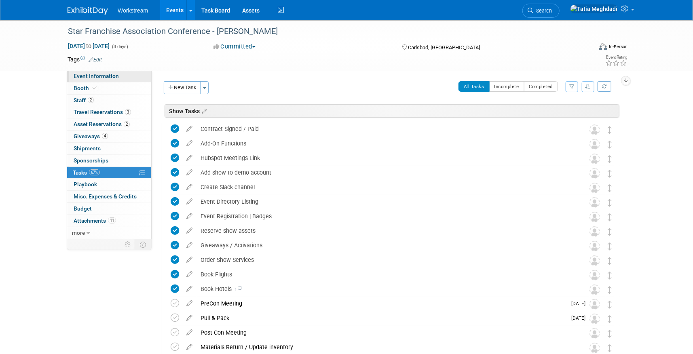
select select "Tatia Meghdadi"
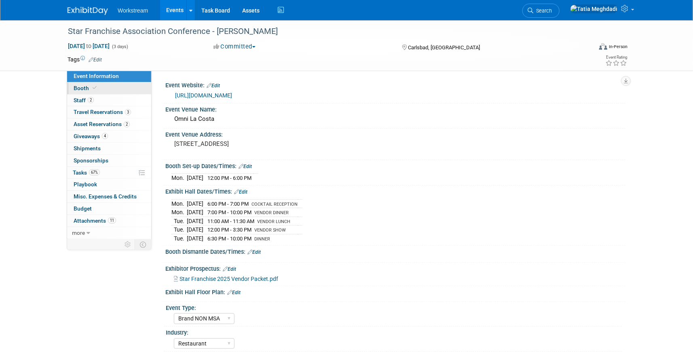
click at [83, 88] on span "Booth" at bounding box center [86, 88] width 25 height 6
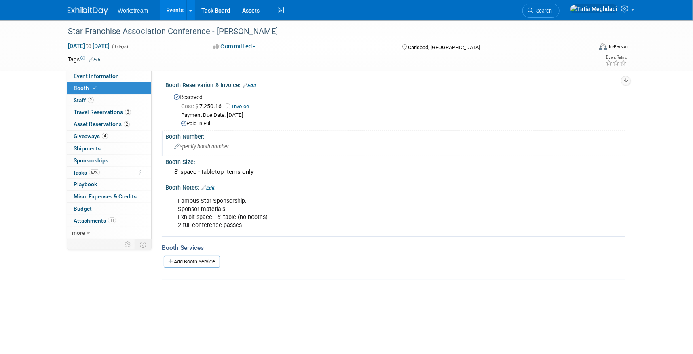
click at [198, 148] on span "Specify booth number" at bounding box center [201, 147] width 55 height 6
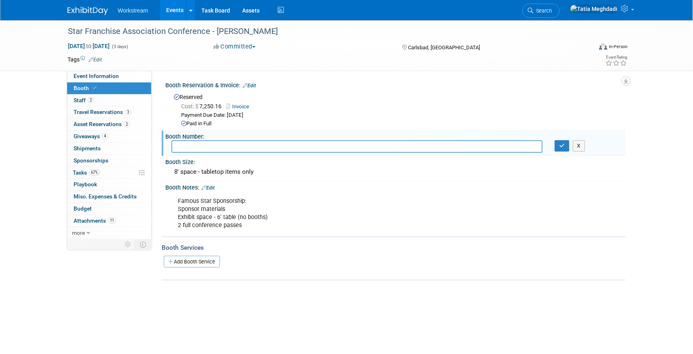
click at [52, 220] on div "Star Franchise Association Conference - Carls Jr. Sep 21, 2025 to Sep 23, 2025 …" at bounding box center [346, 158] width 693 height 277
click at [563, 144] on icon "button" at bounding box center [562, 145] width 6 height 5
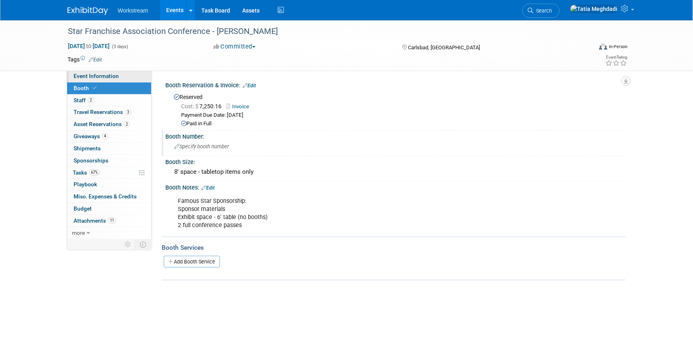
click at [89, 73] on span "Event Information" at bounding box center [96, 76] width 45 height 6
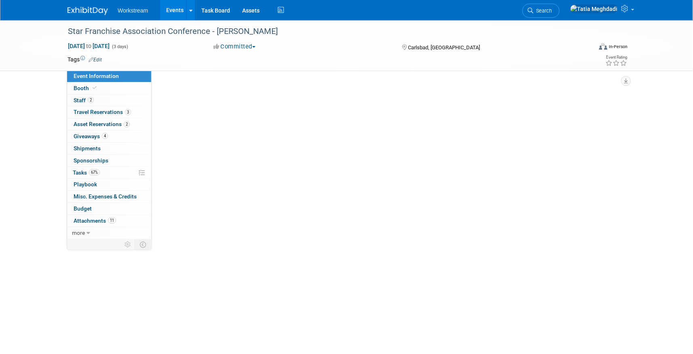
select select "Brand NON MSA"
select select "Restaurant"
select select "No"
select select "[PERSON_NAME]"
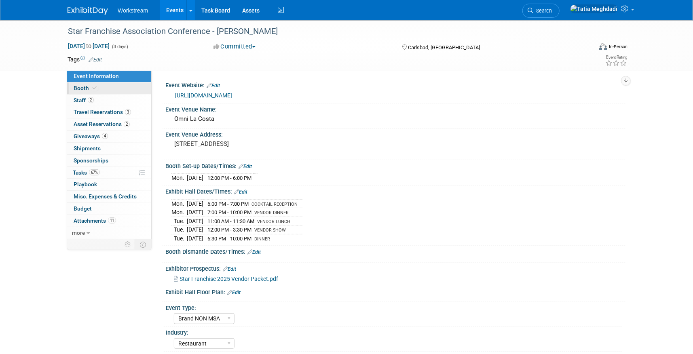
click at [83, 86] on span "Booth" at bounding box center [86, 88] width 25 height 6
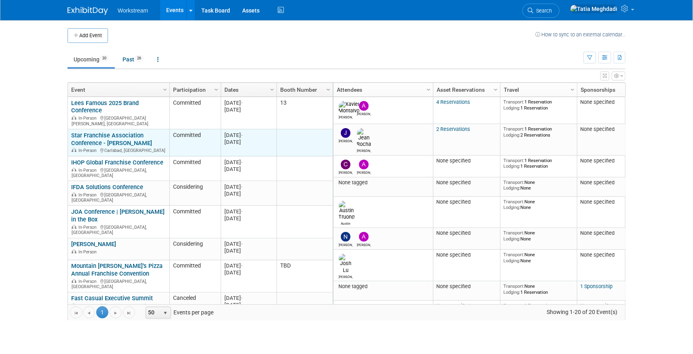
click at [95, 132] on link "Star Franchise Association Conference - [PERSON_NAME]" at bounding box center [111, 139] width 81 height 15
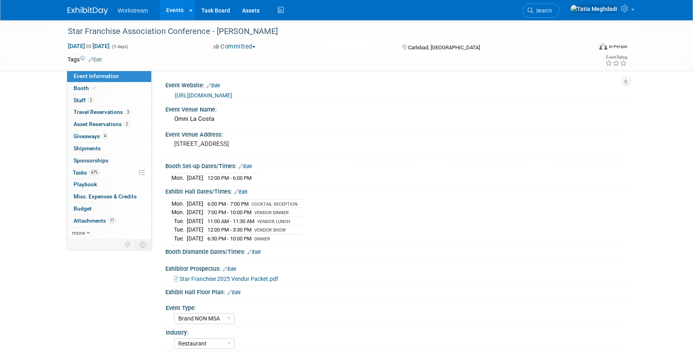
select select "Brand NON MSA"
select select "Restaurant"
select select "No"
select select "[PERSON_NAME]"
click at [87, 76] on span "Event Information" at bounding box center [96, 76] width 45 height 6
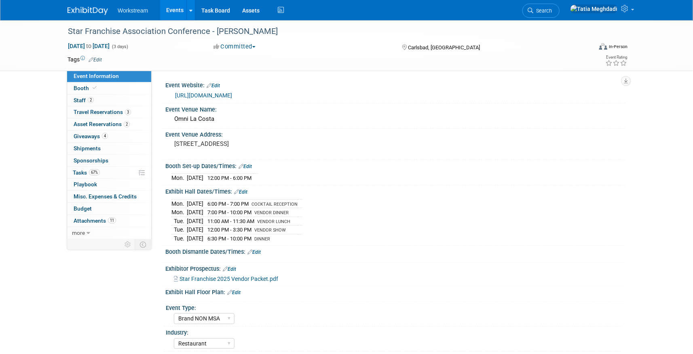
select select "Brand NON MSA"
select select "Restaurant"
select select "No"
select select "[PERSON_NAME]"
click at [186, 9] on link at bounding box center [190, 10] width 8 height 20
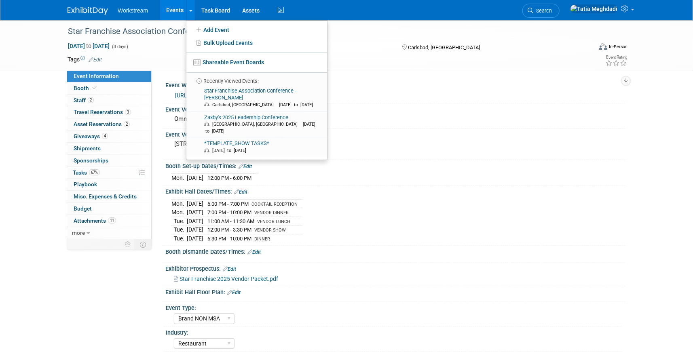
click at [175, 14] on link "Events" at bounding box center [175, 10] width 30 height 20
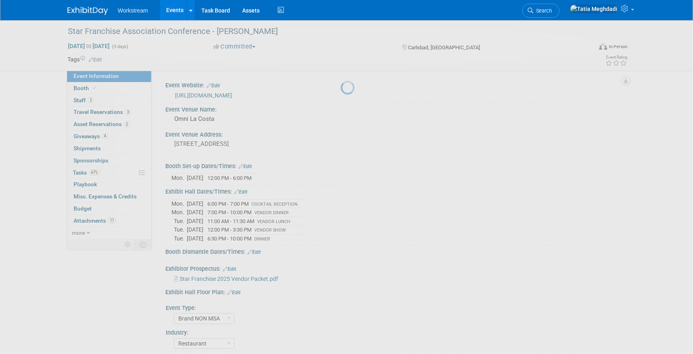
click at [172, 11] on link "Events" at bounding box center [175, 10] width 30 height 20
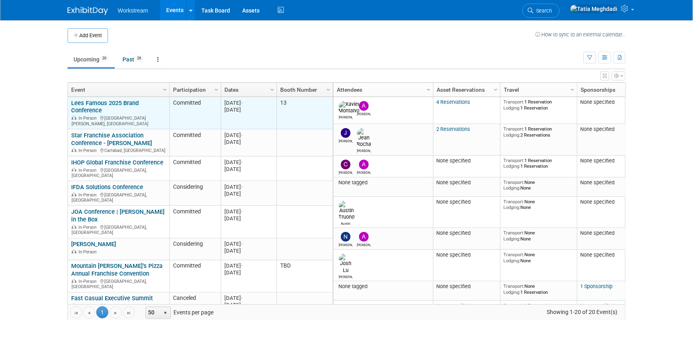
click at [86, 109] on link "Lees Famous 2025 Brand Conference" at bounding box center [105, 106] width 68 height 15
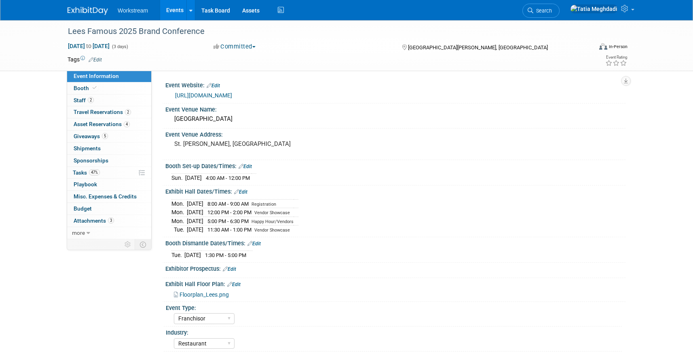
select select "Franchisor"
select select "Restaurant"
select select "TBD"
select select "[PERSON_NAME]"
click at [85, 107] on link "2 Travel Reservations 2" at bounding box center [109, 112] width 84 height 12
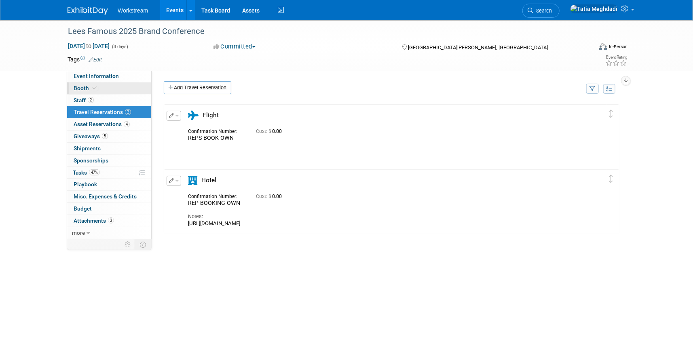
click at [83, 87] on span "Booth" at bounding box center [86, 88] width 25 height 6
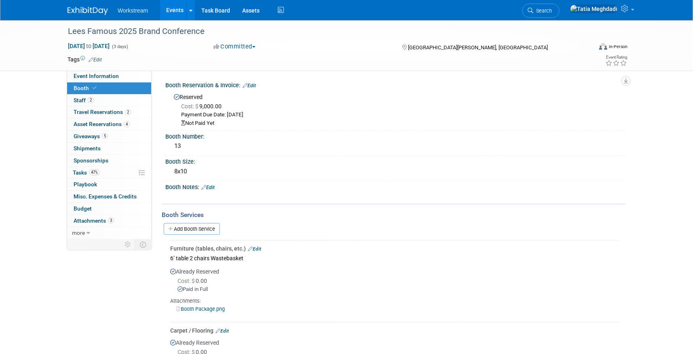
click at [178, 10] on link "Events" at bounding box center [175, 10] width 30 height 20
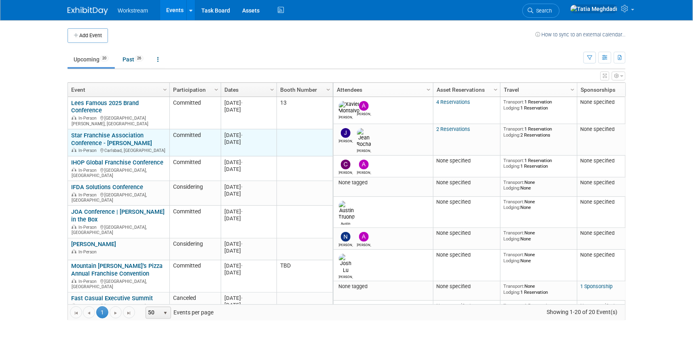
click at [97, 132] on link "Star Franchise Association Conference - [PERSON_NAME]" at bounding box center [111, 139] width 81 height 15
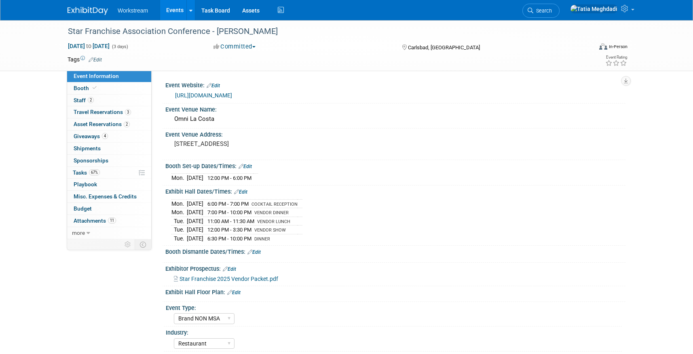
select select "Brand NON MSA"
select select "Restaurant"
select select "No"
select select "[PERSON_NAME]"
click at [82, 87] on span "Booth" at bounding box center [86, 88] width 25 height 6
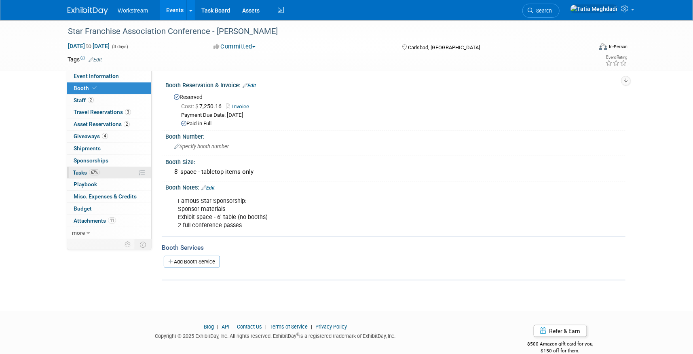
click at [82, 170] on span "Tasks 67%" at bounding box center [86, 172] width 27 height 6
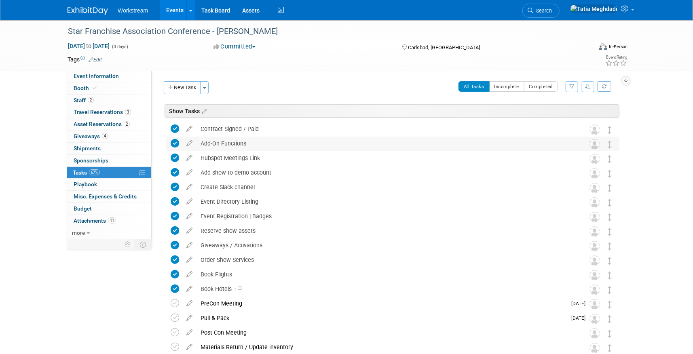
click at [212, 143] on div "Add-On Functions" at bounding box center [385, 144] width 377 height 14
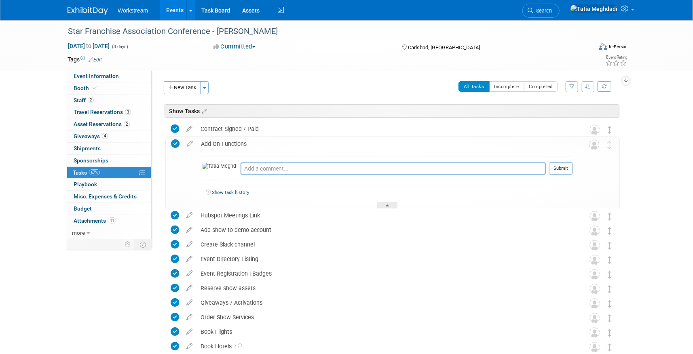
click at [209, 143] on div "Add-On Functions" at bounding box center [385, 144] width 376 height 14
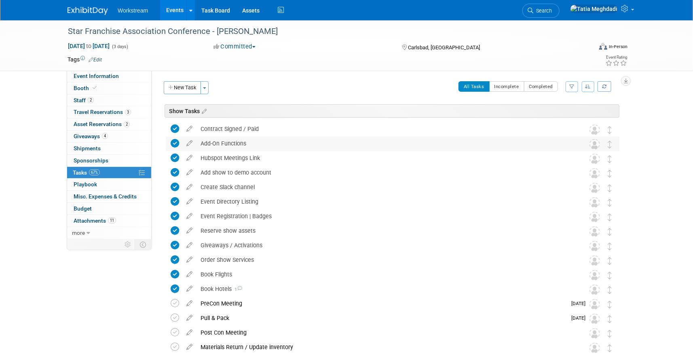
click at [224, 144] on div "Add-On Functions" at bounding box center [385, 144] width 377 height 14
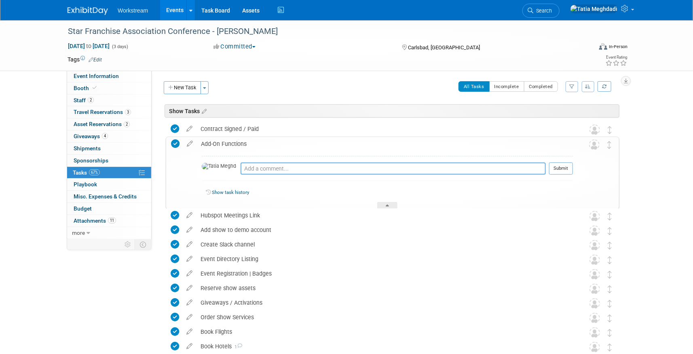
click at [241, 169] on textarea at bounding box center [393, 169] width 305 height 12
type textarea "No functions."
click at [562, 163] on button "Submit" at bounding box center [561, 169] width 24 height 12
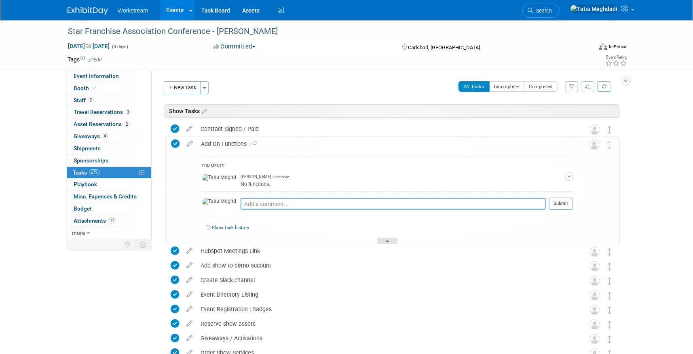
click at [395, 238] on div at bounding box center [387, 241] width 20 height 7
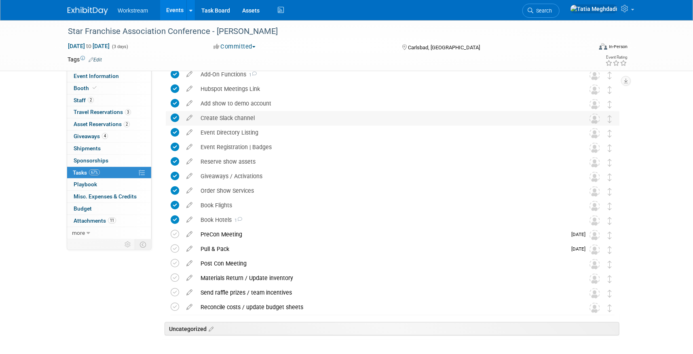
scroll to position [70, 0]
click at [247, 232] on div "PreCon Meeting" at bounding box center [382, 234] width 370 height 14
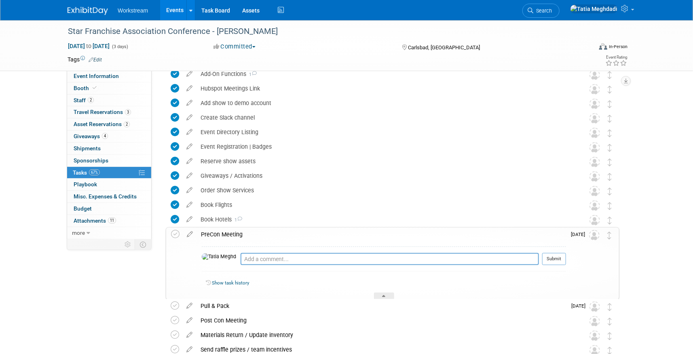
click at [220, 236] on div "PreCon Meeting" at bounding box center [381, 235] width 369 height 14
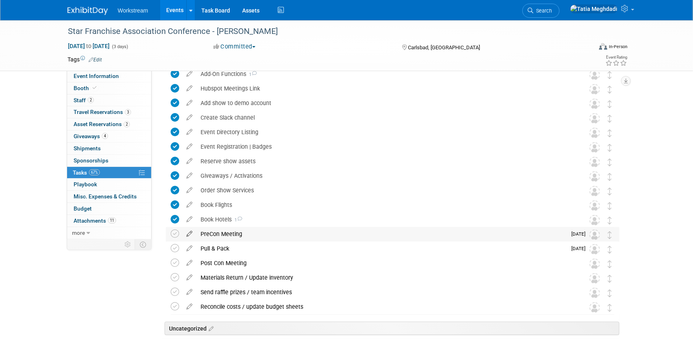
click at [188, 233] on icon at bounding box center [189, 232] width 14 height 10
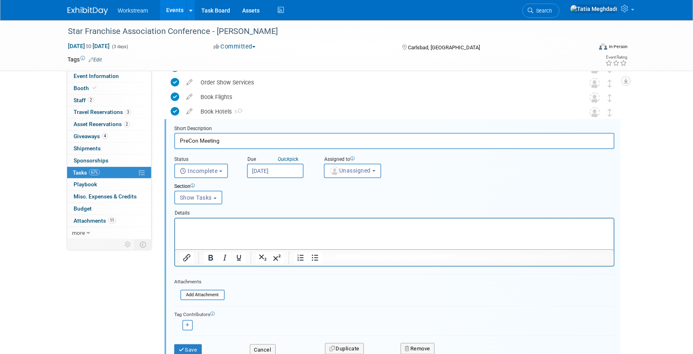
scroll to position [178, 0]
drag, startPoint x: 226, startPoint y: 142, endPoint x: 173, endPoint y: 140, distance: 53.0
click at [173, 140] on form "Short Description PreCon Meeting Status <i class="far fa-clock" style="padding:…" at bounding box center [394, 244] width 453 height 239
type input "PREP DAY"
click at [183, 351] on button "Save" at bounding box center [188, 349] width 28 height 11
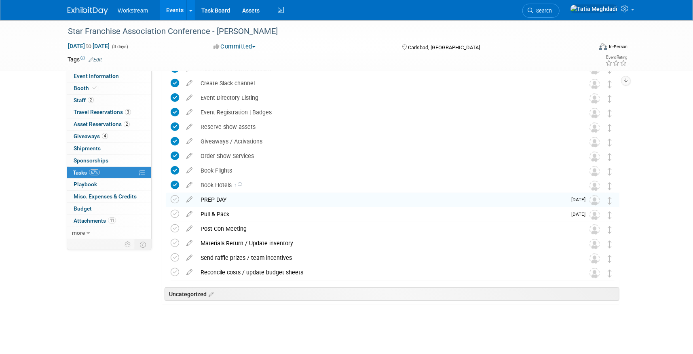
scroll to position [103, 0]
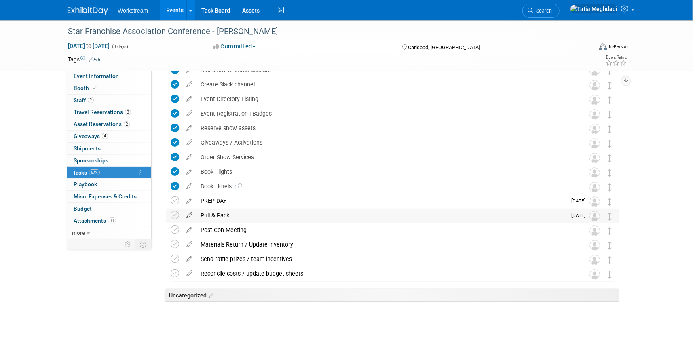
click at [192, 214] on icon at bounding box center [189, 214] width 14 height 10
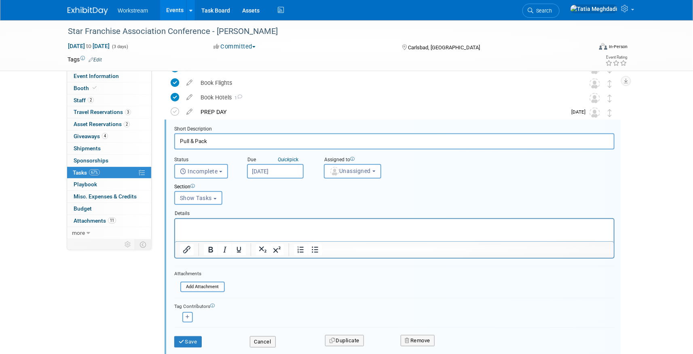
scroll to position [193, 0]
click at [420, 334] on button "Remove" at bounding box center [418, 339] width 34 height 11
click at [466, 341] on link "Yes" at bounding box center [462, 347] width 23 height 13
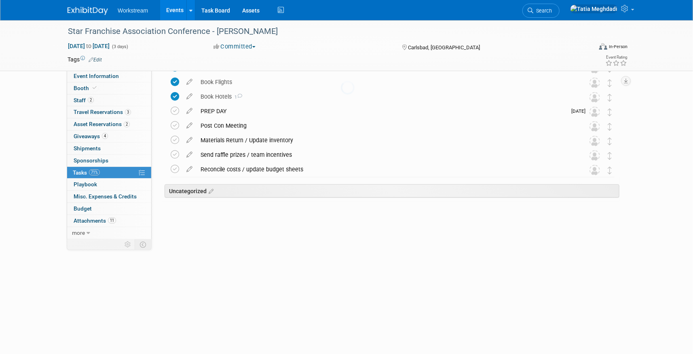
scroll to position [88, 0]
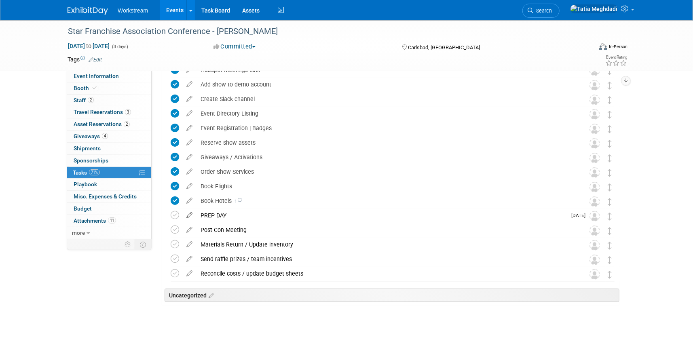
click at [190, 215] on icon at bounding box center [189, 214] width 14 height 10
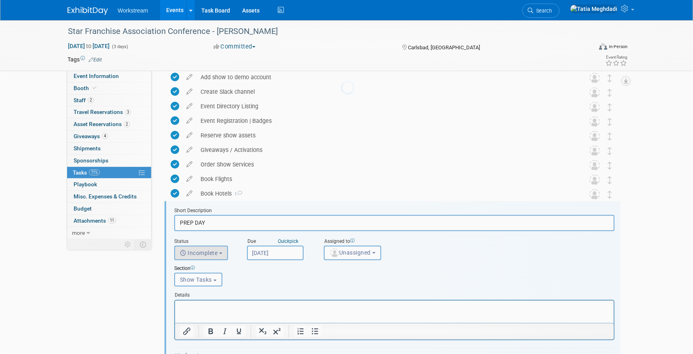
scroll to position [178, 0]
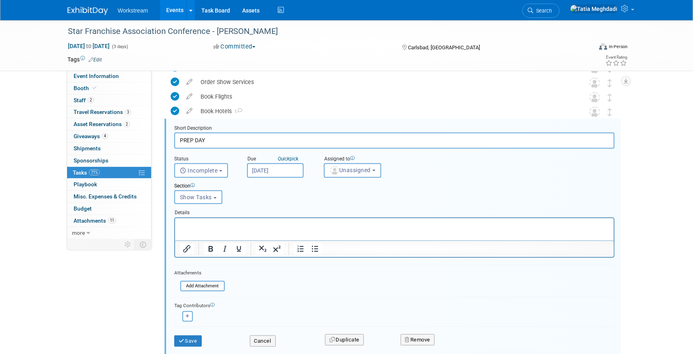
drag, startPoint x: 197, startPoint y: 141, endPoint x: 217, endPoint y: 142, distance: 19.9
click at [217, 142] on input "PREP DAY" at bounding box center [394, 141] width 440 height 16
type input "PREP & PRECON"
click at [185, 336] on button "Save" at bounding box center [188, 341] width 28 height 11
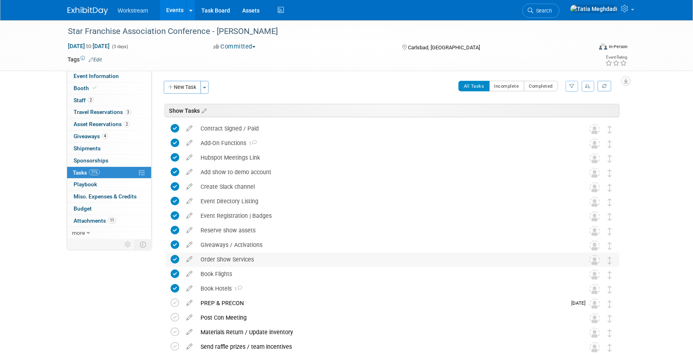
scroll to position [0, 0]
click at [81, 87] on span "Booth" at bounding box center [86, 88] width 25 height 6
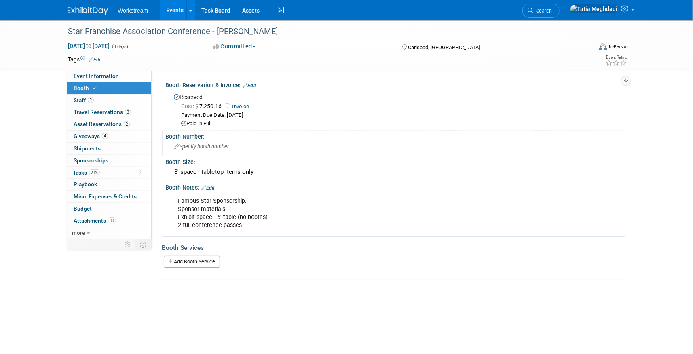
click at [191, 150] on div "Specify booth number" at bounding box center [395, 146] width 448 height 13
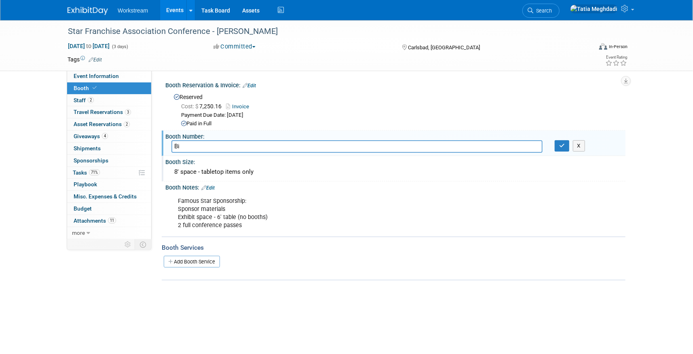
type input "B"
type input "No booth numbers - tables marked with company name"
click at [561, 142] on button "button" at bounding box center [562, 145] width 15 height 11
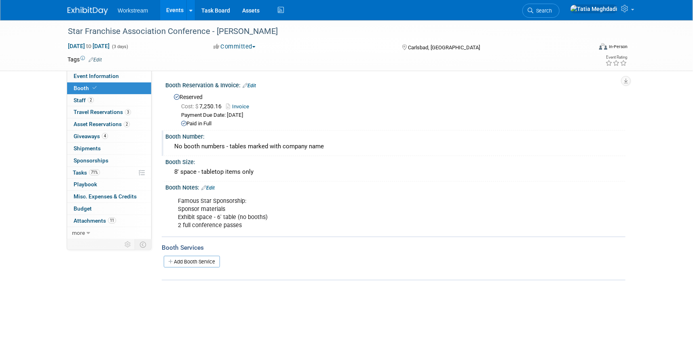
click at [83, 88] on span "Booth" at bounding box center [86, 88] width 25 height 6
click at [176, 13] on link "Events" at bounding box center [175, 10] width 30 height 20
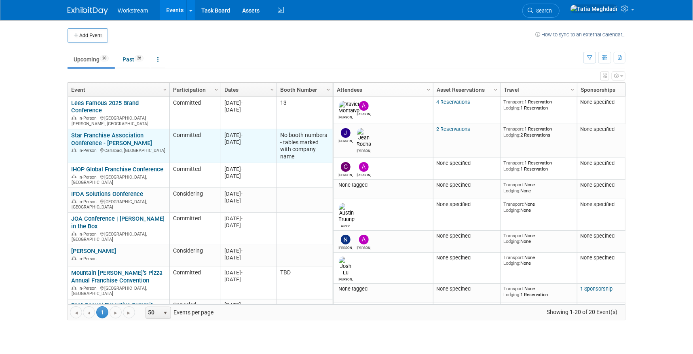
click at [99, 132] on link "Star Franchise Association Conference - [PERSON_NAME]" at bounding box center [111, 139] width 81 height 15
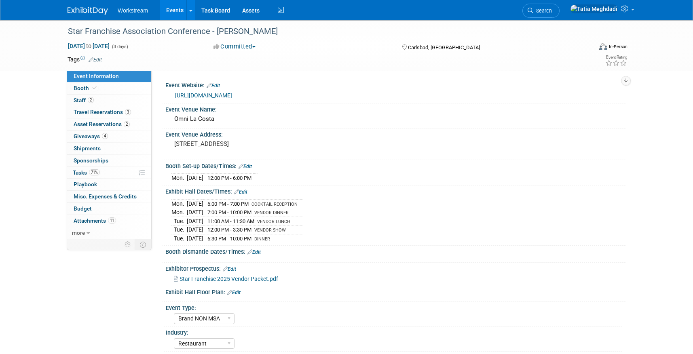
select select "Brand NON MSA"
select select "Restaurant"
select select "No"
select select "[PERSON_NAME]"
click at [87, 76] on span "Event Information" at bounding box center [96, 76] width 45 height 6
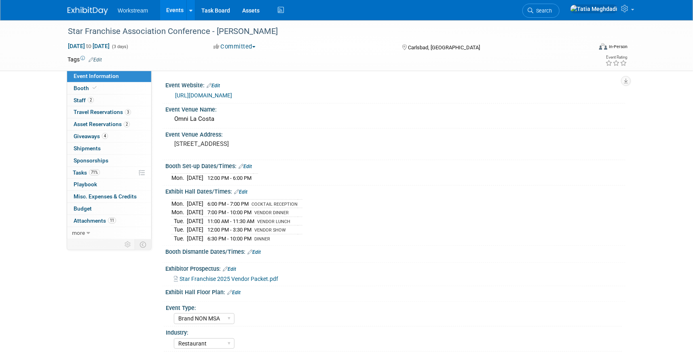
select select "Brand NON MSA"
select select "Restaurant"
select select "No"
select select "[PERSON_NAME]"
click at [86, 41] on div "Star Franchise Association Conference - [PERSON_NAME]" at bounding box center [323, 31] width 525 height 22
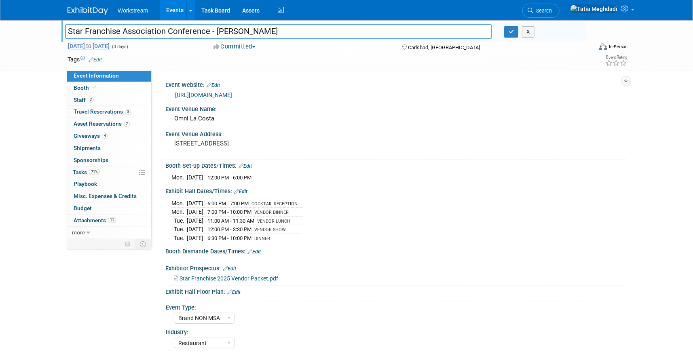
click at [83, 44] on span "[DATE] to [DATE]" at bounding box center [89, 45] width 42 height 7
select select "8"
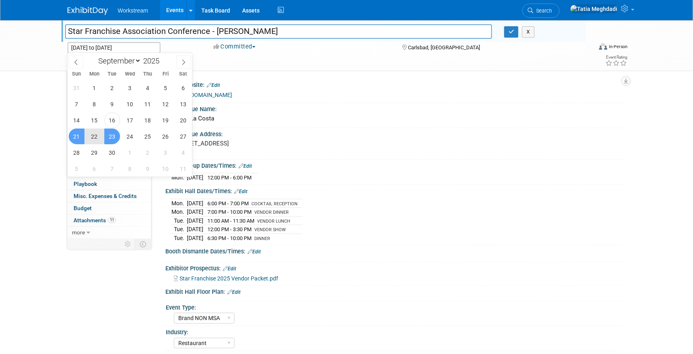
click at [93, 137] on span "22" at bounding box center [95, 137] width 16 height 16
type input "[DATE]"
click at [115, 139] on span "23" at bounding box center [112, 137] width 16 height 16
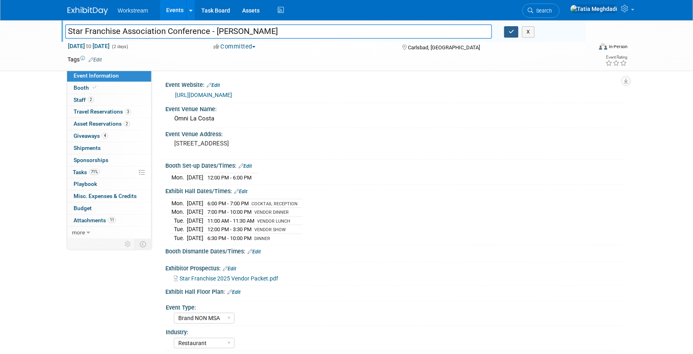
click at [504, 30] on button "button" at bounding box center [511, 31] width 15 height 11
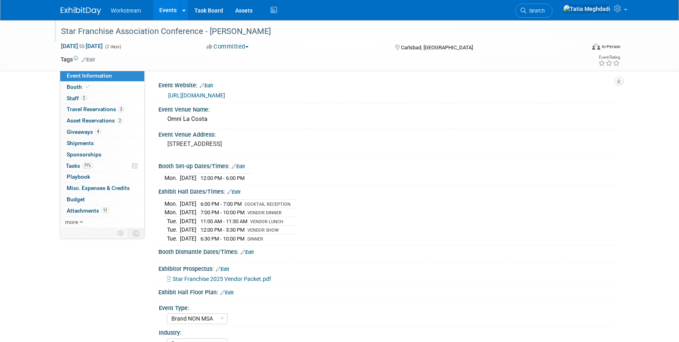
click at [667, 229] on div "Star Franchise Association Conference - [PERSON_NAME] [DATE] to [DATE] (2 days)…" at bounding box center [339, 251] width 679 height 462
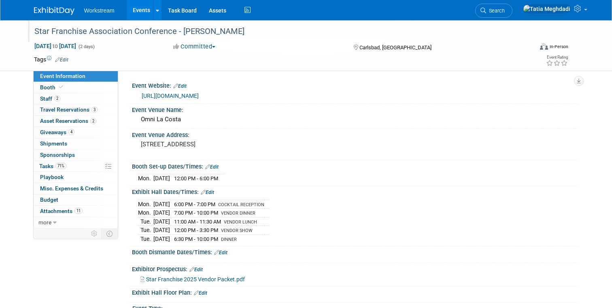
click at [133, 16] on link "Events" at bounding box center [142, 10] width 30 height 20
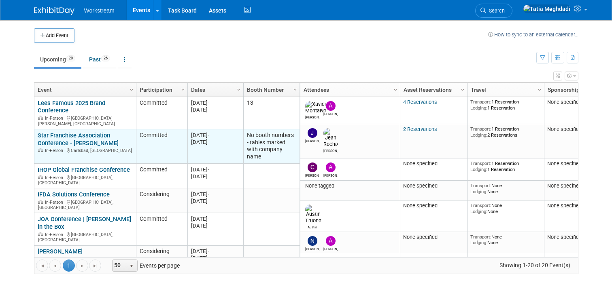
click at [62, 136] on link "Star Franchise Association Conference - [PERSON_NAME]" at bounding box center [78, 139] width 81 height 15
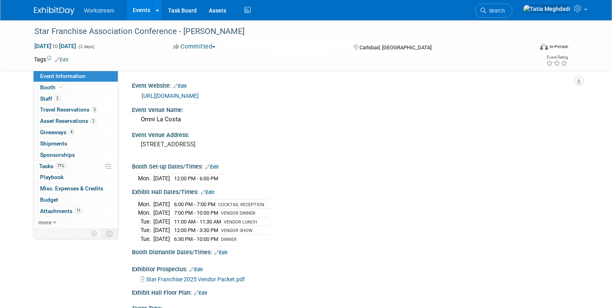
select select "Brand NON MSA"
select select "Restaurant"
select select "No"
select select "[PERSON_NAME]"
click at [76, 122] on span "Asset Reservations 2" at bounding box center [68, 121] width 56 height 6
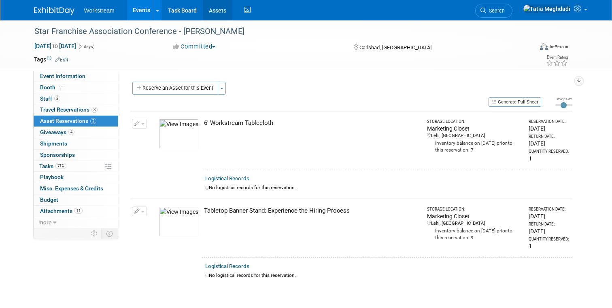
click at [219, 9] on link "Assets" at bounding box center [218, 10] width 30 height 20
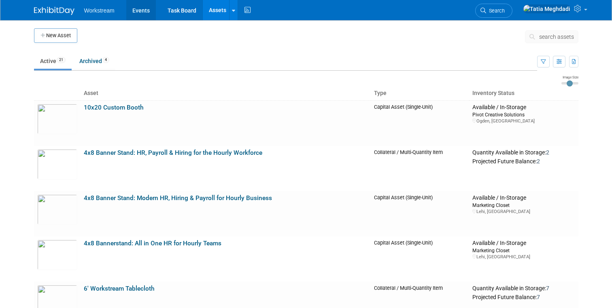
click at [132, 13] on link "Events" at bounding box center [141, 10] width 30 height 20
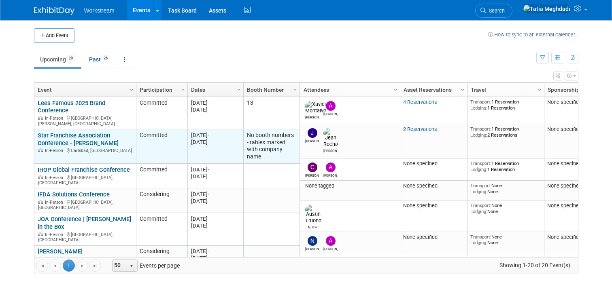
click at [60, 138] on link "Star Franchise Association Conference - [PERSON_NAME]" at bounding box center [78, 139] width 81 height 15
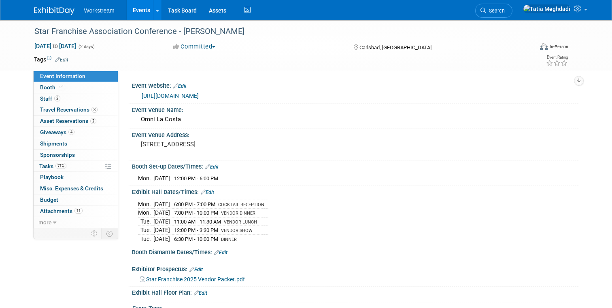
select select "Brand NON MSA"
select select "Restaurant"
select select "No"
select select "Tatia Meghdadi"
click at [56, 121] on span "Asset Reservations 2" at bounding box center [68, 121] width 56 height 6
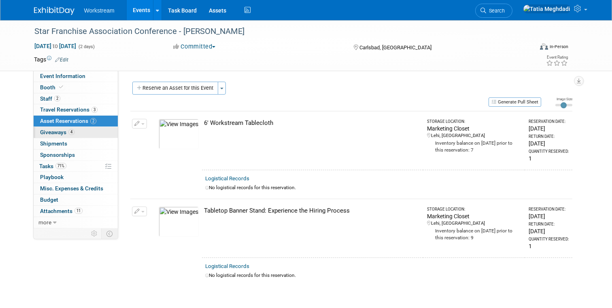
click at [53, 131] on span "Giveaways 4" at bounding box center [57, 132] width 34 height 6
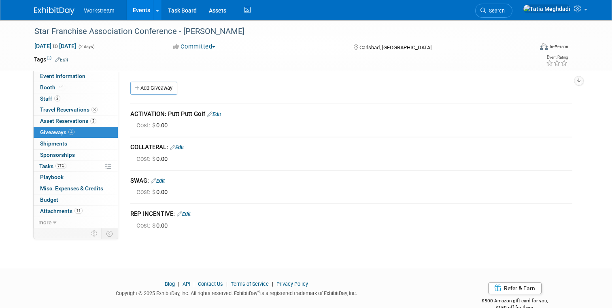
click at [146, 16] on link "Events" at bounding box center [142, 10] width 30 height 20
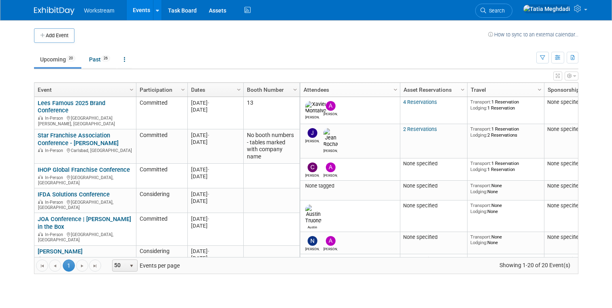
click at [7, 159] on body "Workstream Events Add Event Bulk Upload Events Shareable Event Boards Recently …" at bounding box center [306, 154] width 612 height 308
click at [117, 287] on div "Add Event How to sync to an external calendar... New Event Duplicate Event Warn…" at bounding box center [306, 155] width 556 height 270
click at [138, 13] on link "Events" at bounding box center [142, 10] width 30 height 20
click at [557, 57] on icon "button" at bounding box center [557, 57] width 6 height 5
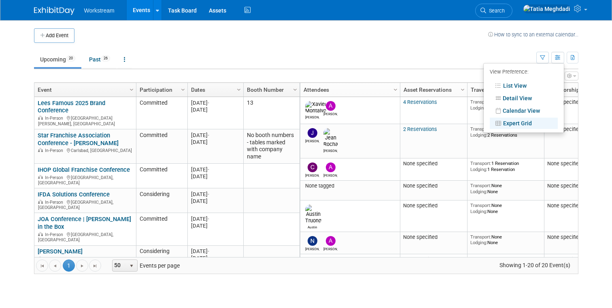
click at [512, 121] on link "Expert Grid" at bounding box center [523, 123] width 68 height 11
